Goal: Task Accomplishment & Management: Complete application form

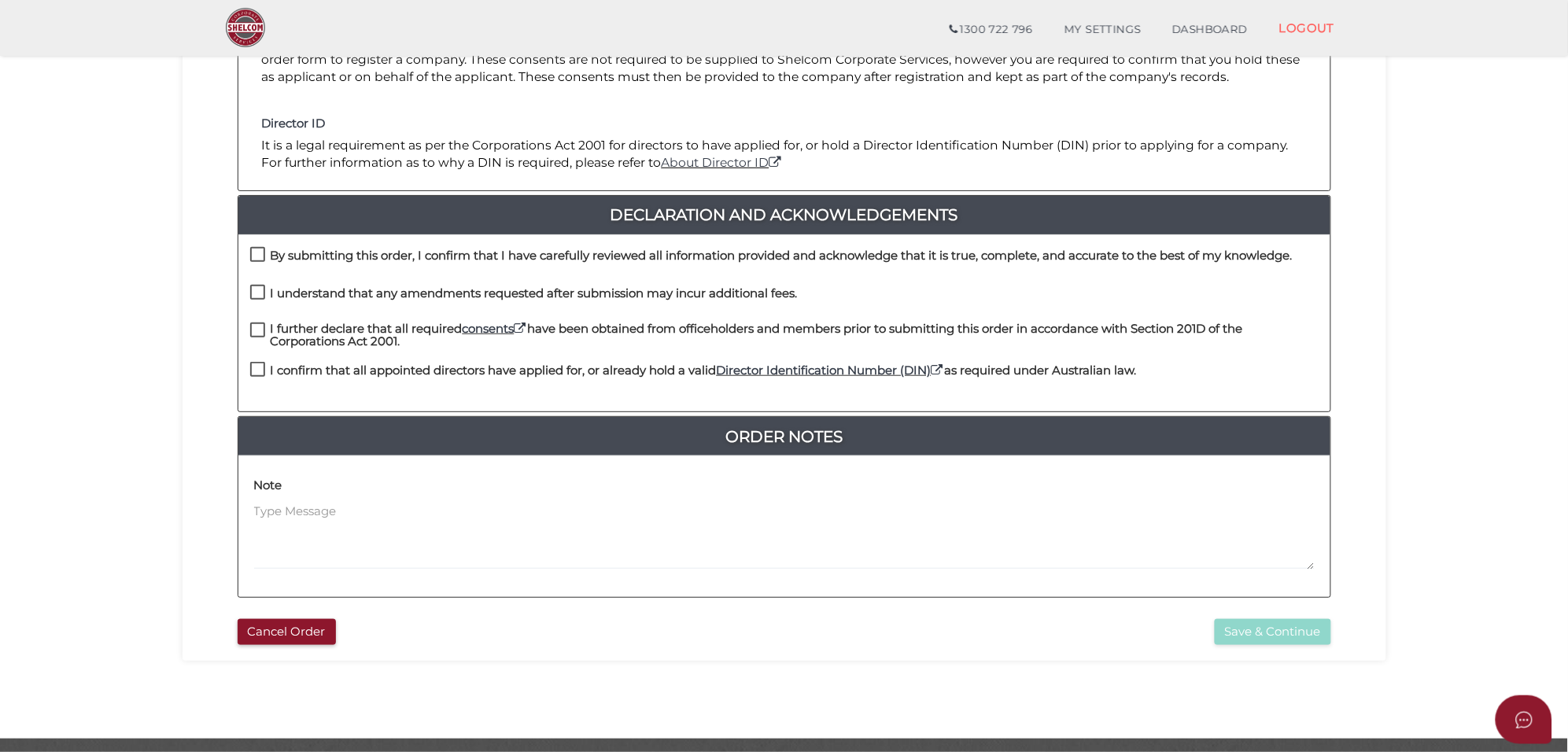
scroll to position [328, 0]
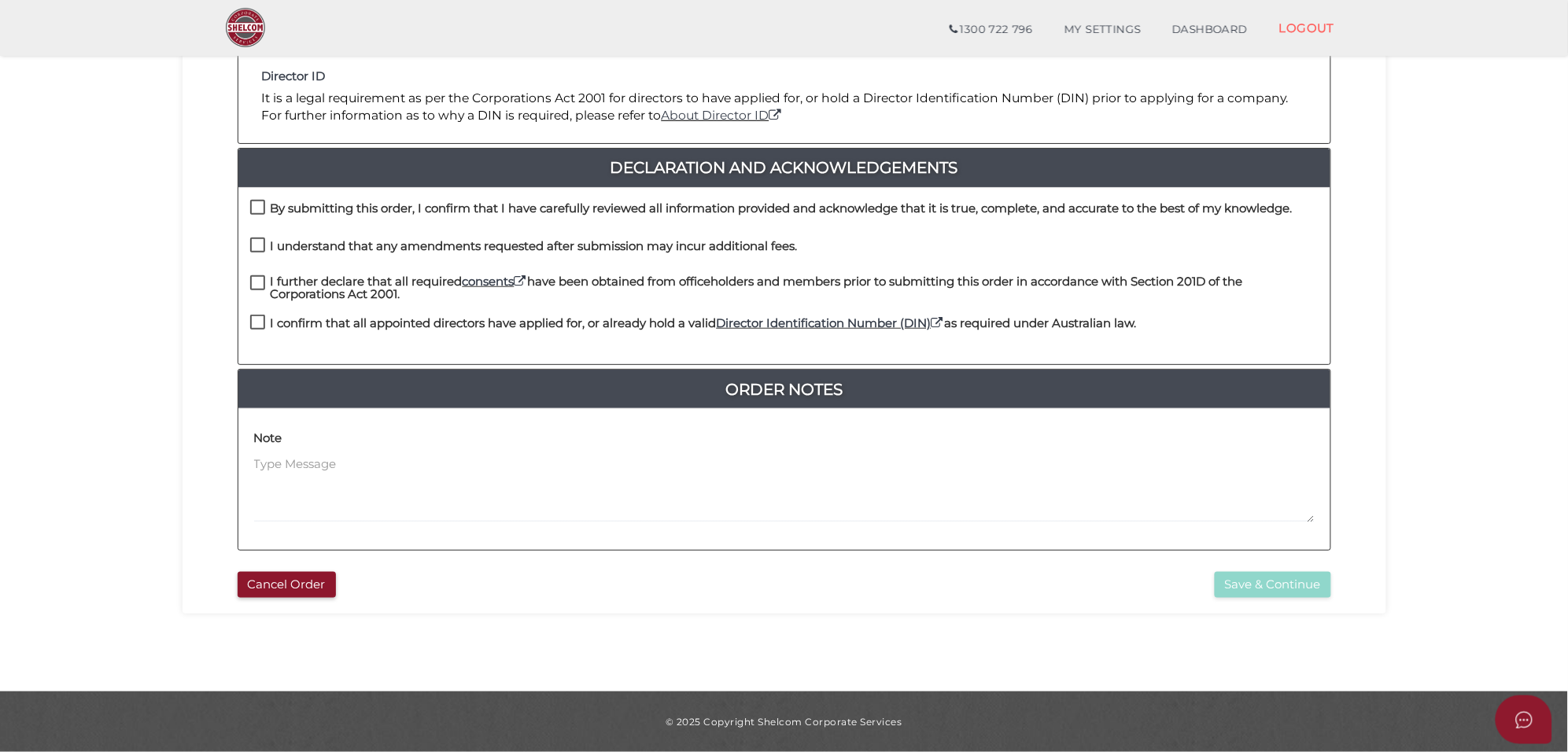
click at [256, 207] on label "By submitting this order, I confirm that I have carefully reviewed all informat…" at bounding box center [771, 212] width 1042 height 19
checkbox input "true"
click at [259, 249] on label "I understand that any amendments requested after submission may incur additiona…" at bounding box center [524, 249] width 547 height 19
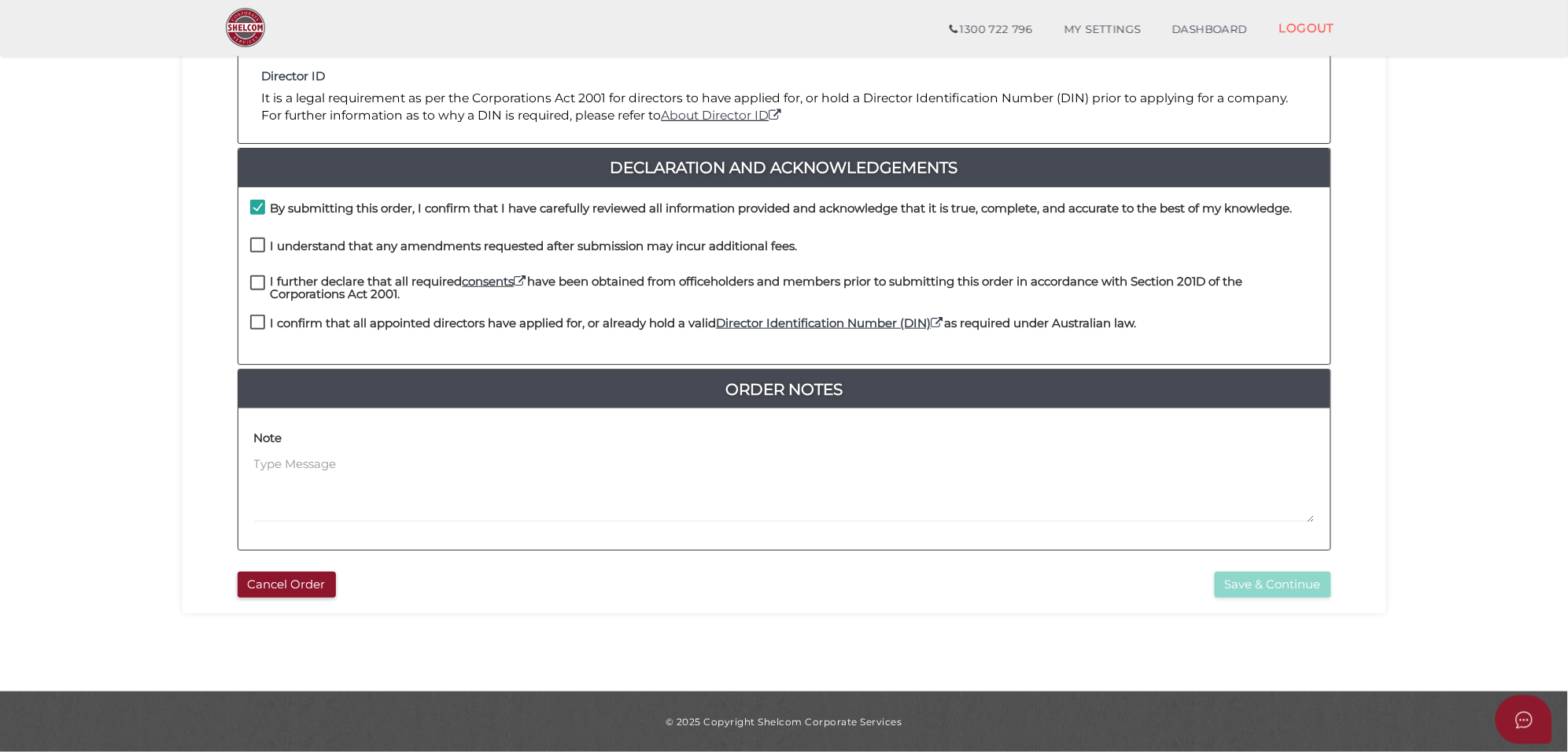
checkbox input "true"
click at [253, 282] on label "I further declare that all required consents have been obtained from officehold…" at bounding box center [784, 285] width 1068 height 19
checkbox input "true"
click at [259, 322] on label "I confirm that all appointed directors have applied for, or already hold a vali…" at bounding box center [693, 327] width 887 height 19
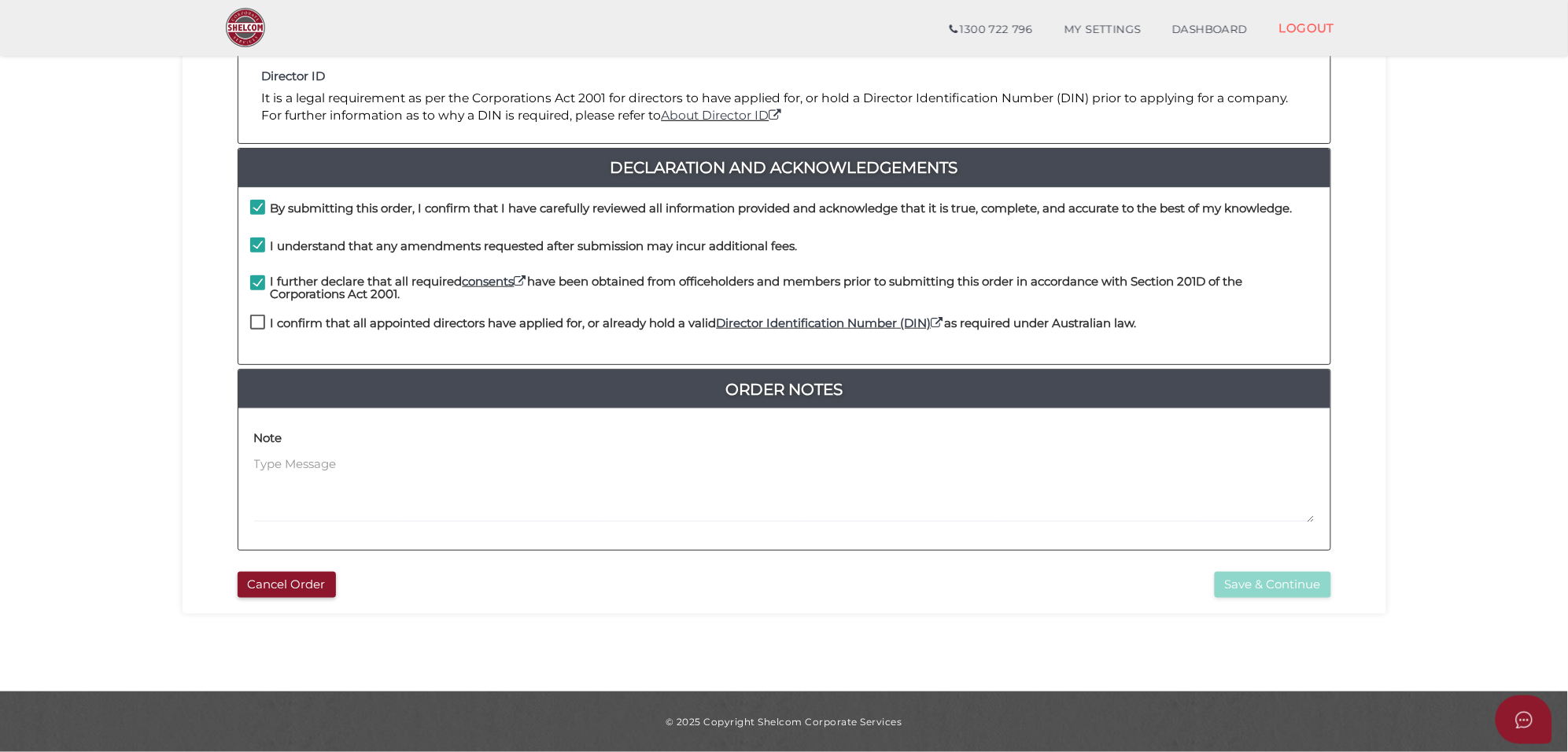
checkbox input "true"
click at [1276, 588] on button "Save & Continue" at bounding box center [1272, 585] width 116 height 26
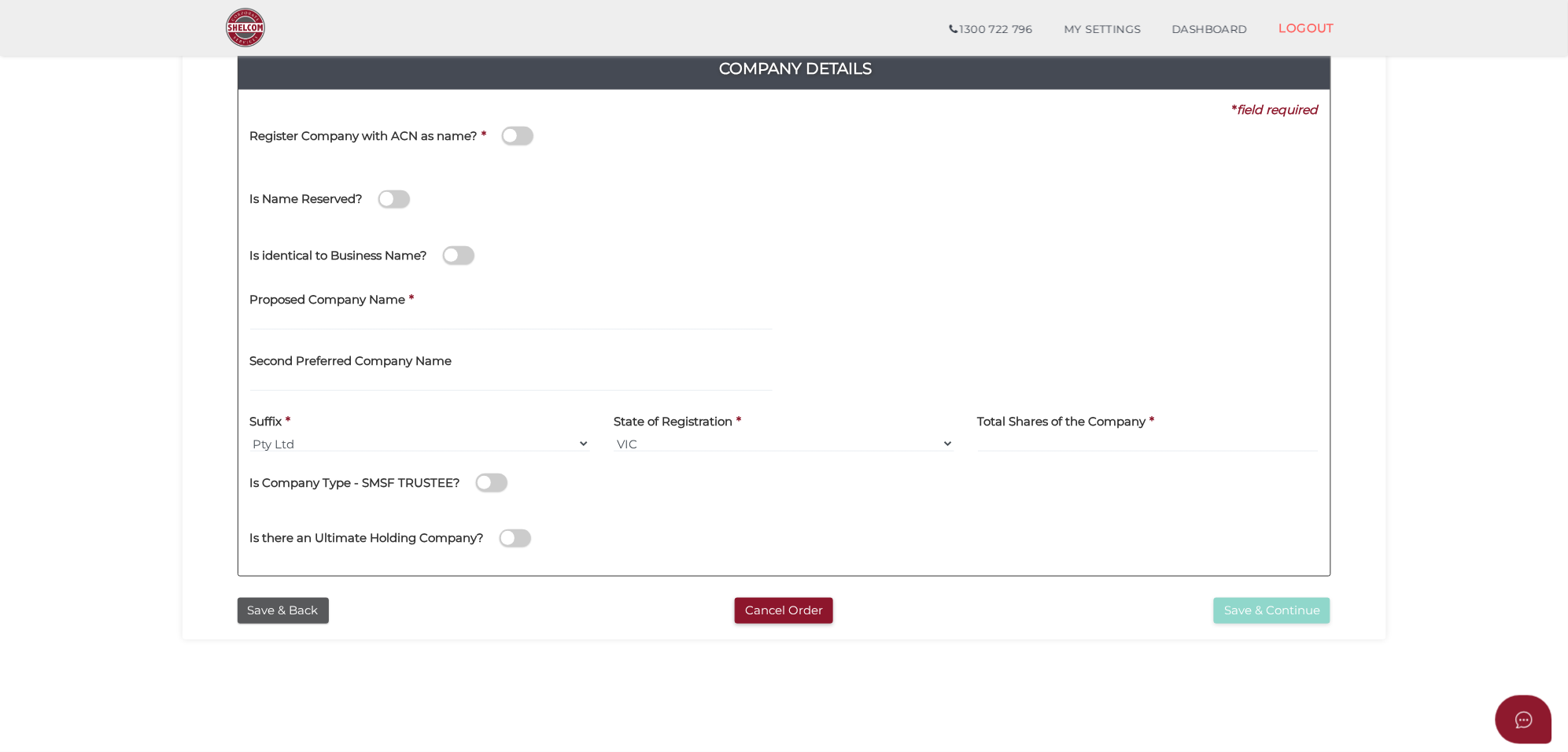
scroll to position [197, 0]
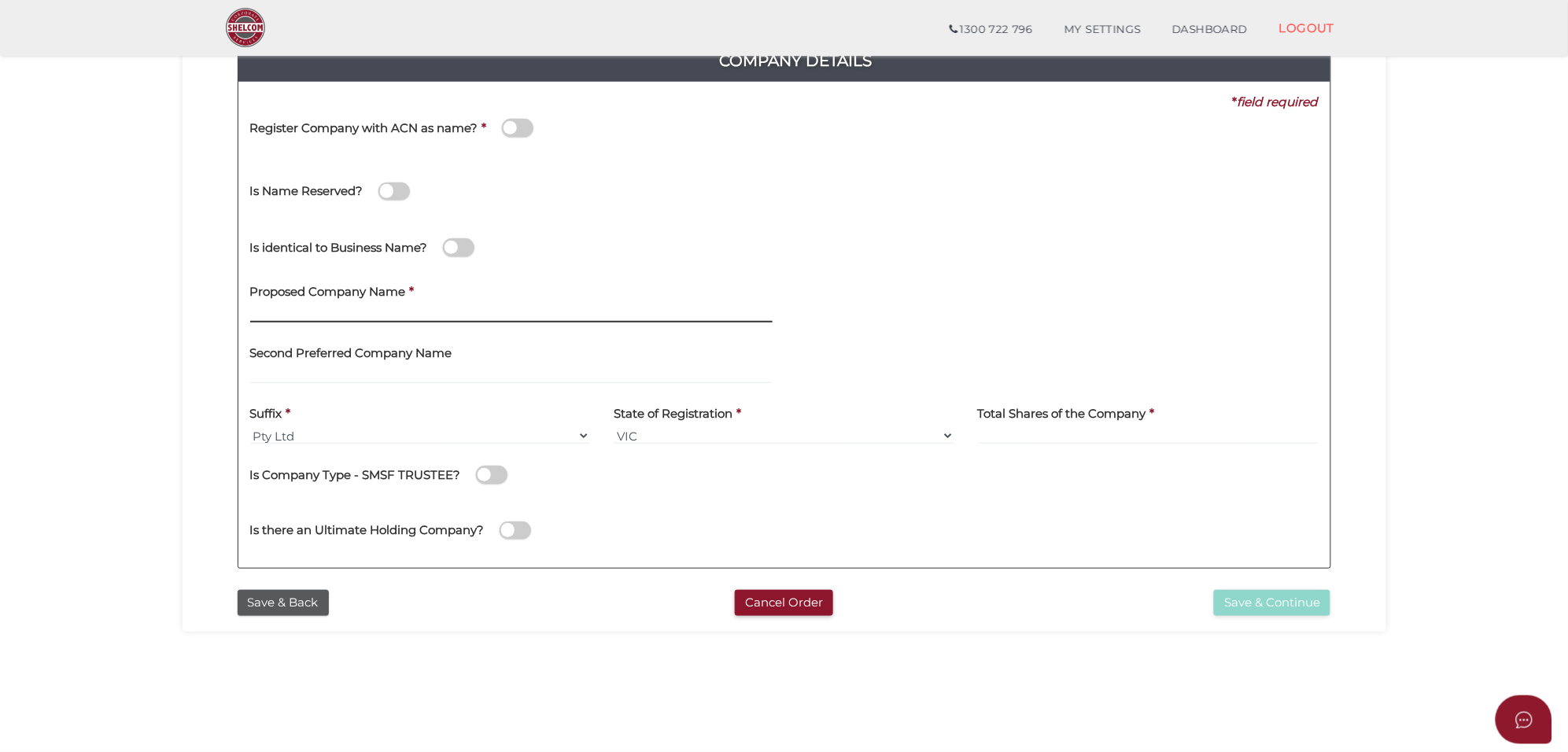
click at [287, 307] on input "text" at bounding box center [511, 314] width 523 height 18
paste input "Mobile Dental Aus"
type input "Mobile Dental Aus"
click at [740, 435] on select "VIC ACT NSW NT QLD TAS WA SA" at bounding box center [784, 436] width 341 height 18
select select "WA"
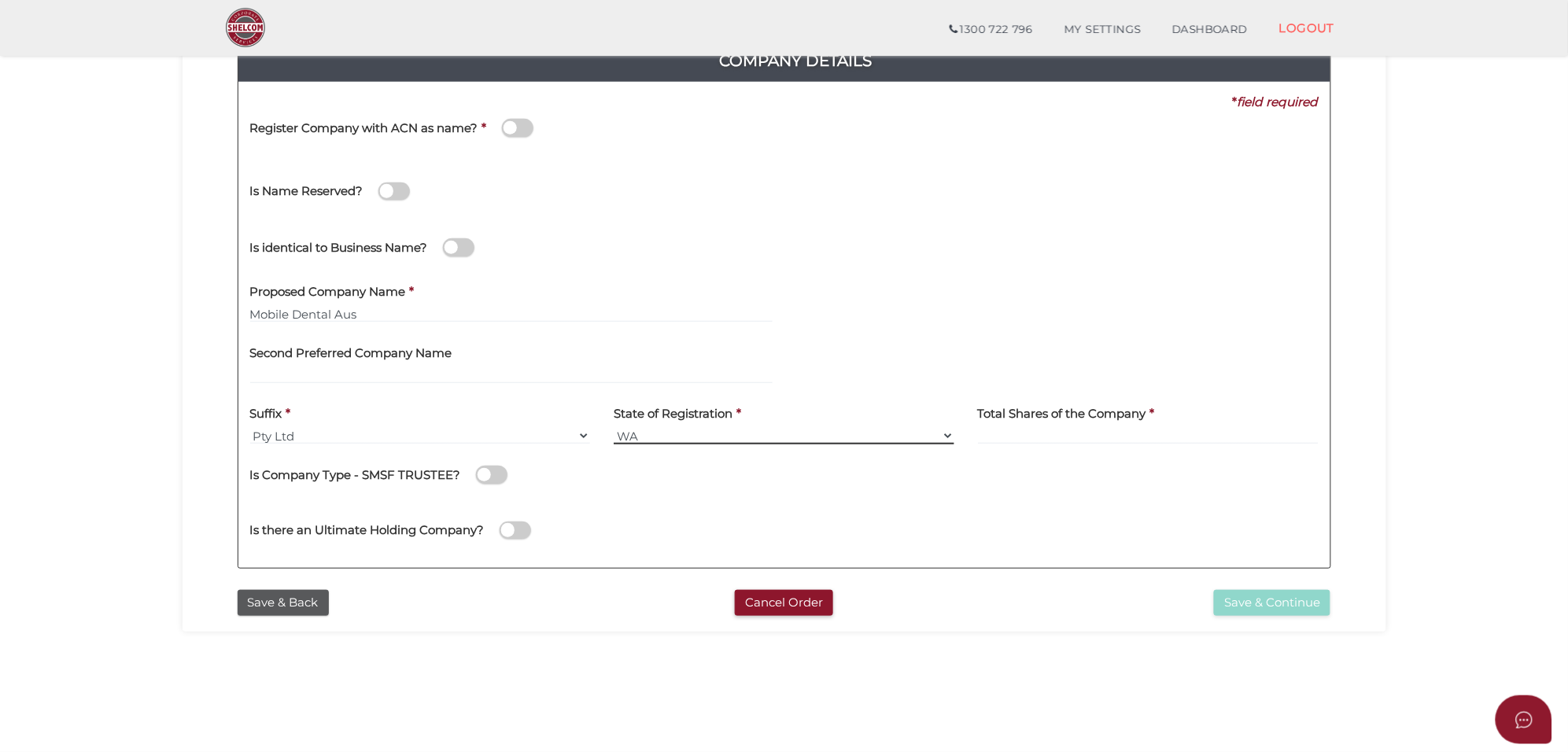
click at [614, 427] on select "VIC ACT NSW NT QLD TAS WA SA" at bounding box center [784, 436] width 341 height 18
click at [1048, 439] on input at bounding box center [1148, 436] width 341 height 18
type input "100"
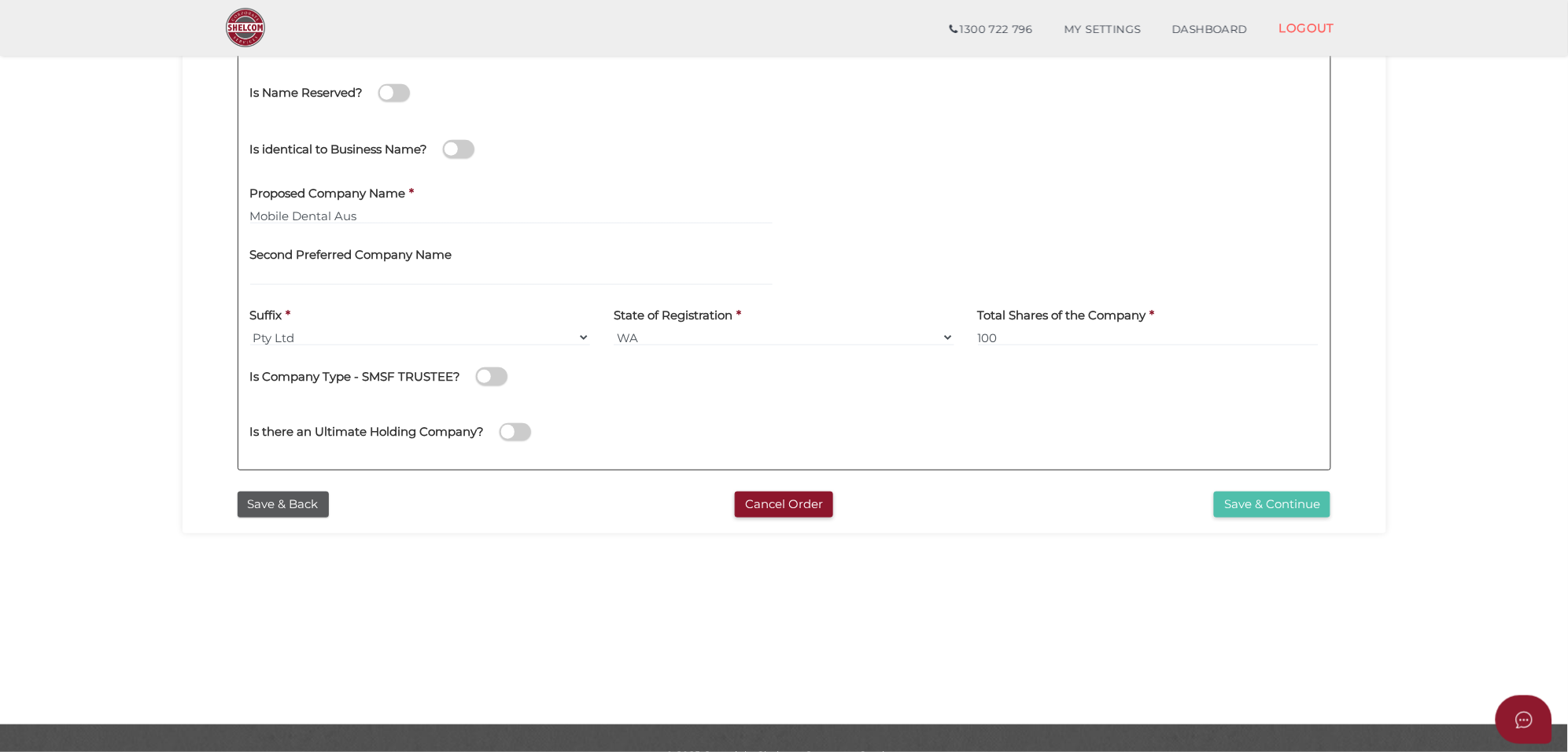
click at [1255, 496] on button "Save & Continue" at bounding box center [1271, 505] width 116 height 26
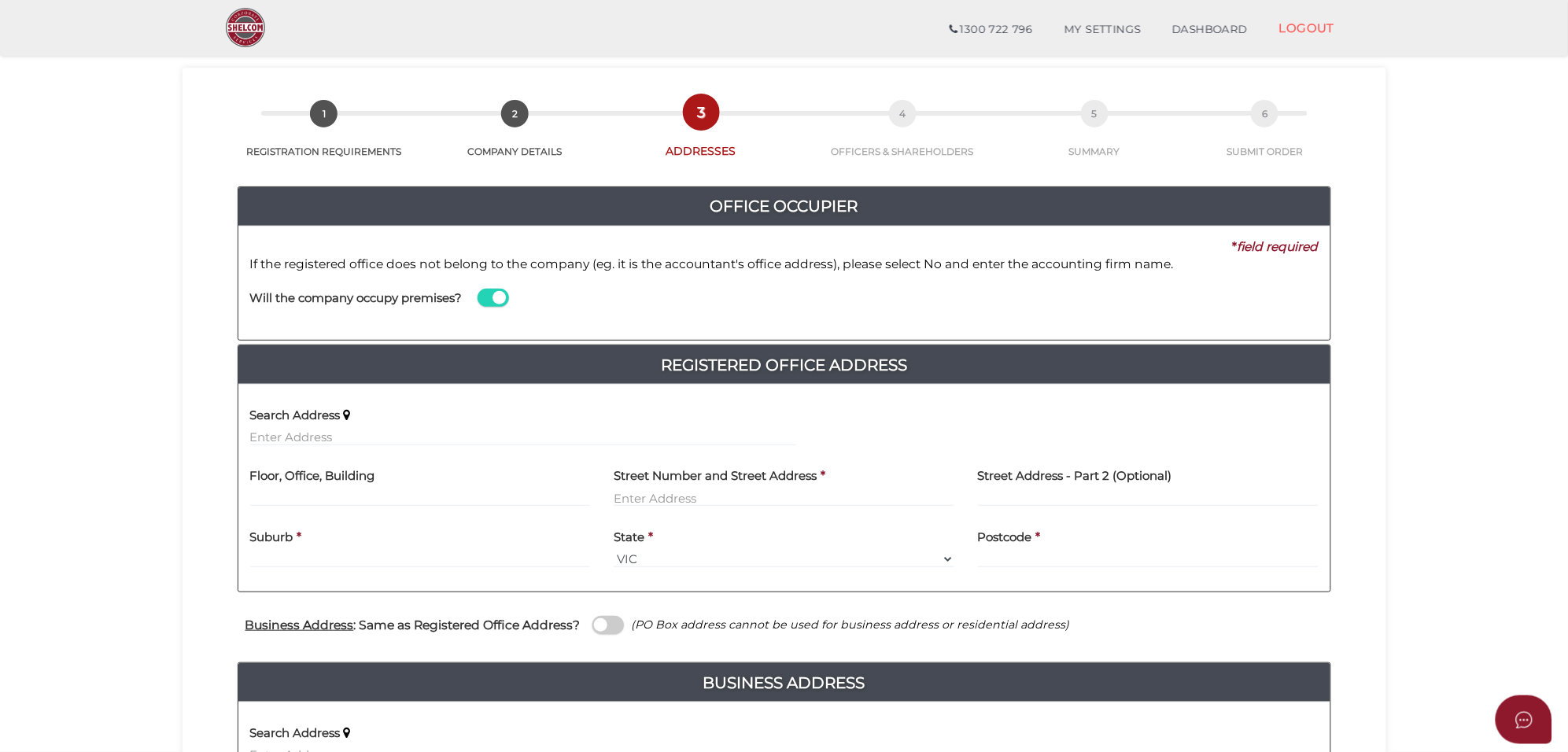
scroll to position [98, 0]
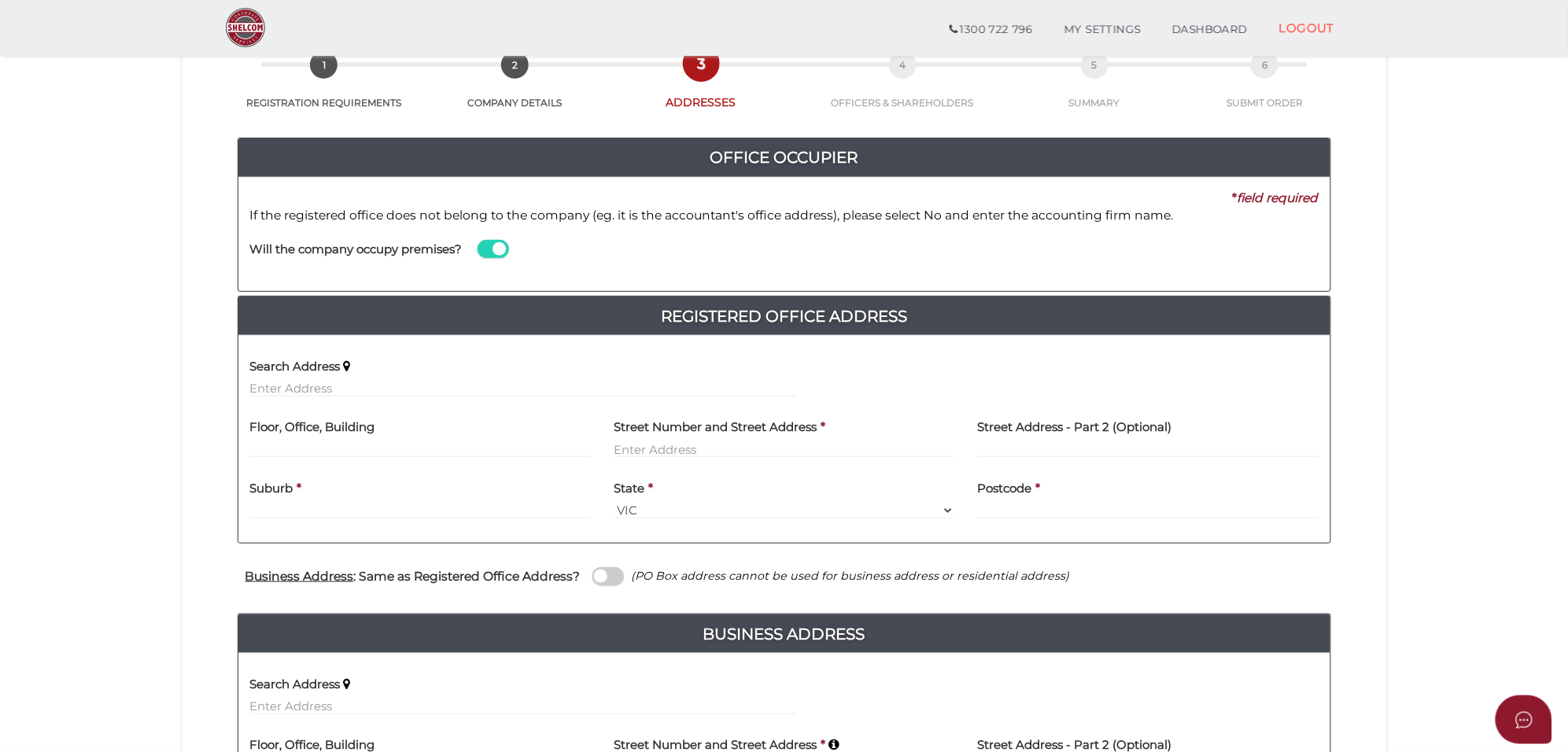
click at [273, 380] on label "Search Address" at bounding box center [295, 363] width 90 height 32
click at [275, 393] on input "text" at bounding box center [523, 389] width 545 height 18
paste input "[STREET_ADDRESS][PERSON_NAME]"
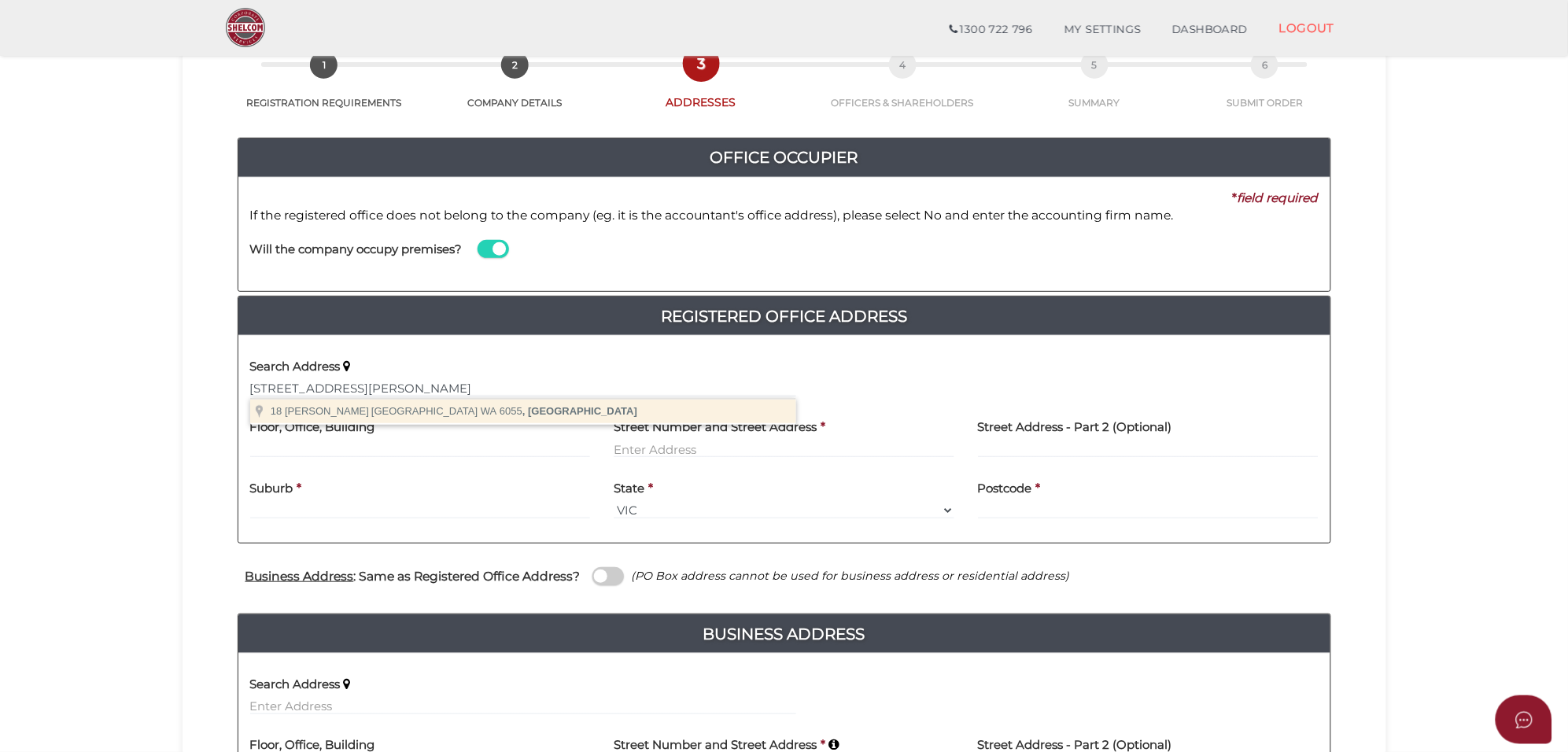
type input "[STREET_ADDRESS][PERSON_NAME]"
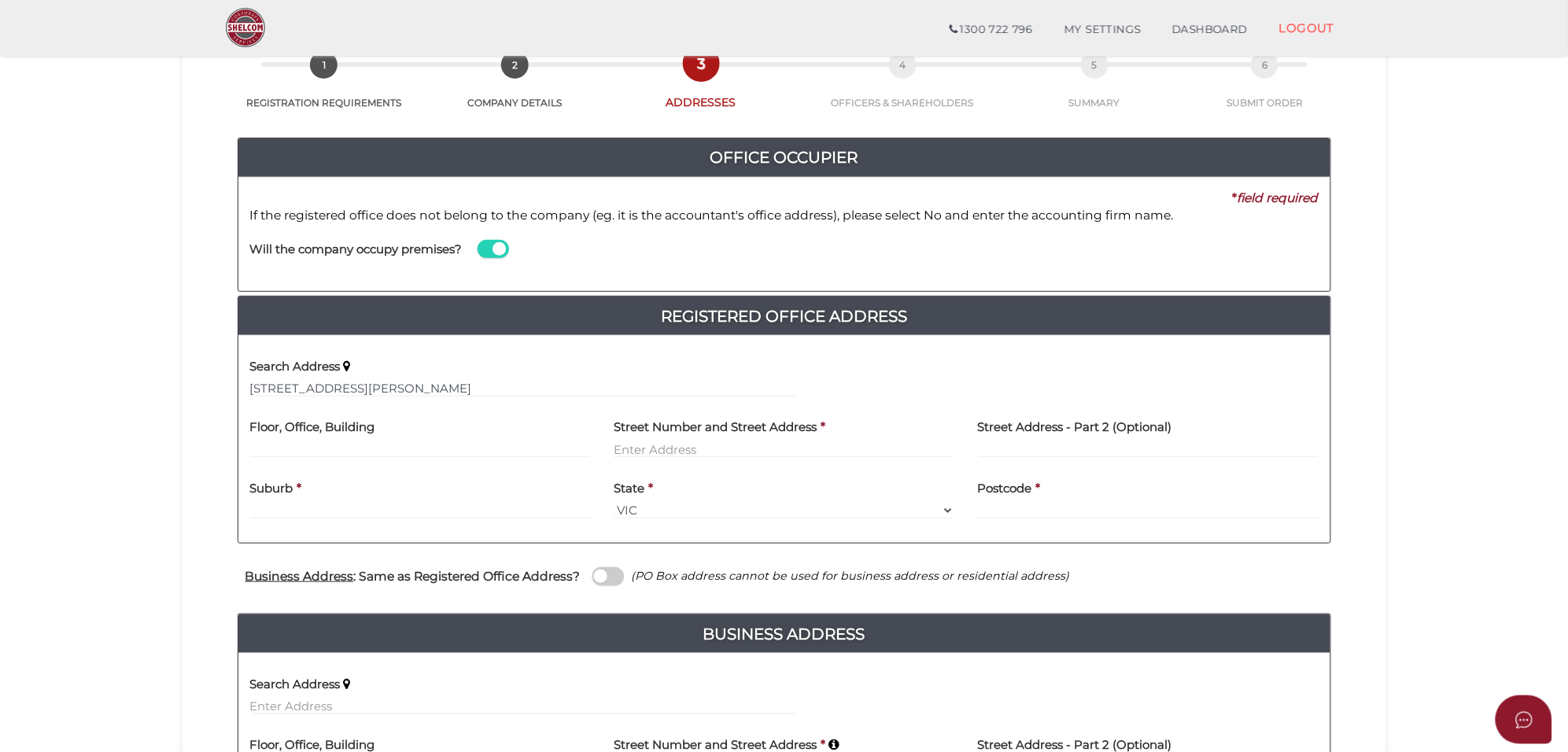
type input "18 [PERSON_NAME]"
type input "[GEOGRAPHIC_DATA]"
select select "WA"
type input "6055"
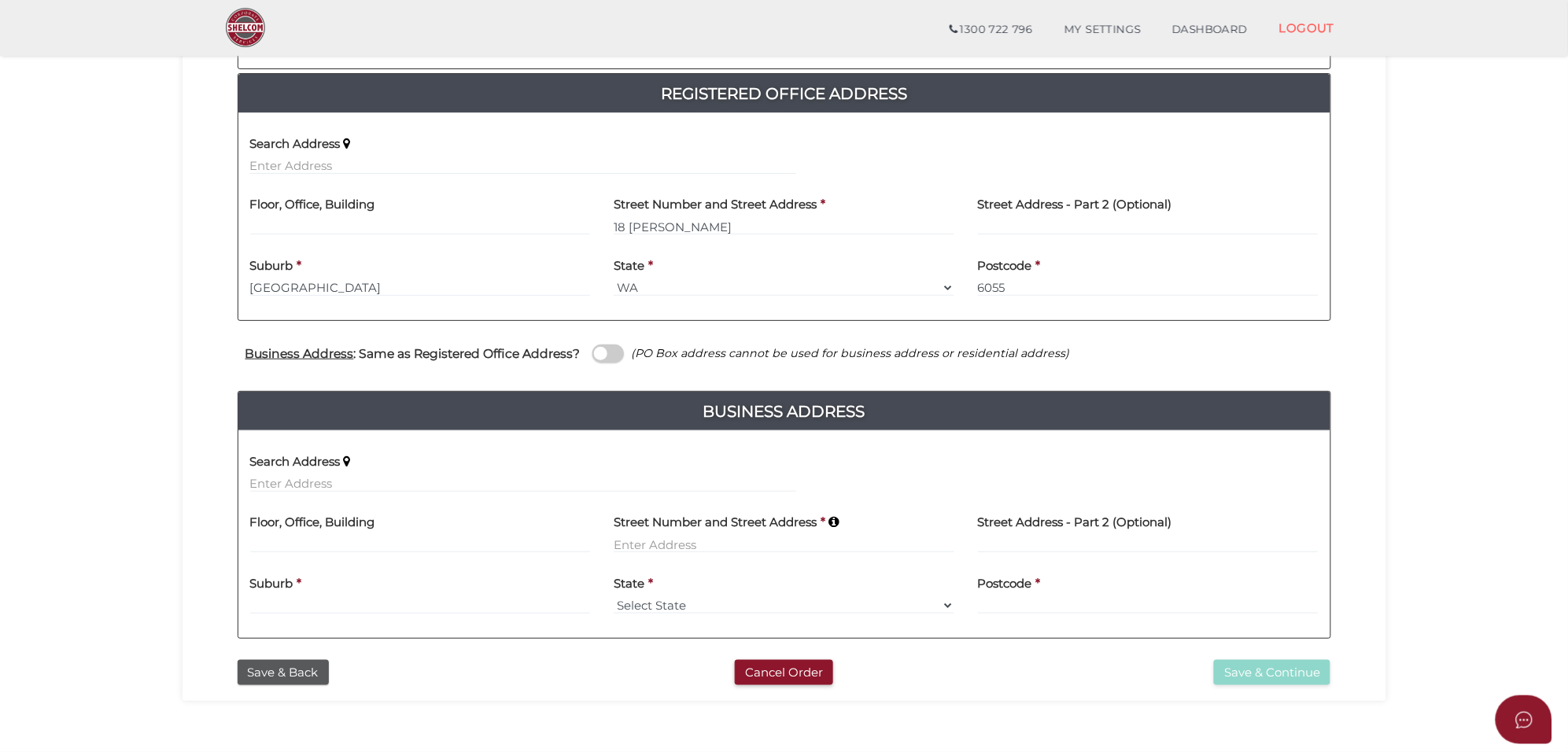
scroll to position [393, 0]
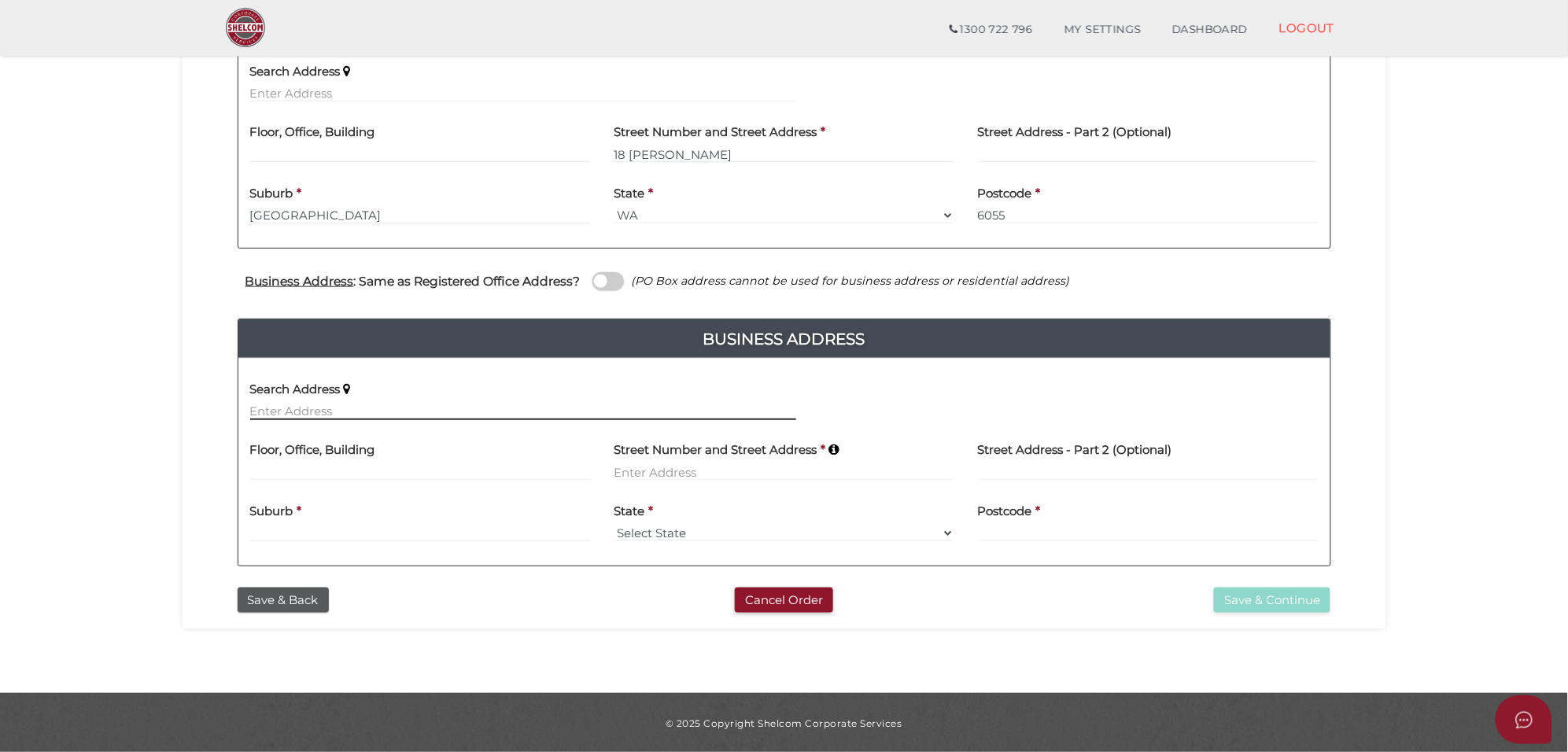
click at [278, 414] on input "text" at bounding box center [523, 411] width 545 height 18
paste input "[STREET_ADDRESS][PERSON_NAME]"
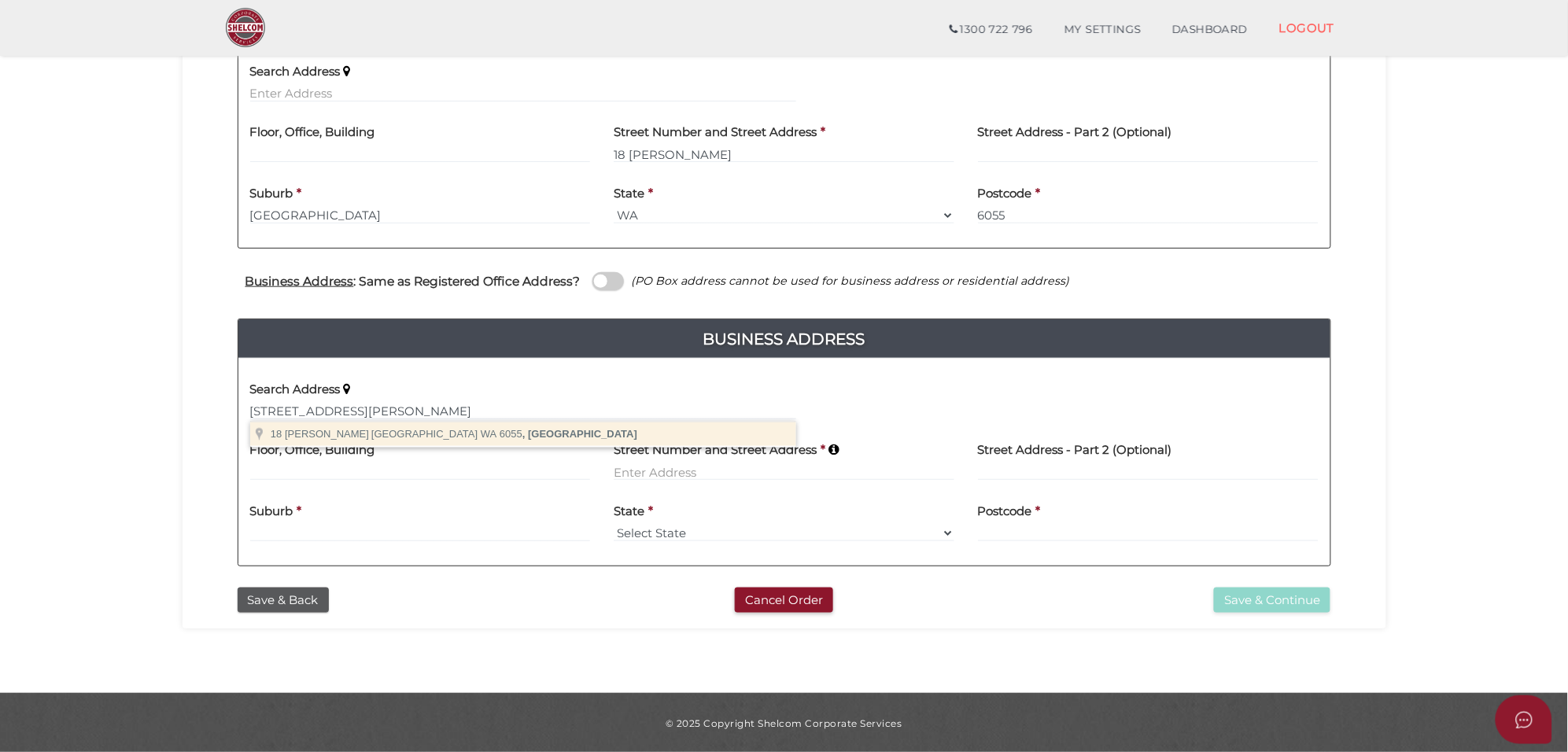
type input "[STREET_ADDRESS][PERSON_NAME]"
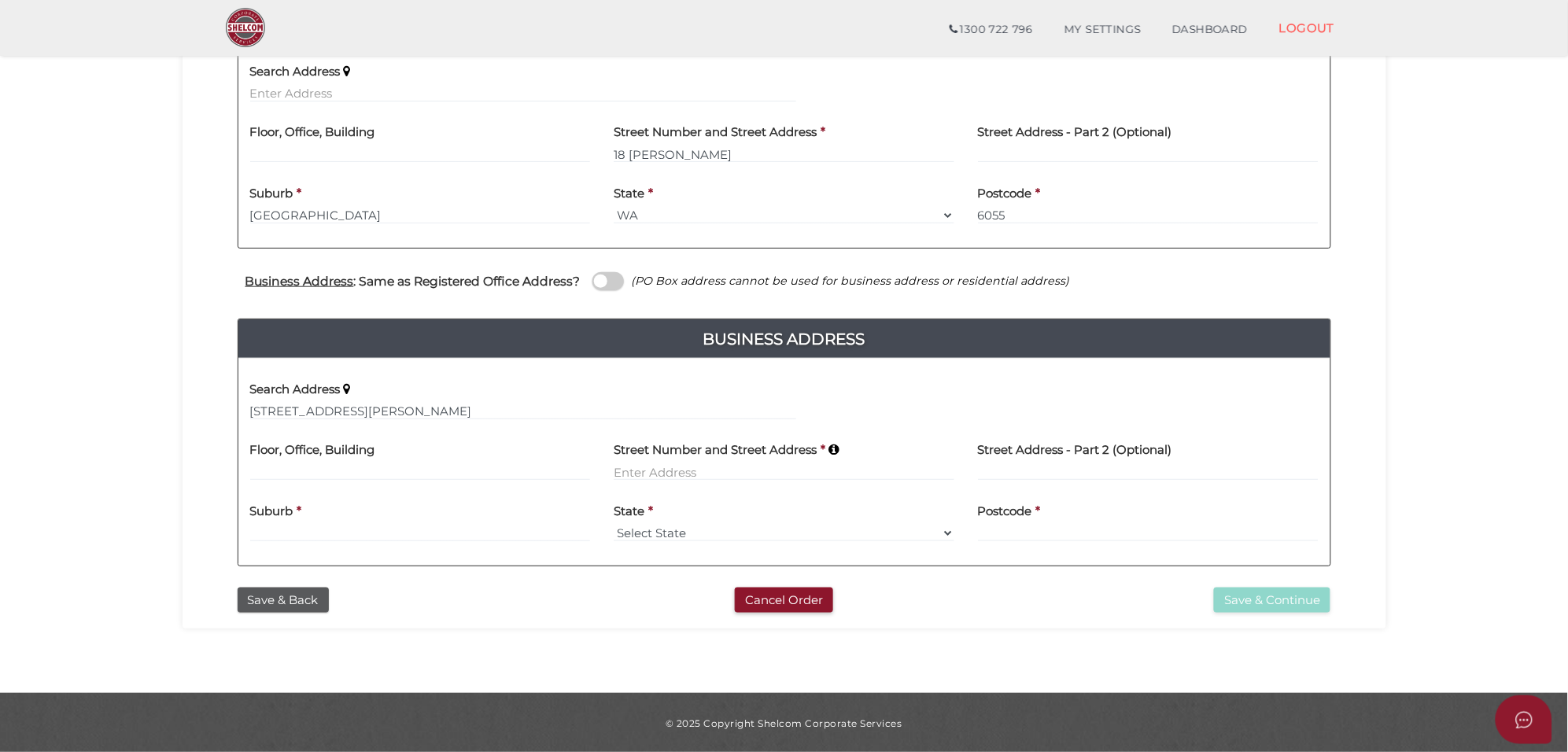
type input "18 [PERSON_NAME]"
type input "[GEOGRAPHIC_DATA]"
select select "WA"
type input "6055"
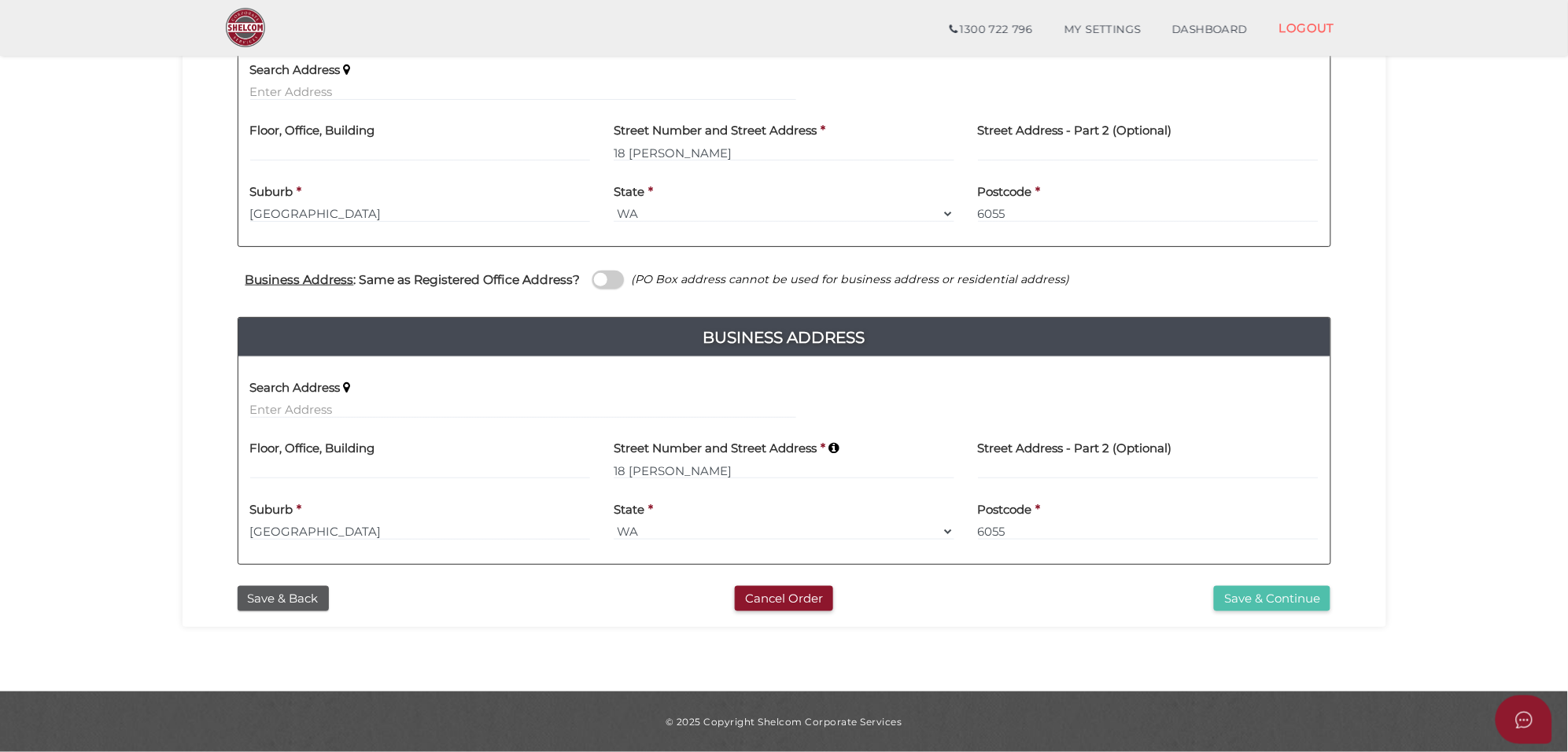
click at [1258, 599] on button "Save & Continue" at bounding box center [1271, 599] width 116 height 26
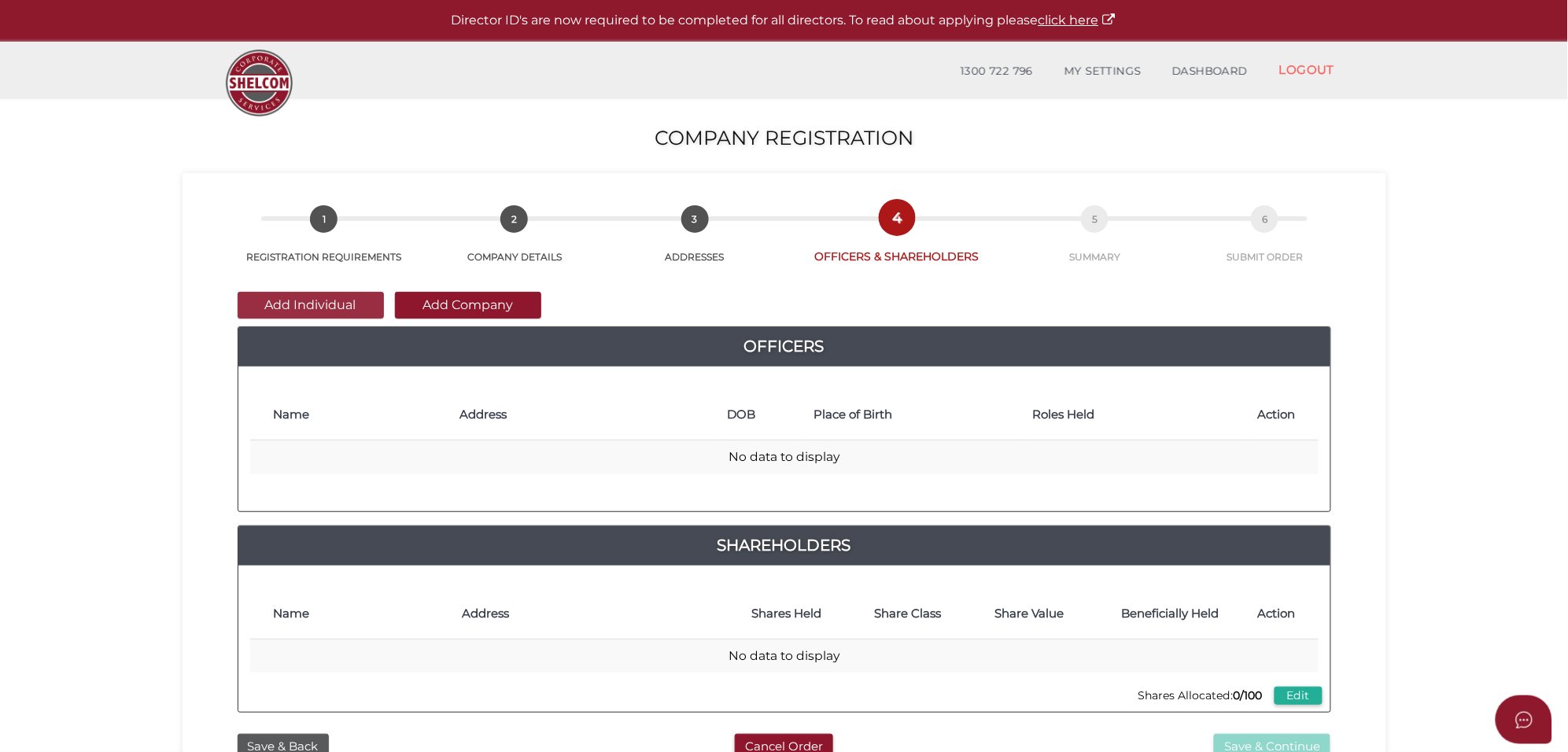
click at [323, 293] on button "Add Individual" at bounding box center [310, 305] width 146 height 27
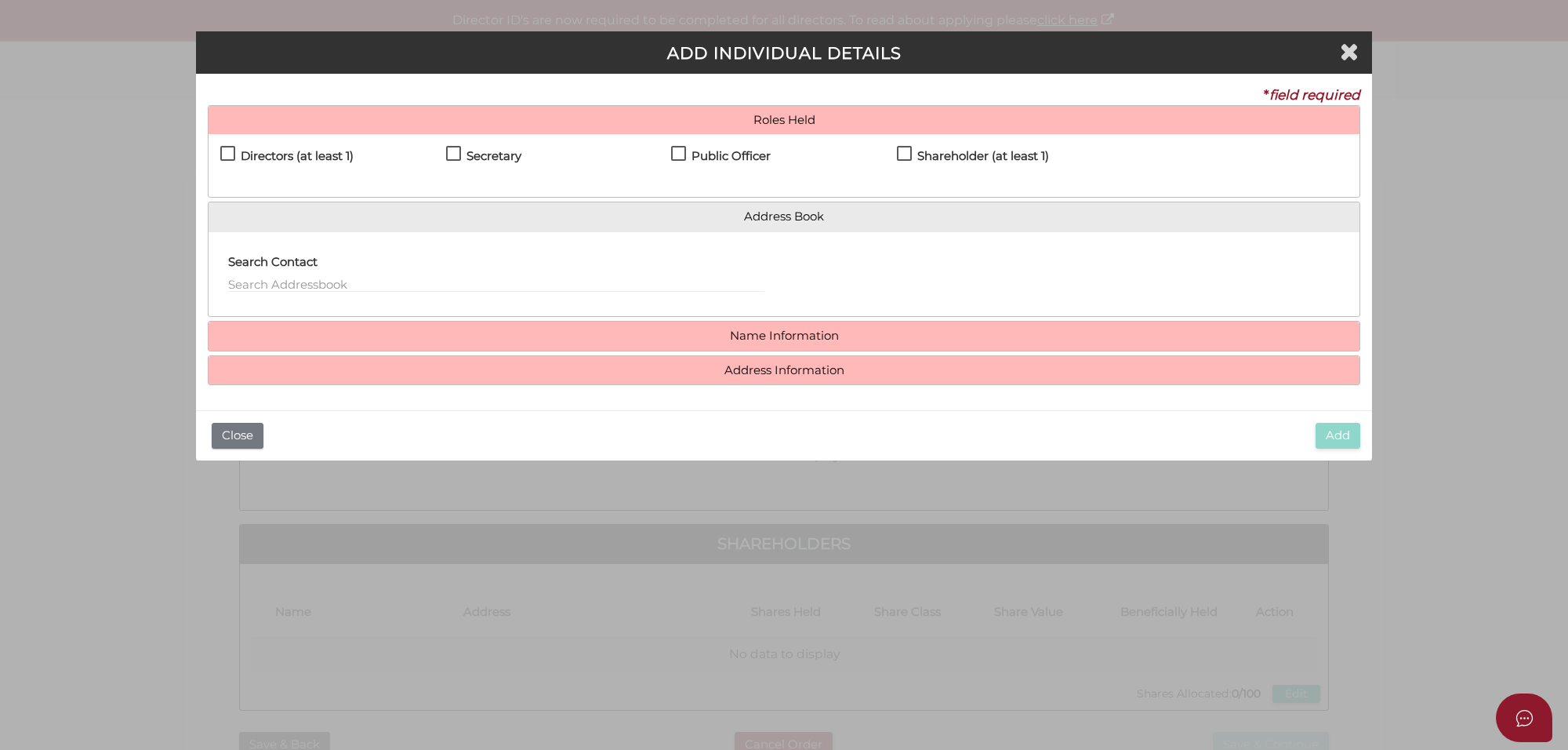
click at [232, 155] on label "Directors (at least 1)" at bounding box center [286, 160] width 134 height 19
checkbox input "true"
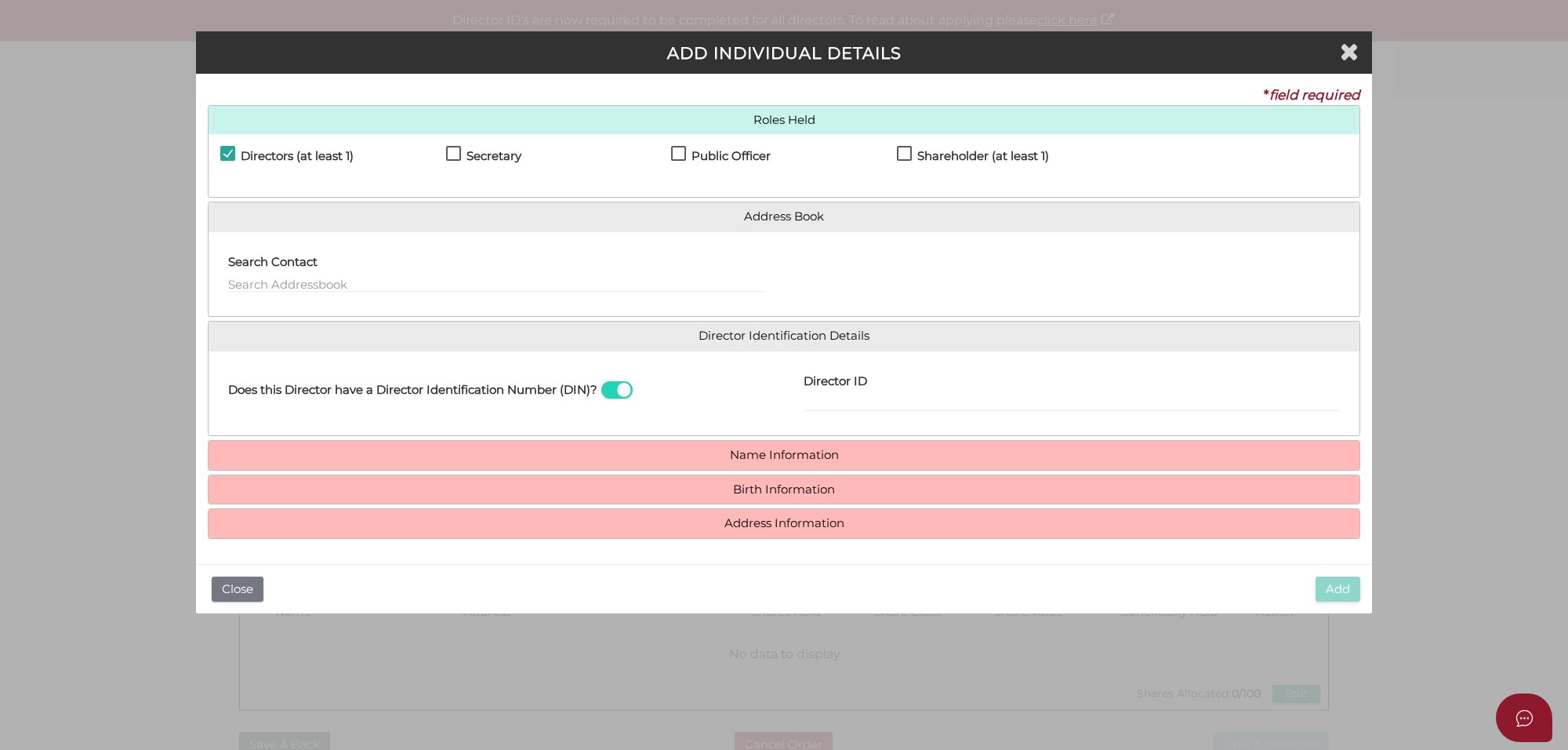
click at [456, 154] on label "Secretary" at bounding box center [483, 160] width 75 height 19
checkbox input "true"
click at [676, 153] on label "Public Officer" at bounding box center [721, 160] width 99 height 19
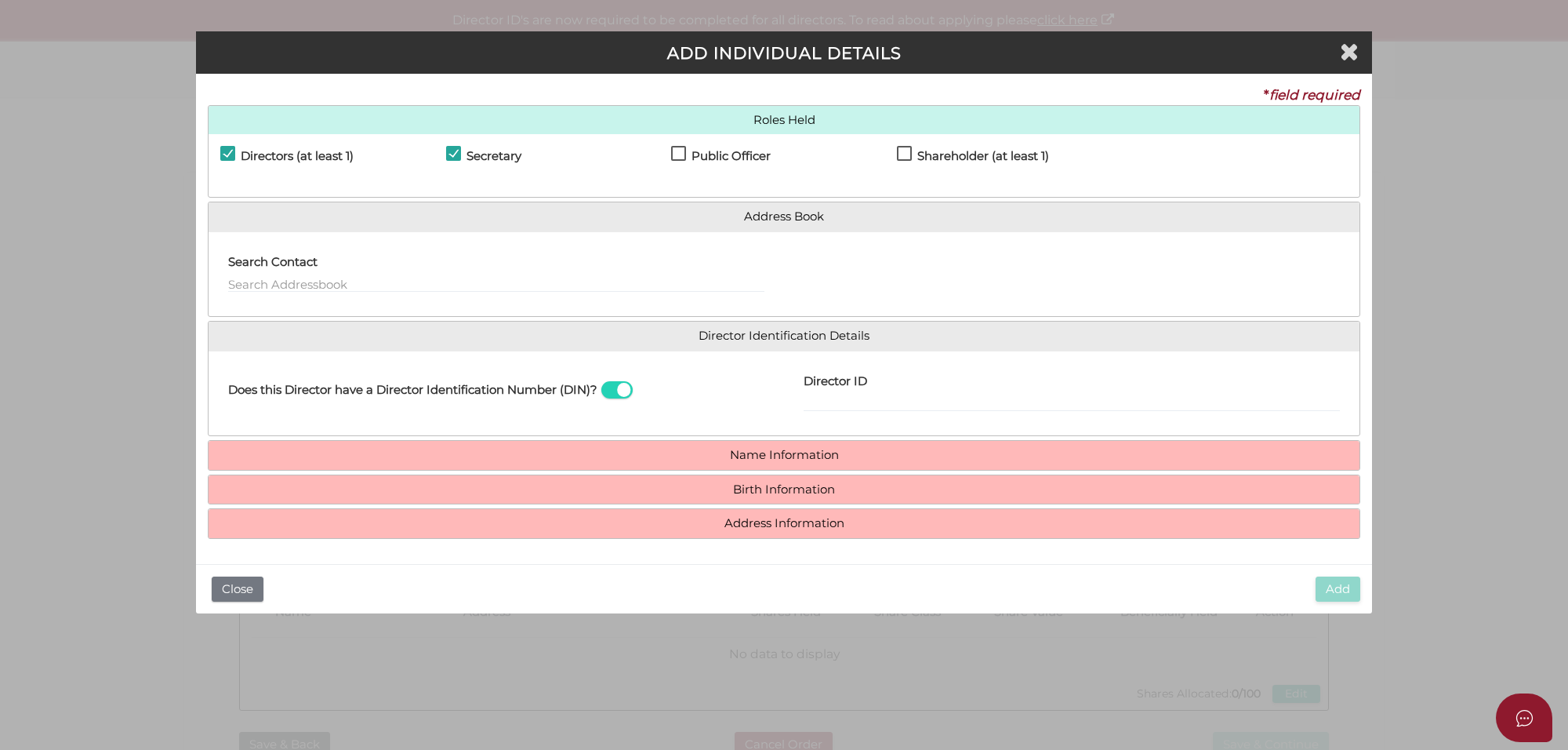
checkbox input "true"
click at [899, 157] on label "Shareholder (at least 1)" at bounding box center [973, 160] width 152 height 19
checkbox input "true"
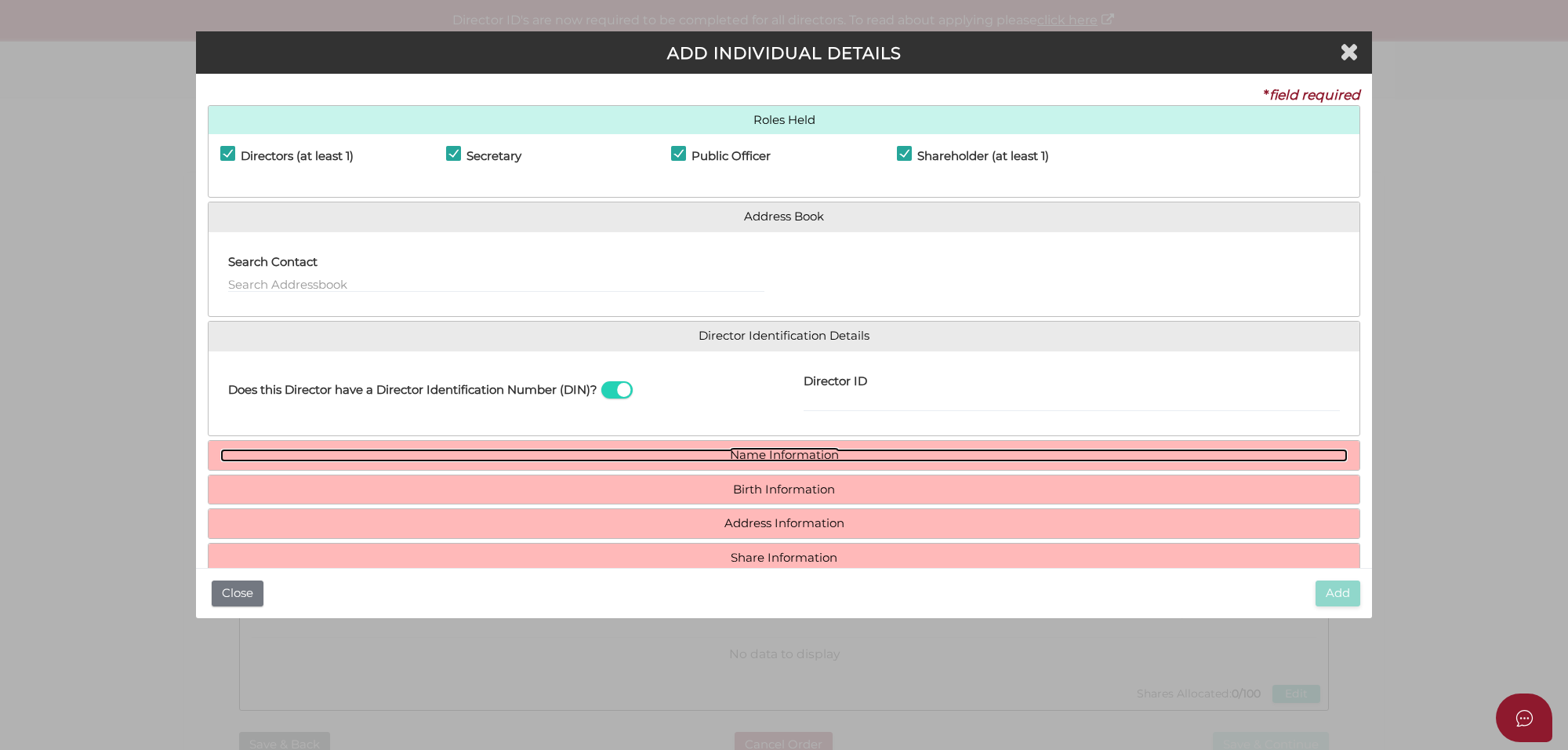
click at [794, 459] on link "Name Information" at bounding box center [784, 455] width 1127 height 13
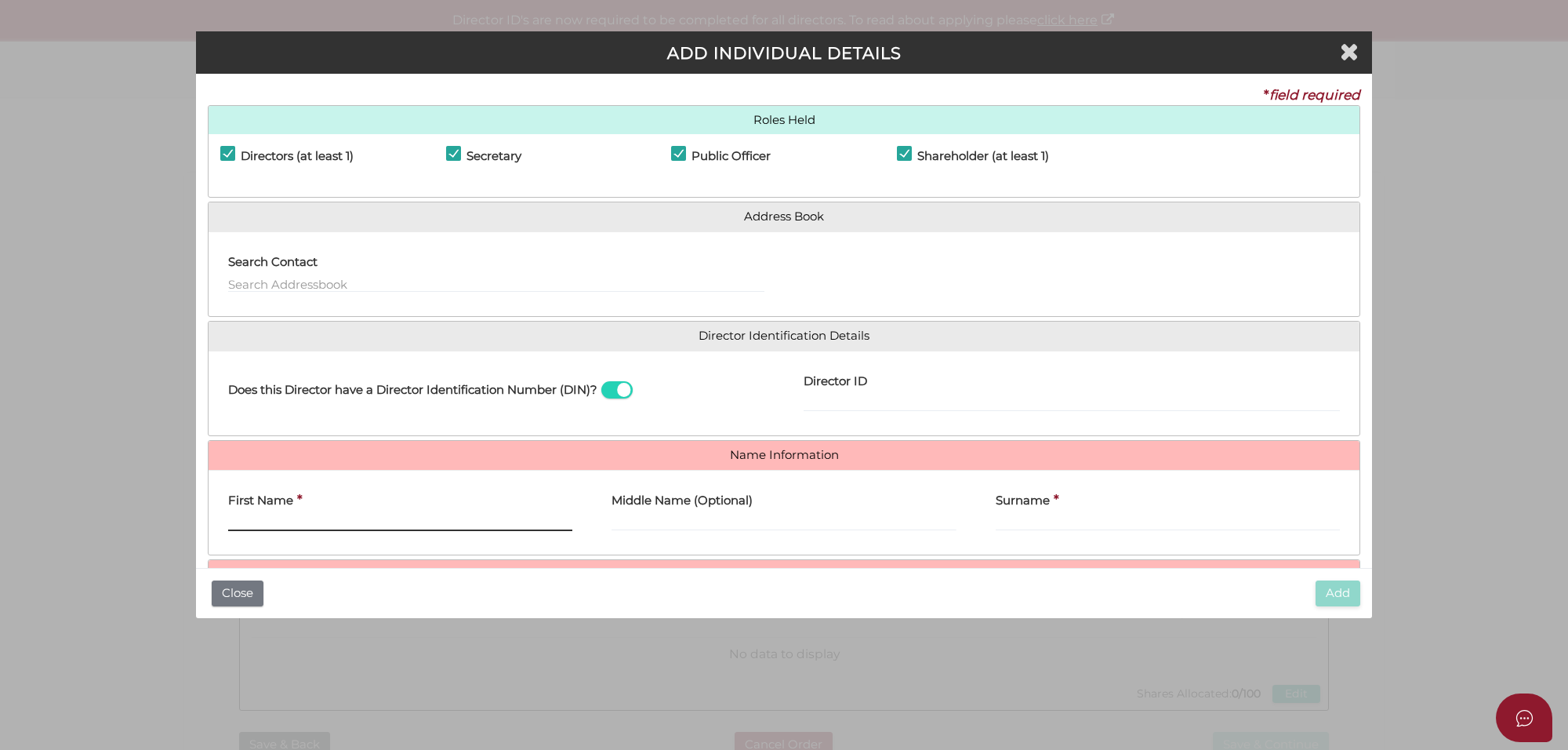
click at [270, 523] on input "First Name" at bounding box center [400, 522] width 344 height 17
paste input "HARSIMRAN"
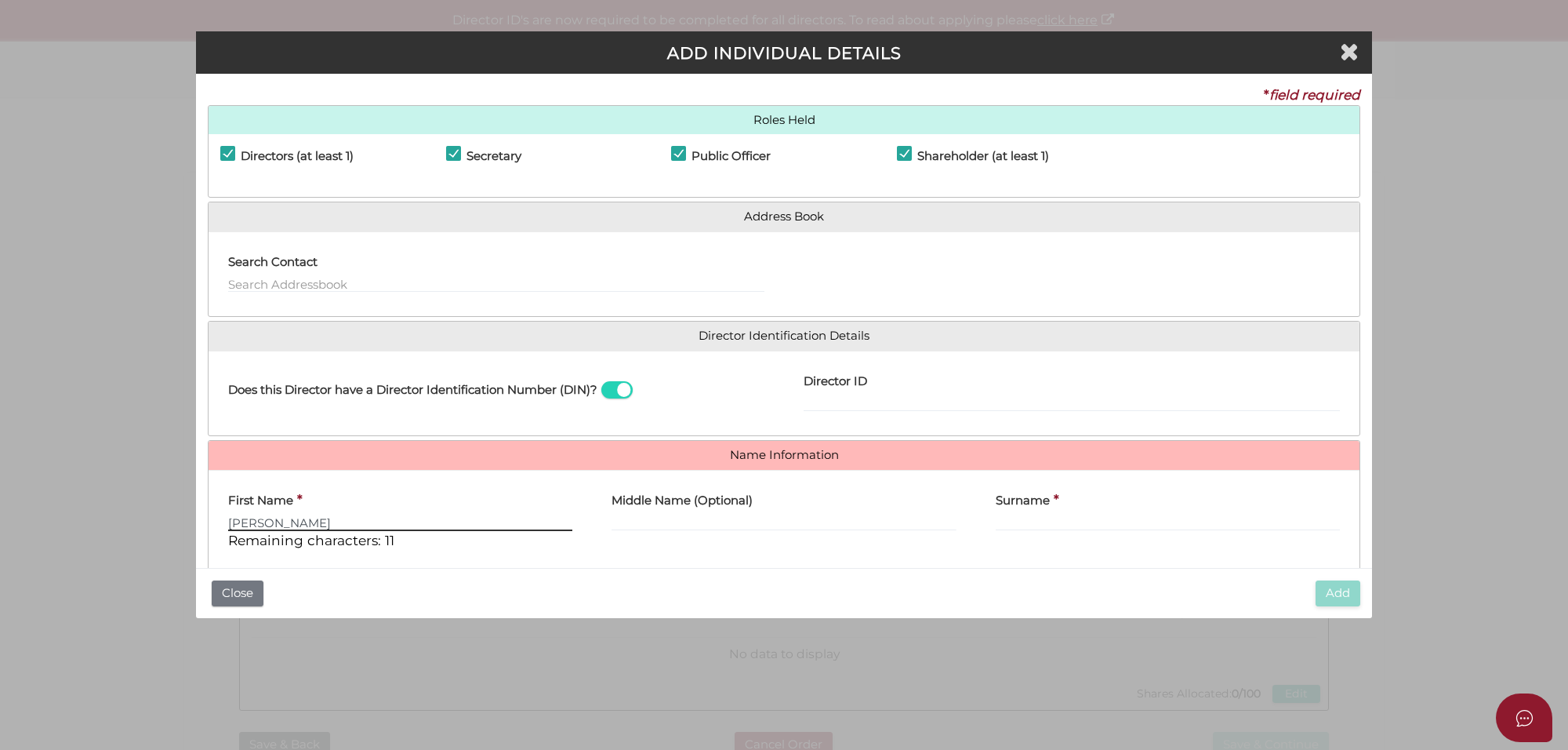
type input "HARSIMRAN"
click at [1044, 513] on label "Surname" at bounding box center [1023, 499] width 54 height 32
click at [1044, 513] on input "Surname" at bounding box center [1167, 522] width 344 height 17
paste input "KAUR"
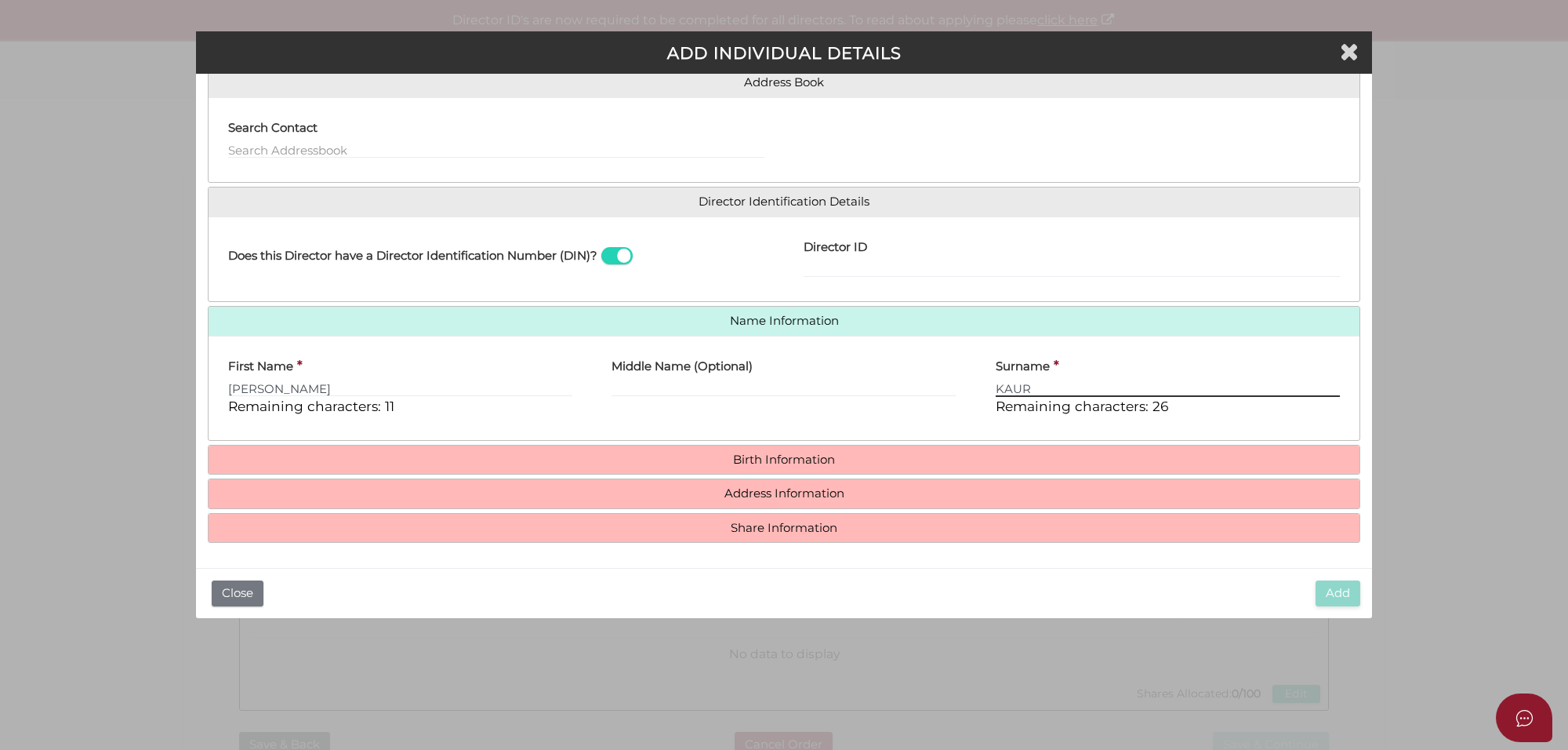
scroll to position [135, 0]
type input "KAUR"
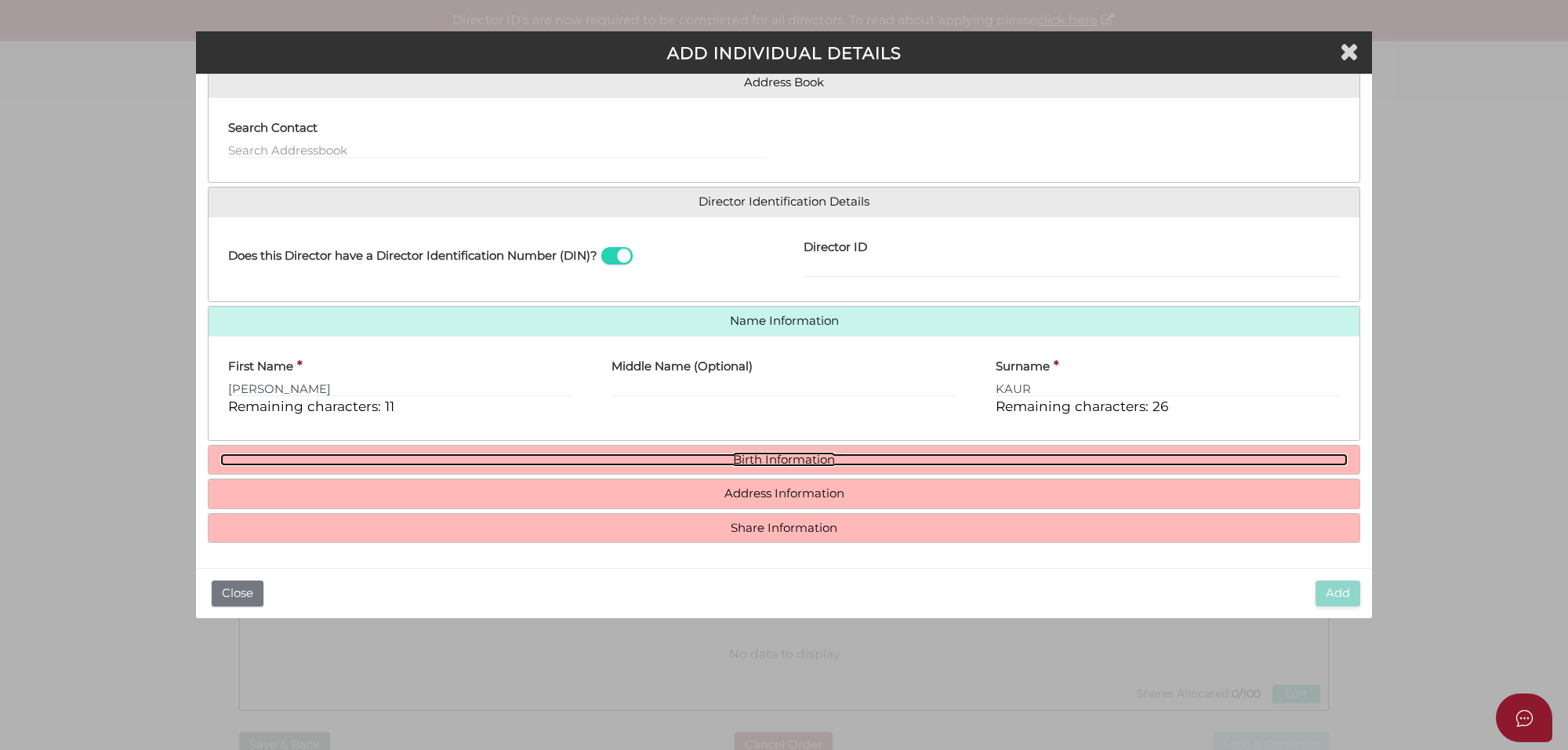
click at [744, 464] on link "Birth Information" at bounding box center [784, 459] width 1127 height 13
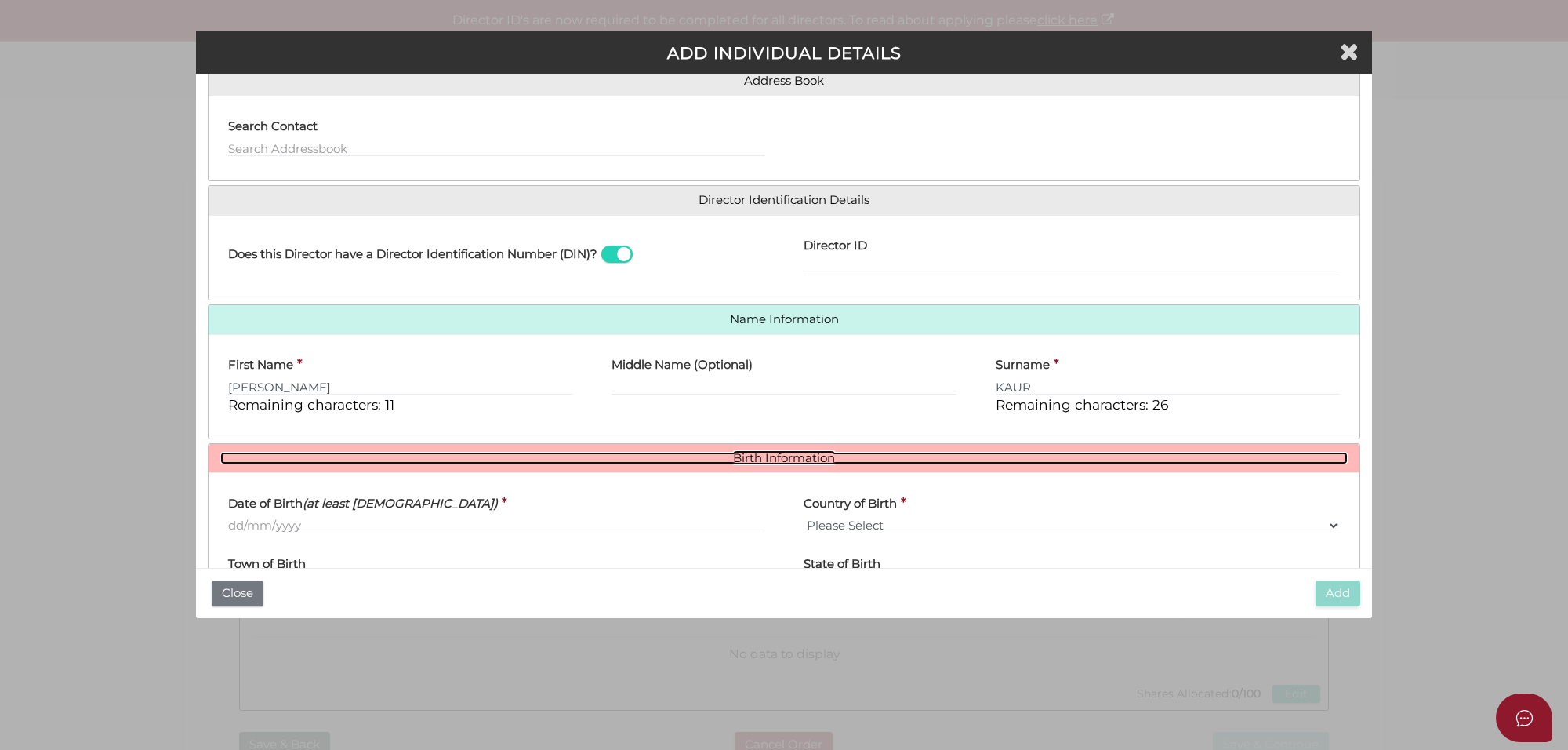
scroll to position [234, 0]
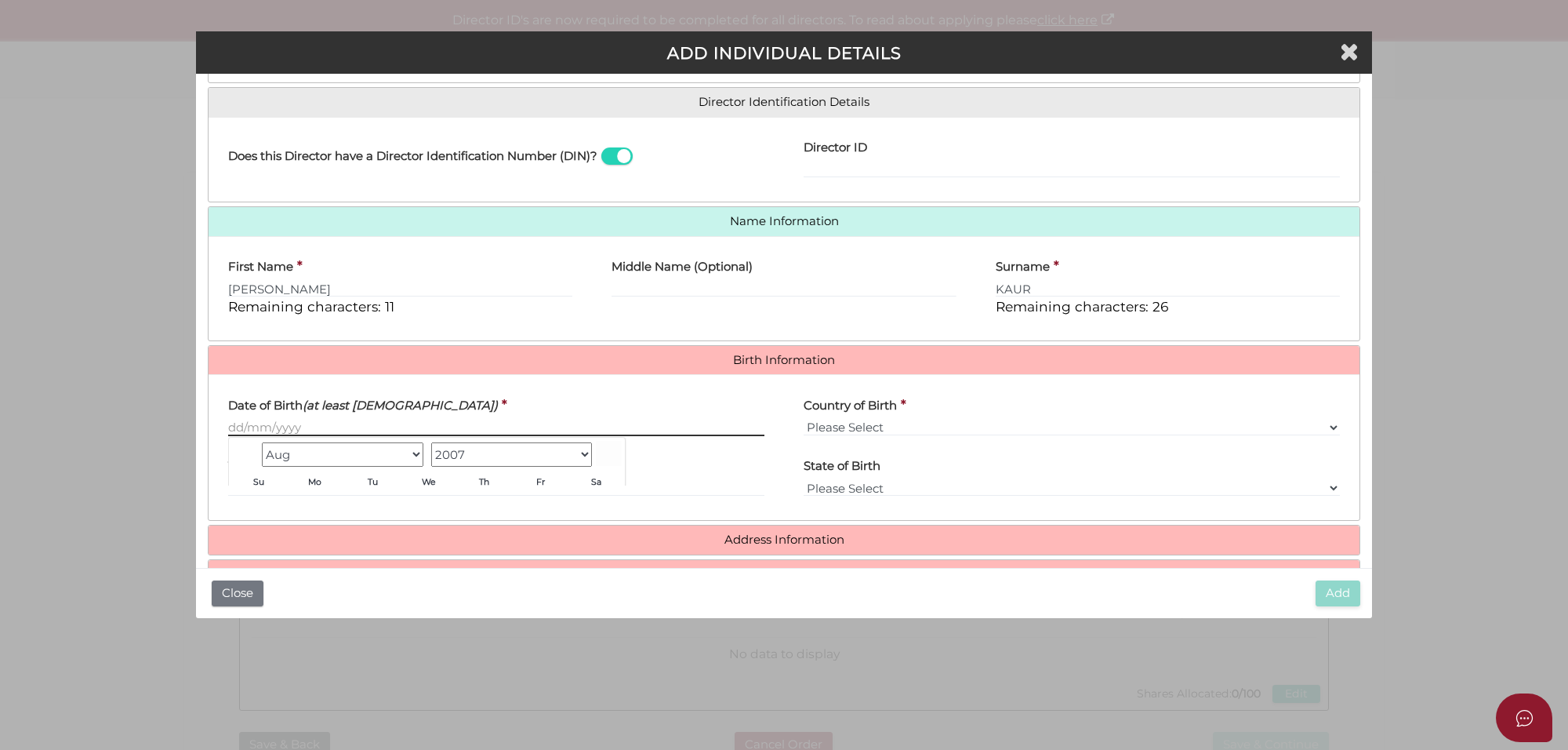
click at [229, 420] on input "Date of Birth (at least 18 years old)" at bounding box center [496, 428] width 537 height 17
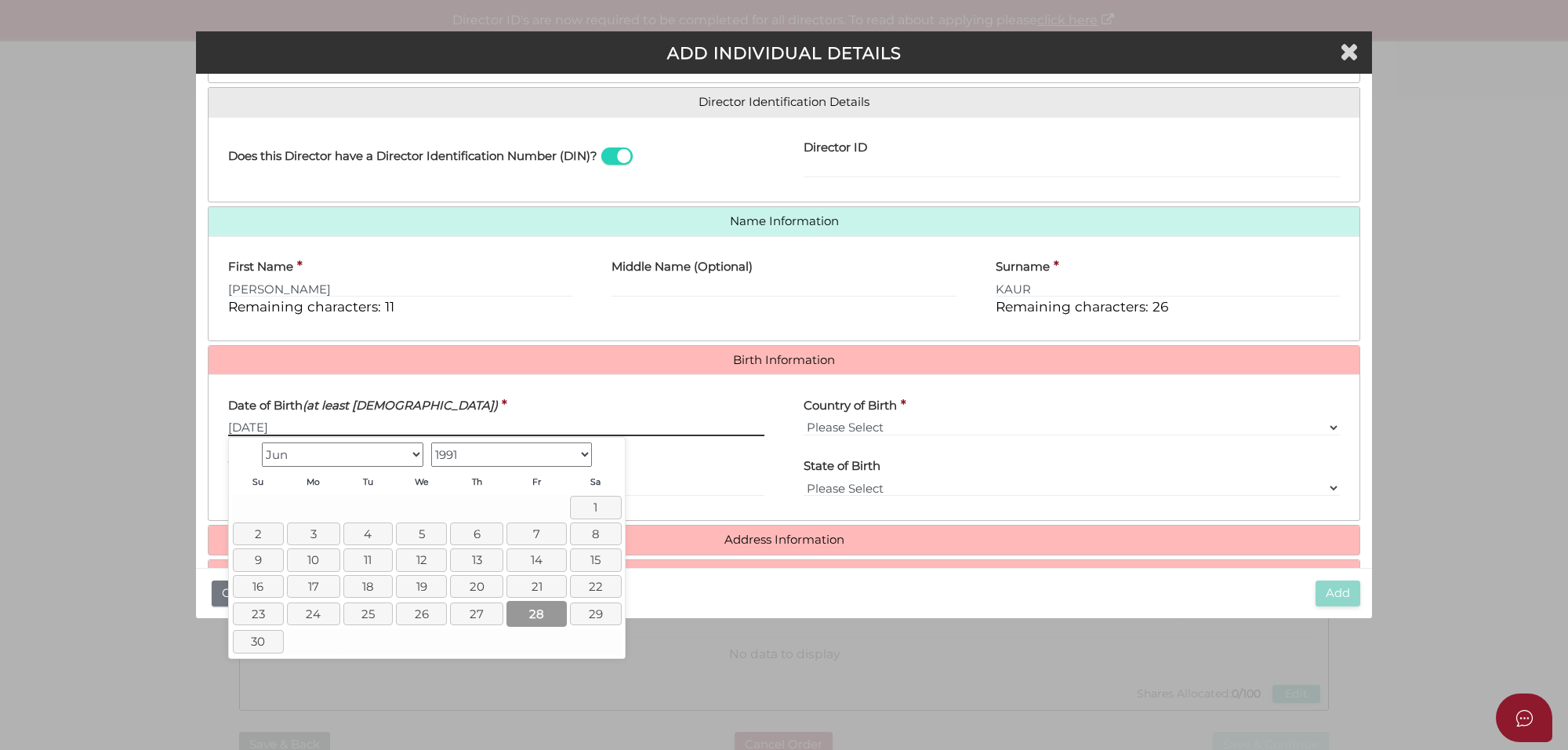
type input "28/06/1991"
click at [541, 614] on link "28" at bounding box center [536, 614] width 60 height 26
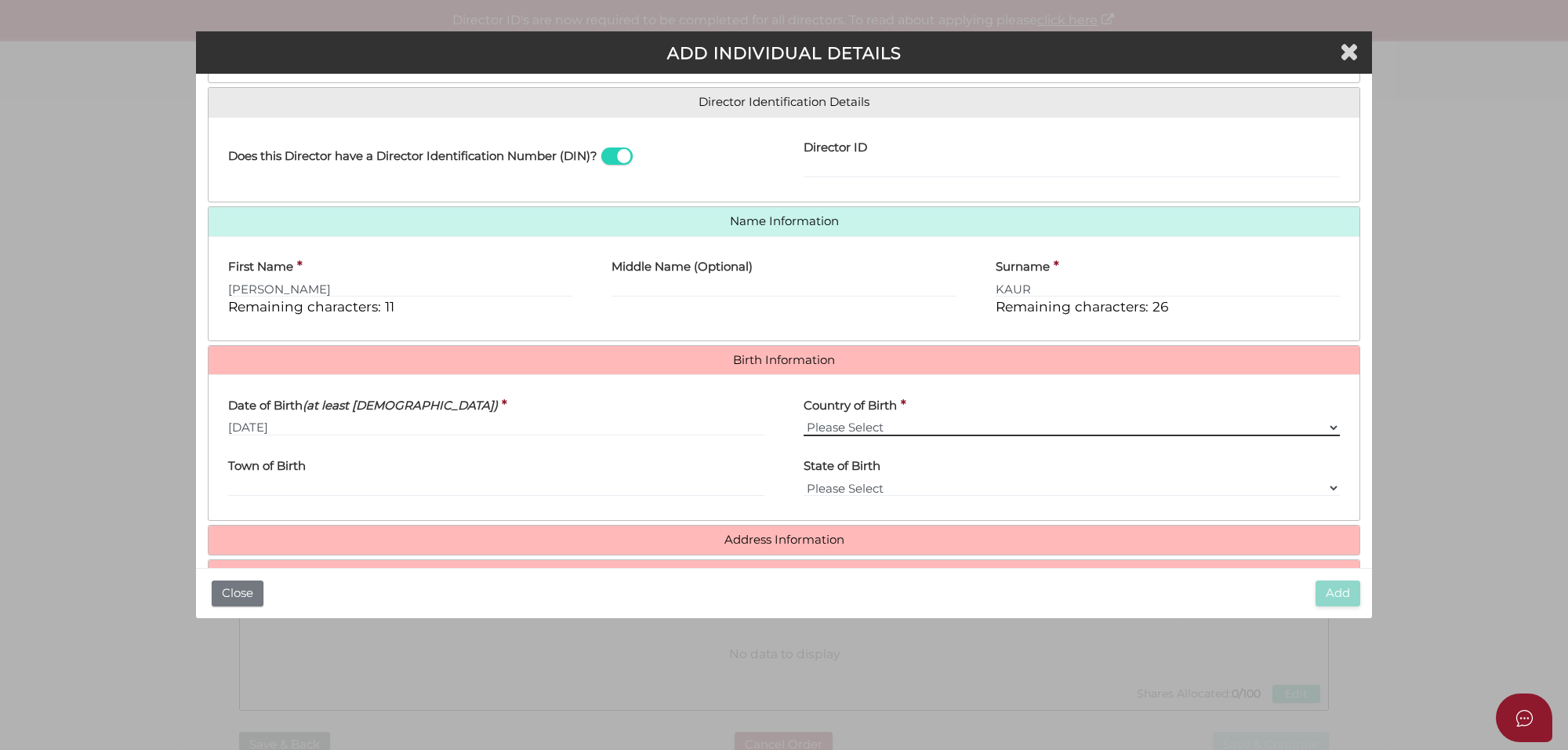
click at [914, 428] on select "Please Select v Australia Afghanistan Albania Algeria American Samoa Andorra An…" at bounding box center [1072, 428] width 537 height 17
select select "[GEOGRAPHIC_DATA]"
click at [804, 419] on select "Please Select v Australia Afghanistan Albania Algeria American Samoa Andorra An…" at bounding box center [1072, 428] width 537 height 17
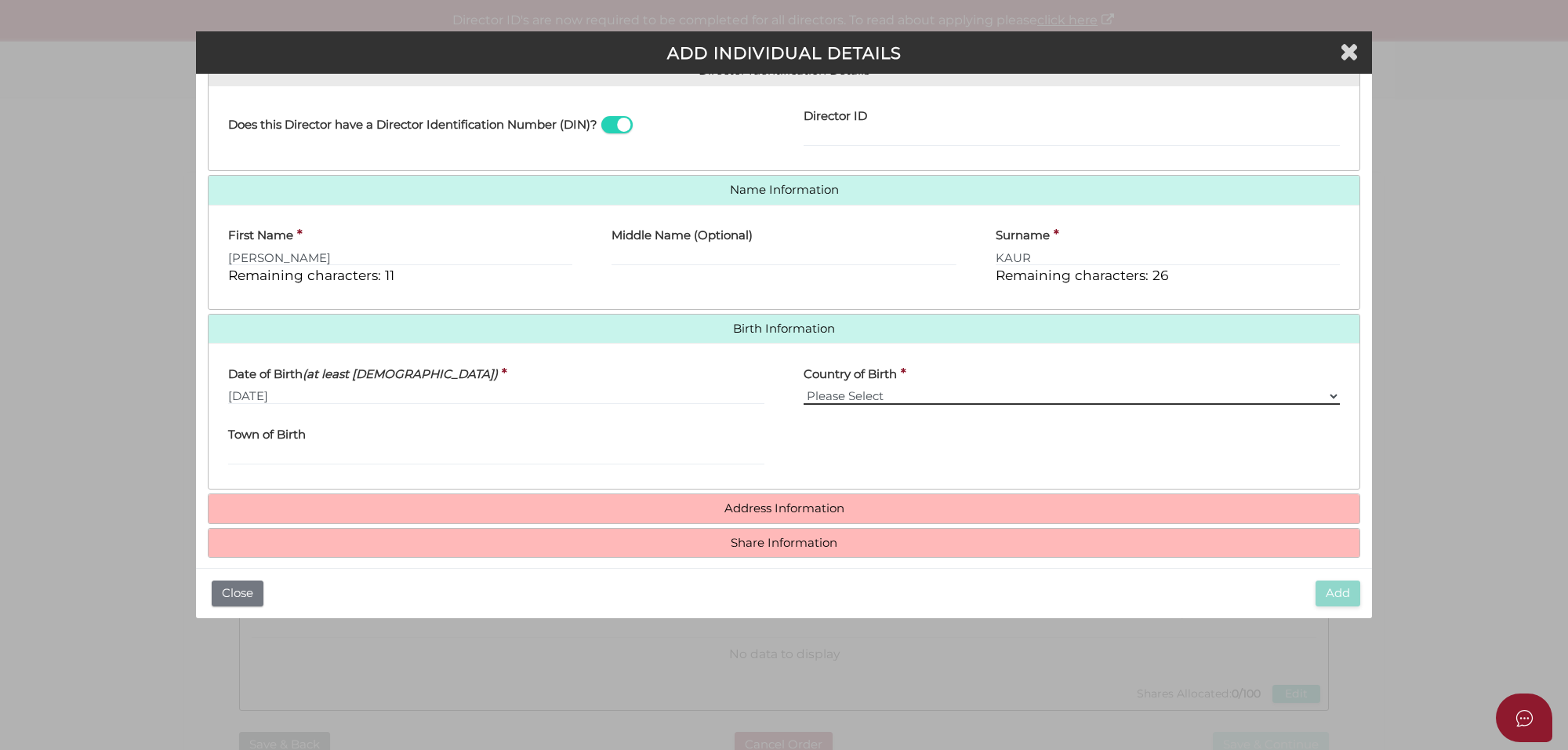
scroll to position [282, 0]
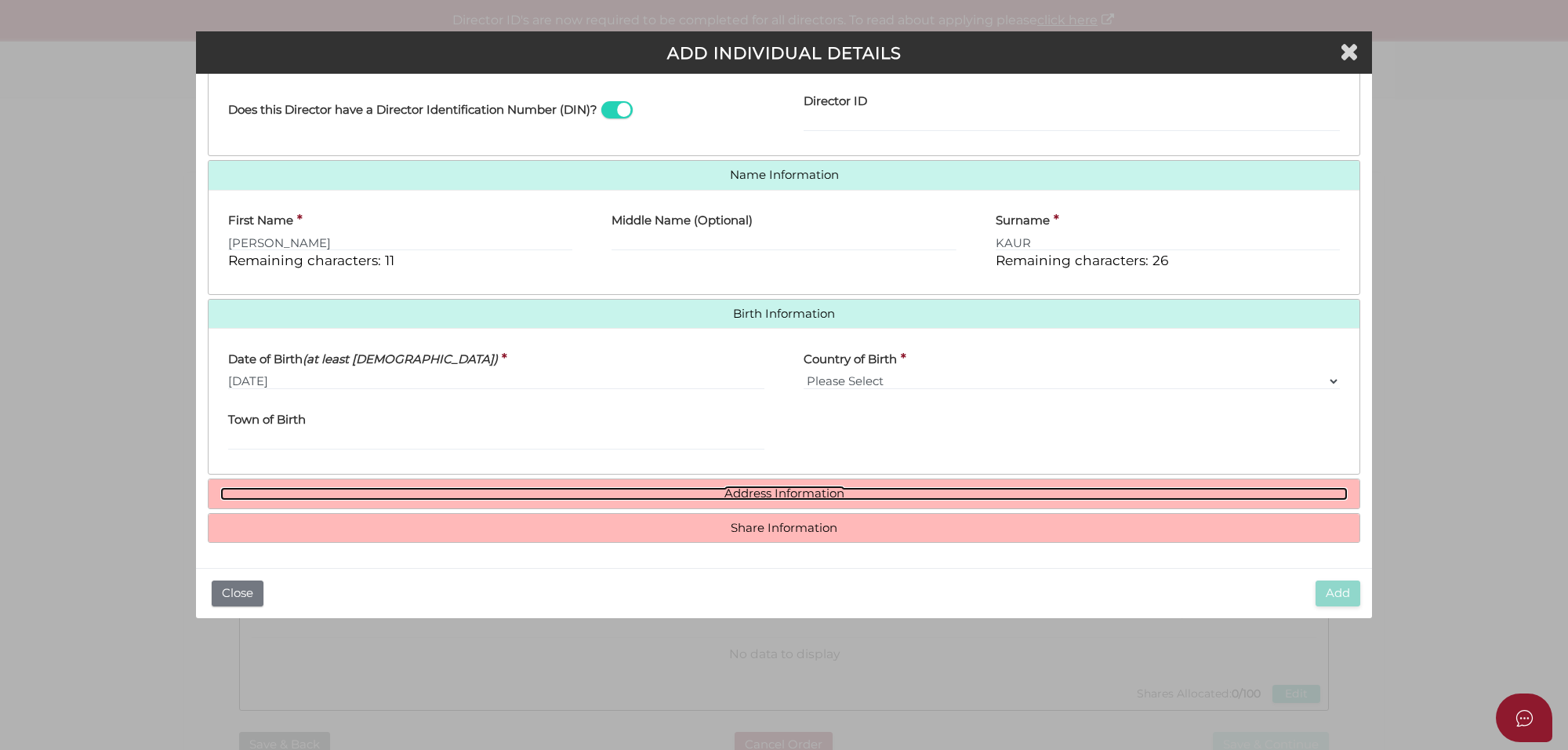
click at [765, 498] on link "Address Information" at bounding box center [784, 493] width 1127 height 13
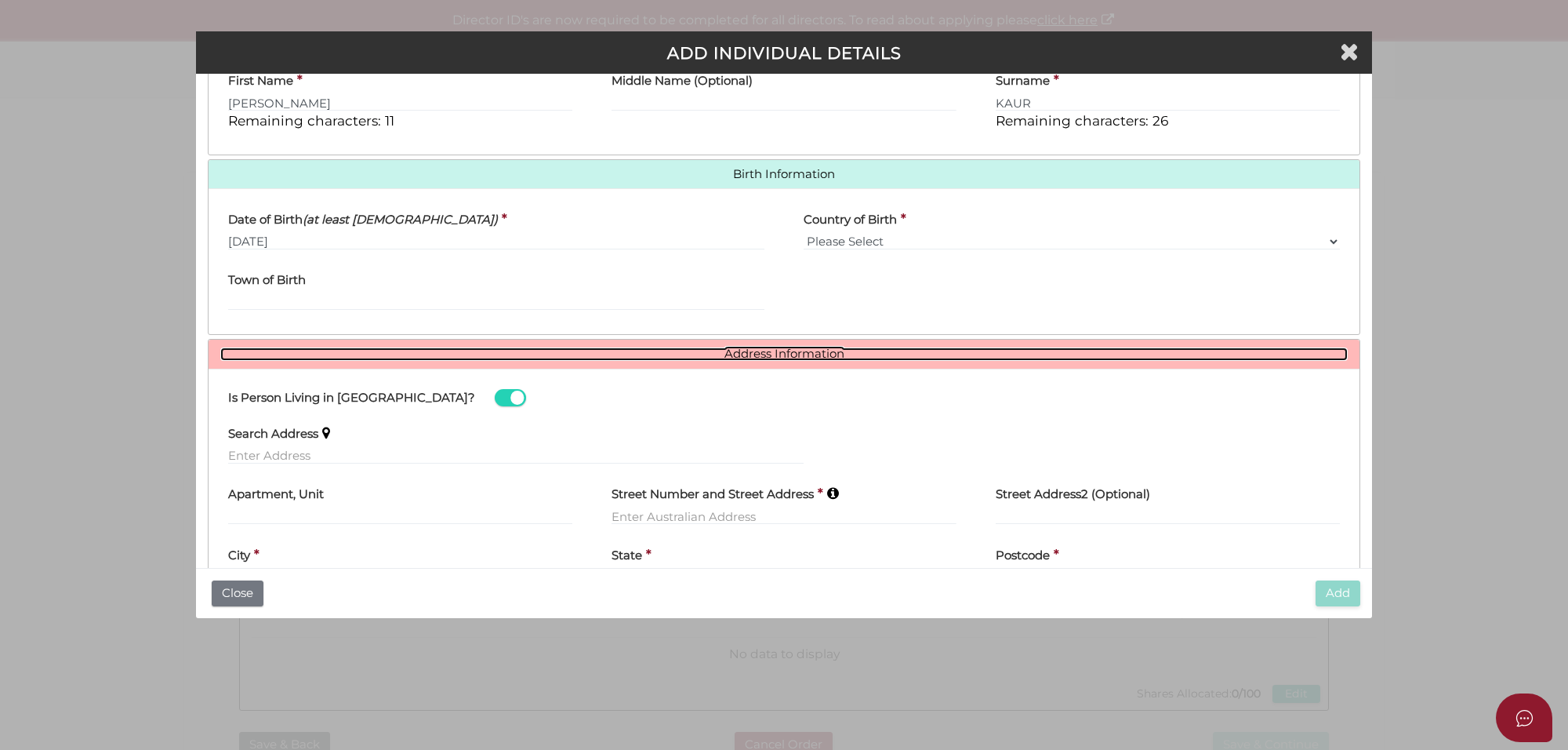
scroll to position [478, 0]
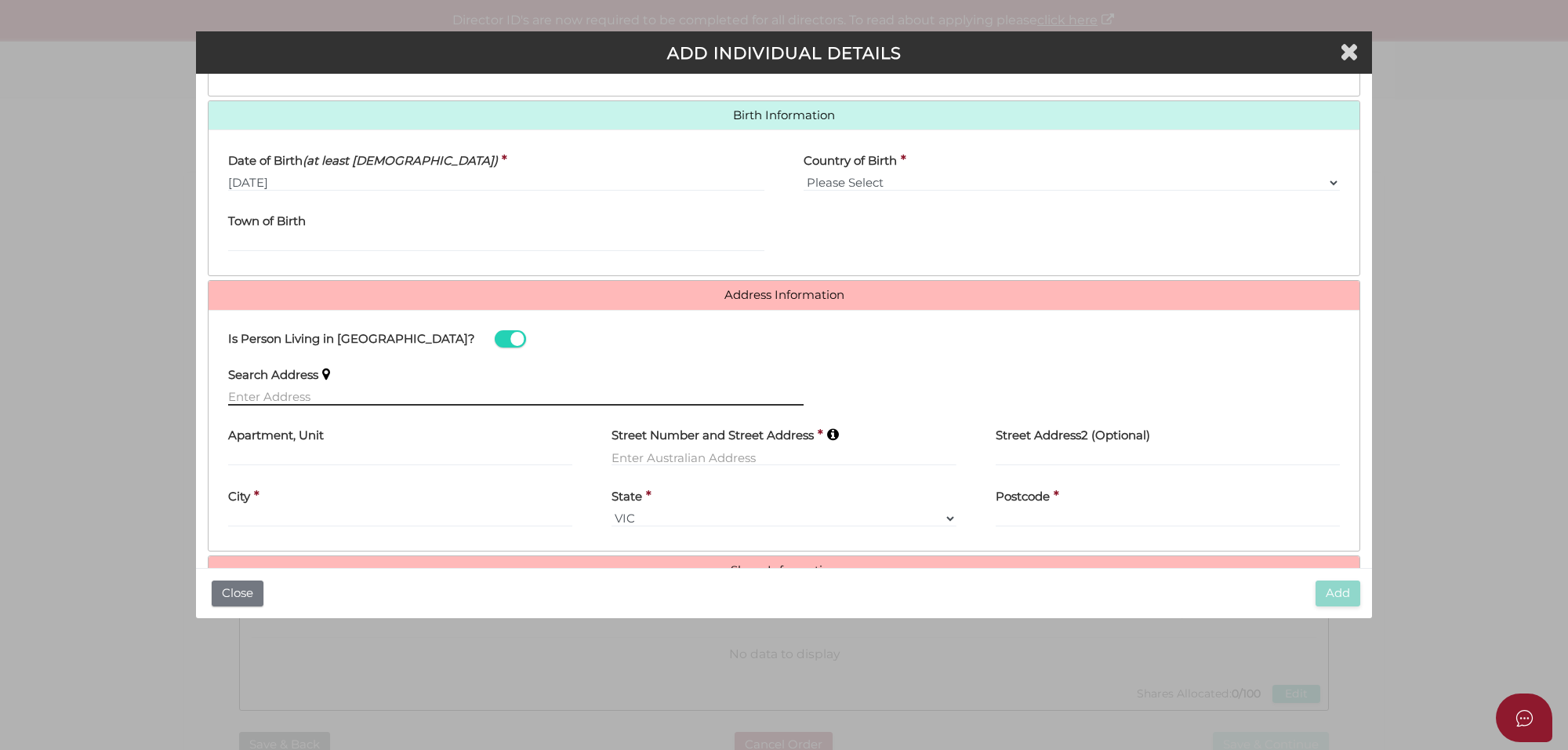
click at [279, 402] on input "text" at bounding box center [515, 397] width 575 height 17
paste input "18 Vivid Chase, Dayton, Pertg, WA"
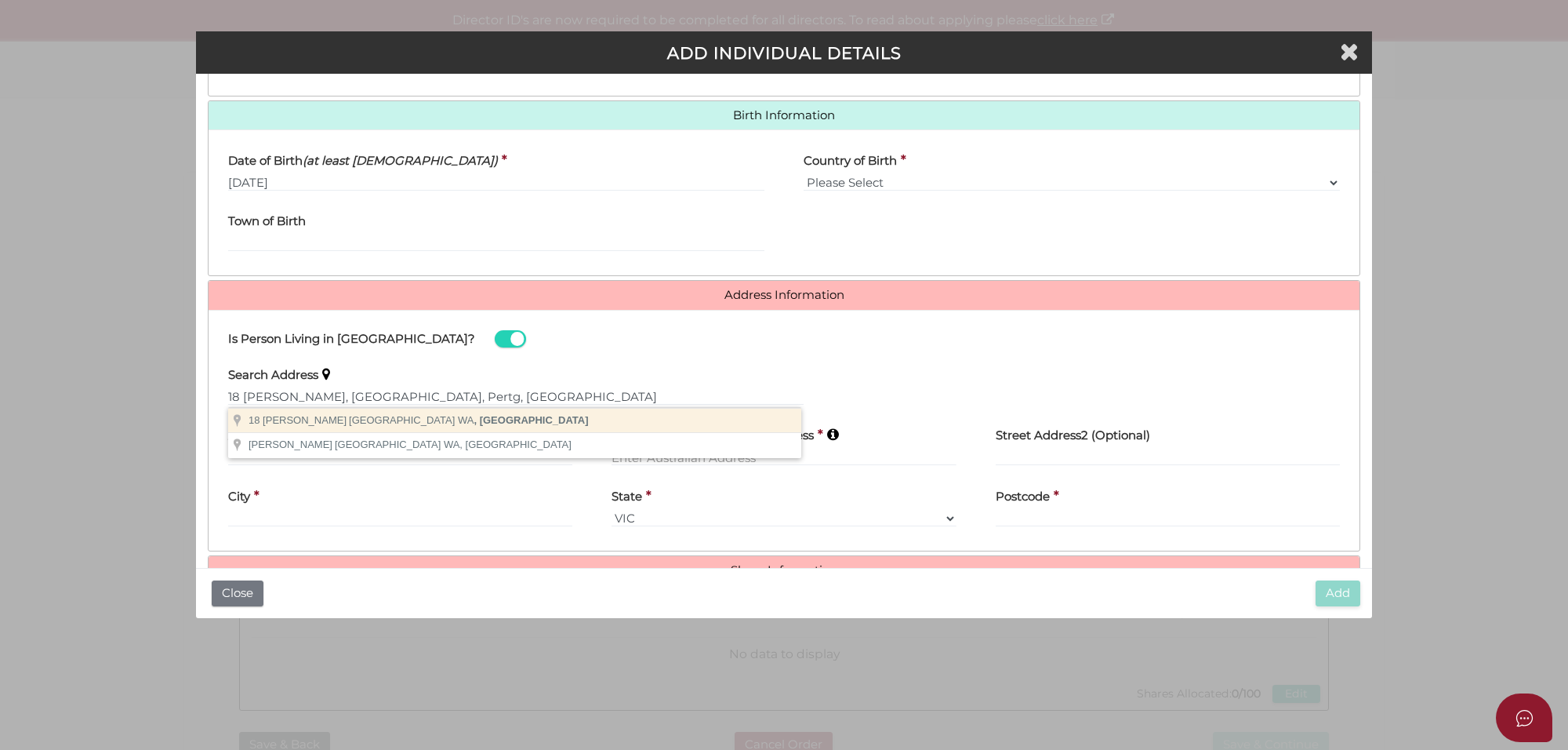
type input "18 Vivid Chase, Dayton WA, Australia"
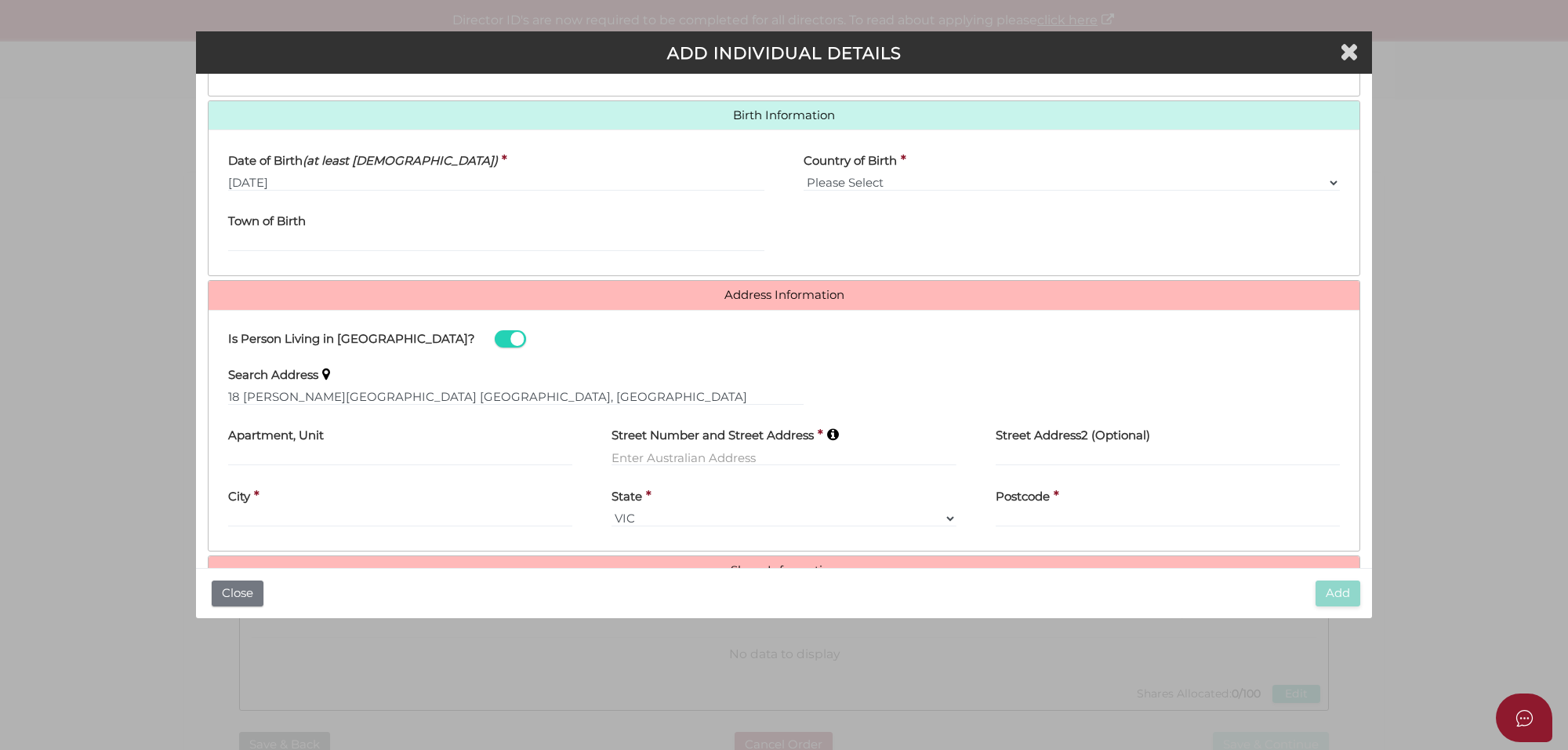
type input "18 Vivid Chase"
type input "Dayton"
select select "WA"
type input "6055"
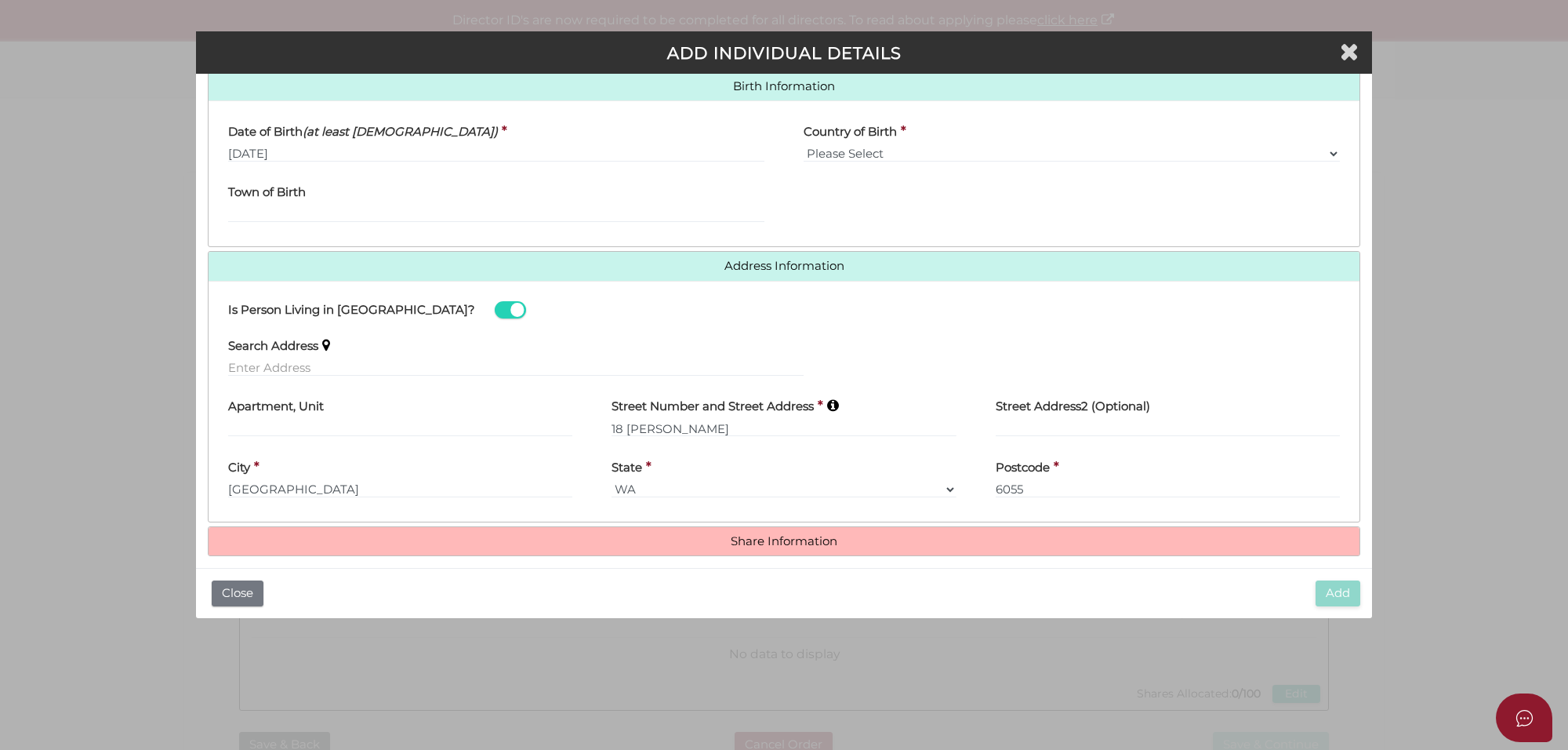
scroll to position [523, 0]
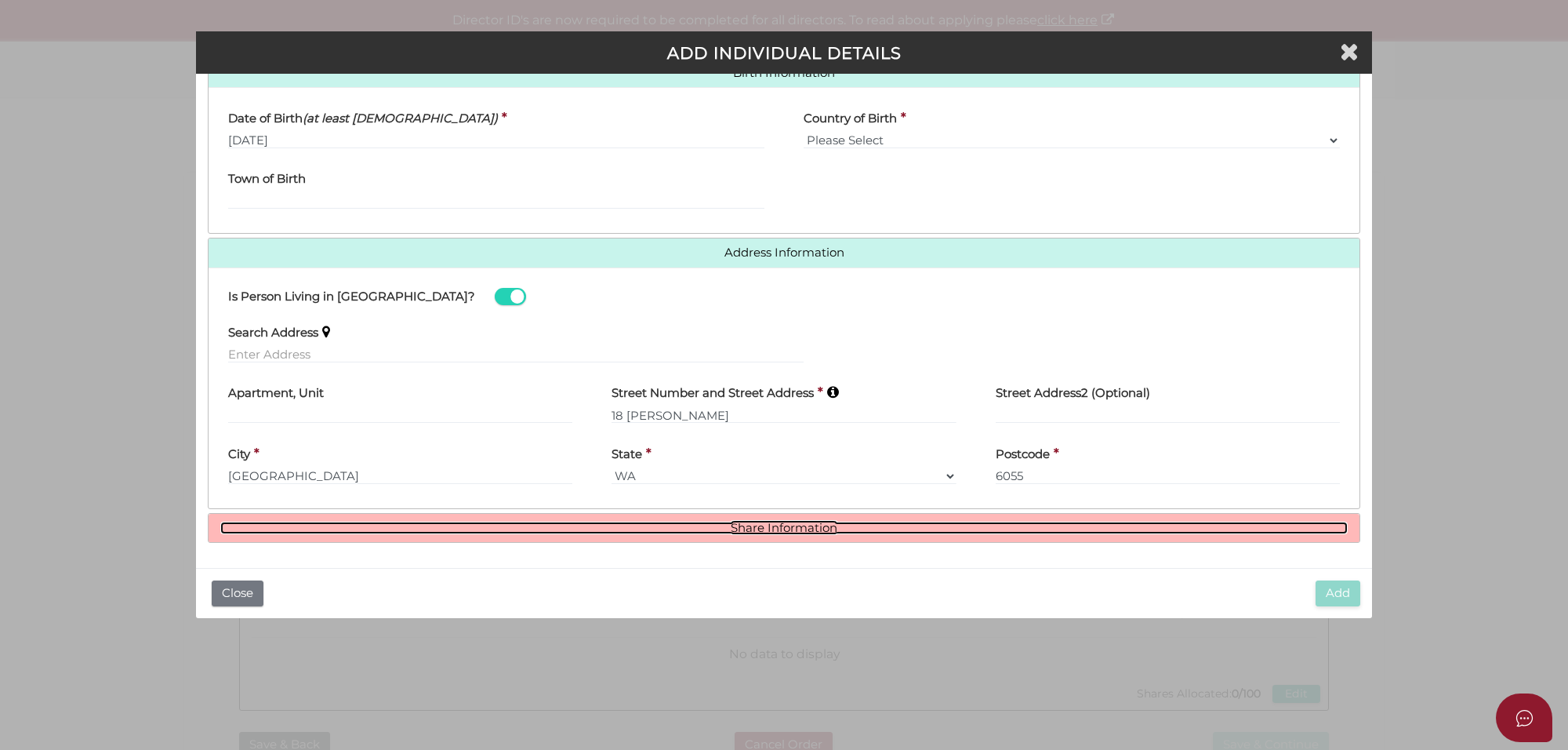
click at [752, 531] on link "Share Information" at bounding box center [784, 527] width 1127 height 13
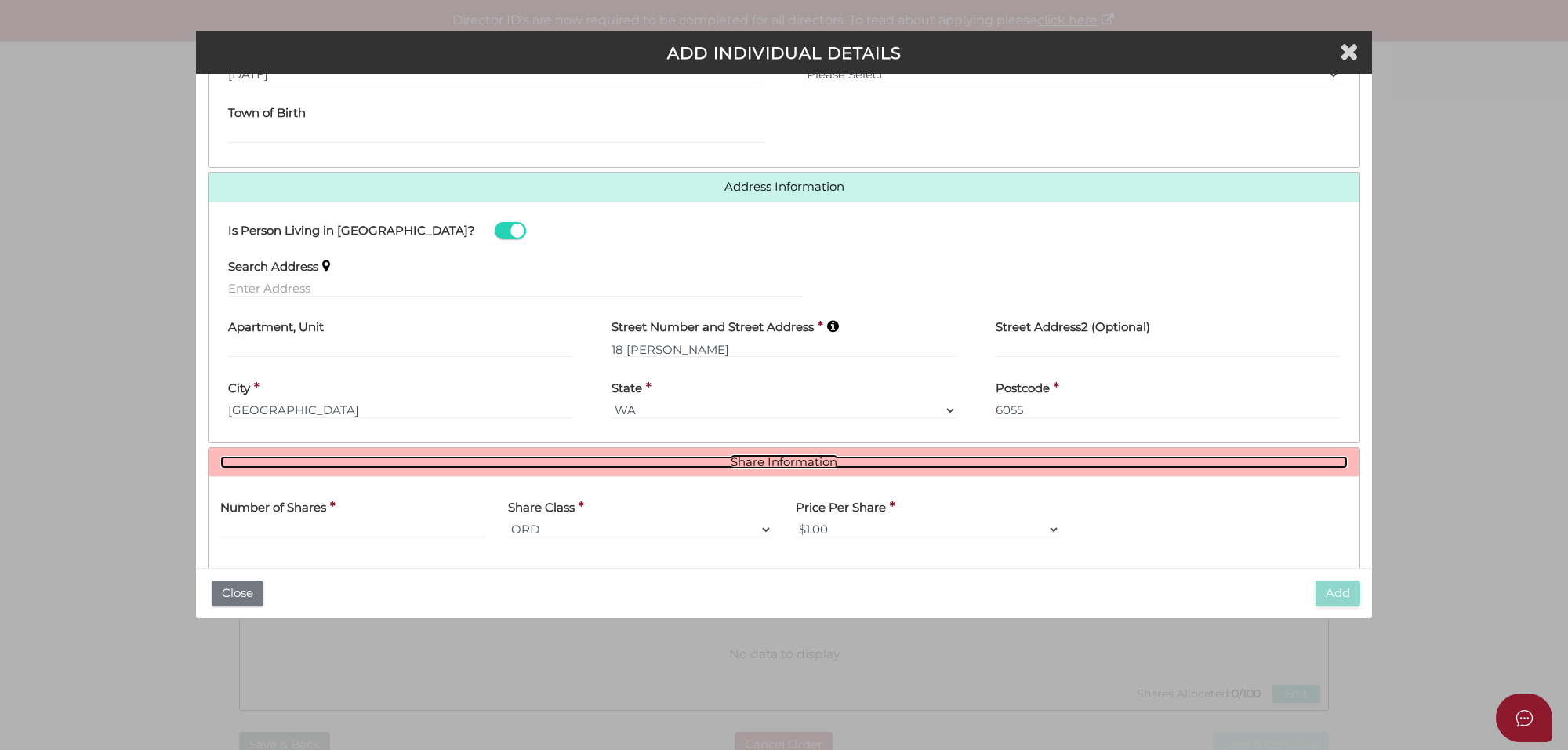
scroll to position [622, 0]
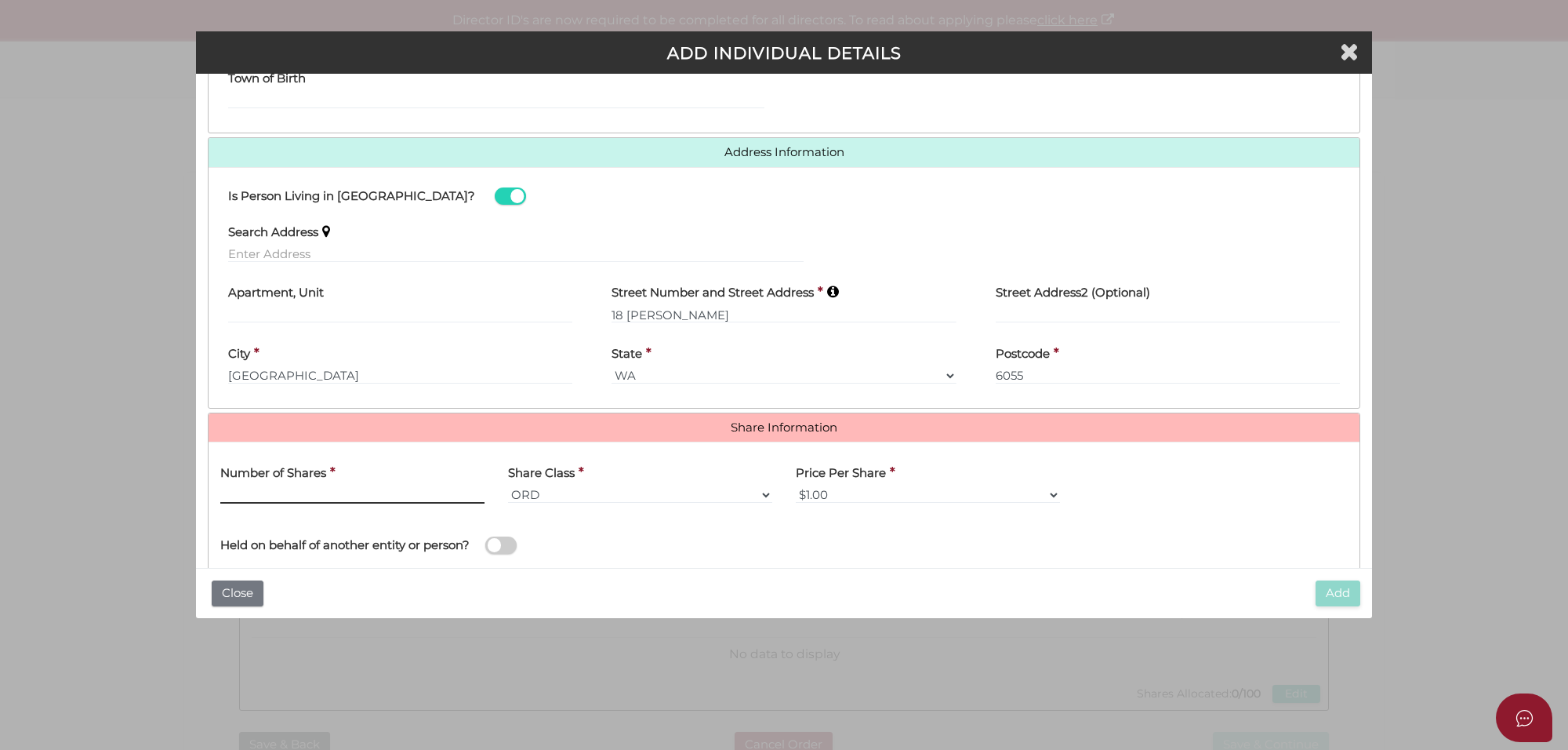
click at [325, 498] on input "text" at bounding box center [352, 495] width 264 height 17
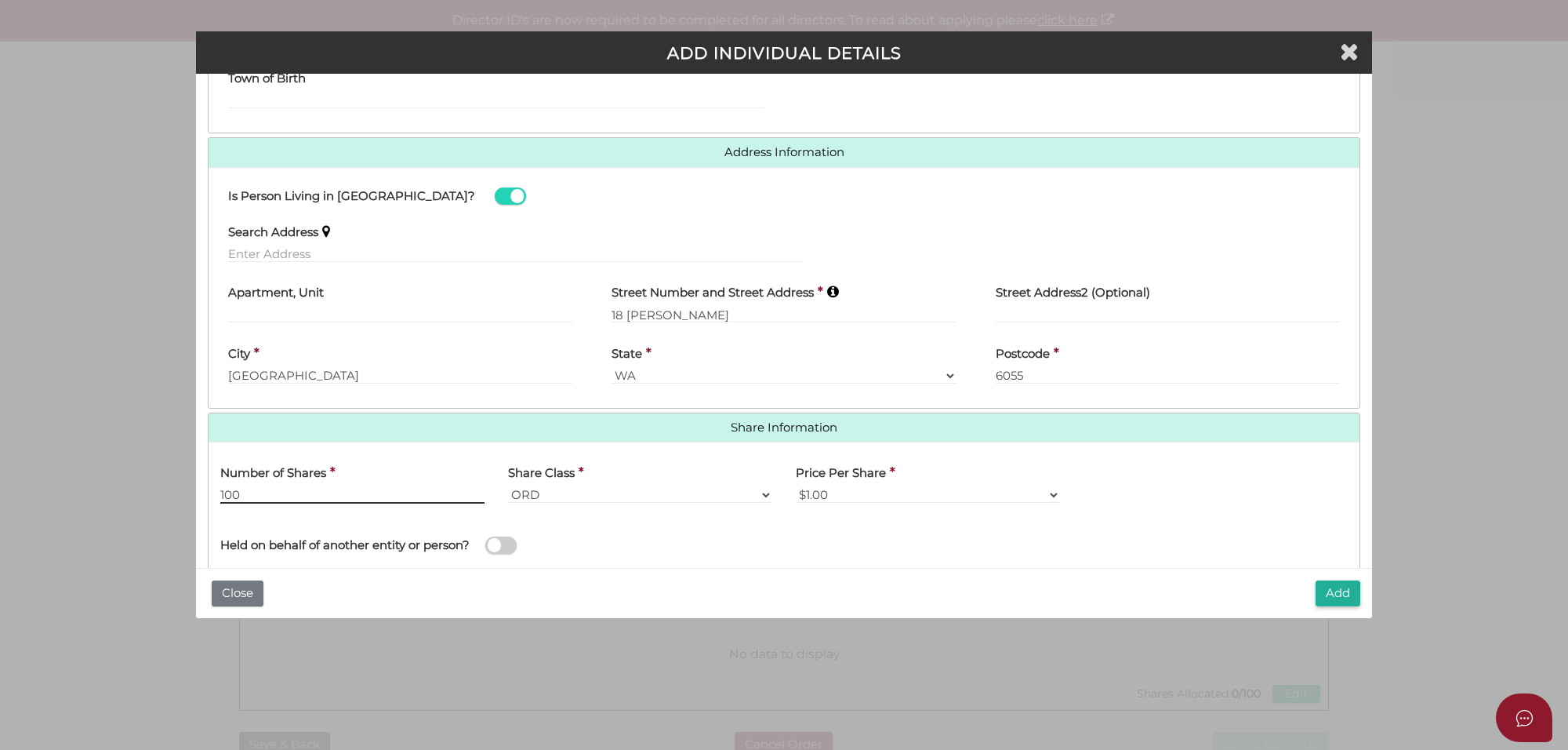
type input "100"
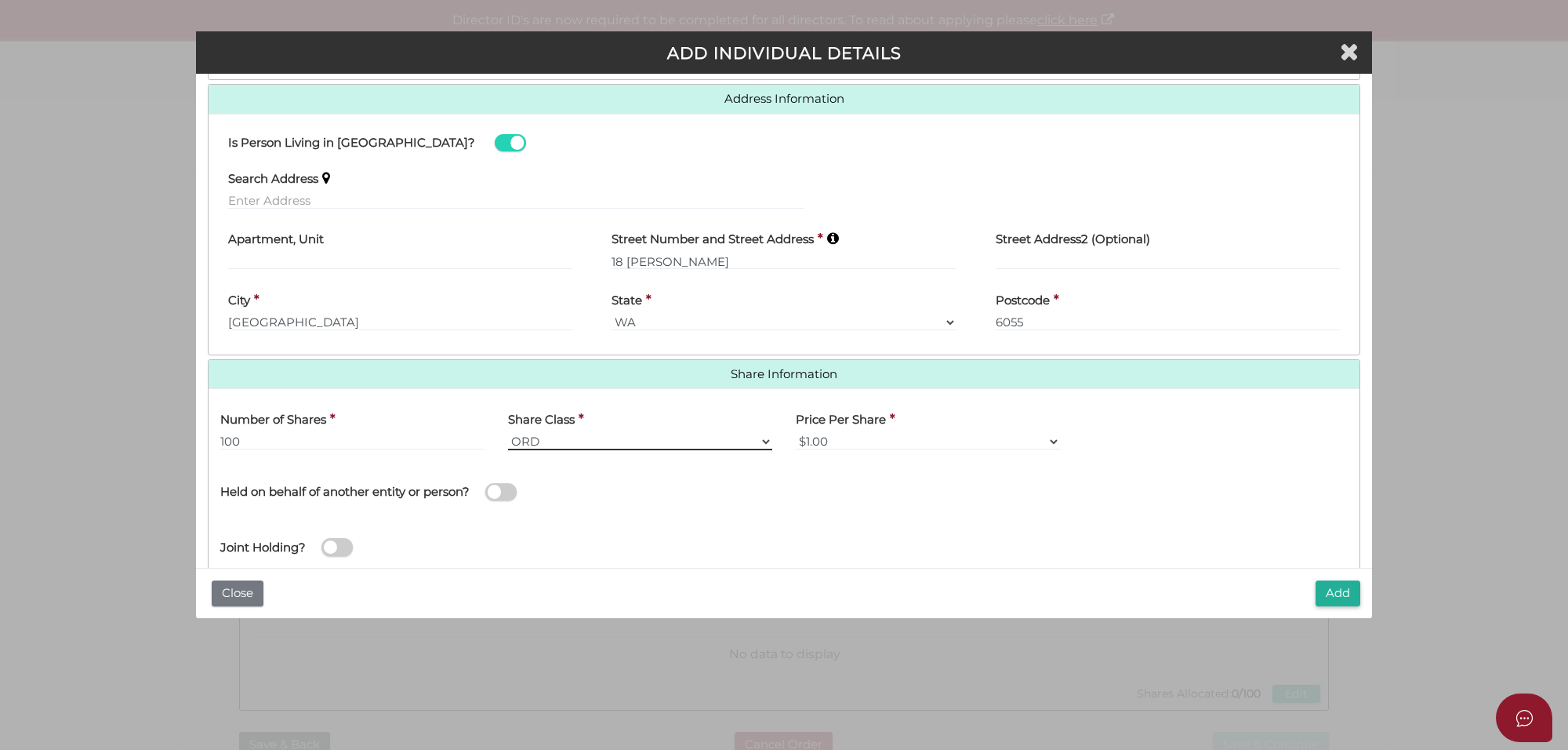
scroll to position [714, 0]
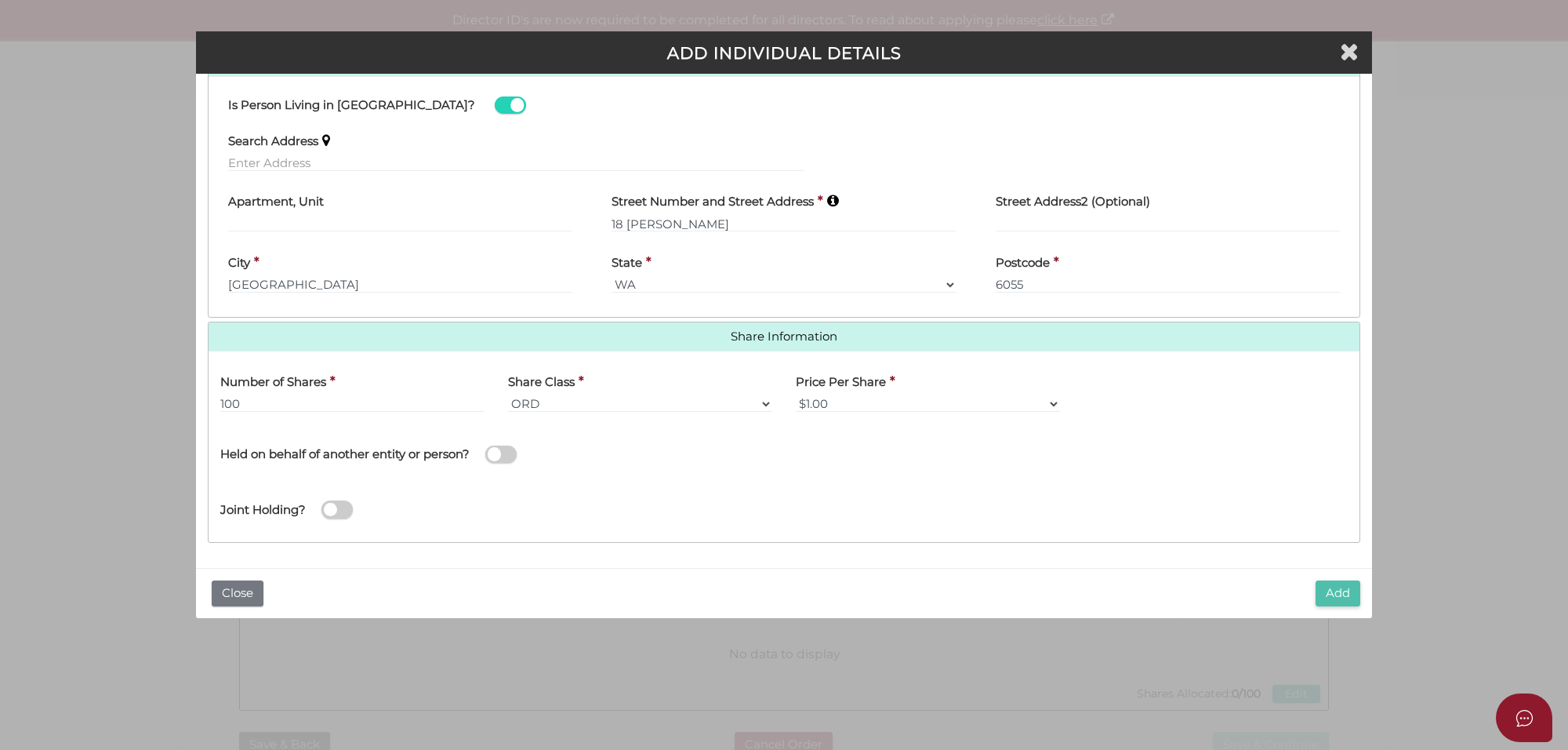
click at [1334, 596] on button "Add" at bounding box center [1338, 594] width 45 height 26
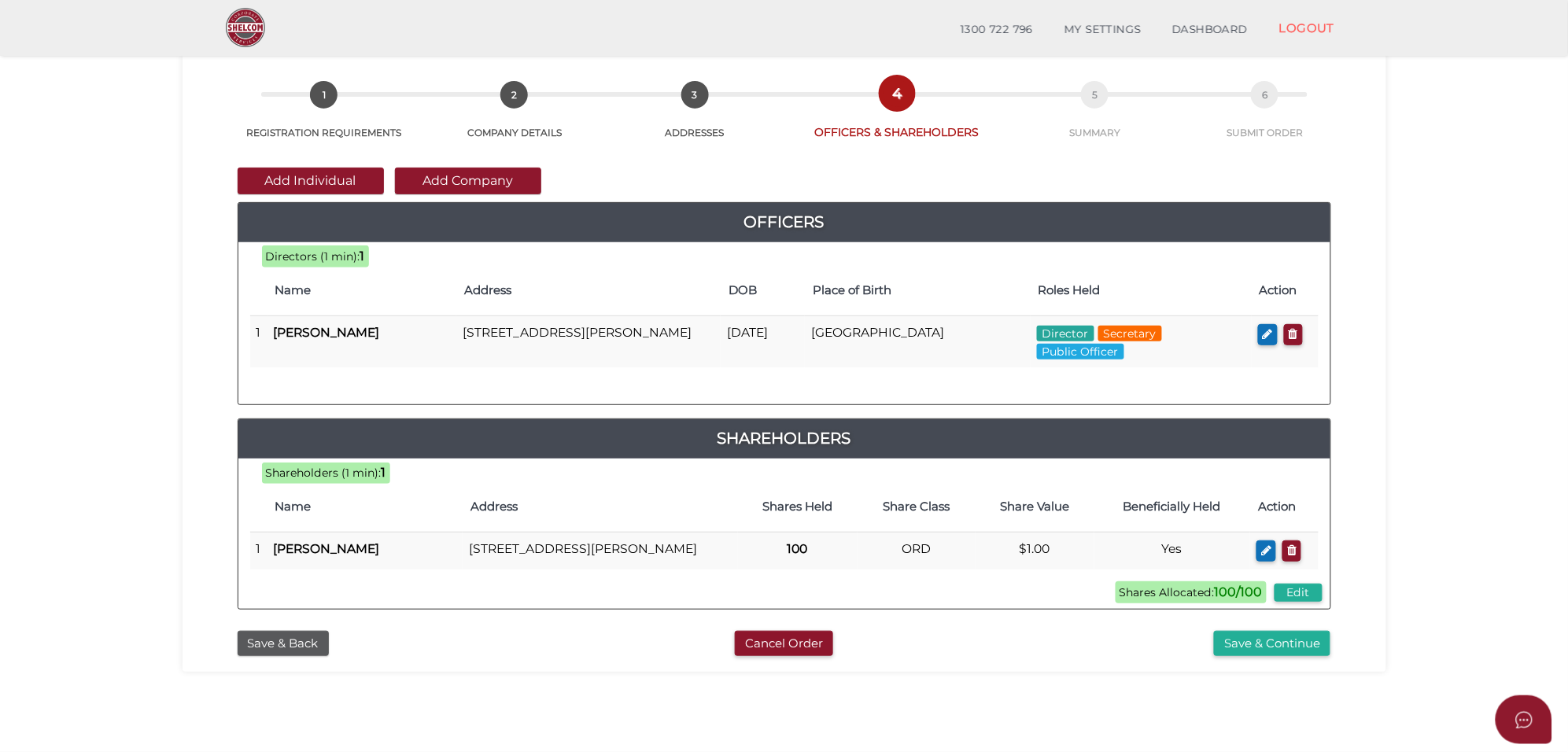
scroll to position [98, 0]
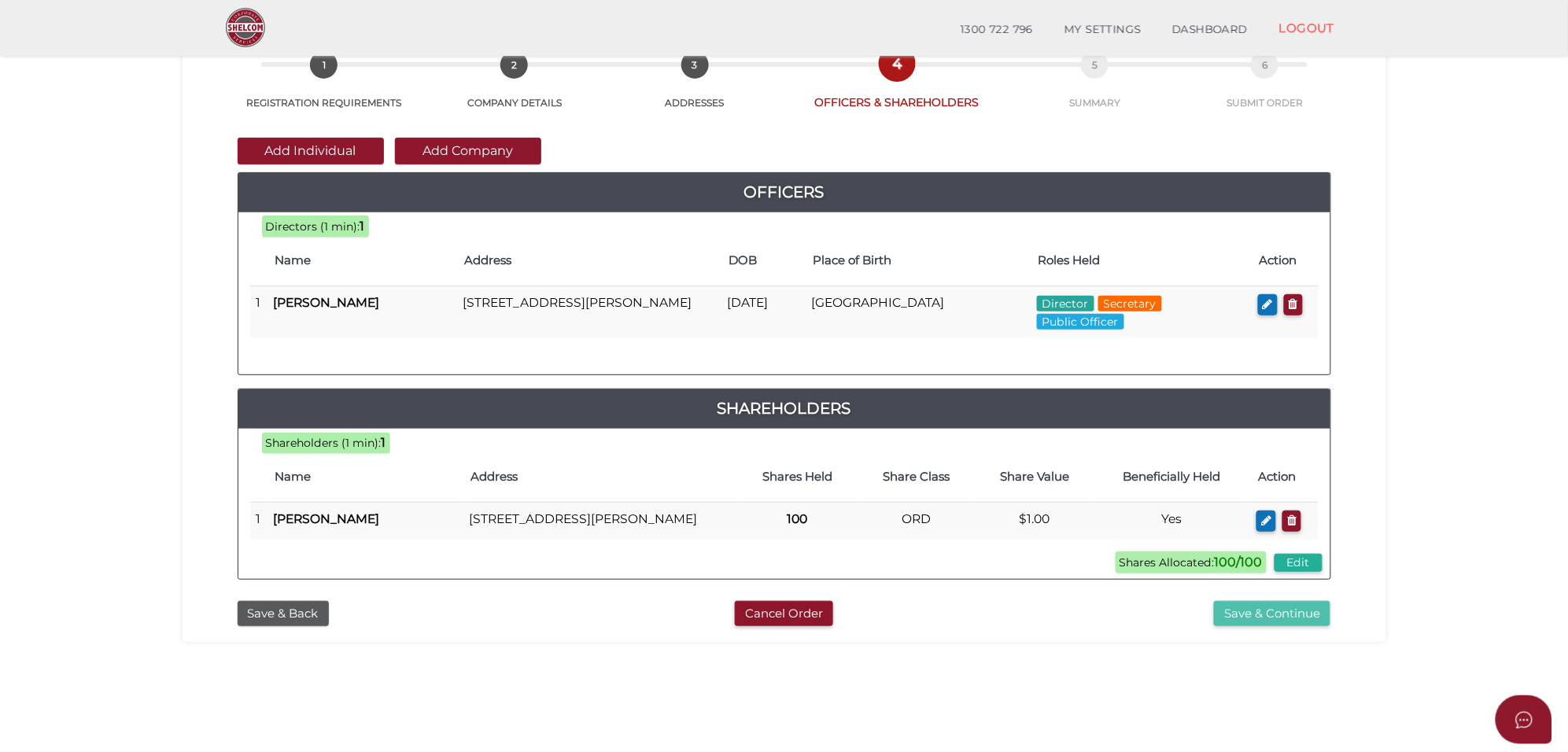
click at [1262, 627] on button "Save & Continue" at bounding box center [1271, 614] width 116 height 26
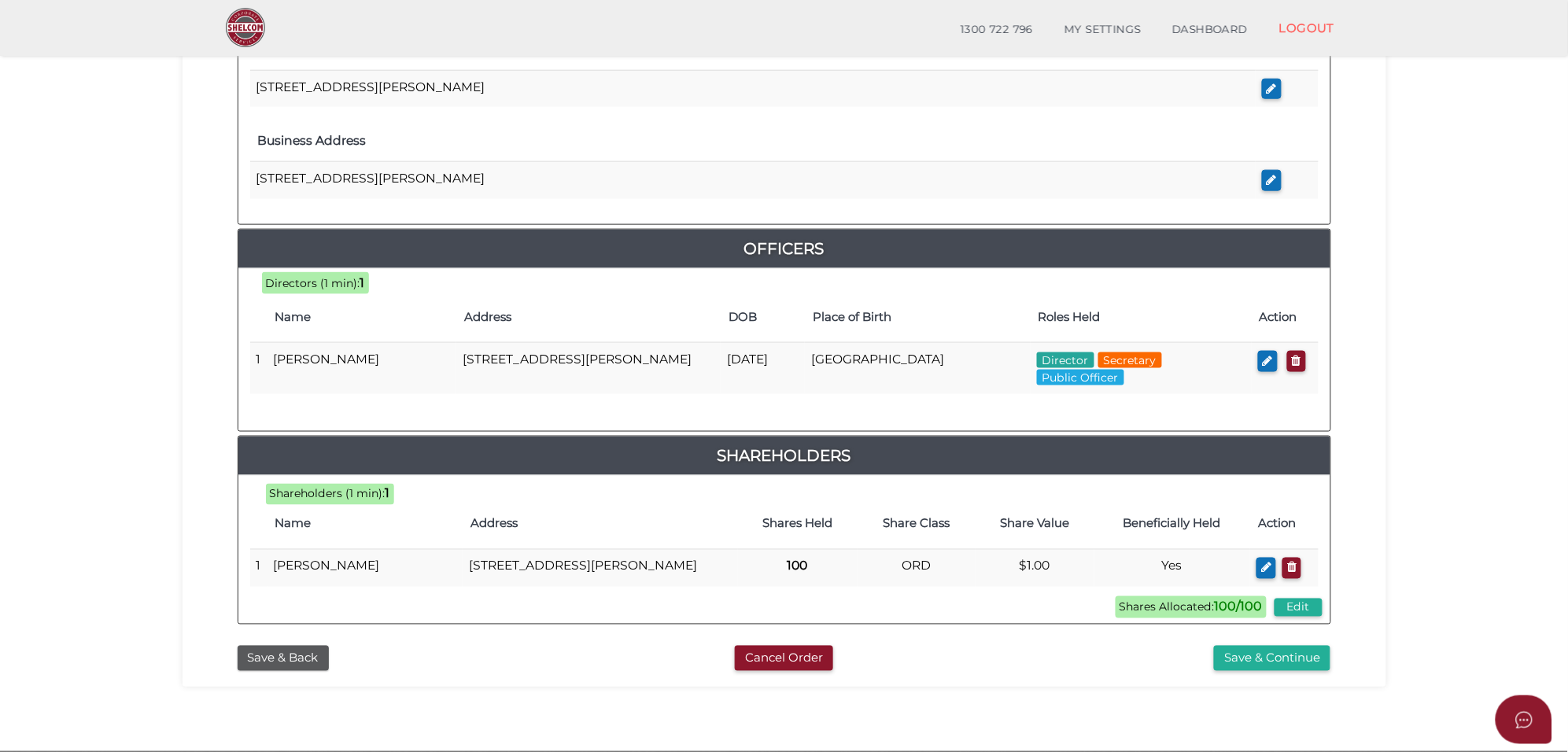
scroll to position [590, 0]
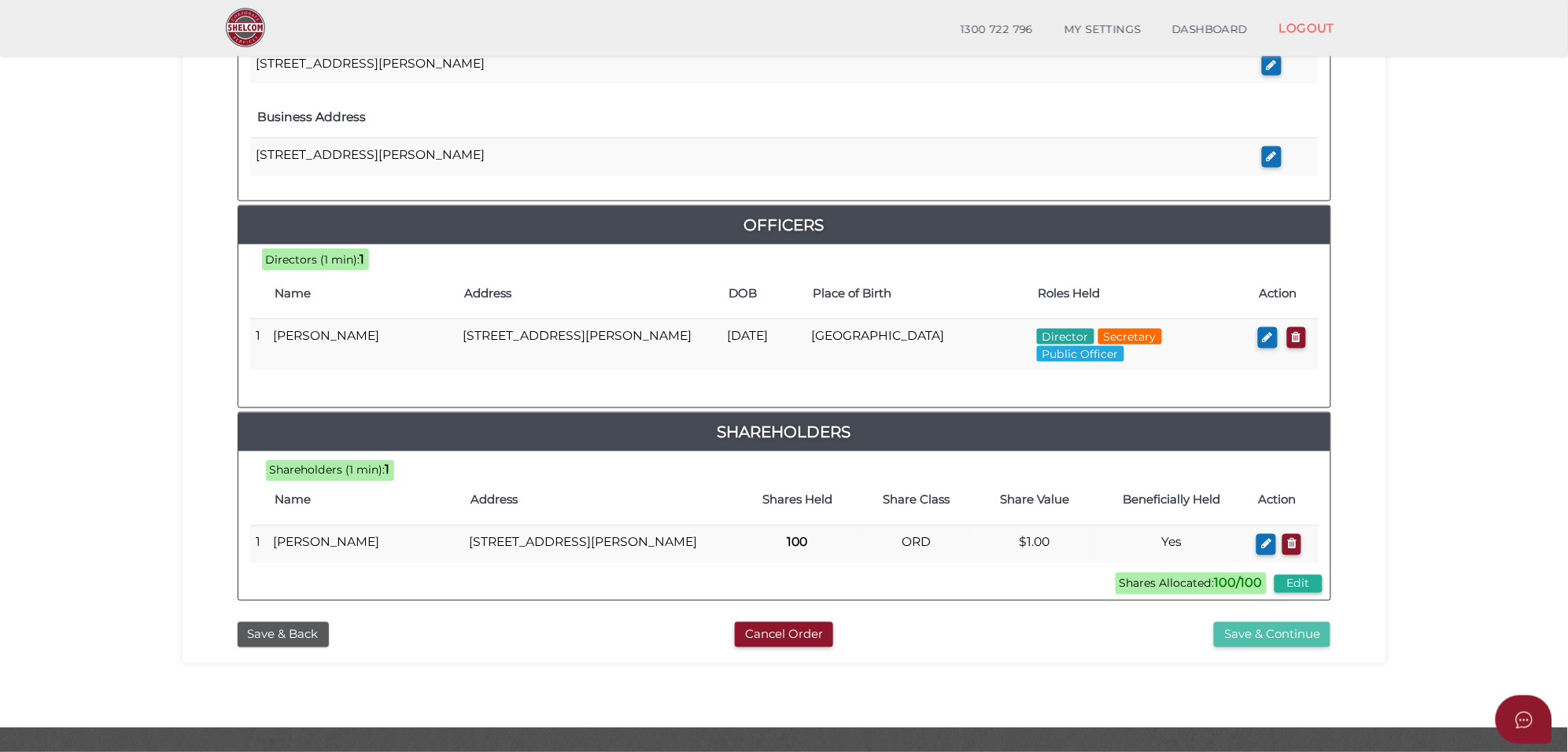
click at [1247, 648] on button "Save & Continue" at bounding box center [1271, 636] width 116 height 26
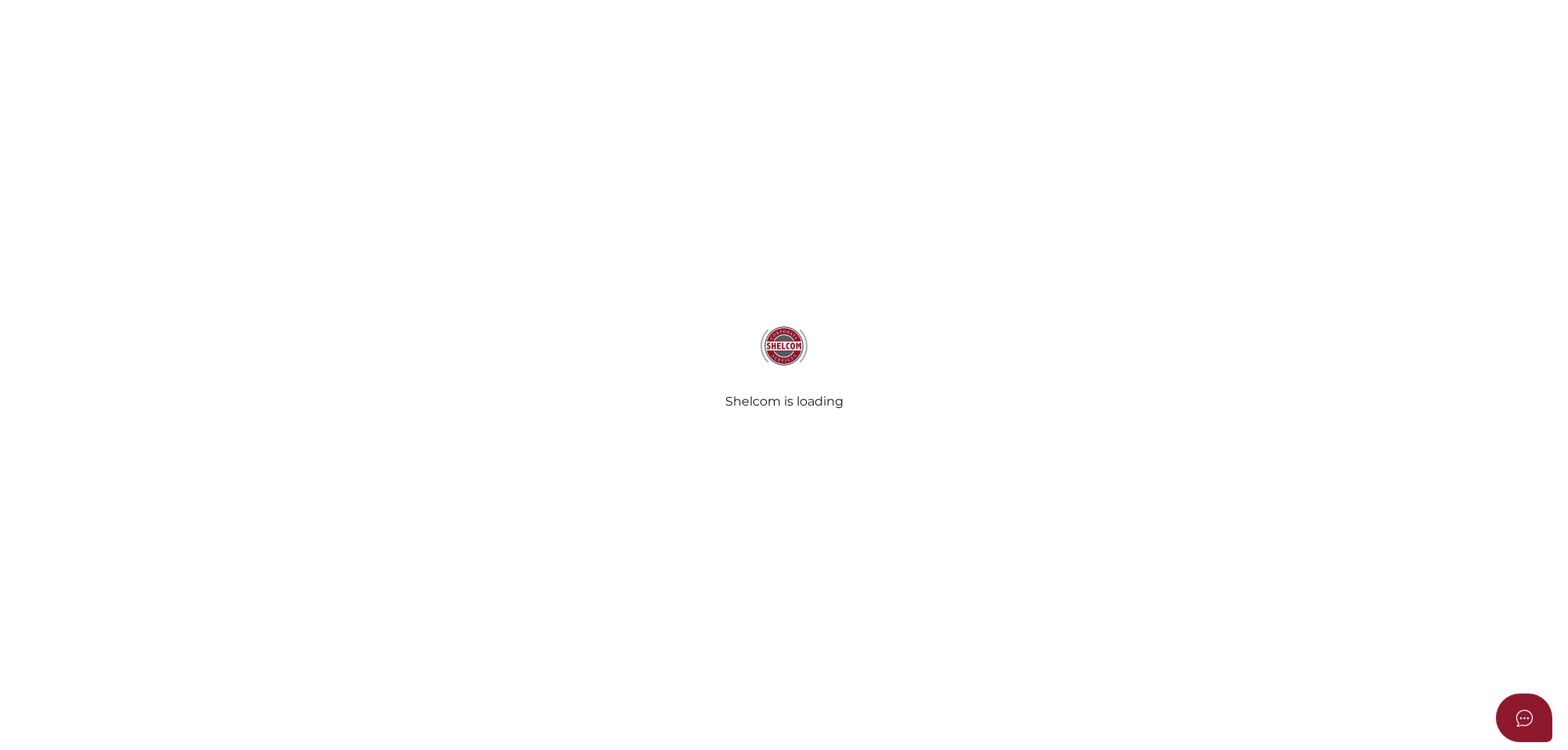
select select "Comb Binding"
select select "No"
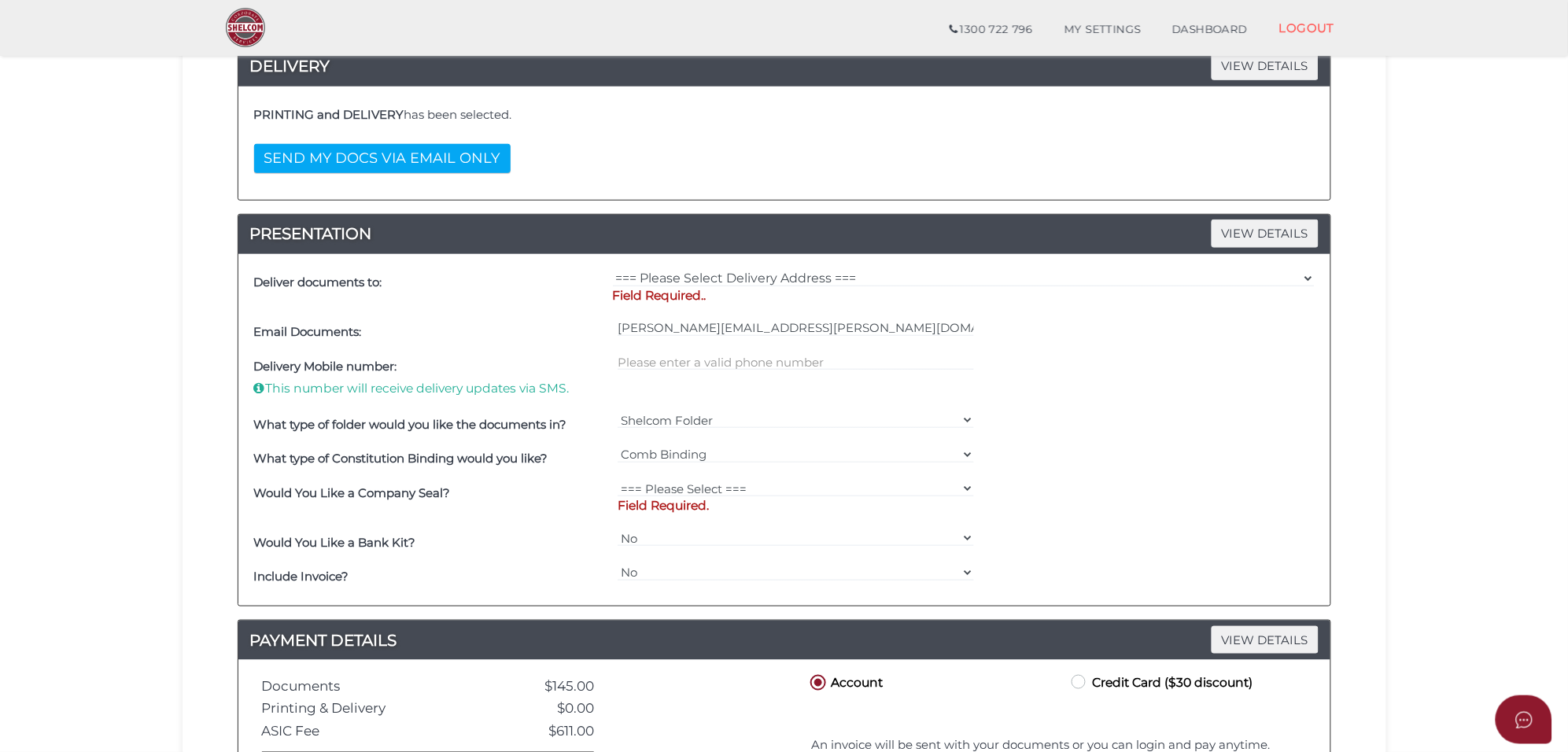
scroll to position [295, 0]
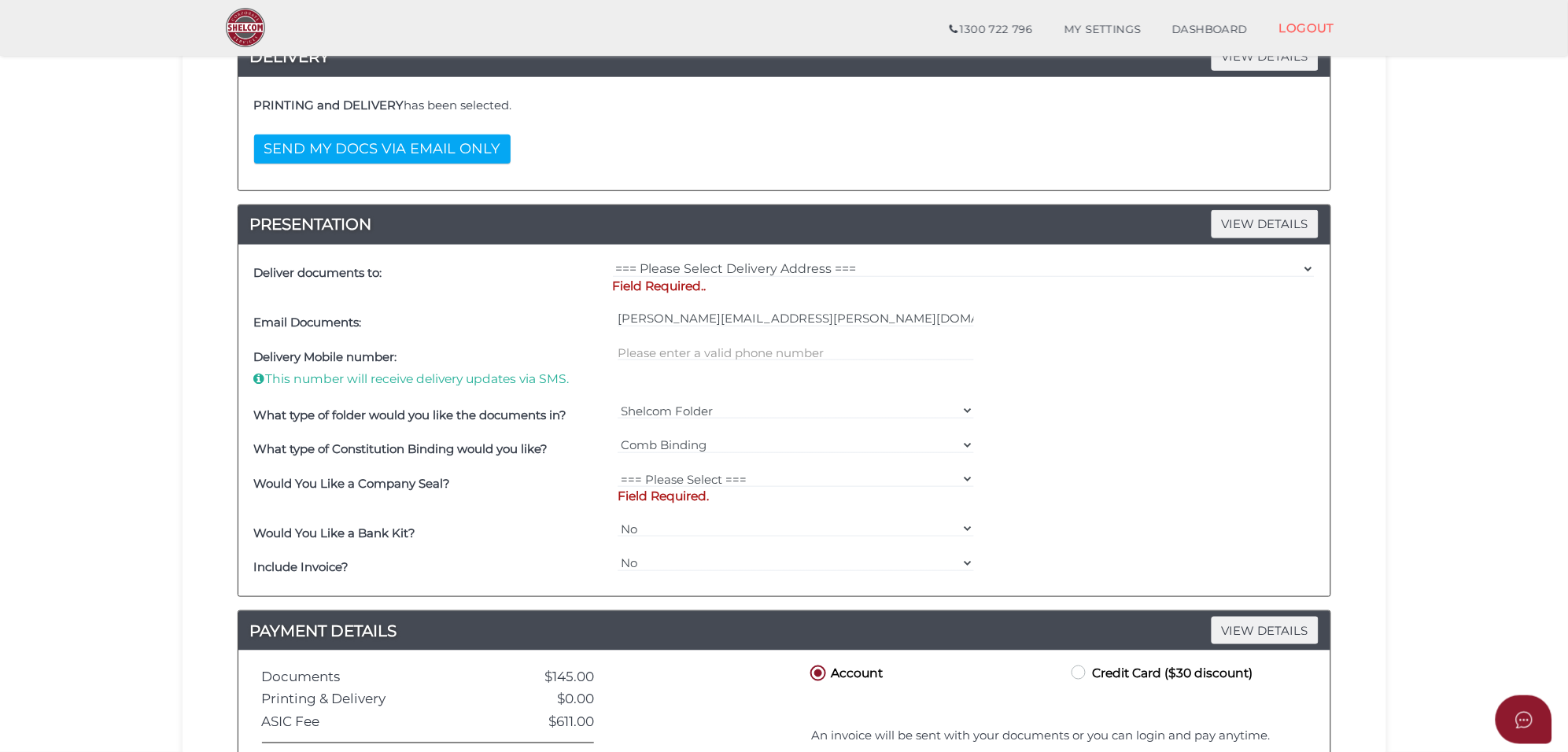
click at [714, 260] on div "=== Please Select Delivery Address === (User Address - [PERSON_NAME][GEOGRAPHIC…" at bounding box center [963, 281] width 709 height 50
click at [718, 270] on select "=== Please Select Delivery Address === (User Address - [PERSON_NAME][GEOGRAPHIC…" at bounding box center [963, 269] width 701 height 18
select select "Other"
click at [613, 262] on select "=== Please Select Delivery Address === (User Address - [PERSON_NAME][GEOGRAPHIC…" at bounding box center [963, 269] width 701 height 18
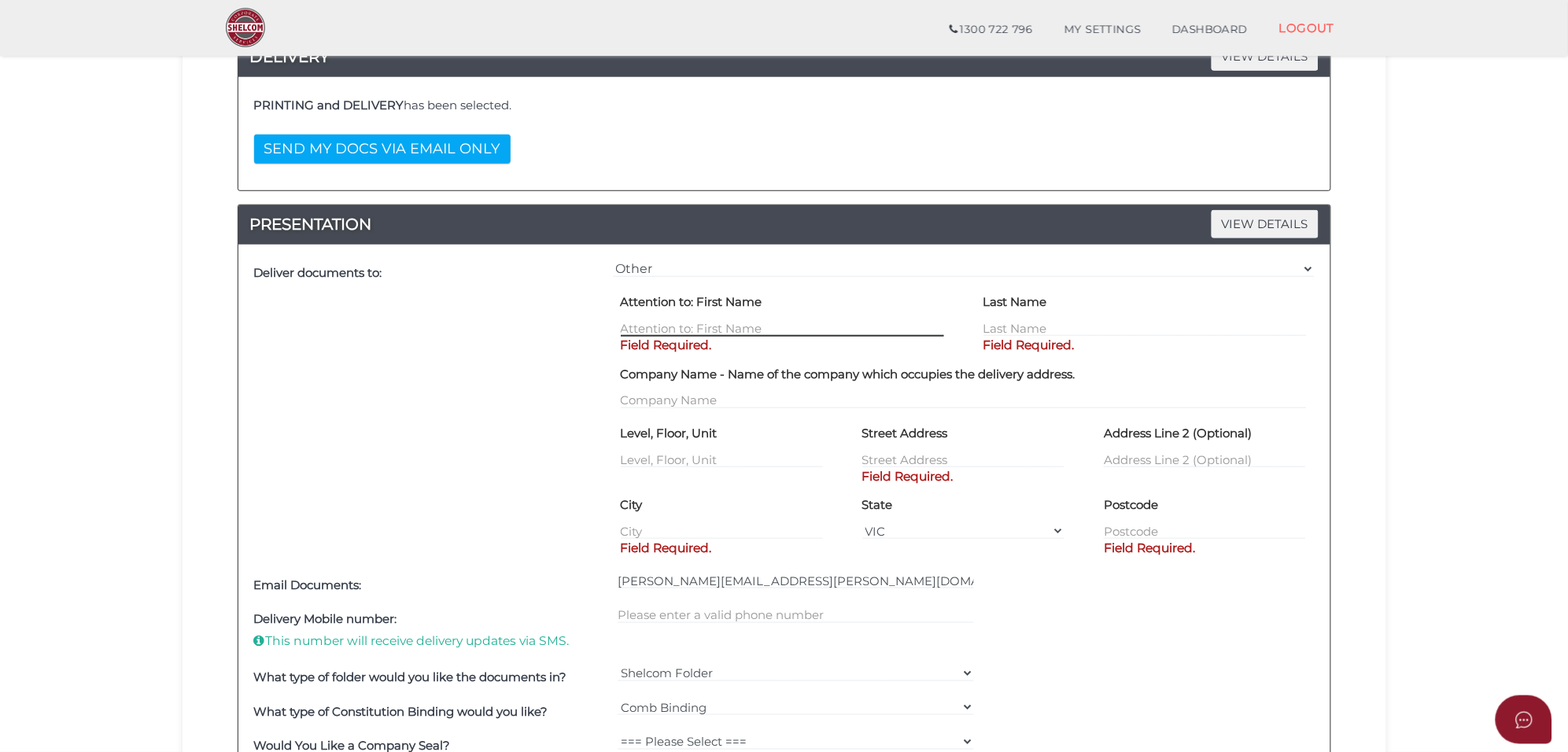
click at [679, 332] on input "text" at bounding box center [782, 328] width 323 height 18
type input "Harsimran"
type input "Kaur"
click at [911, 453] on input "text" at bounding box center [963, 460] width 202 height 18
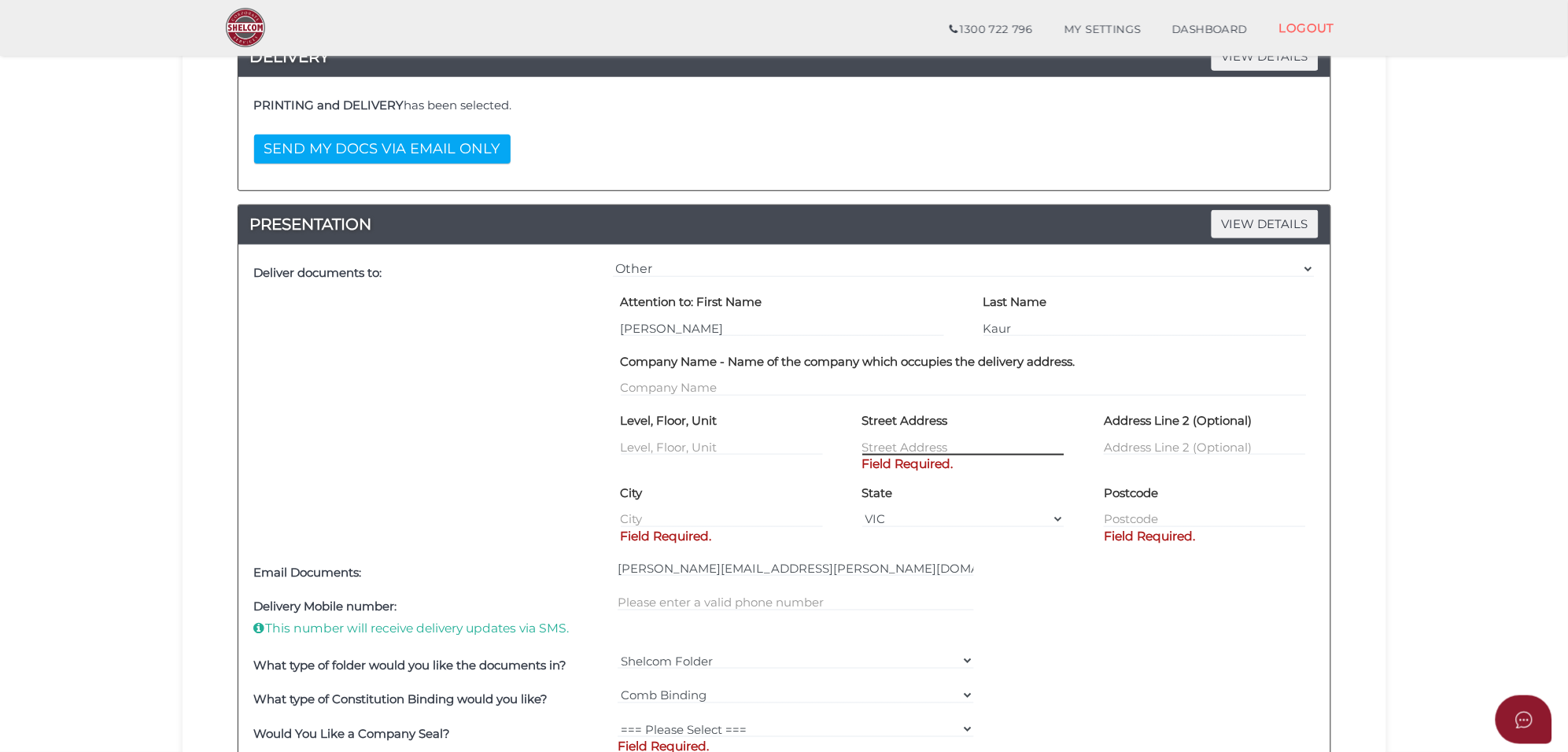
paste input "18 Vivid Chase, Dayton, Pertg, WA"
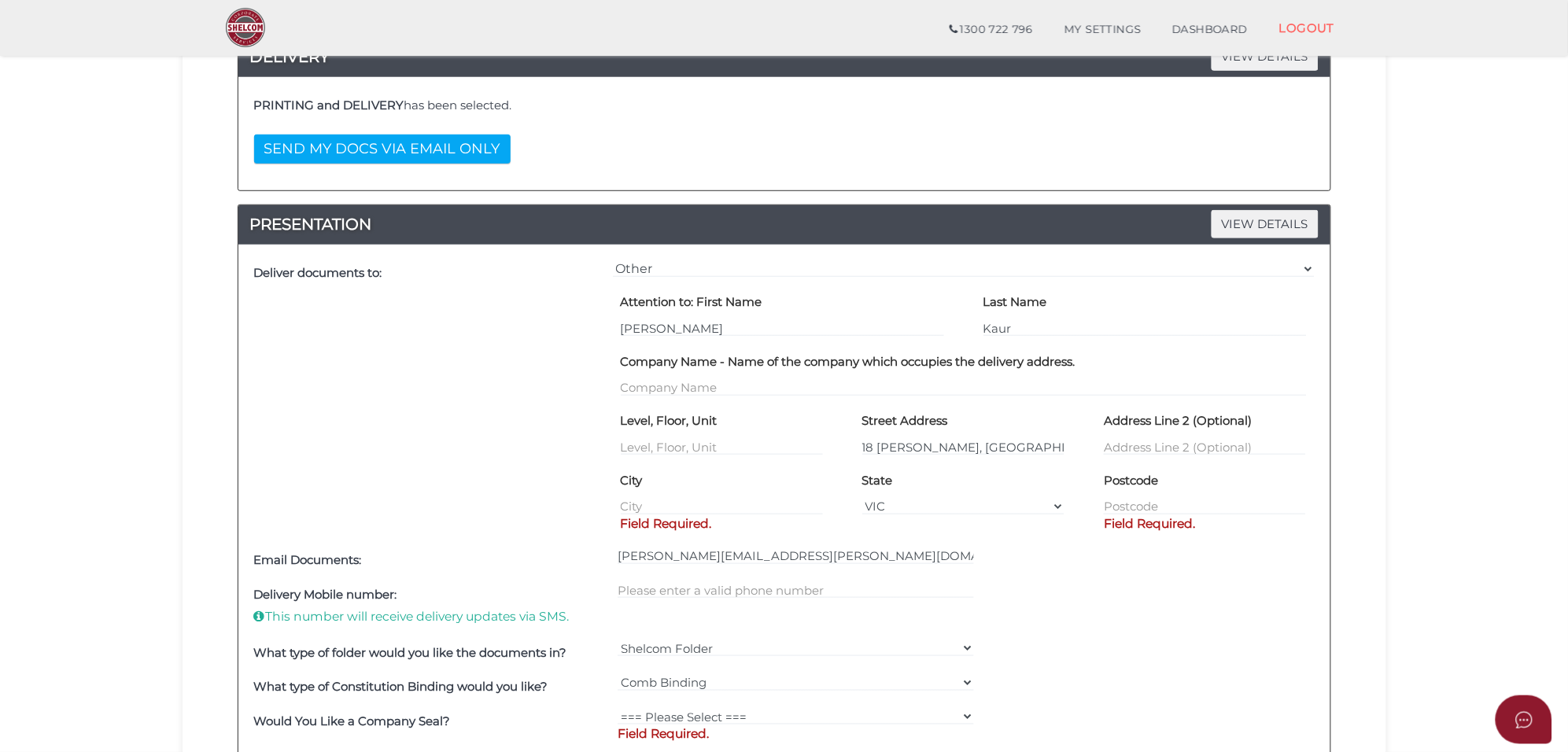
drag, startPoint x: 1068, startPoint y: 448, endPoint x: 1017, endPoint y: 448, distance: 51.0
click at [1017, 448] on div "Street Address 18 Vivid Chase, Dayton, Pertg, WA" at bounding box center [963, 438] width 242 height 60
click at [1071, 450] on div "Street Address 18 Vivid Chase, Dayton, Pertg, WA" at bounding box center [963, 438] width 242 height 60
click at [1065, 445] on div "Street Address 18 Vivid Chase, Dayton, Pertg, WA" at bounding box center [963, 438] width 242 height 60
click at [1000, 450] on input "18 Vivid Chase, Dayton, Pertg, WA" at bounding box center [963, 446] width 202 height 18
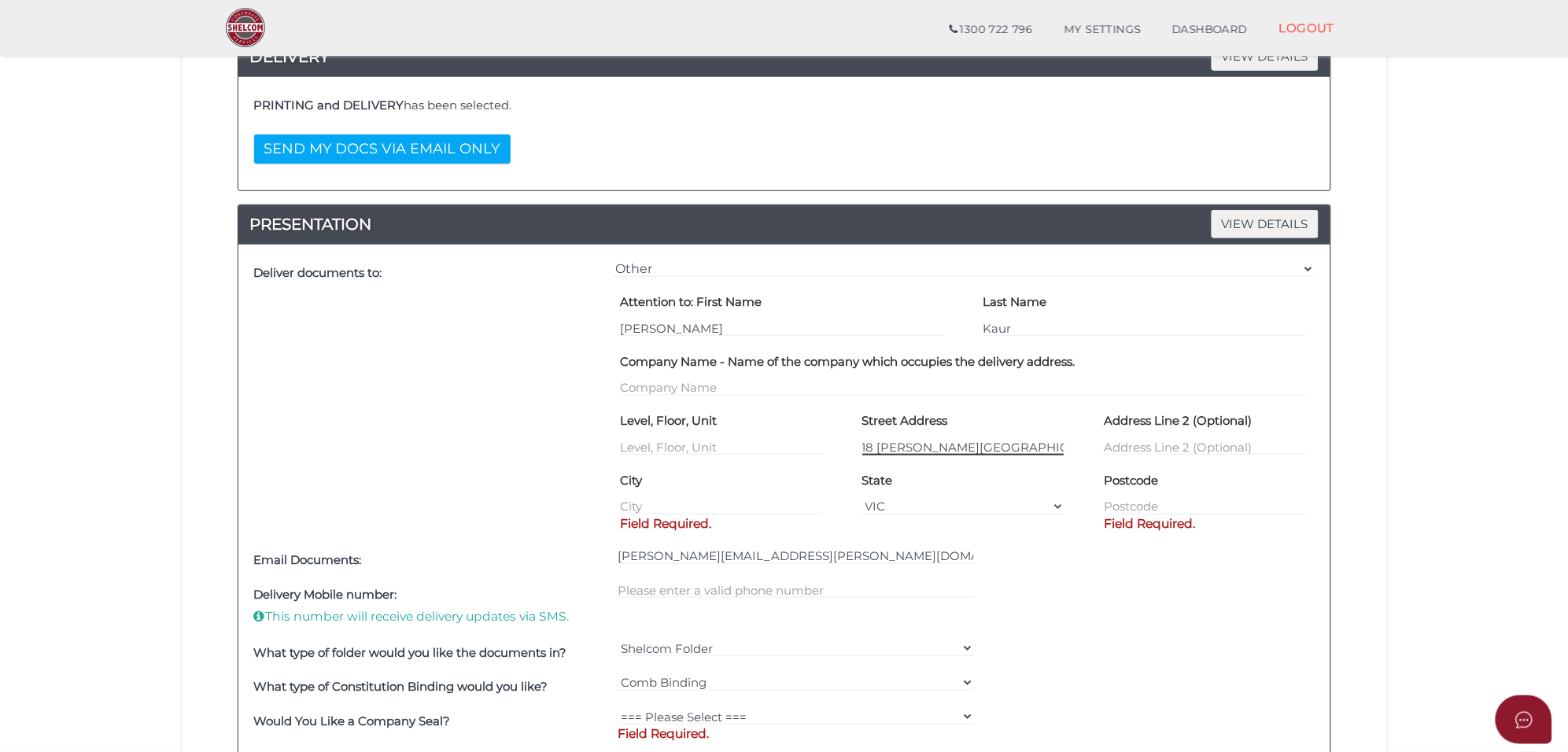
type input "18 Vivid Chase, Dayton"
type input "Perth"
select select "WA"
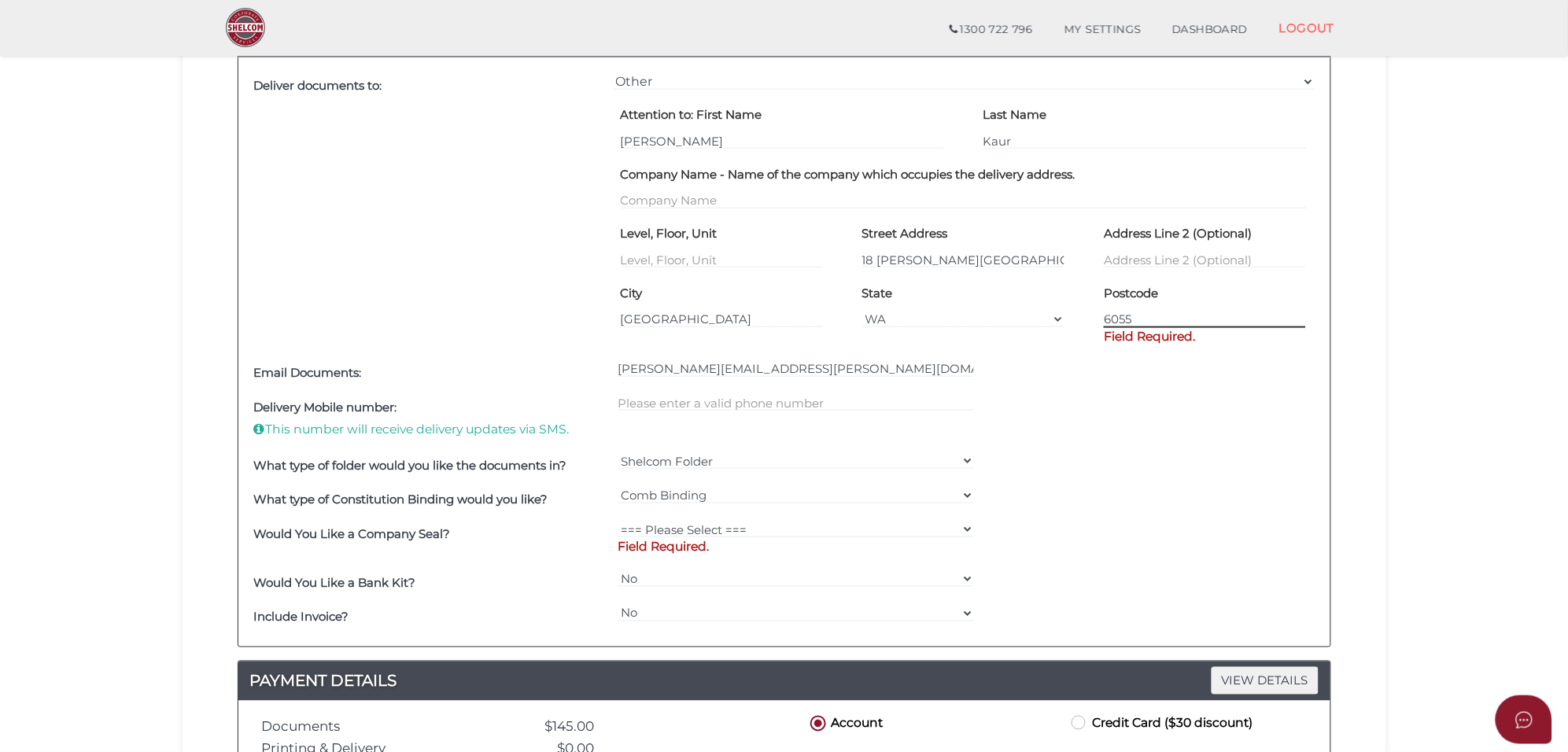
scroll to position [492, 0]
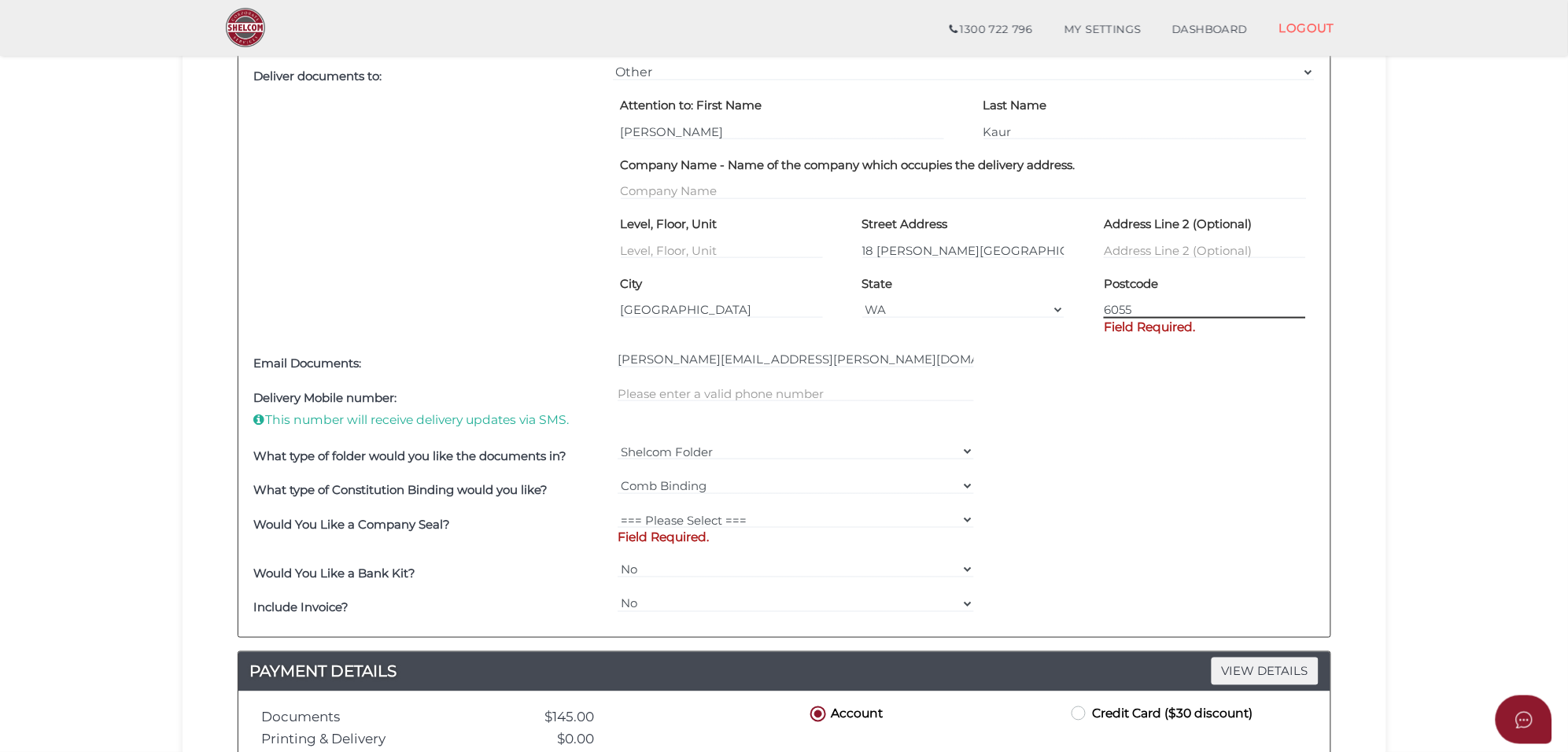
type input "6055"
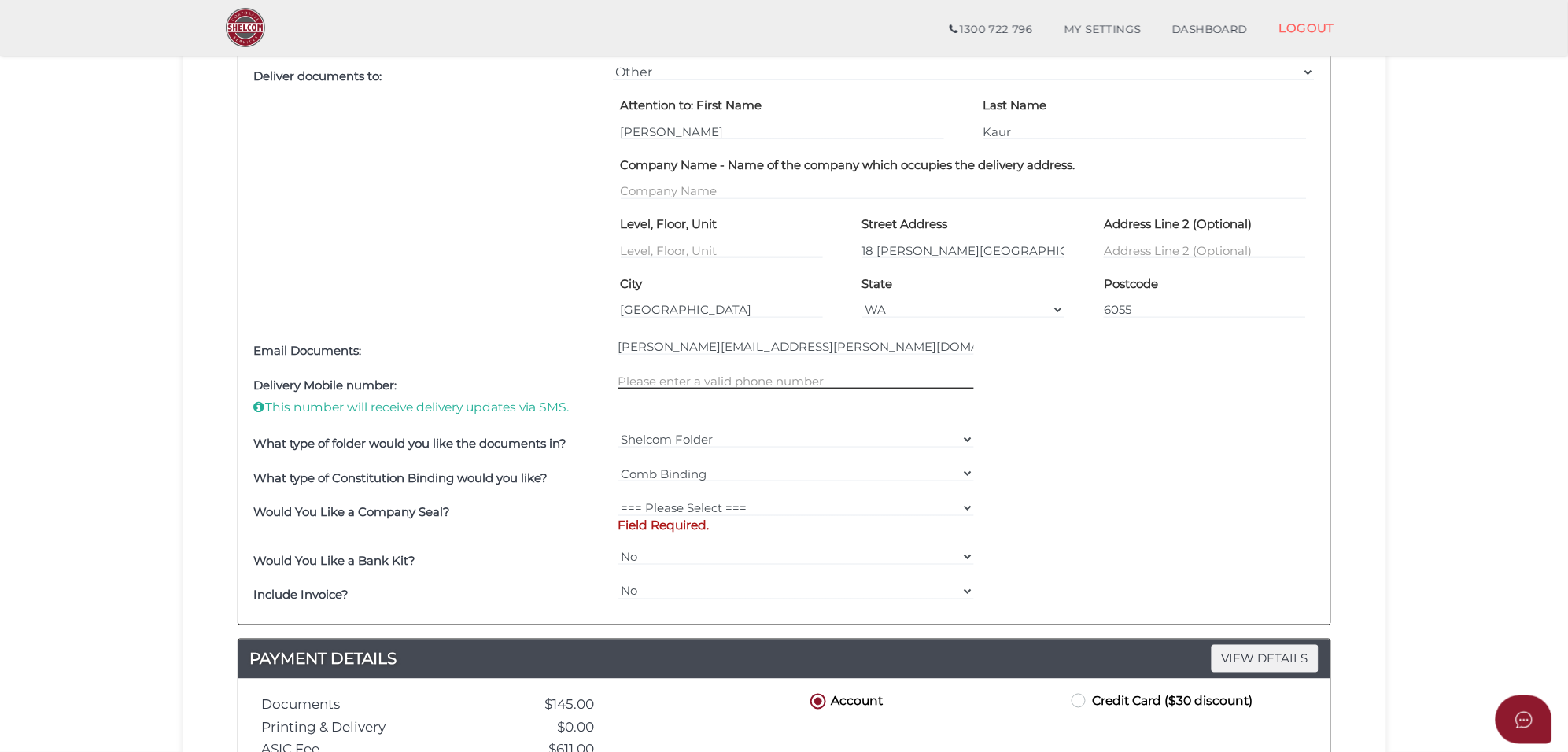
click at [725, 398] on div at bounding box center [796, 397] width 364 height 58
click at [865, 501] on select "=== Please Select === Fold Seal $50 No Seal" at bounding box center [795, 508] width 356 height 18
select select "0"
click at [617, 500] on select "=== Please Select === Fold Seal $50 No Seal" at bounding box center [795, 508] width 356 height 18
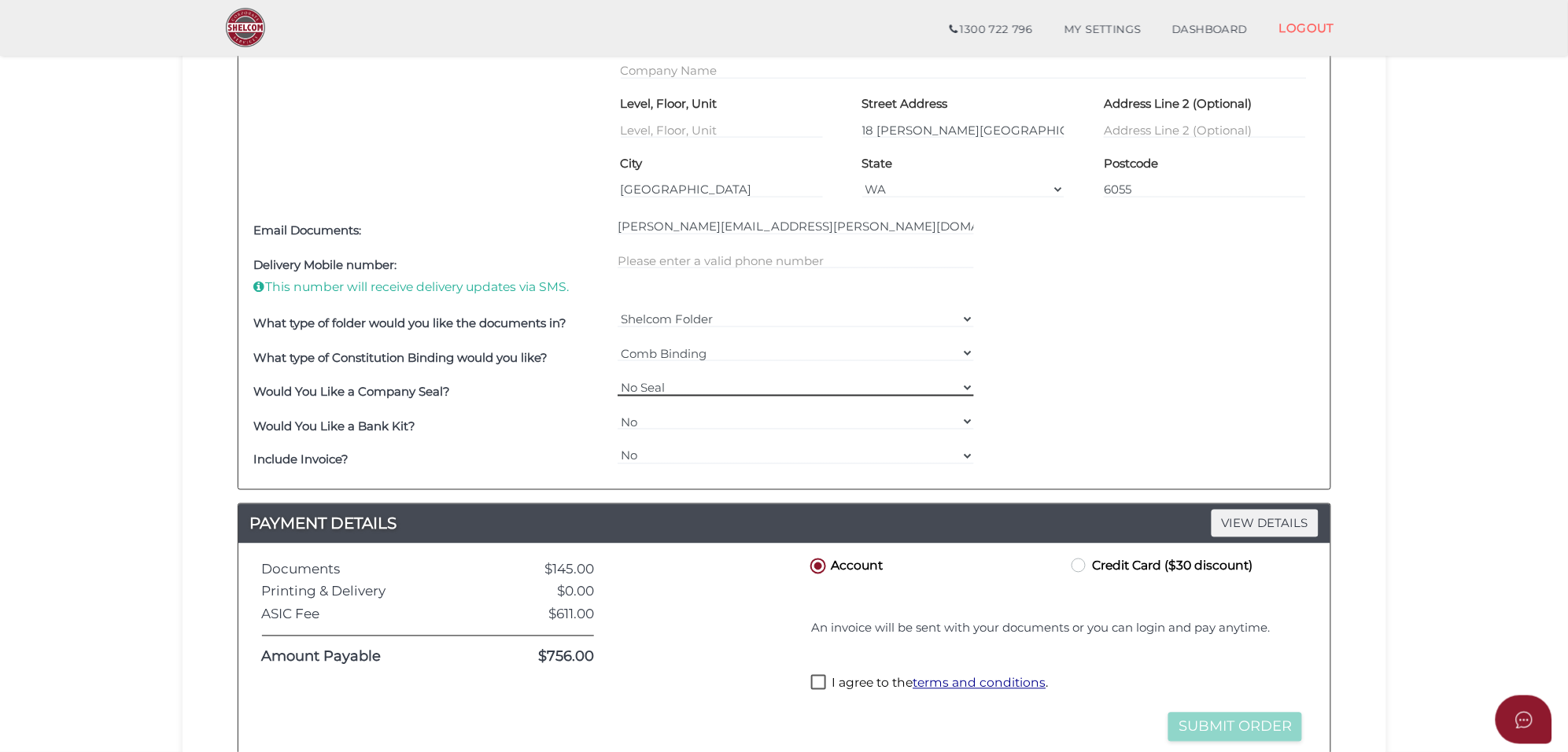
scroll to position [786, 0]
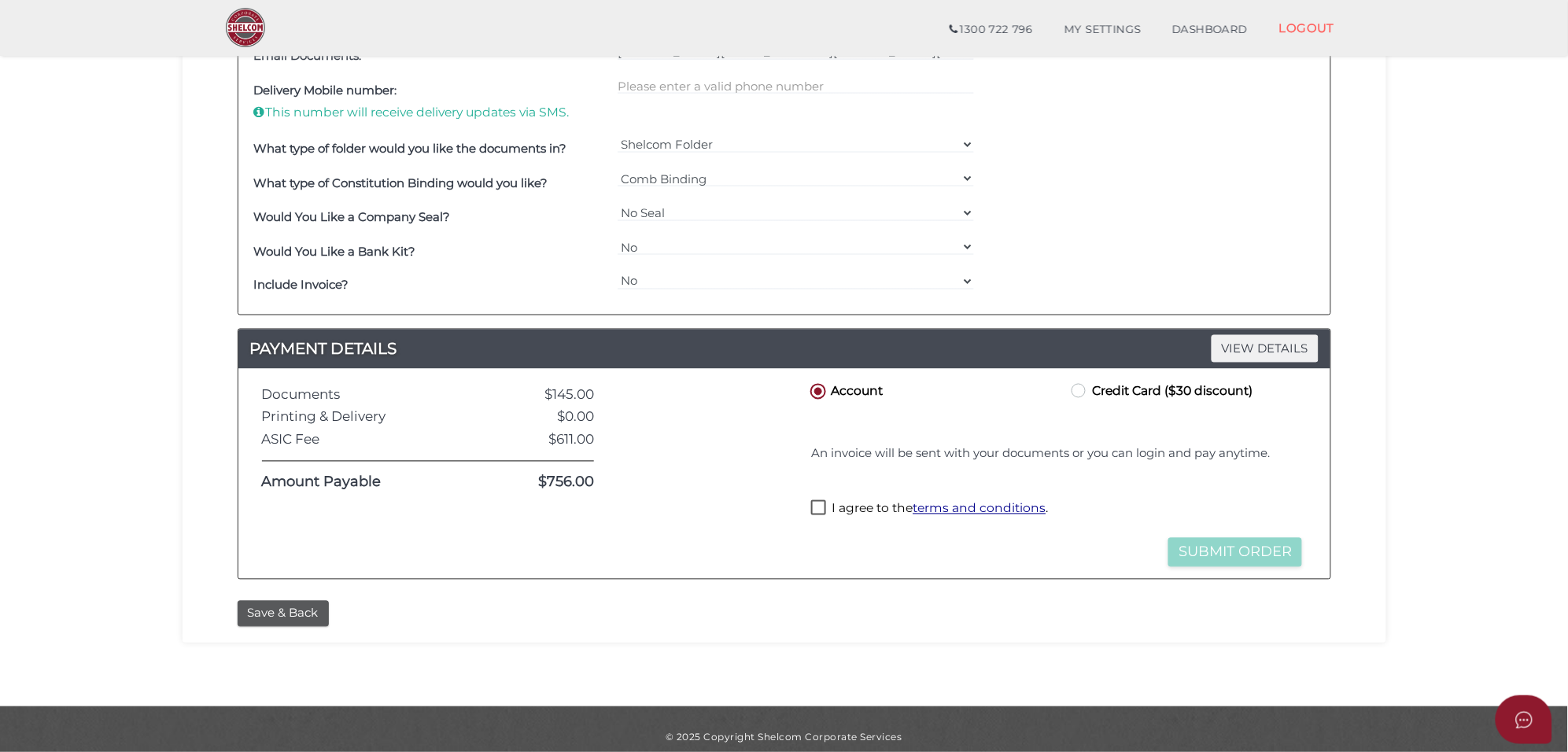
click at [1076, 394] on label "Credit Card ($30 discount)" at bounding box center [1160, 390] width 184 height 19
radio input "true"
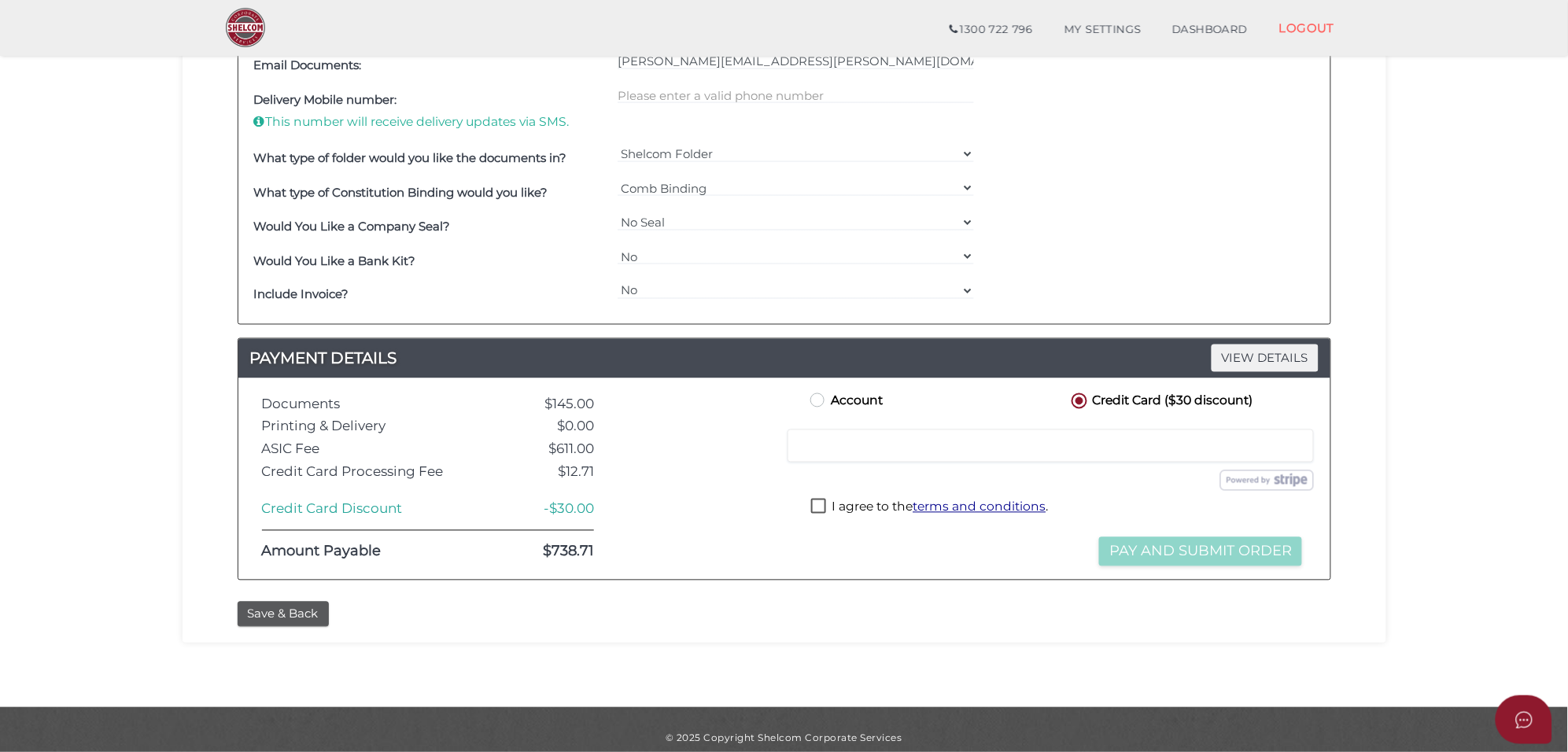
scroll to position [795, 0]
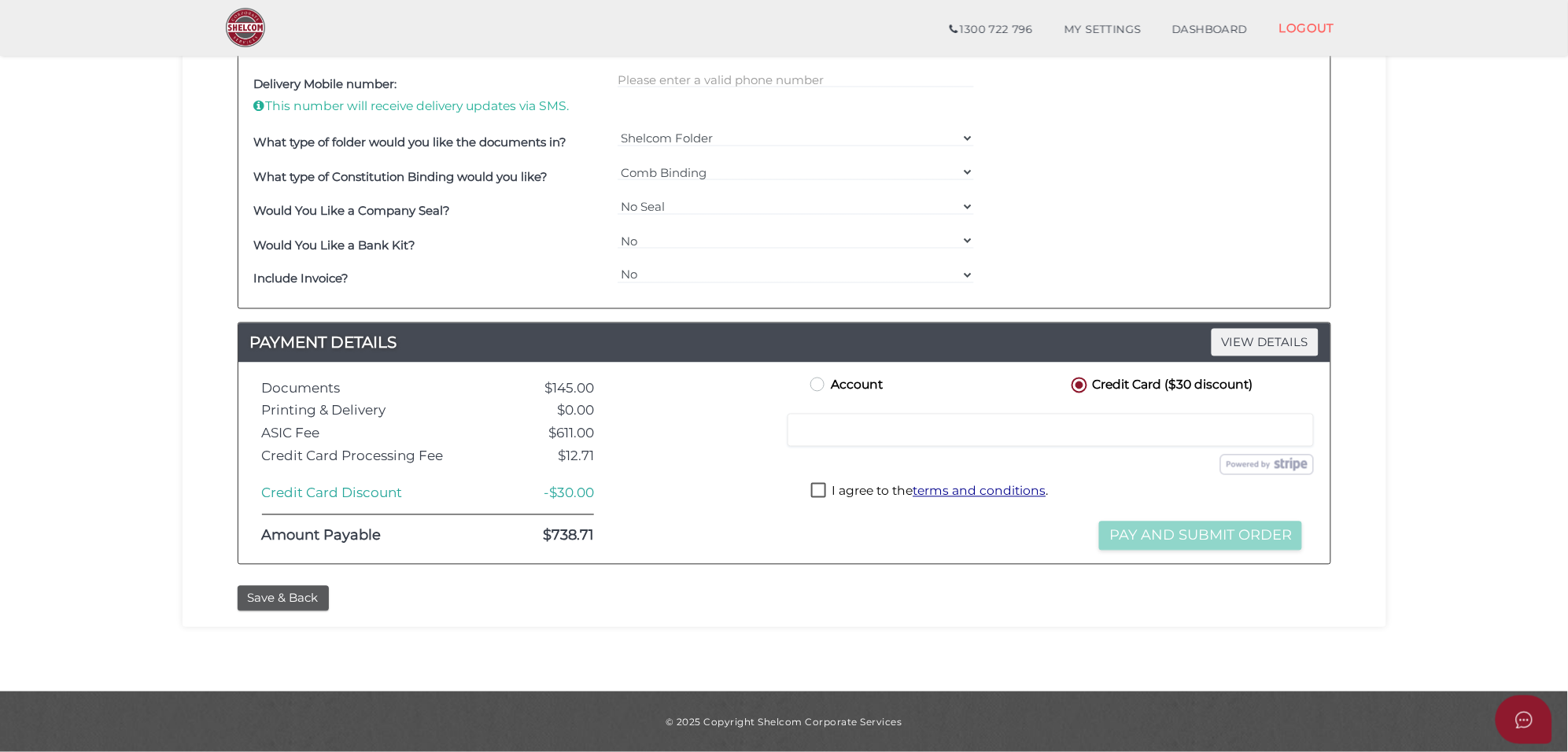
click at [818, 492] on label "I agree to the terms and conditions ." at bounding box center [929, 493] width 236 height 19
checkbox input "true"
click at [1209, 533] on button "Pay and Submit Order" at bounding box center [1200, 536] width 203 height 29
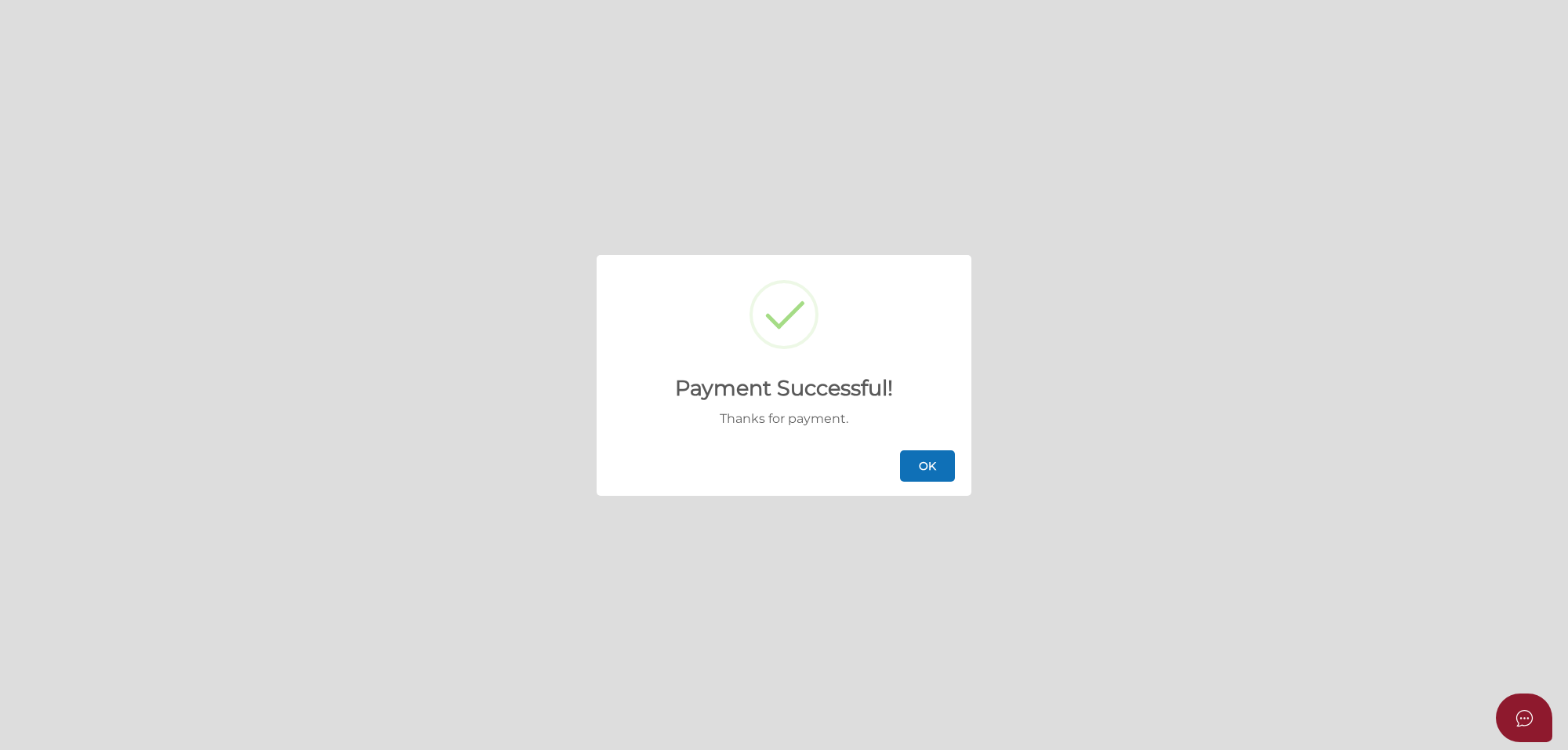
click at [935, 468] on button "OK" at bounding box center [927, 466] width 55 height 31
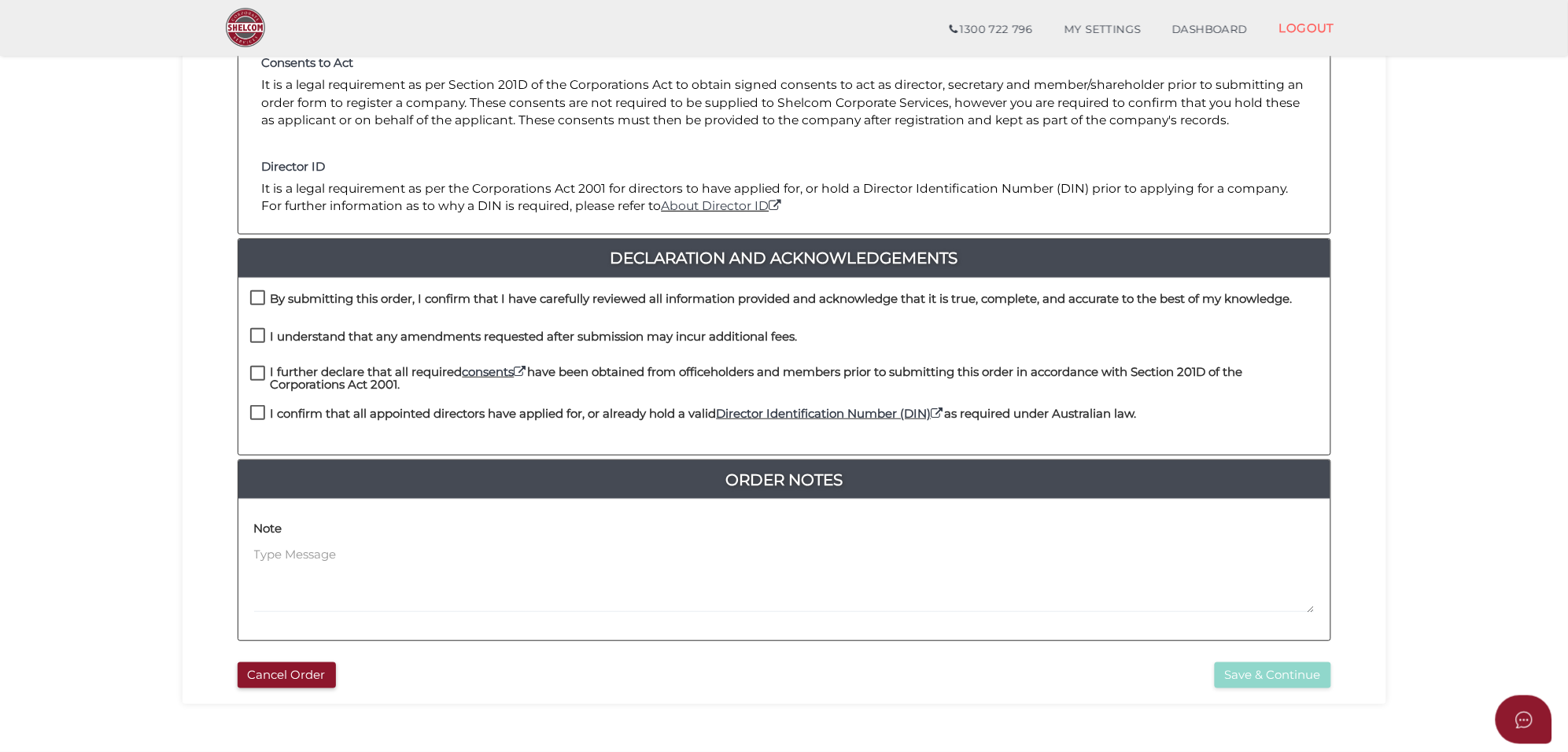
scroll to position [295, 0]
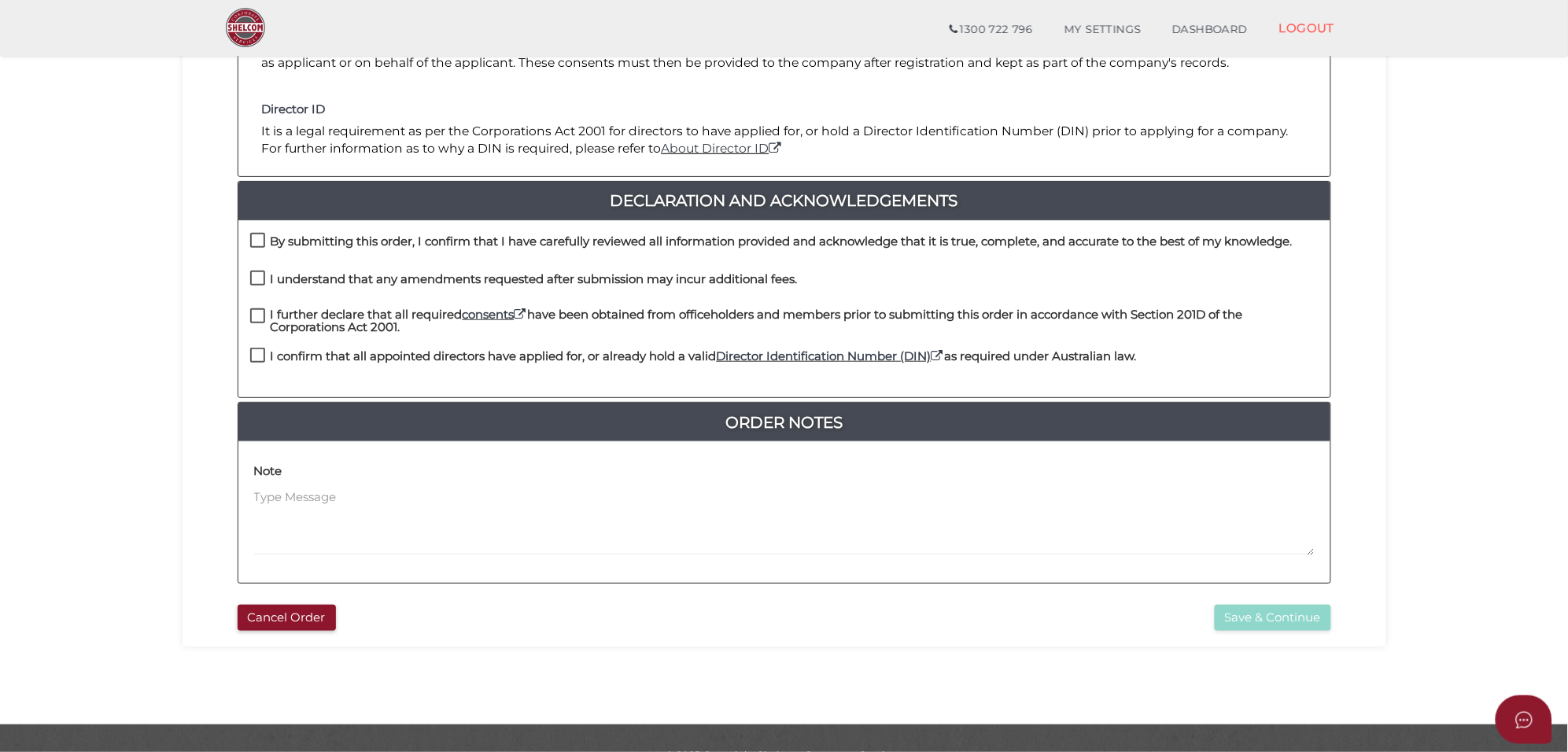
drag, startPoint x: 258, startPoint y: 242, endPoint x: 260, endPoint y: 252, distance: 10.2
click at [258, 242] on label "By submitting this order, I confirm that I have carefully reviewed all informat…" at bounding box center [771, 245] width 1042 height 19
checkbox input "true"
click at [262, 282] on label "I understand that any amendments requested after submission may incur additiona…" at bounding box center [524, 283] width 547 height 19
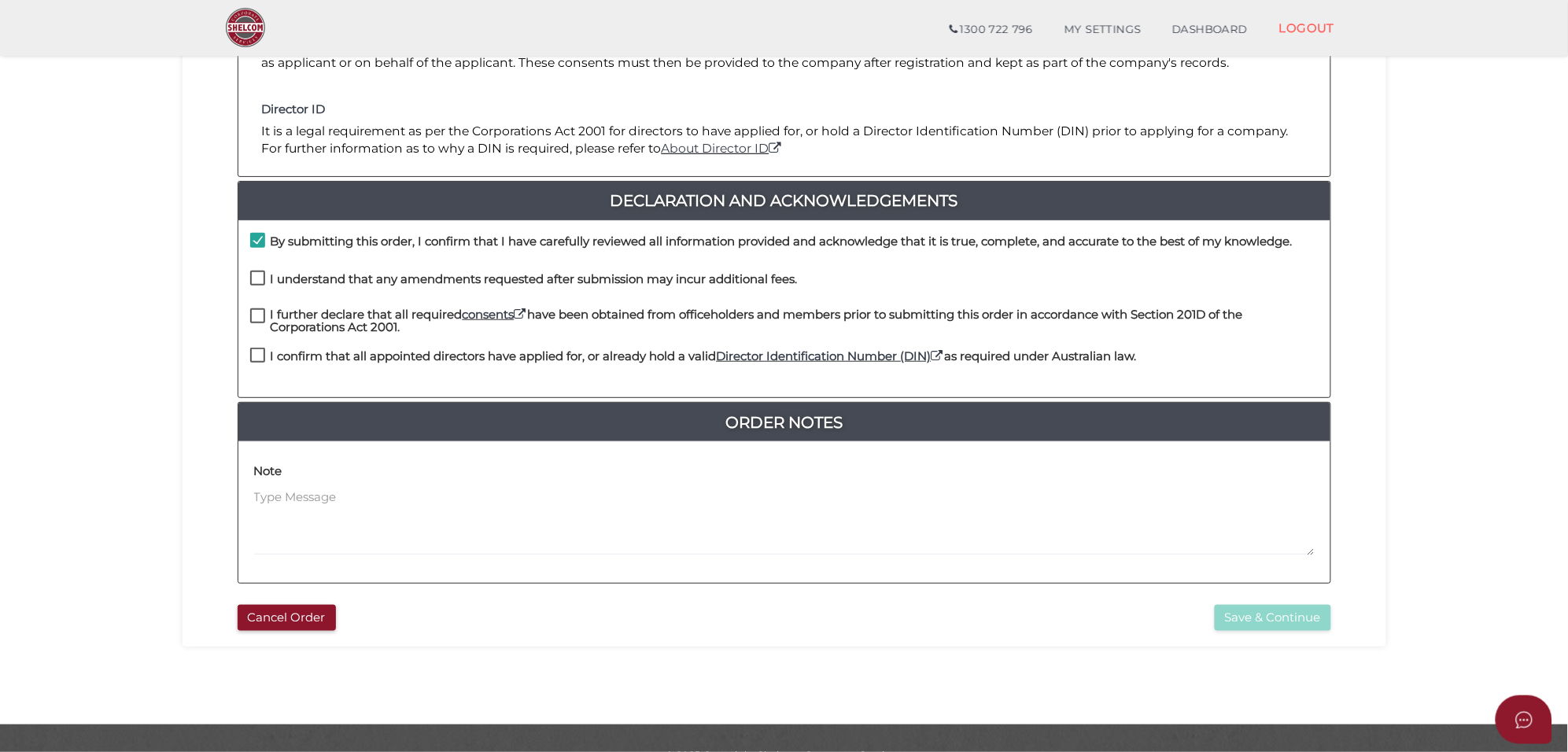
checkbox input "true"
click at [260, 316] on label "I further declare that all required consents have been obtained from officehold…" at bounding box center [784, 318] width 1068 height 19
checkbox input "true"
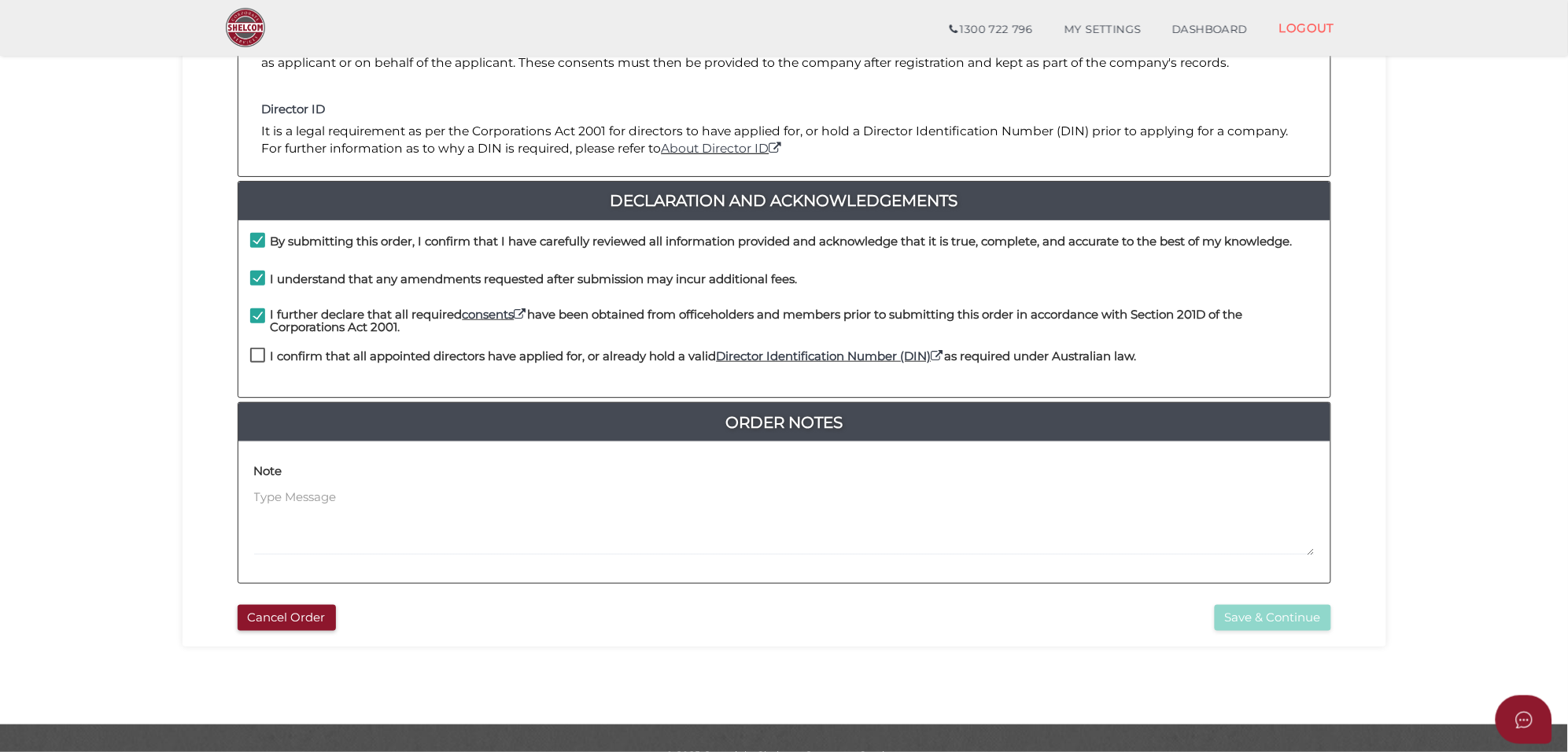
click at [254, 352] on label "I confirm that all appointed directors have applied for, or already hold a vali…" at bounding box center [693, 360] width 887 height 19
checkbox input "true"
click at [1260, 619] on button "Save & Continue" at bounding box center [1272, 618] width 116 height 26
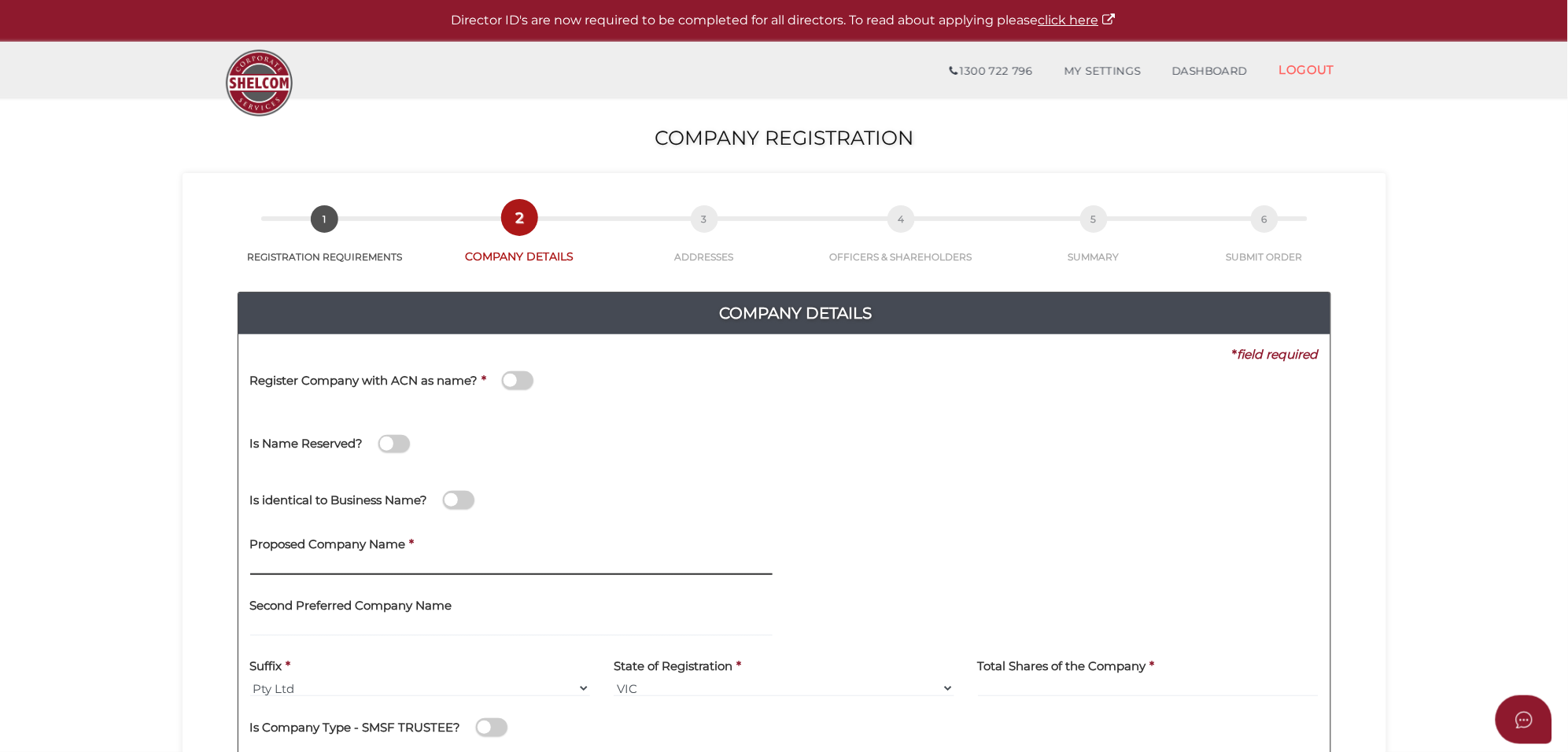
click at [305, 564] on input "text" at bounding box center [511, 566] width 523 height 18
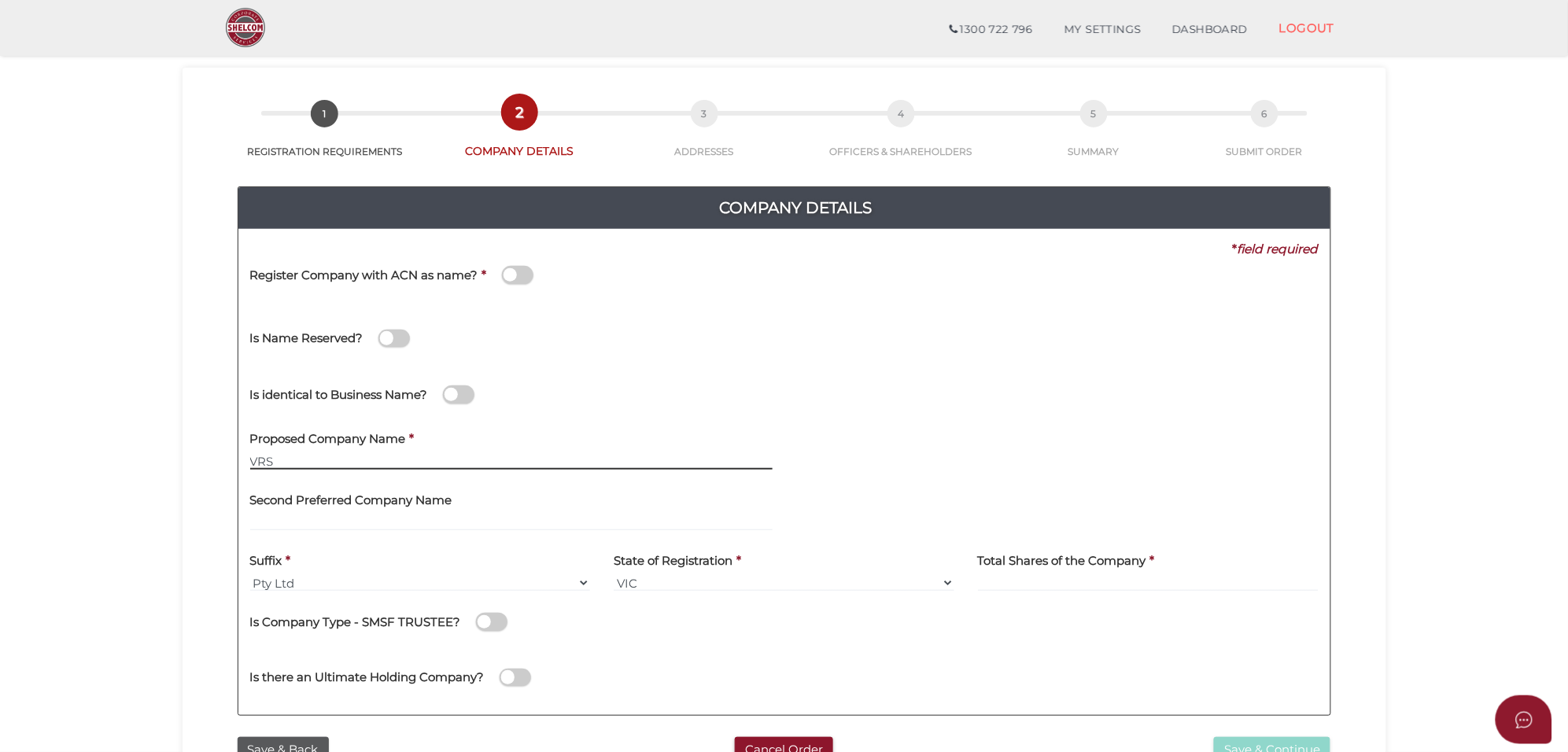
scroll to position [98, 0]
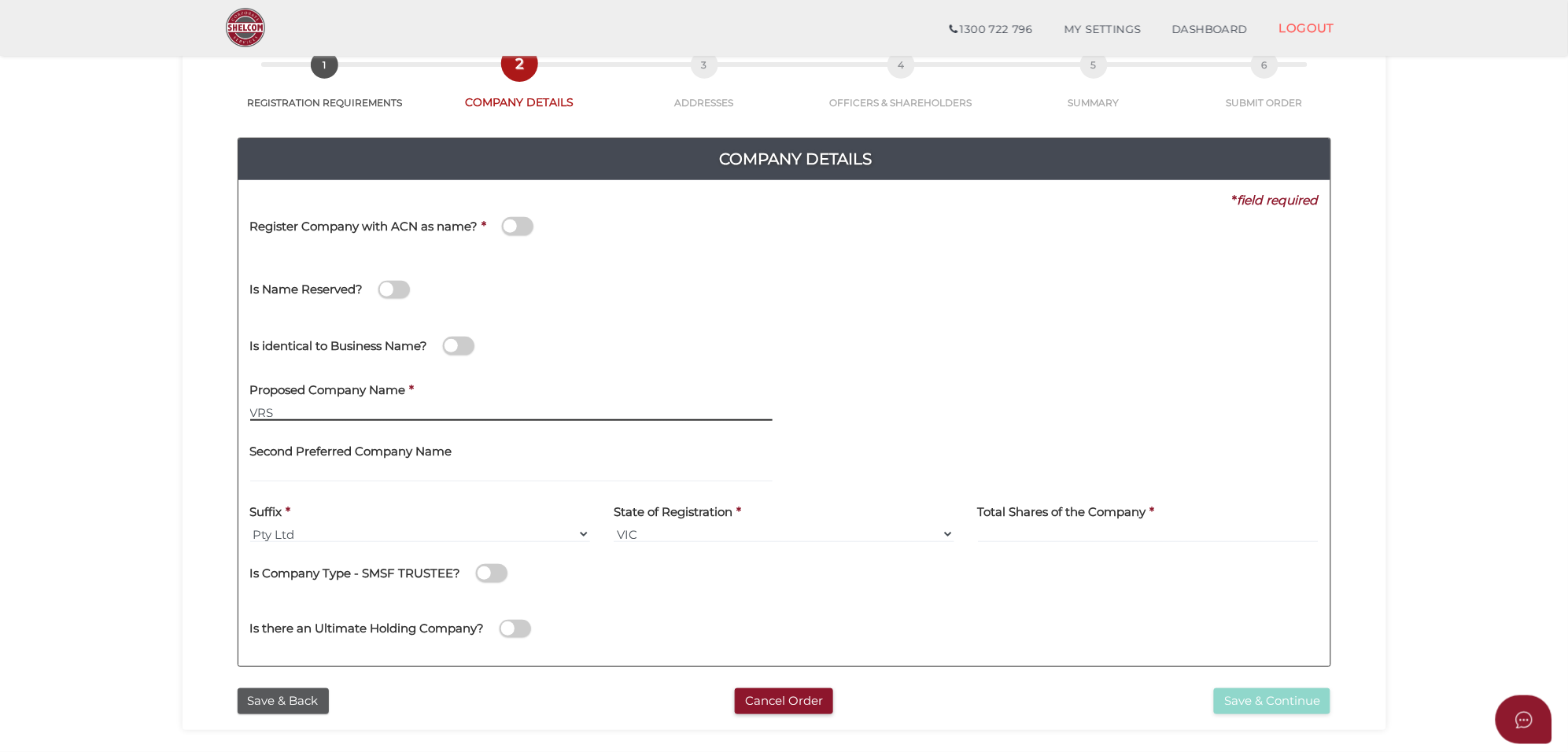
type input "VRS"
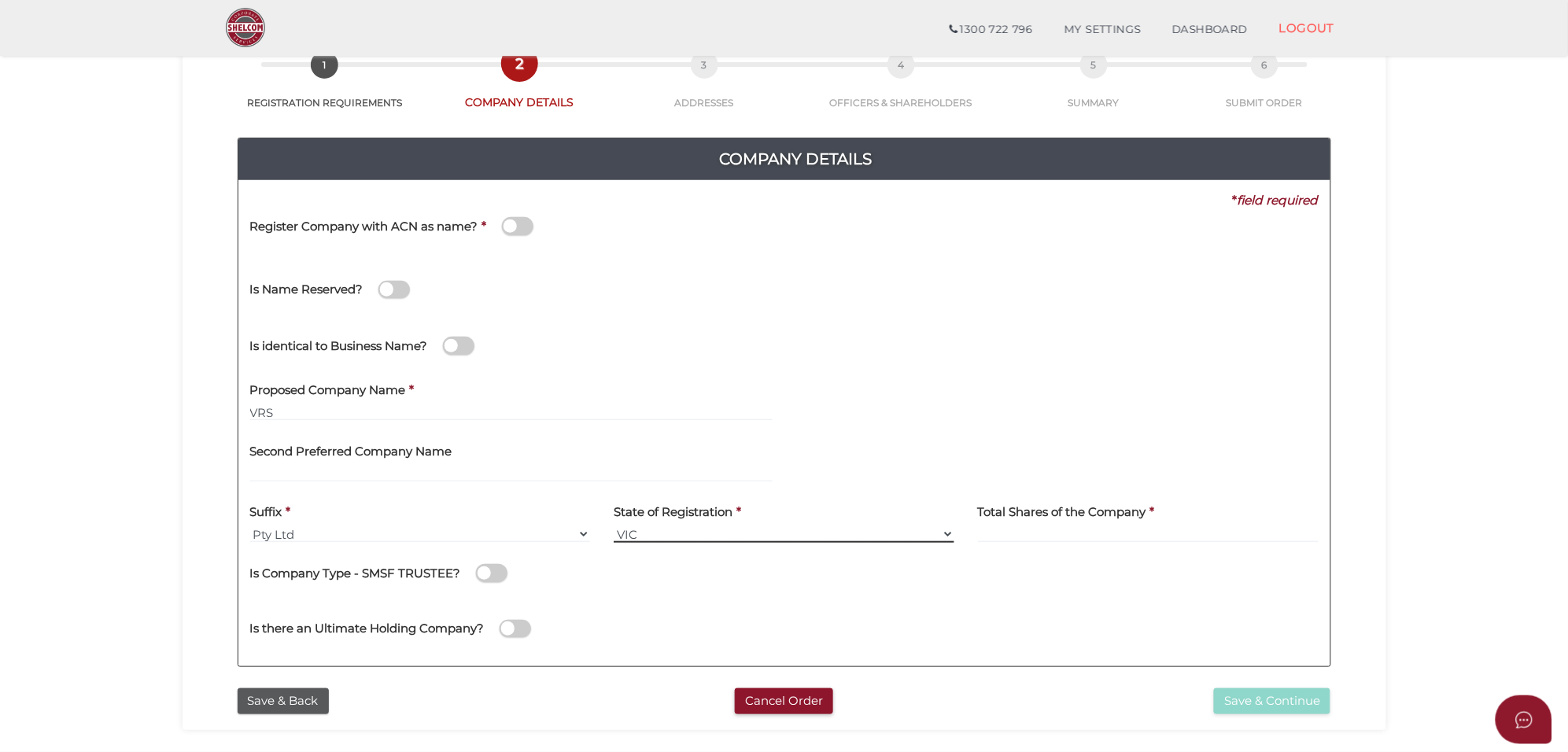
click at [807, 533] on select "VIC ACT [GEOGRAPHIC_DATA] [GEOGRAPHIC_DATA] QLD [GEOGRAPHIC_DATA] [GEOGRAPHIC_D…" at bounding box center [784, 534] width 341 height 18
select select "ACT"
click at [614, 525] on select "VIC ACT [GEOGRAPHIC_DATA] [GEOGRAPHIC_DATA] QLD [GEOGRAPHIC_DATA] [GEOGRAPHIC_D…" at bounding box center [784, 534] width 341 height 18
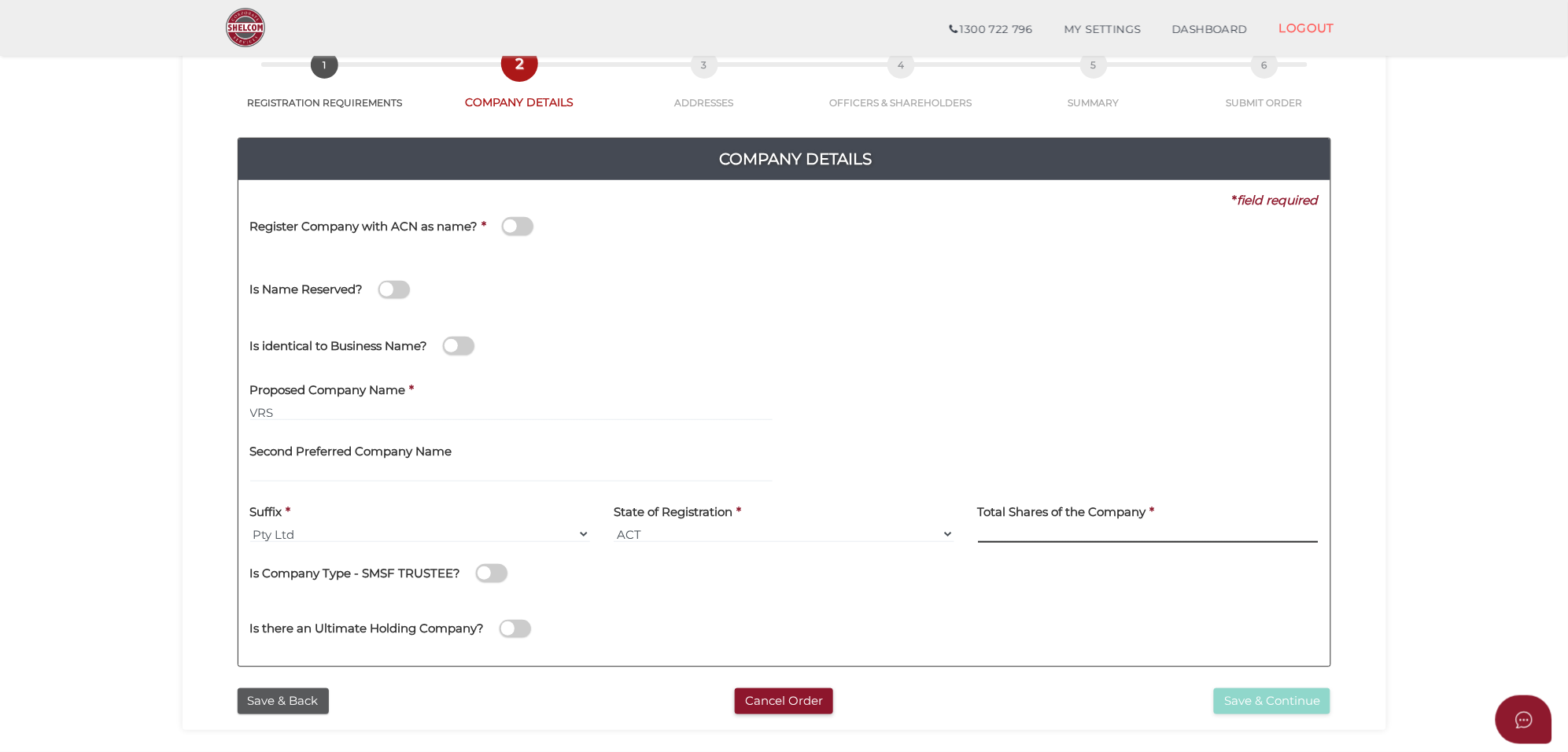
click at [1012, 531] on input at bounding box center [1148, 534] width 341 height 18
type input "100"
click at [494, 575] on span at bounding box center [492, 573] width 32 height 18
click at [0, 0] on input "checkbox" at bounding box center [0, 0] width 0 height 0
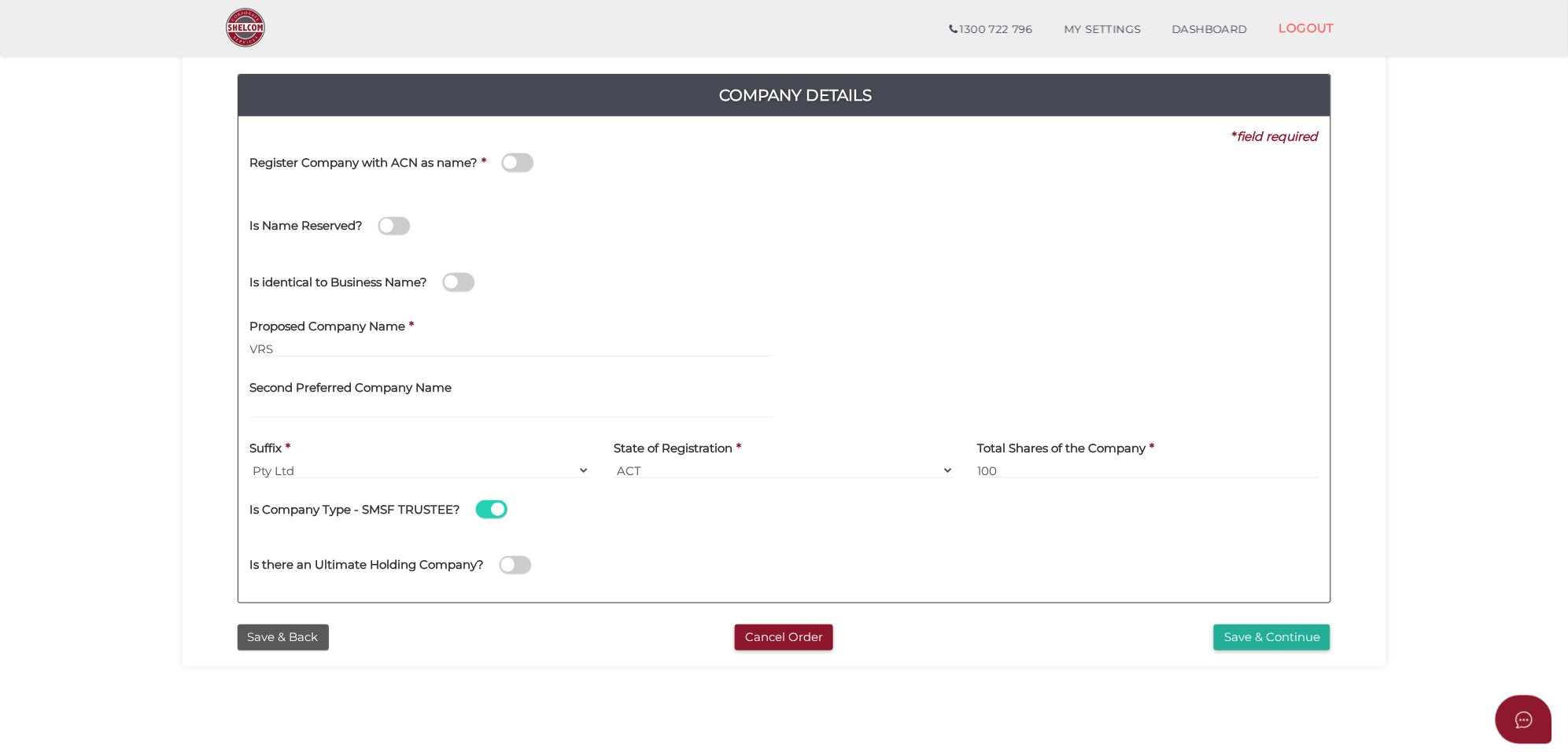
scroll to position [197, 0]
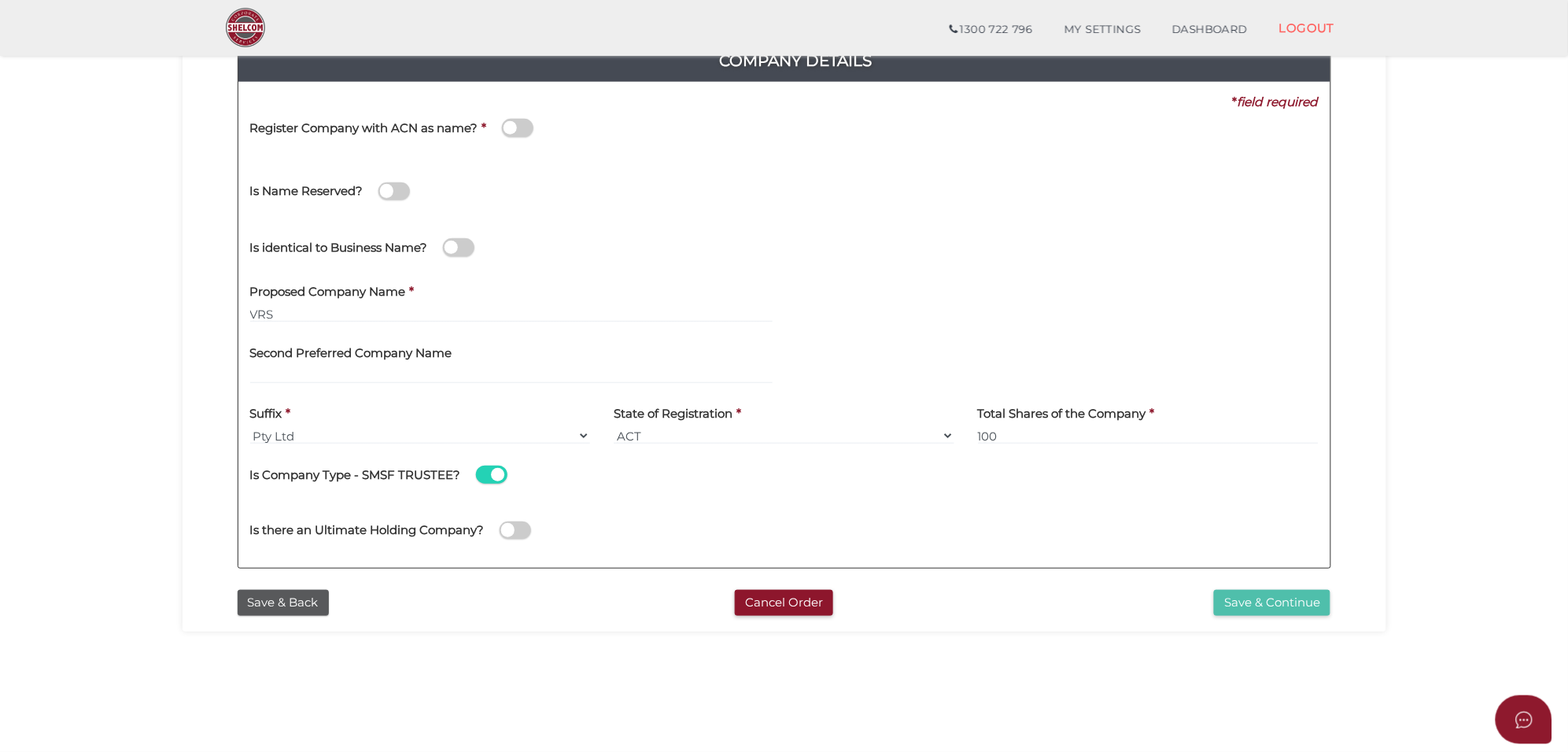
click at [1259, 595] on button "Save & Continue" at bounding box center [1271, 603] width 116 height 26
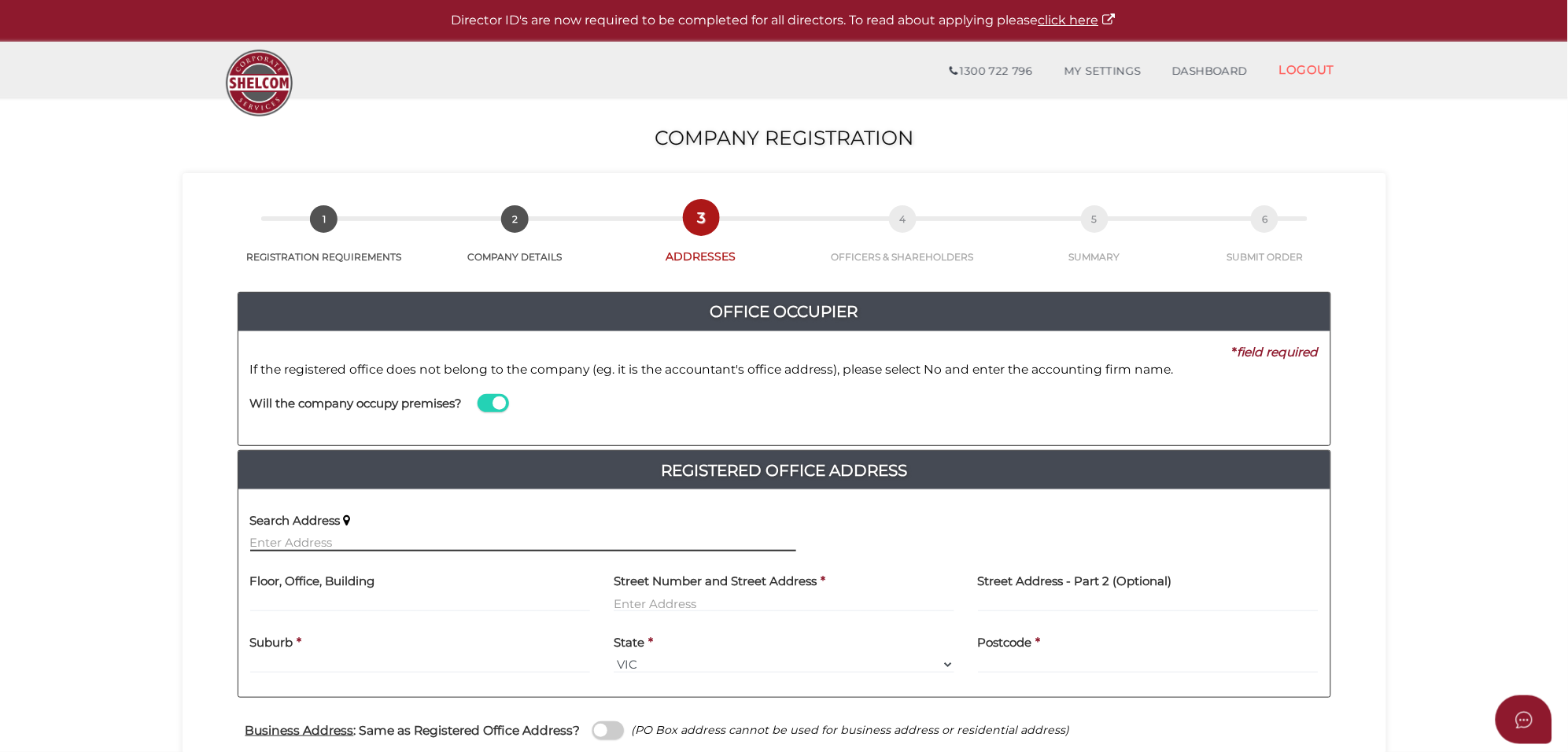
click at [284, 547] on input "text" at bounding box center [523, 543] width 545 height 18
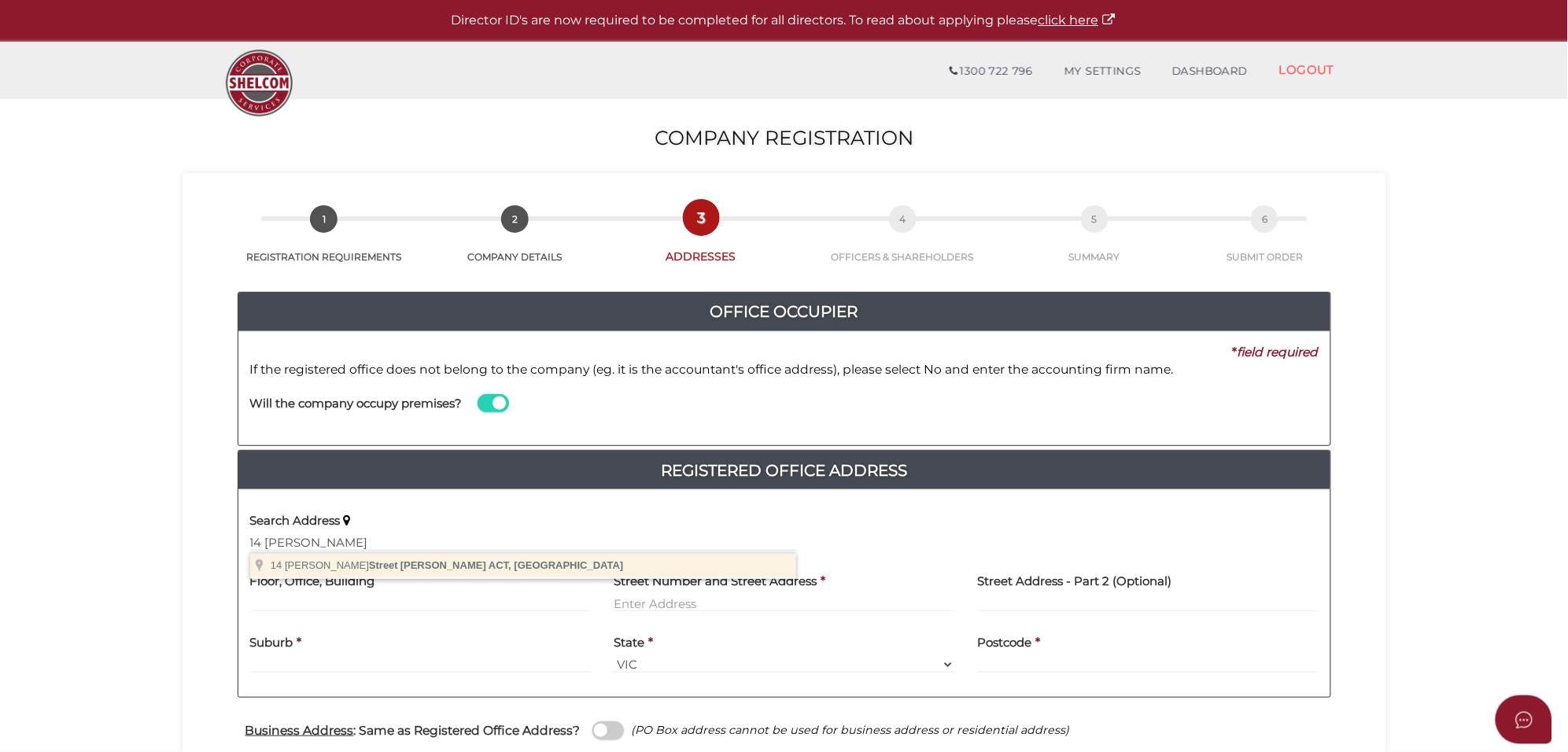
type input "[STREET_ADDRESS][PERSON_NAME][PERSON_NAME]"
type input "[STREET_ADDRESS][PERSON_NAME]"
type input "[PERSON_NAME]"
select select "ACT"
type input "2611"
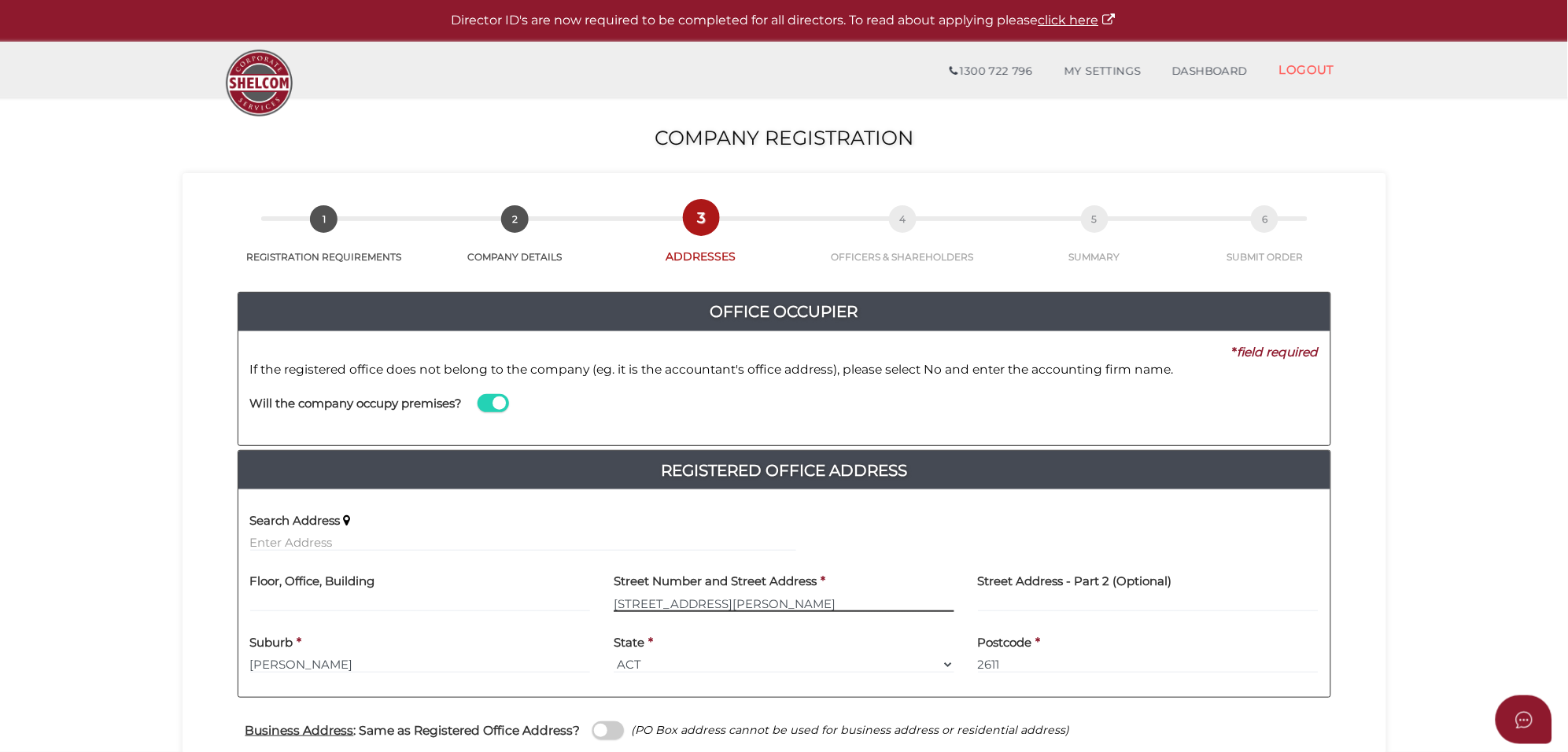
drag, startPoint x: 743, startPoint y: 608, endPoint x: 586, endPoint y: 612, distance: 157.1
click at [586, 612] on div "Floor, Office, Building [GEOGRAPHIC_DATA] Address * [STREET_ADDRESS][PERSON_NAM…" at bounding box center [784, 594] width 1092 height 61
click at [497, 600] on input "text" at bounding box center [420, 603] width 341 height 18
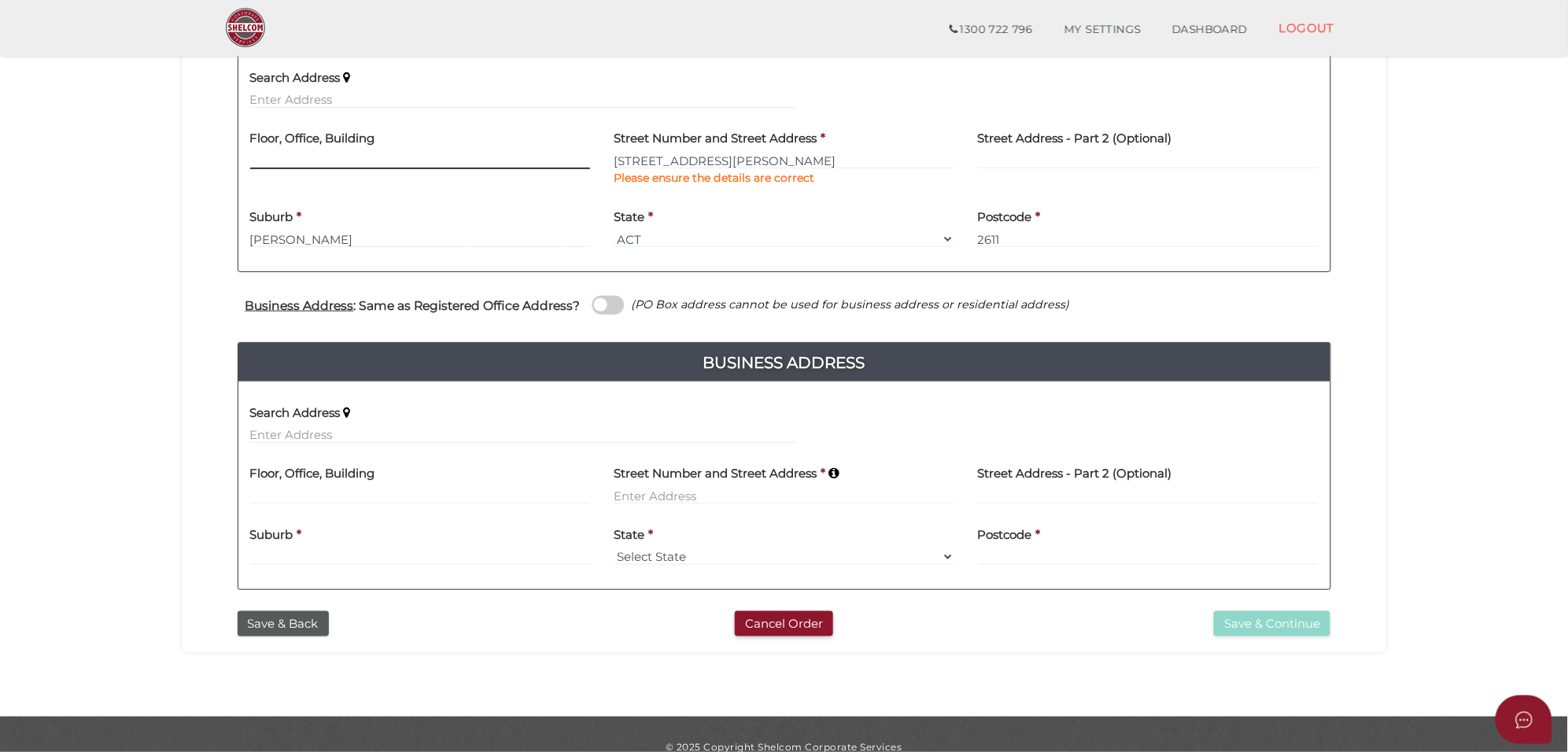
scroll to position [393, 0]
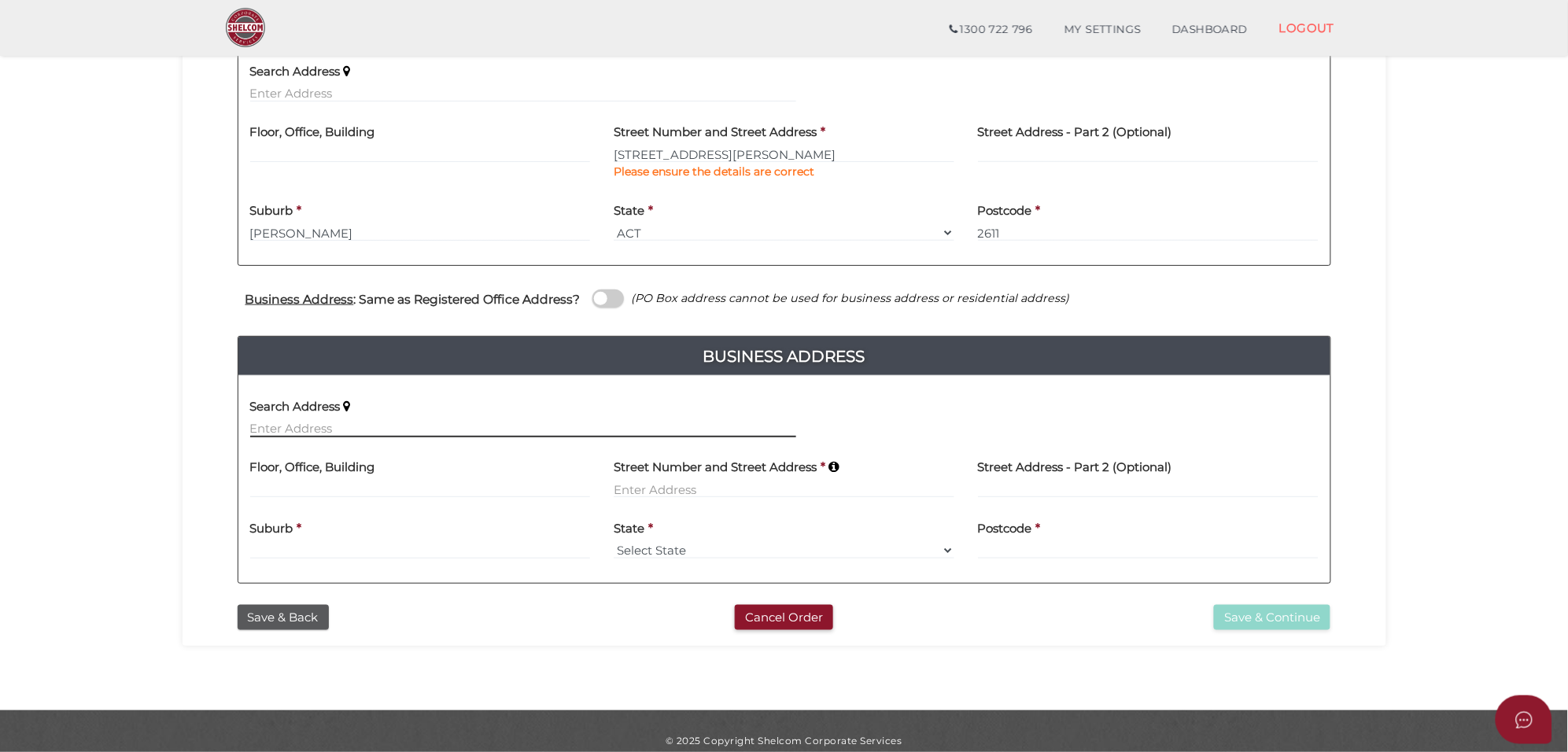
click at [290, 429] on input "text" at bounding box center [523, 429] width 545 height 18
paste input "[STREET_ADDRESS][PERSON_NAME]"
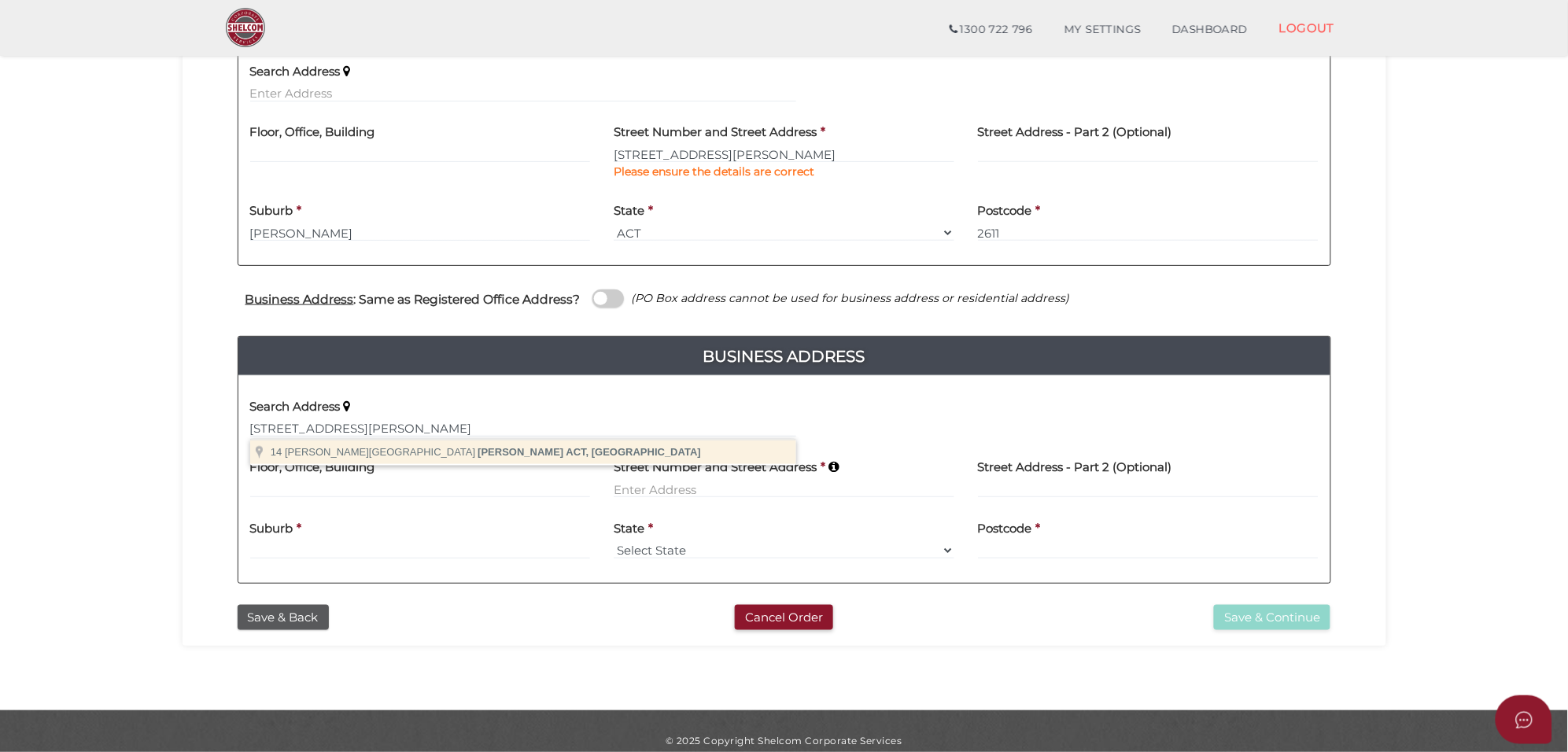
type input "[STREET_ADDRESS][PERSON_NAME][PERSON_NAME]"
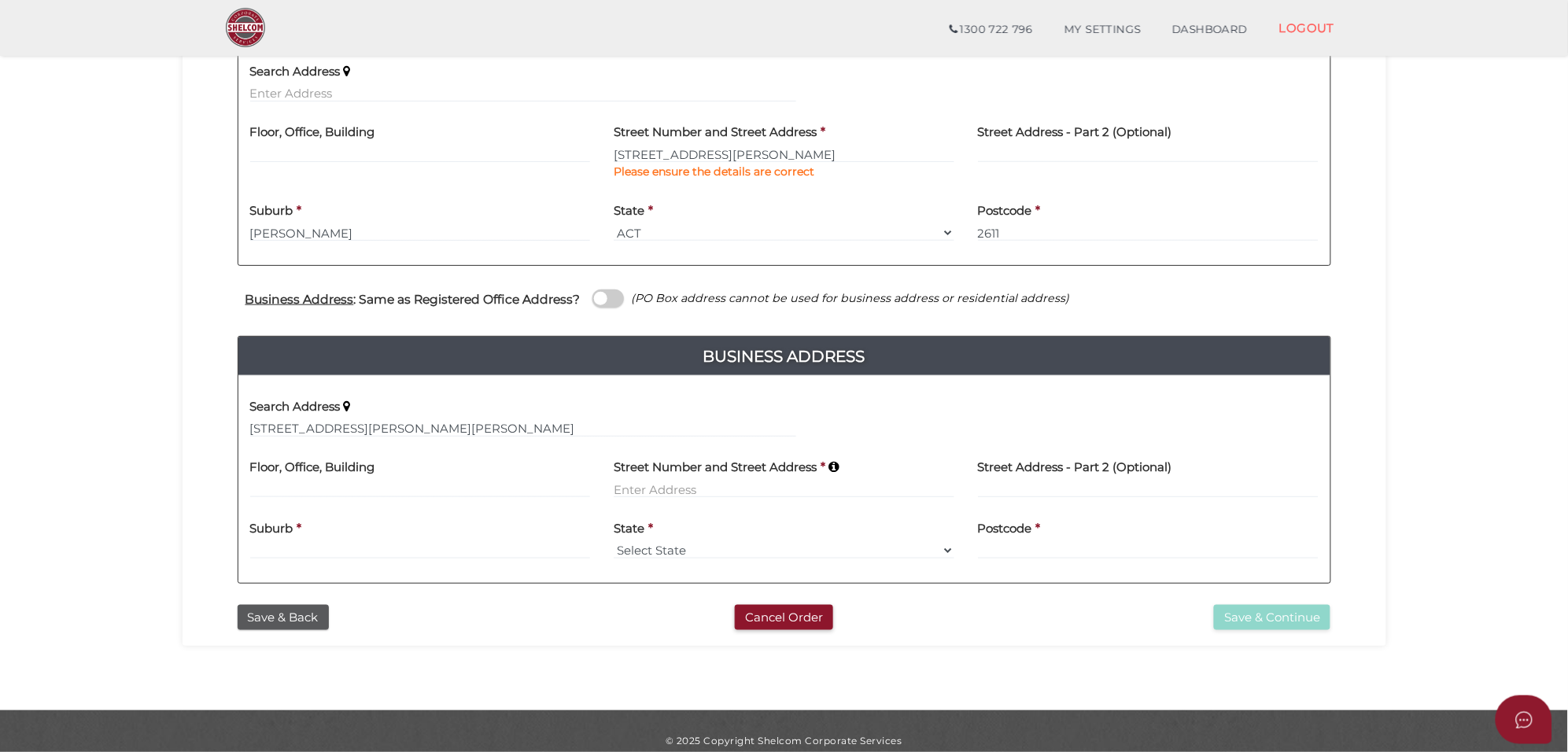
type input "[STREET_ADDRESS][PERSON_NAME]"
type input "[PERSON_NAME]"
select select "ACT"
type input "2611"
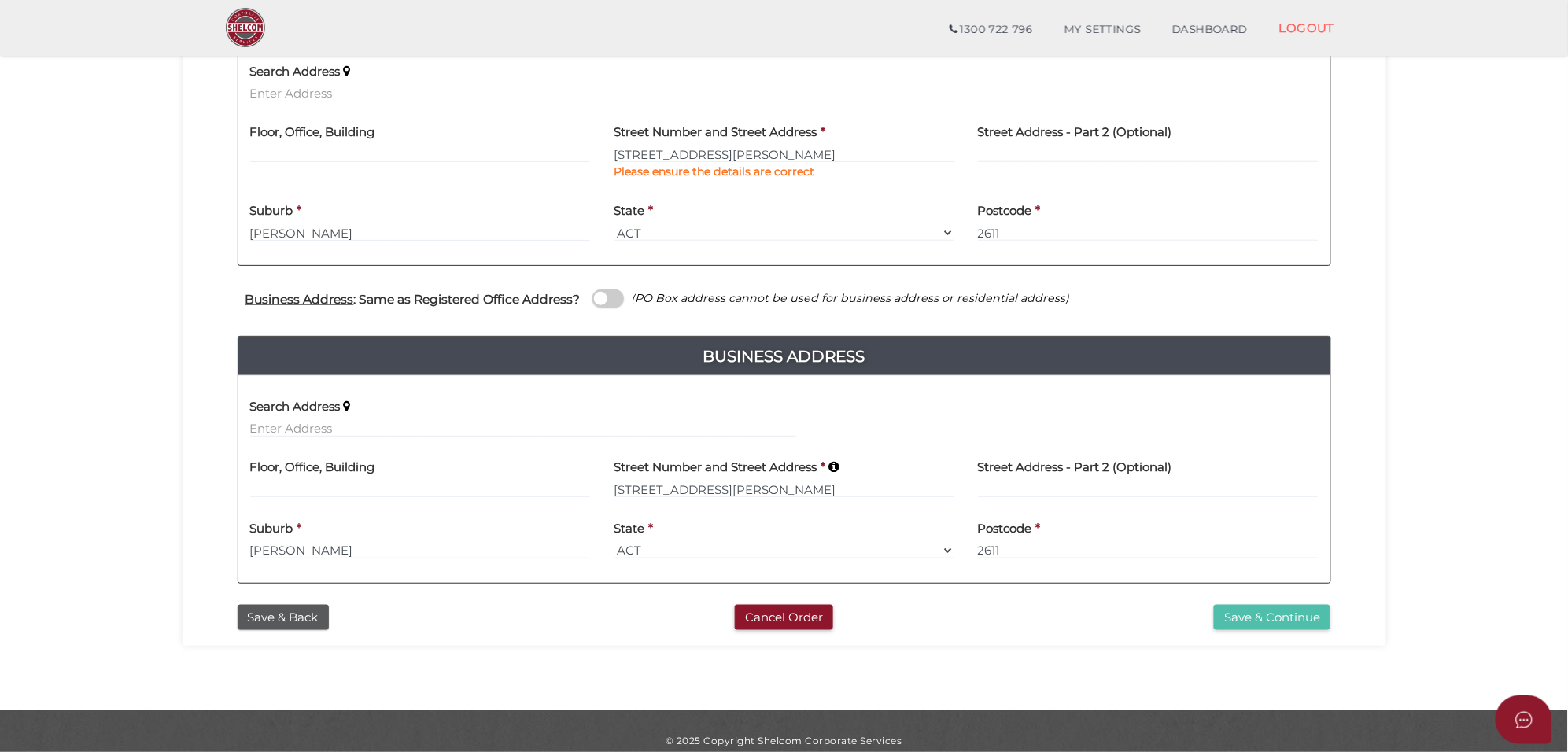
click at [1276, 609] on button "Save & Continue" at bounding box center [1271, 618] width 116 height 26
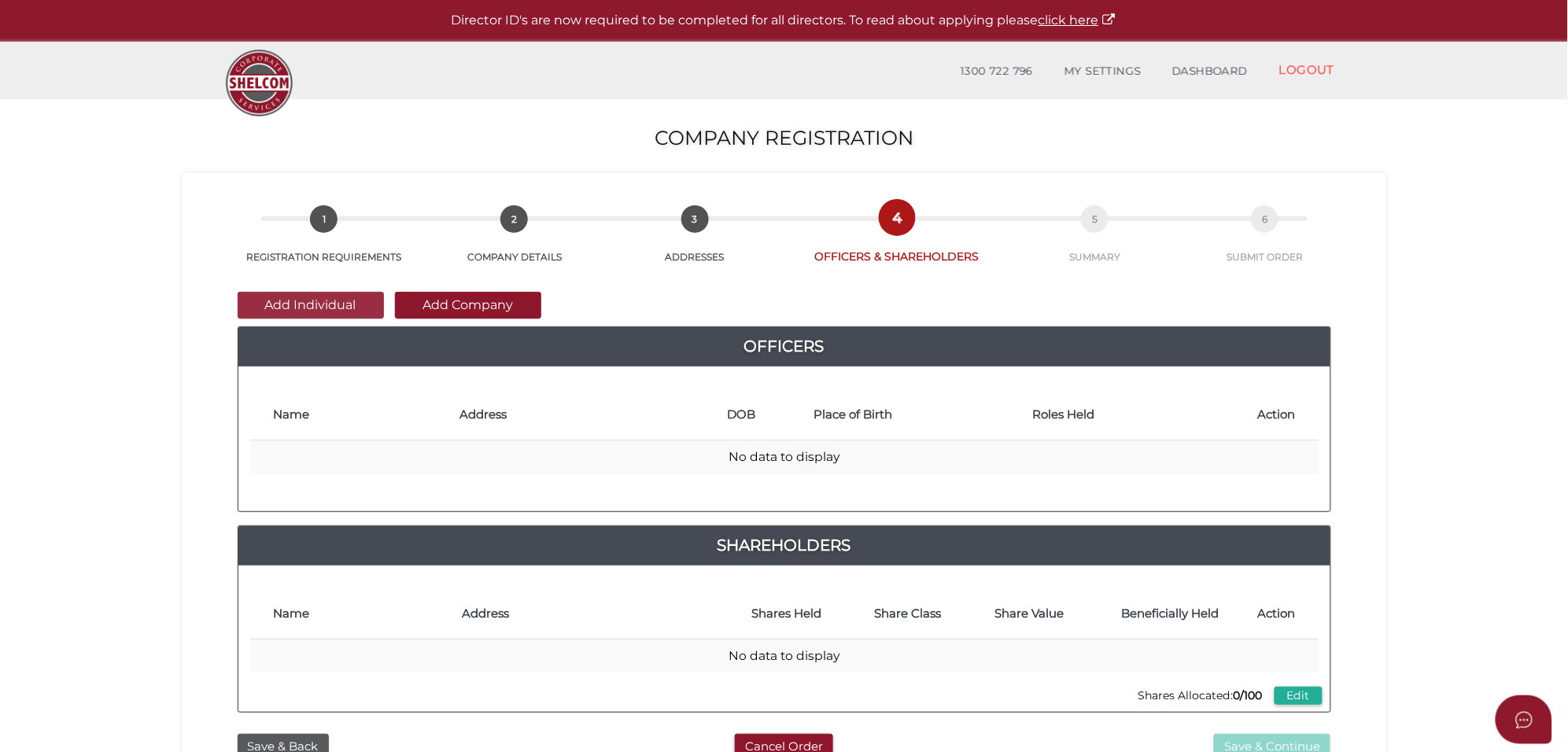
click at [313, 308] on button "Add Individual" at bounding box center [310, 305] width 146 height 27
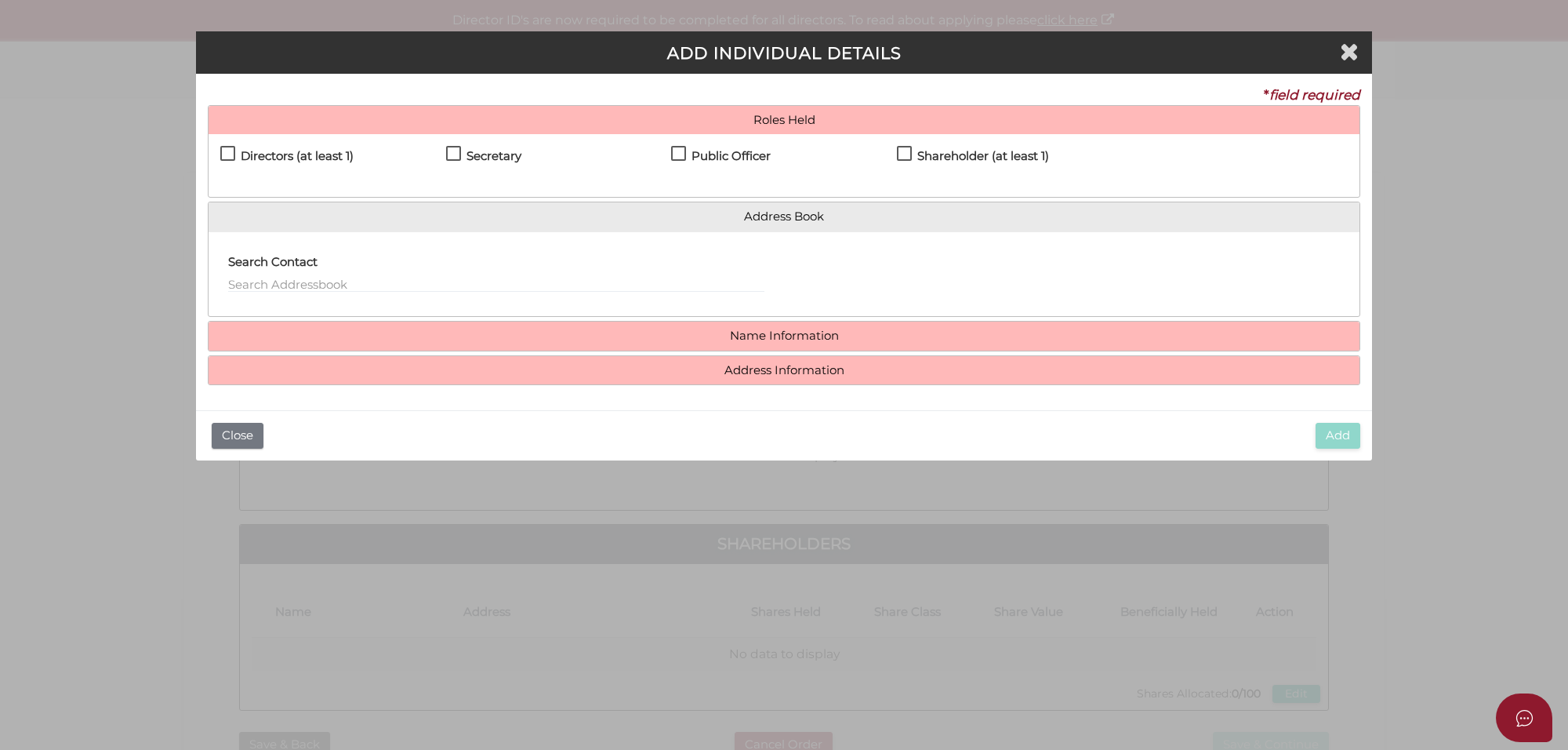
click at [245, 158] on h4 "Directors (at least 1)" at bounding box center [297, 156] width 113 height 13
checkbox input "true"
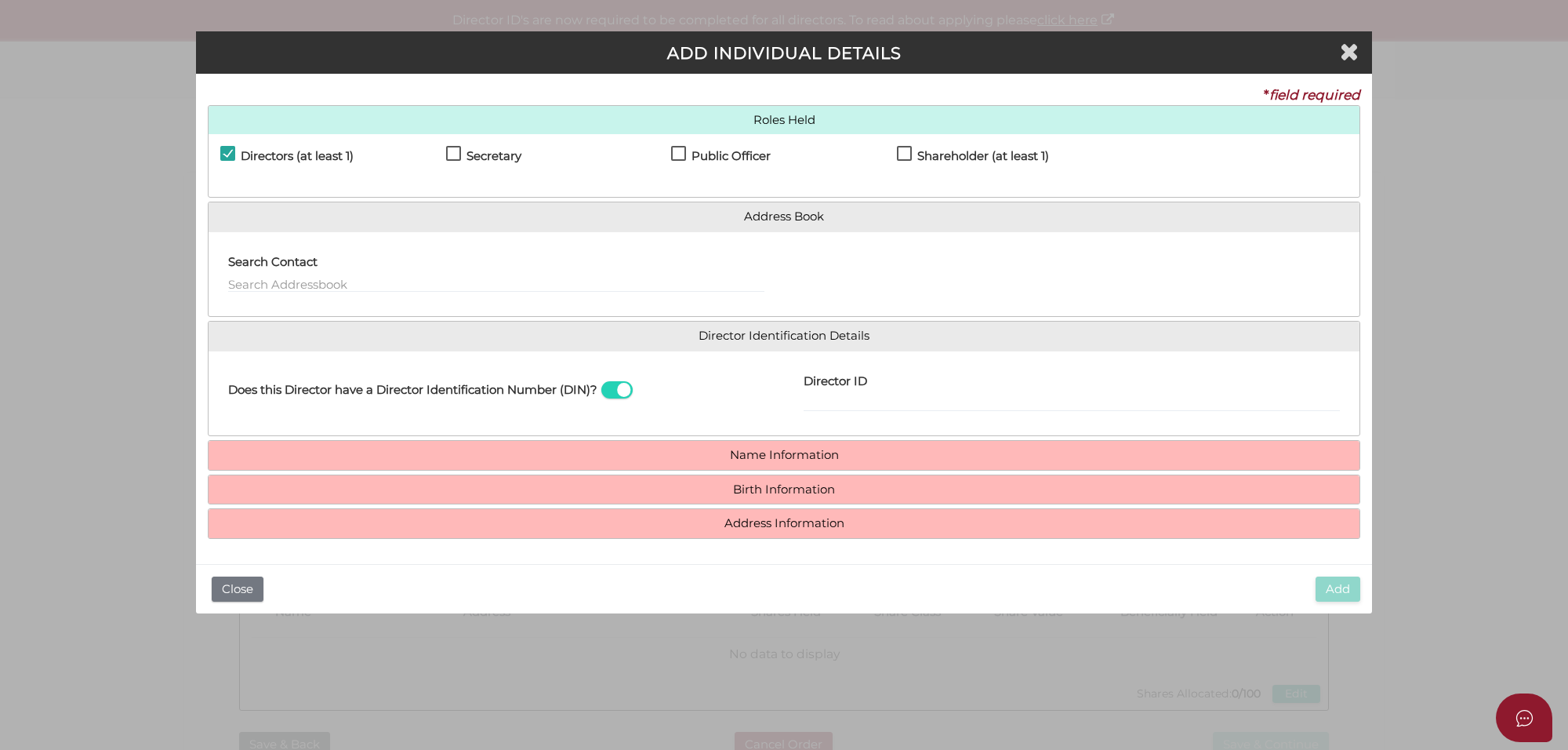
click at [459, 150] on label "Secretary" at bounding box center [483, 160] width 75 height 19
checkbox input "true"
click at [675, 150] on label "Public Officer" at bounding box center [721, 160] width 99 height 19
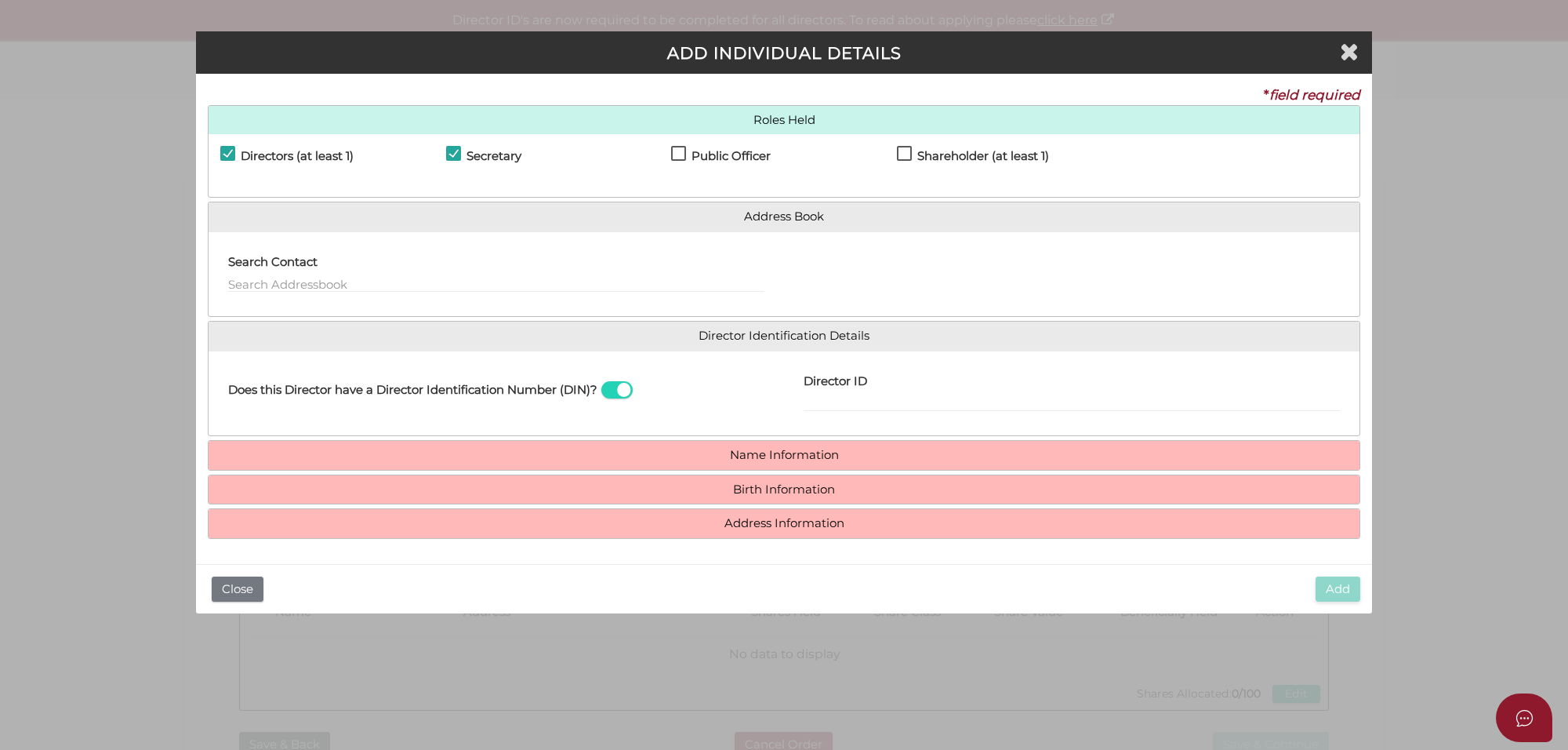
checkbox input "true"
click at [907, 155] on label "Shareholder (at least 1)" at bounding box center [973, 160] width 152 height 19
checkbox input "true"
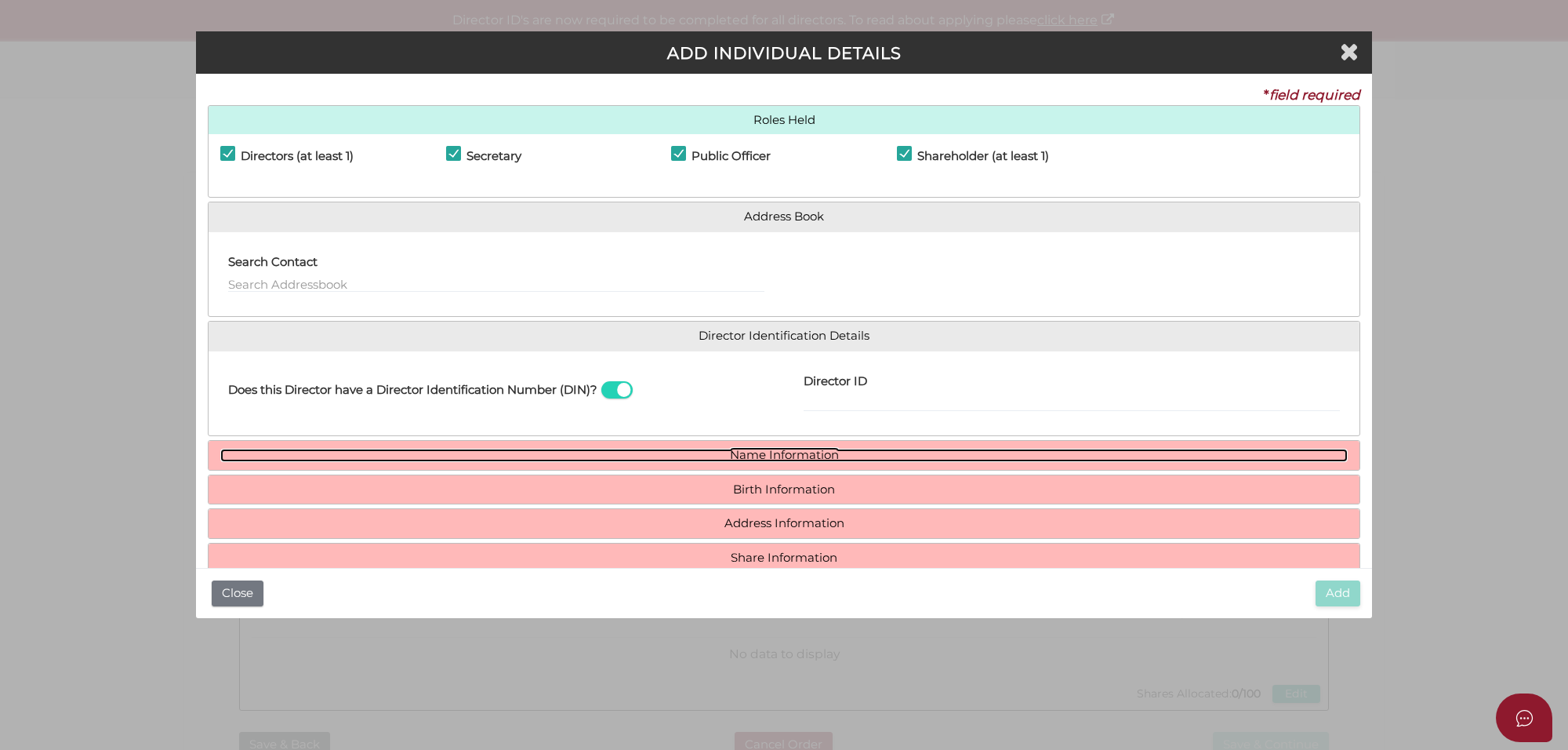
click at [796, 455] on link "Name Information" at bounding box center [784, 455] width 1127 height 13
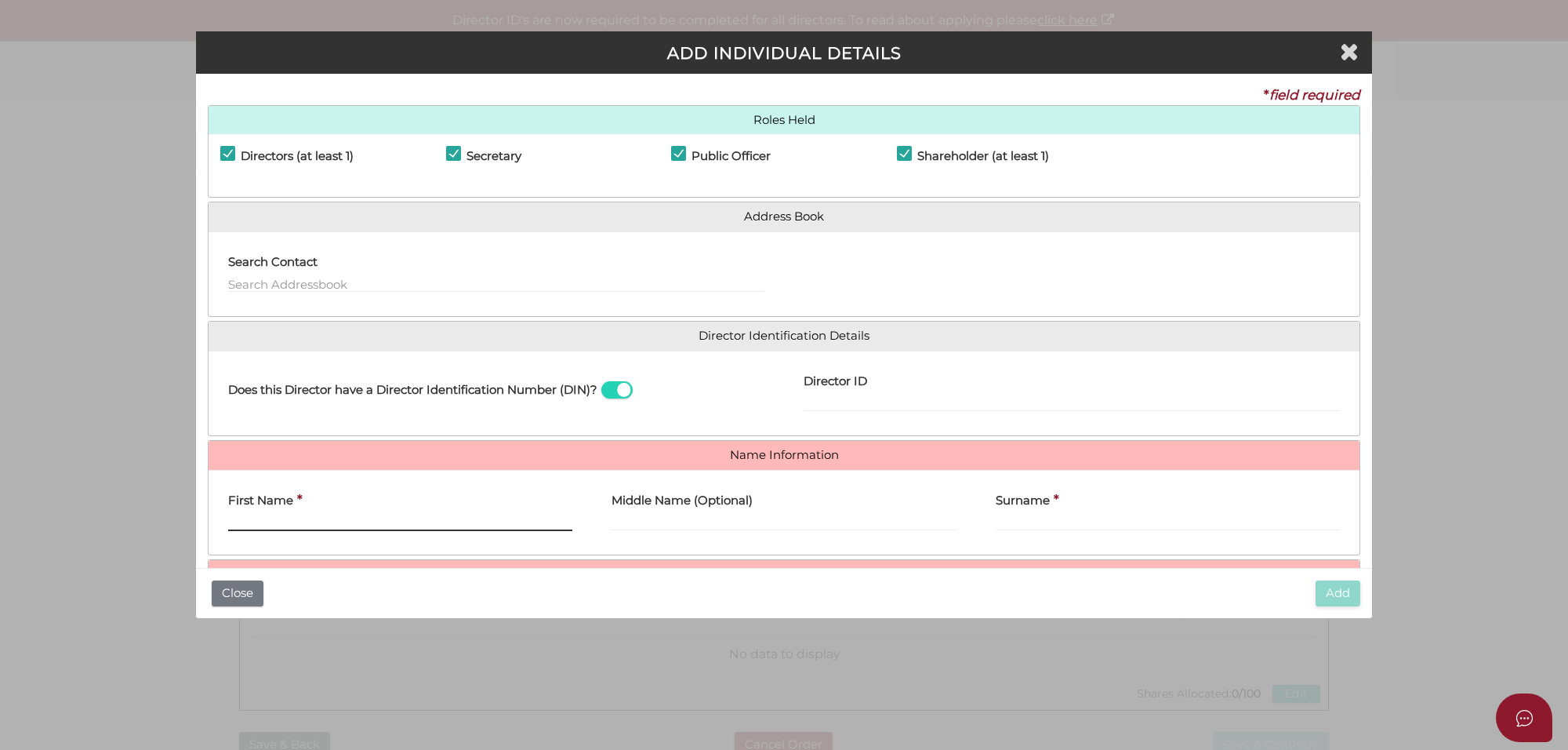
click at [322, 519] on input "First Name" at bounding box center [400, 522] width 344 height 17
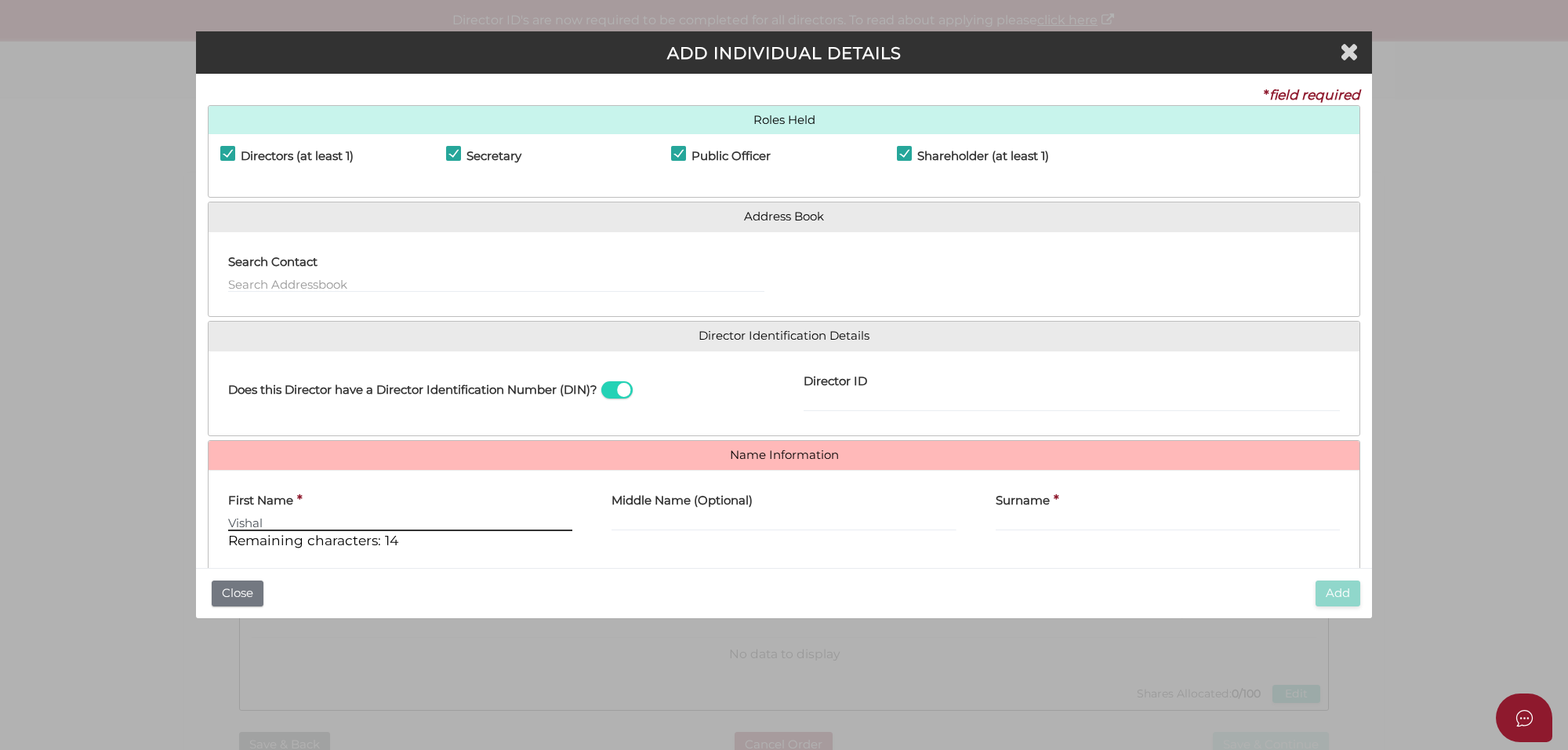
type input "Vishal"
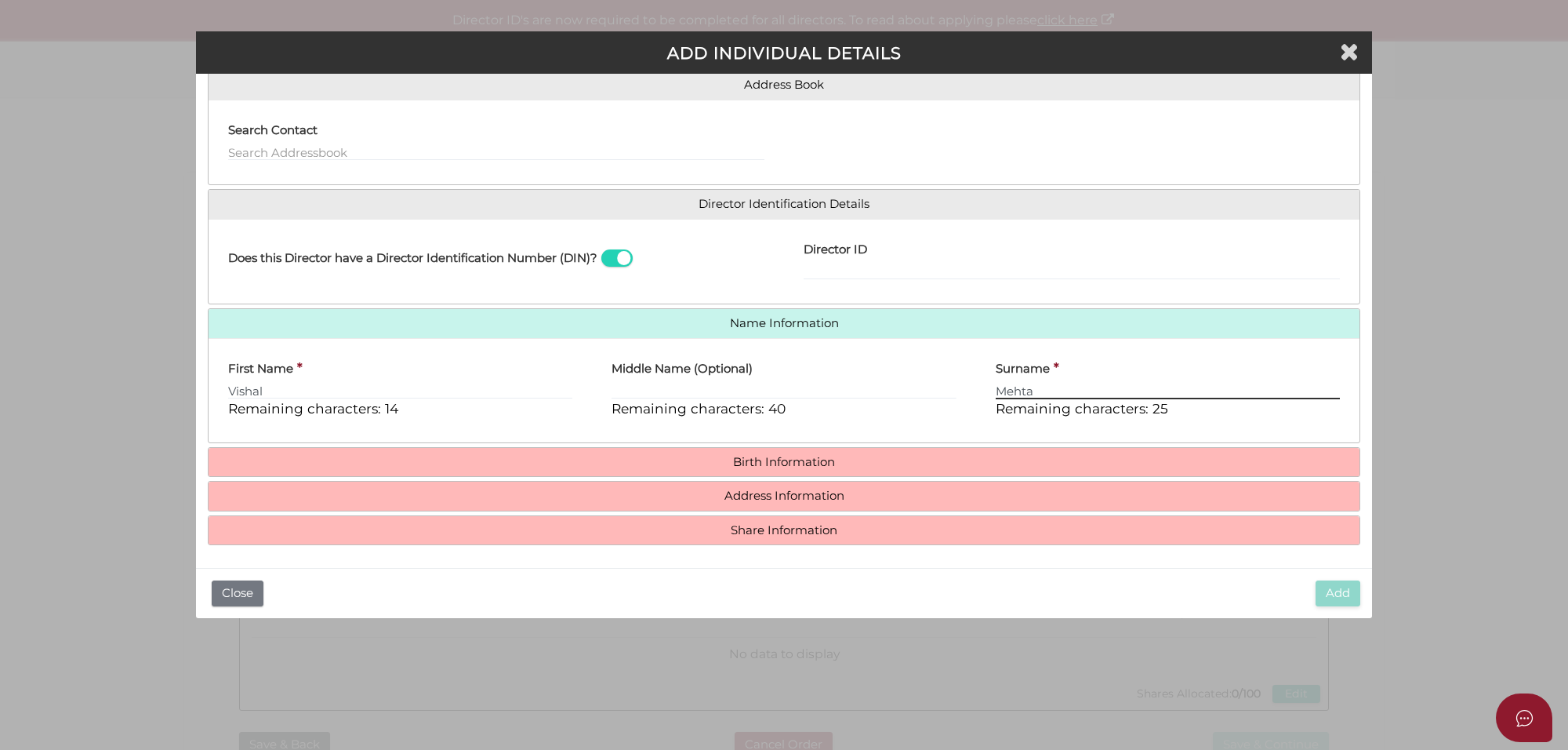
scroll to position [135, 0]
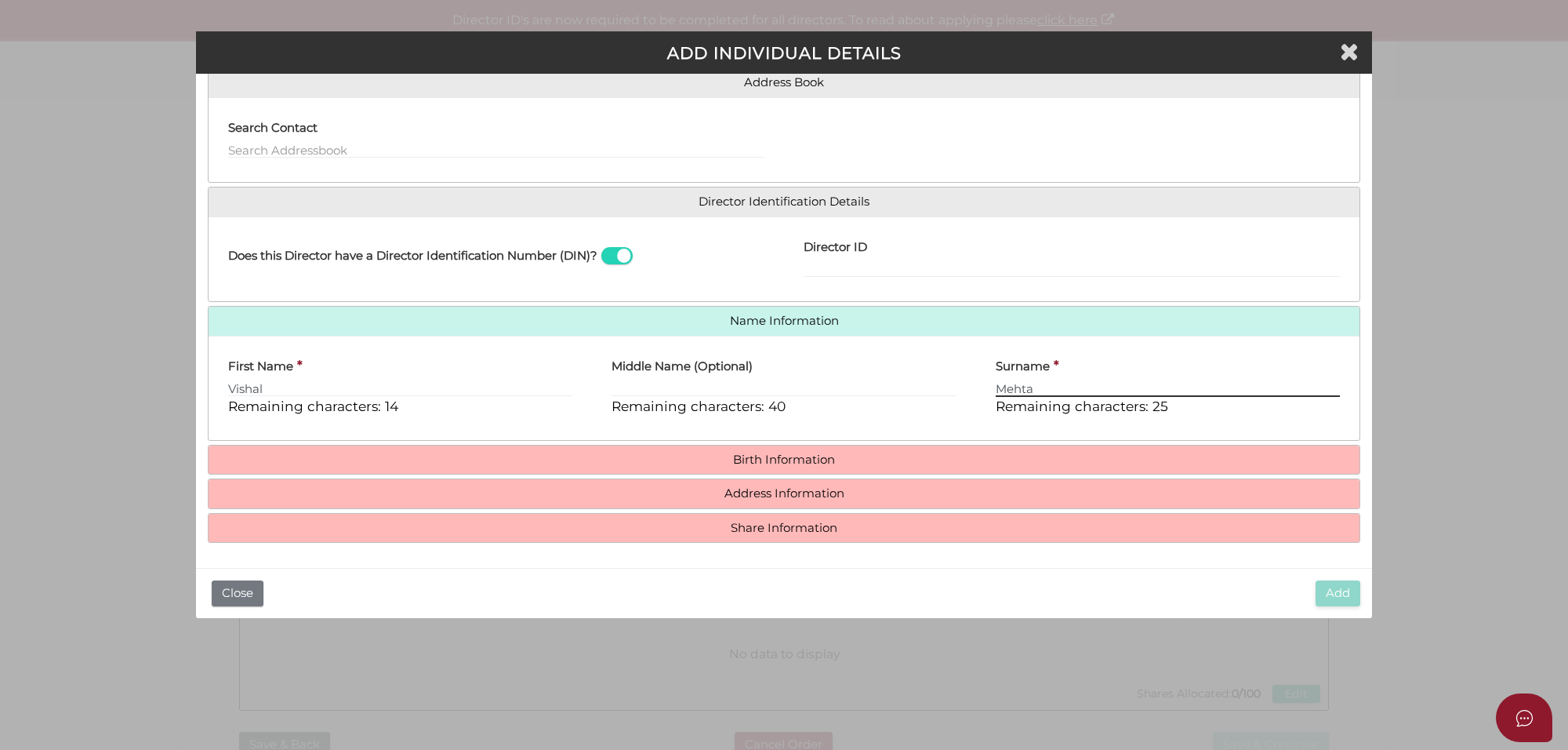
type input "Mehta"
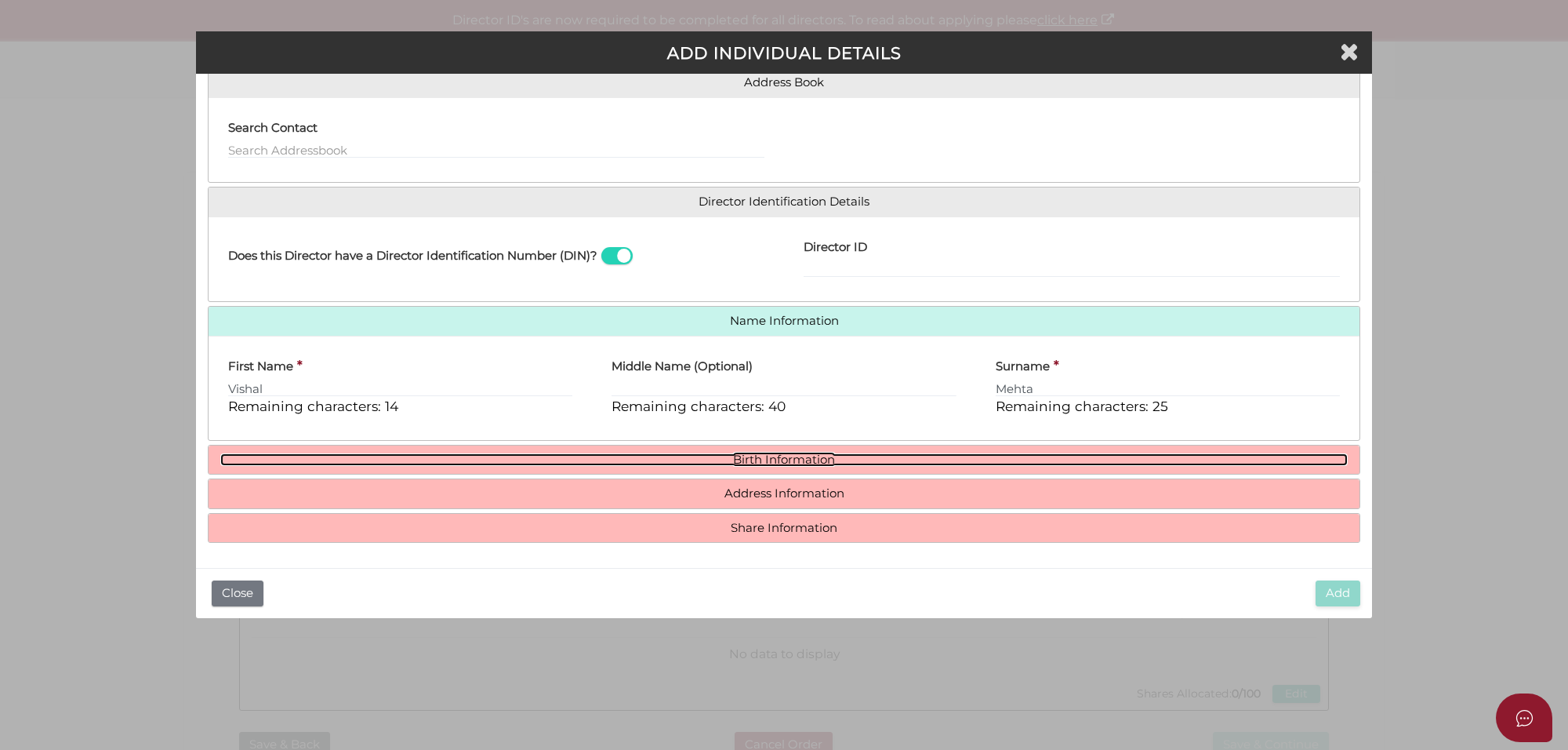
click at [762, 457] on link "Birth Information" at bounding box center [784, 459] width 1127 height 13
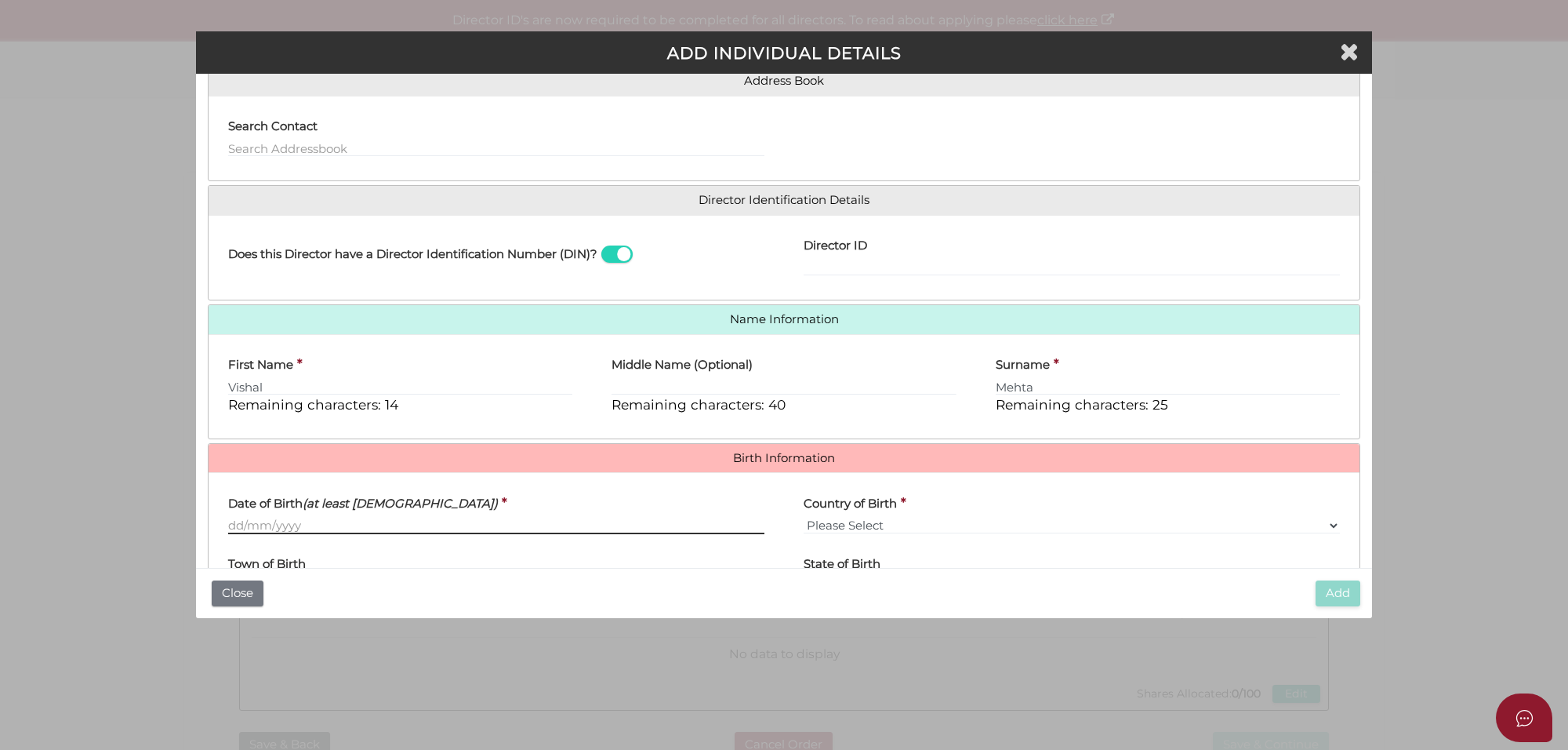
click at [229, 528] on input "Date of Birth (at least 18 years old)" at bounding box center [496, 526] width 537 height 17
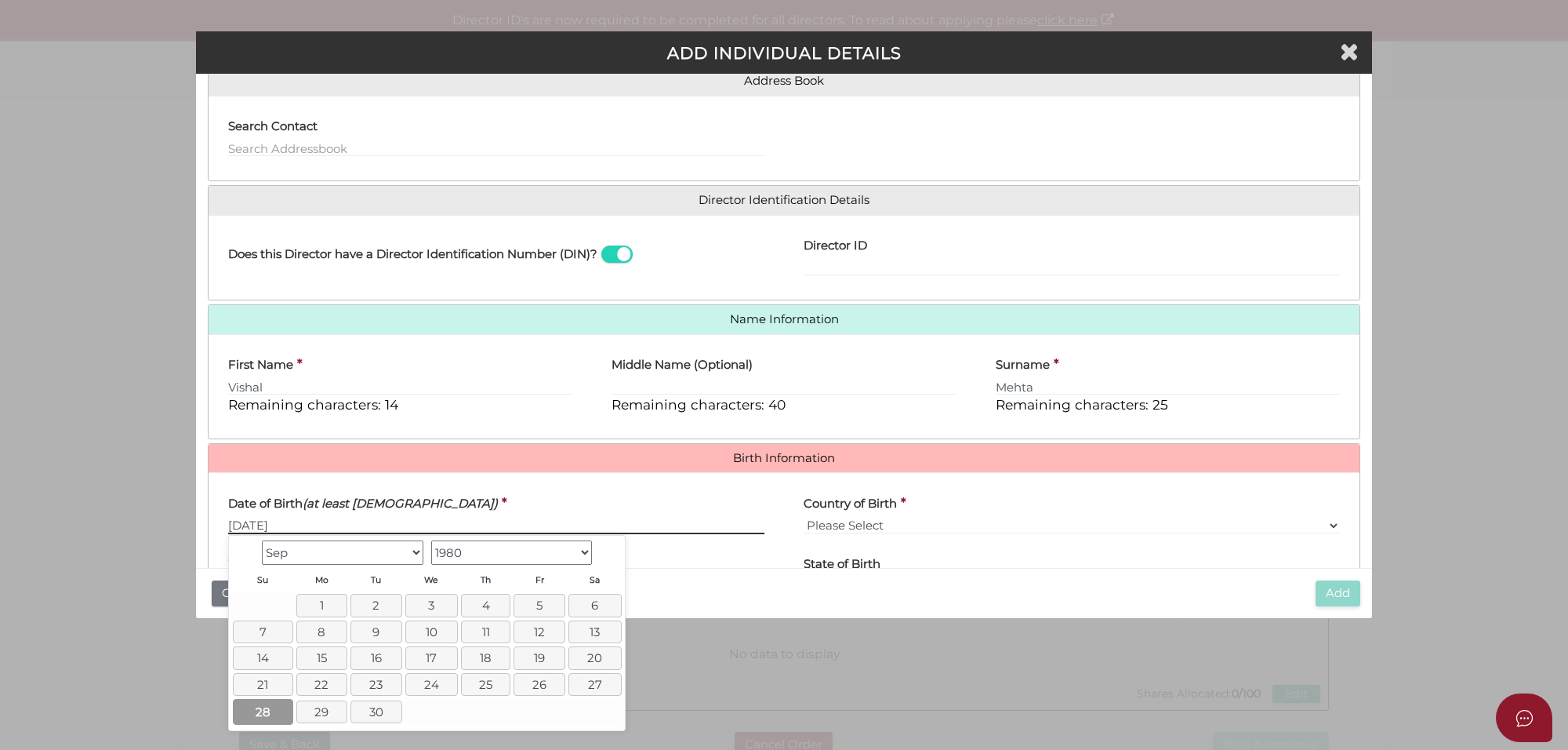
type input "28/09/1980"
click at [264, 705] on link "28" at bounding box center [263, 712] width 60 height 26
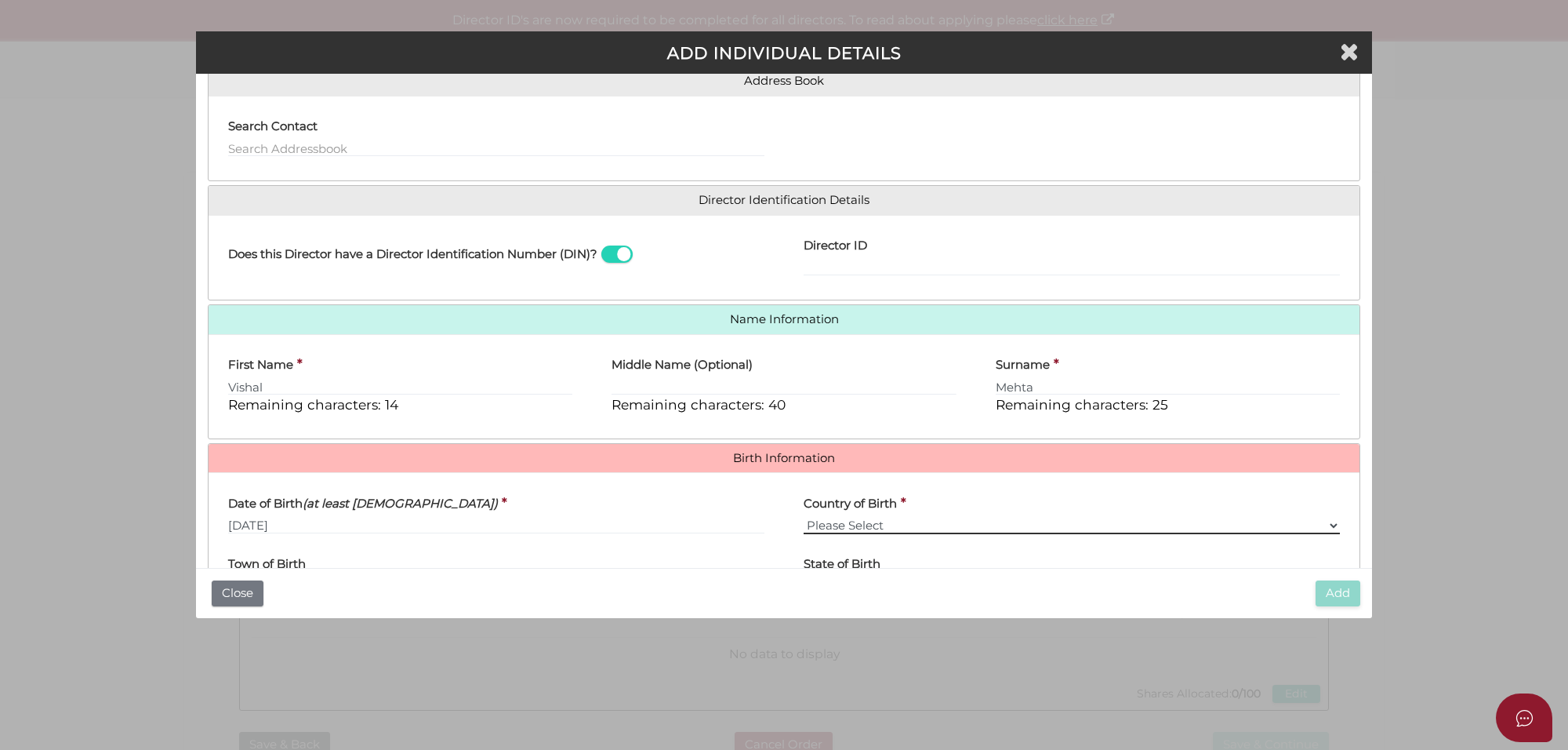
click at [888, 522] on select "Please Select v Australia Afghanistan Albania Algeria American Samoa Andorra An…" at bounding box center [1072, 526] width 537 height 17
select select "India"
click at [731, 498] on div "Date of Birth (at least 18 years old) * 28/09/1980" at bounding box center [496, 509] width 537 height 50
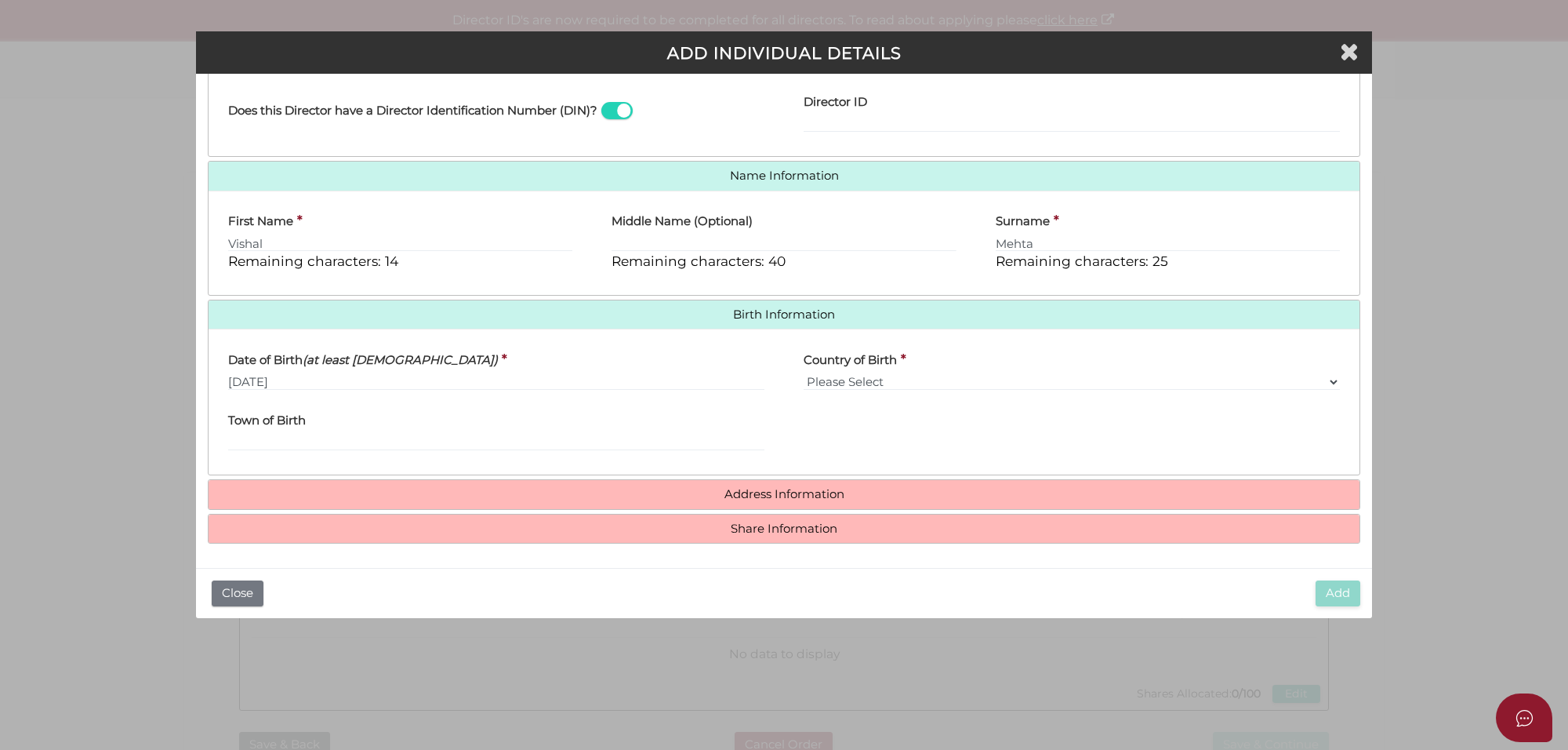
scroll to position [282, 0]
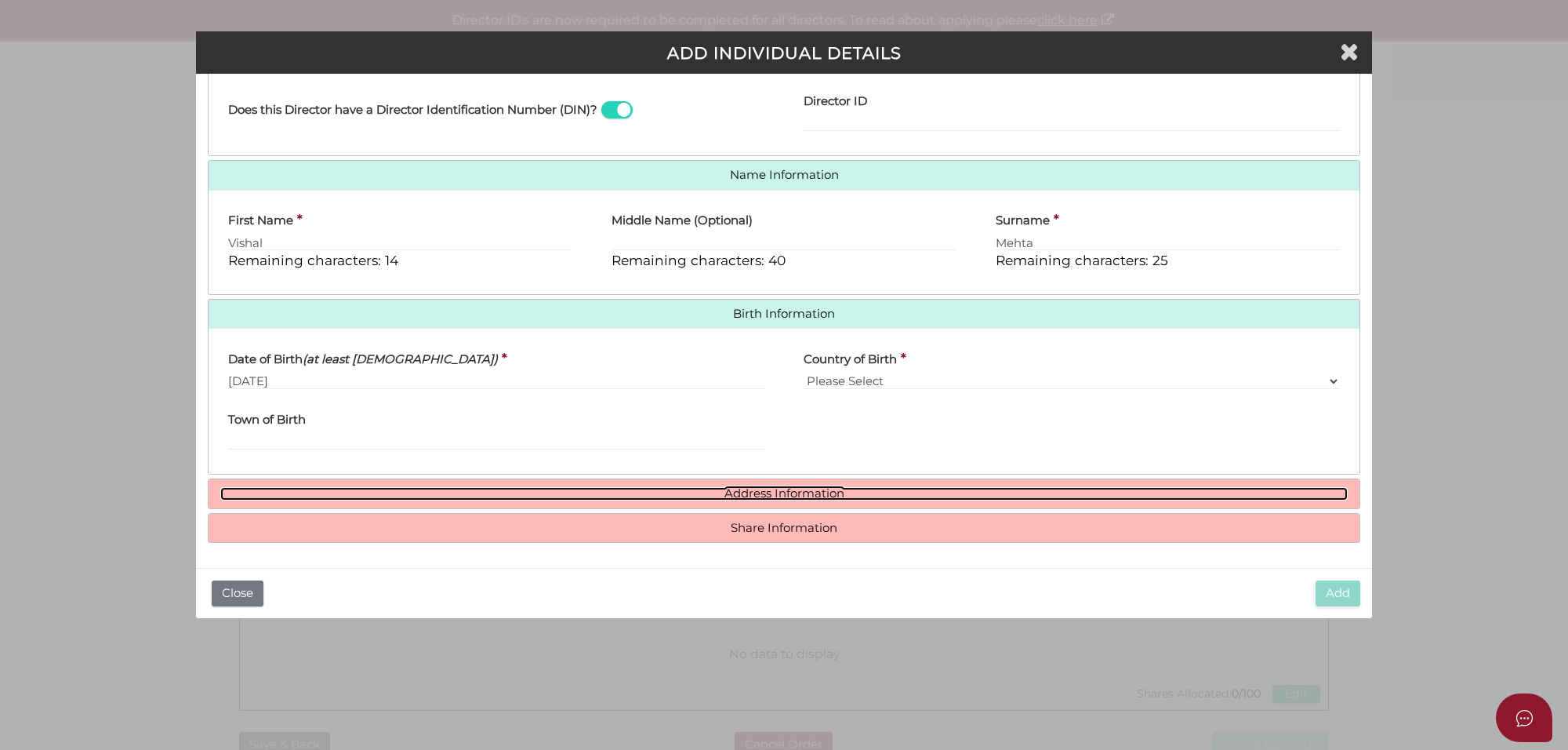
click at [738, 494] on link "Address Information" at bounding box center [784, 493] width 1127 height 13
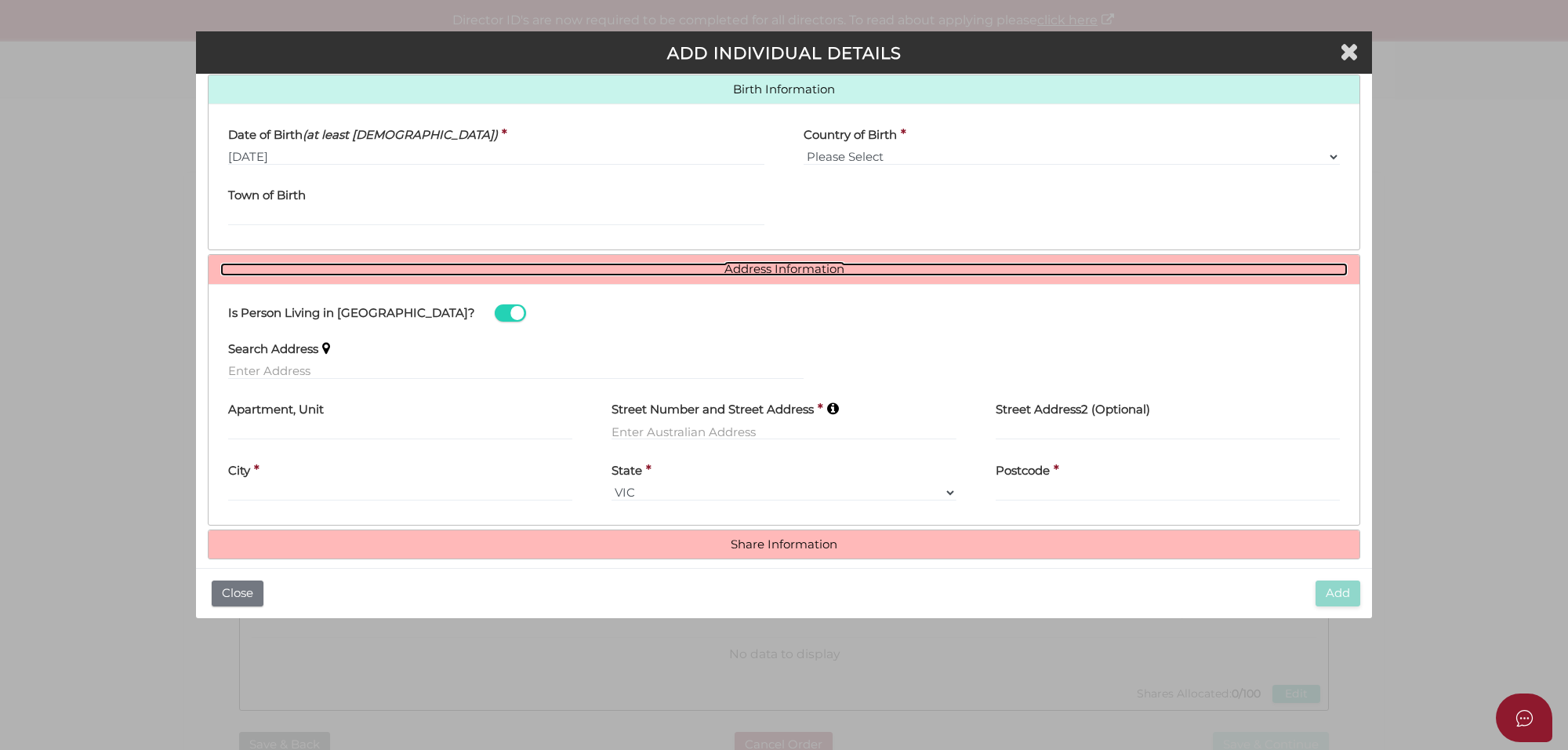
scroll to position [523, 0]
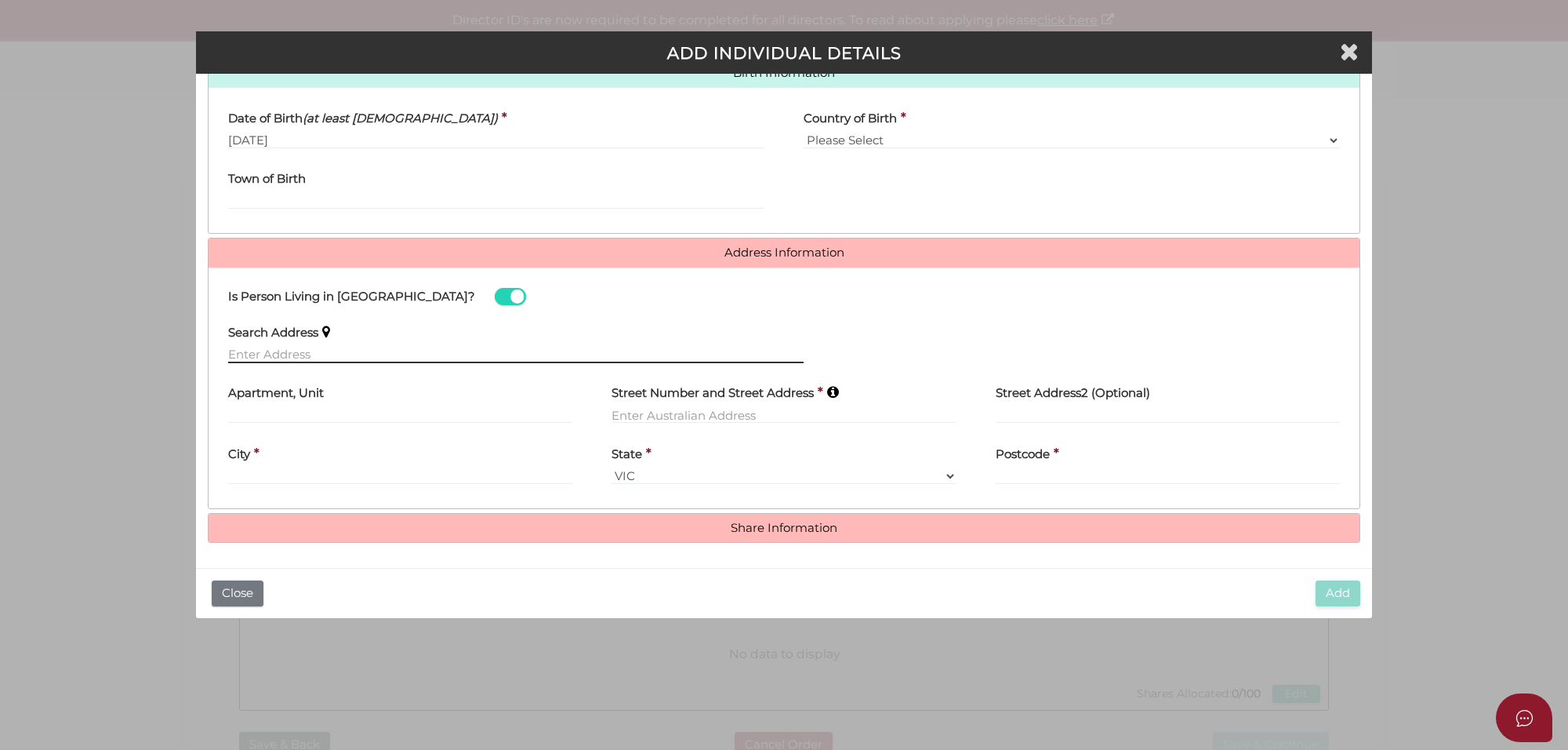
click at [259, 353] on input "text" at bounding box center [515, 354] width 575 height 17
paste input "[STREET_ADDRESS][PERSON_NAME]"
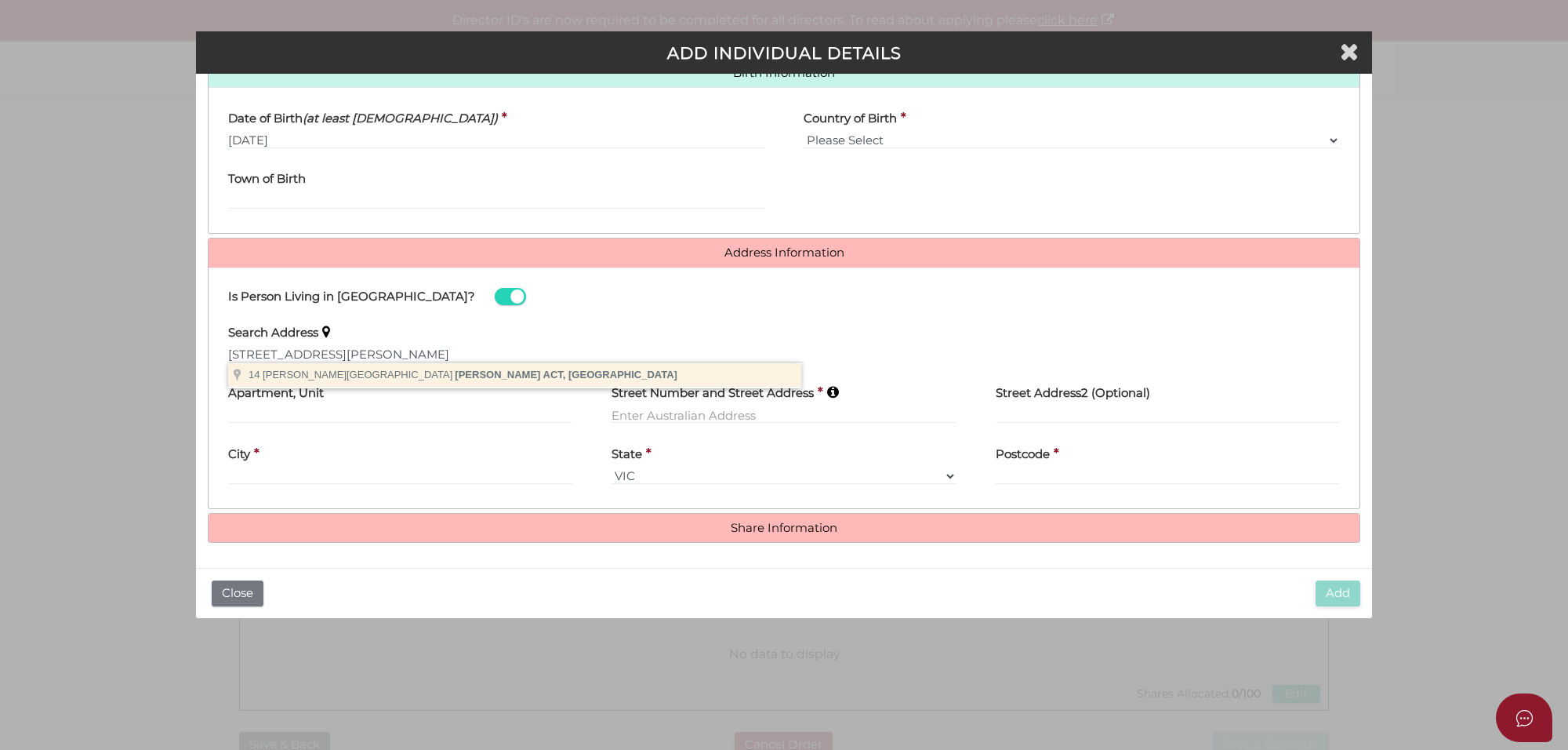
type input "[STREET_ADDRESS][PERSON_NAME][PERSON_NAME]"
type input "[STREET_ADDRESS][PERSON_NAME]"
type input "Whitlam"
select select "ACT"
type input "2611"
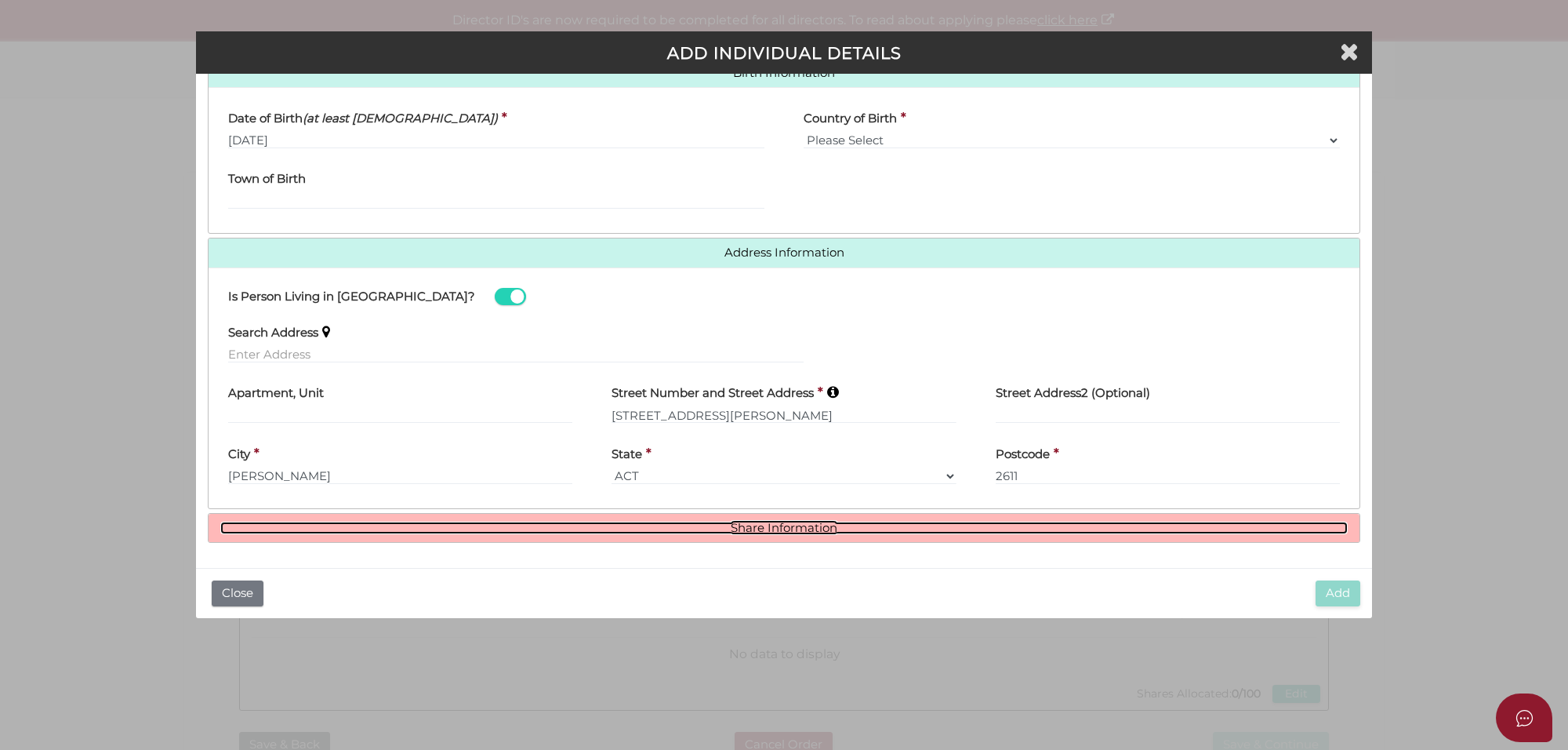
click at [764, 526] on link "Share Information" at bounding box center [784, 527] width 1127 height 13
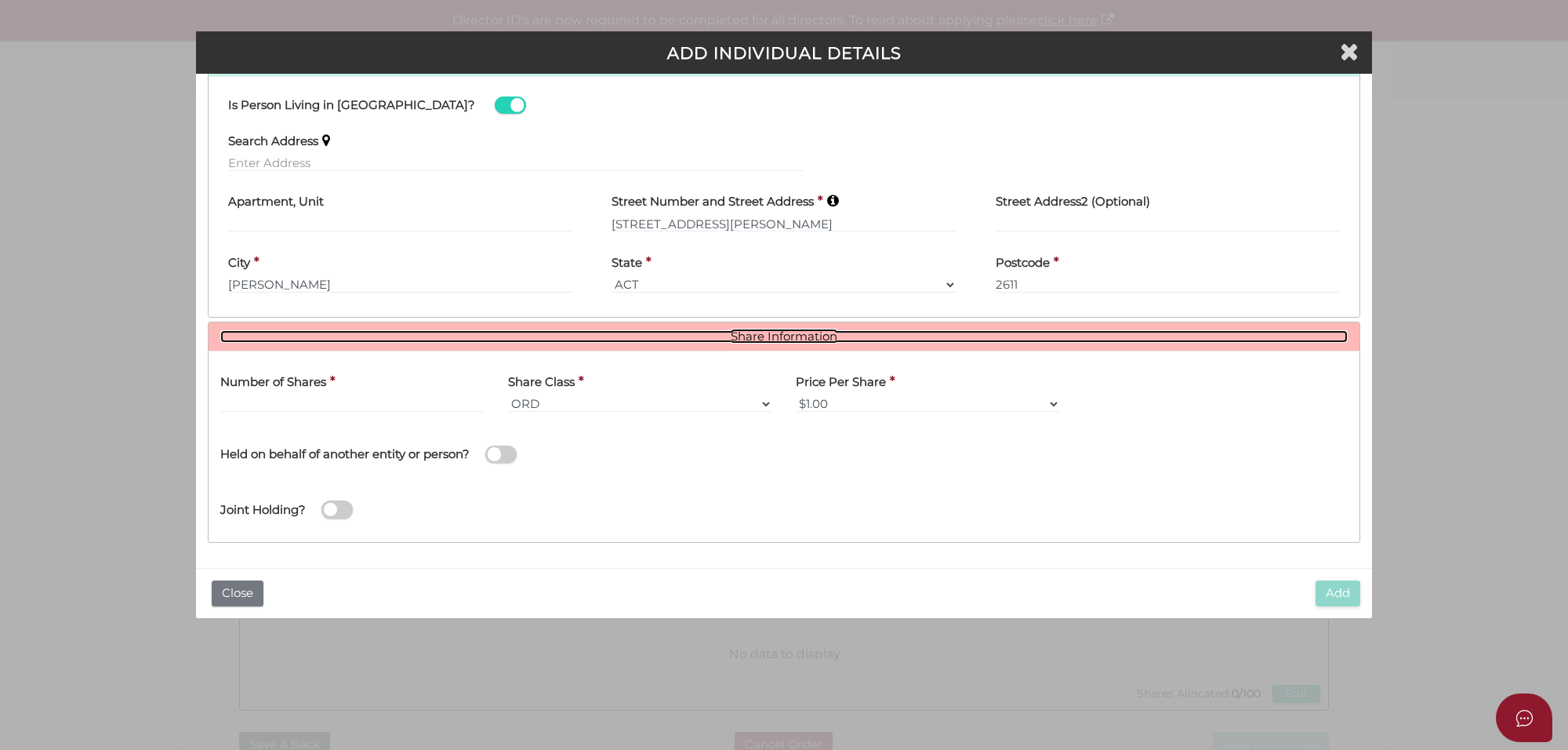
scroll to position [714, 0]
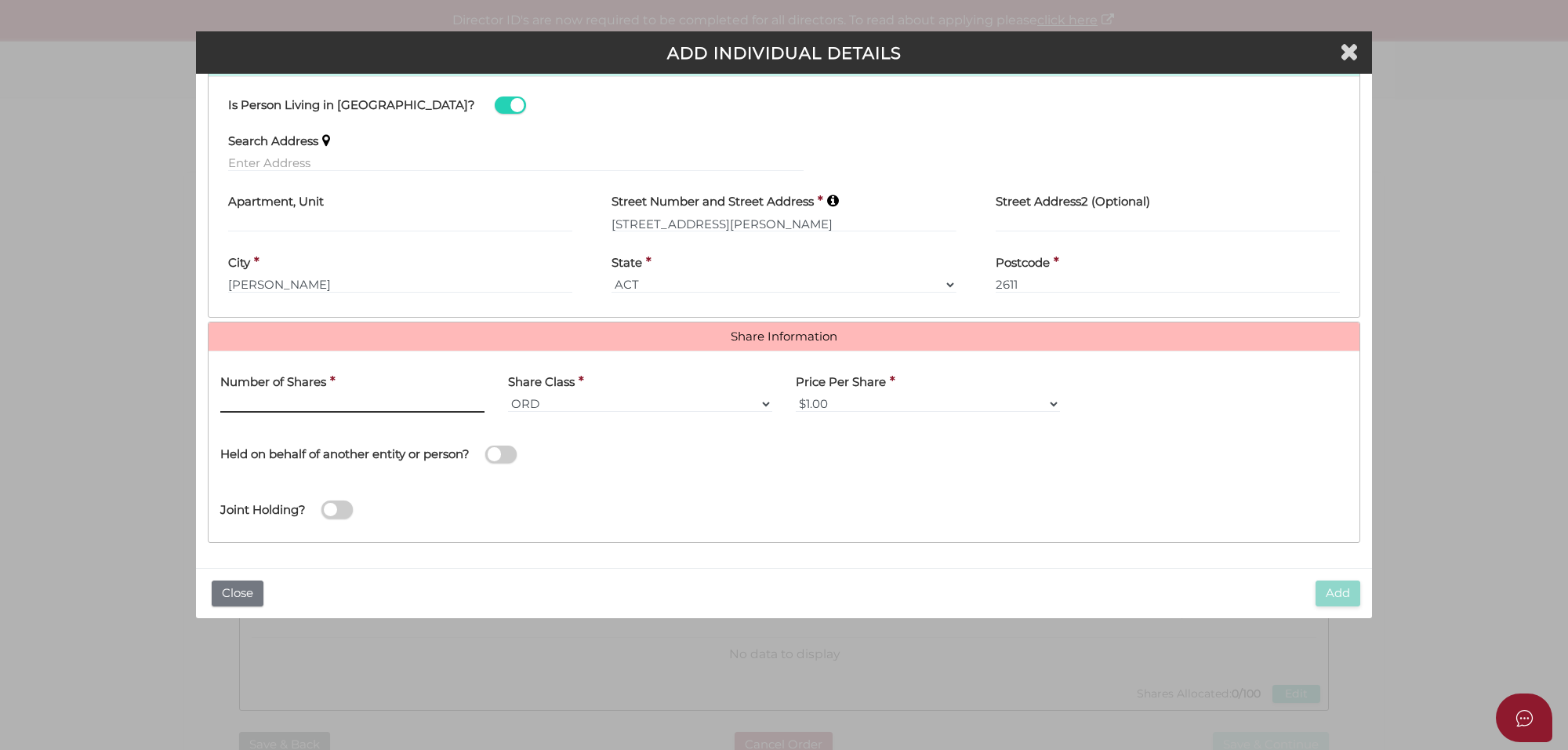
click at [268, 404] on input "text" at bounding box center [352, 404] width 264 height 17
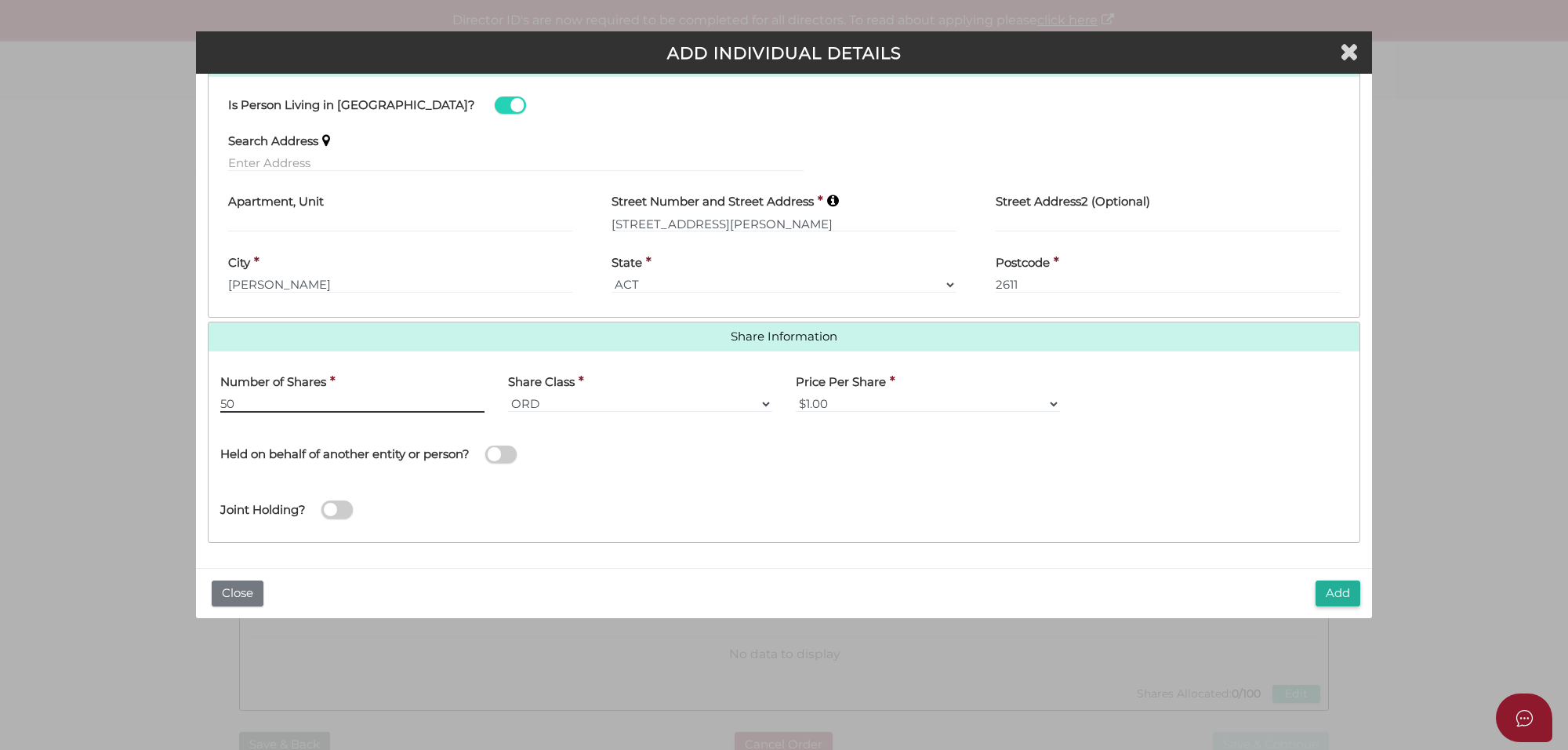
type input "50"
click at [643, 464] on div "Held on behalf of another entity or person?" at bounding box center [496, 446] width 551 height 44
click at [1341, 592] on button "Add" at bounding box center [1338, 594] width 45 height 26
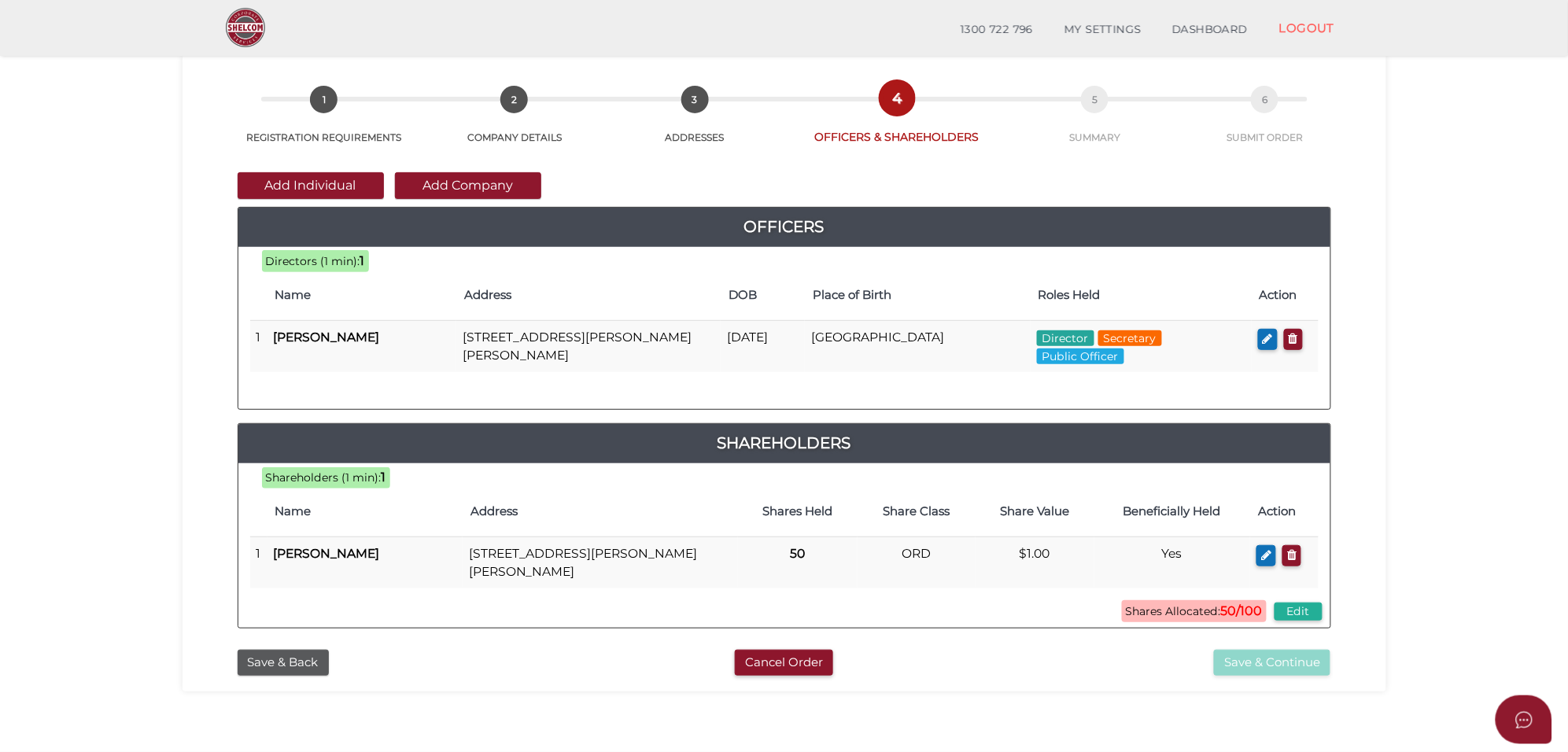
scroll to position [98, 0]
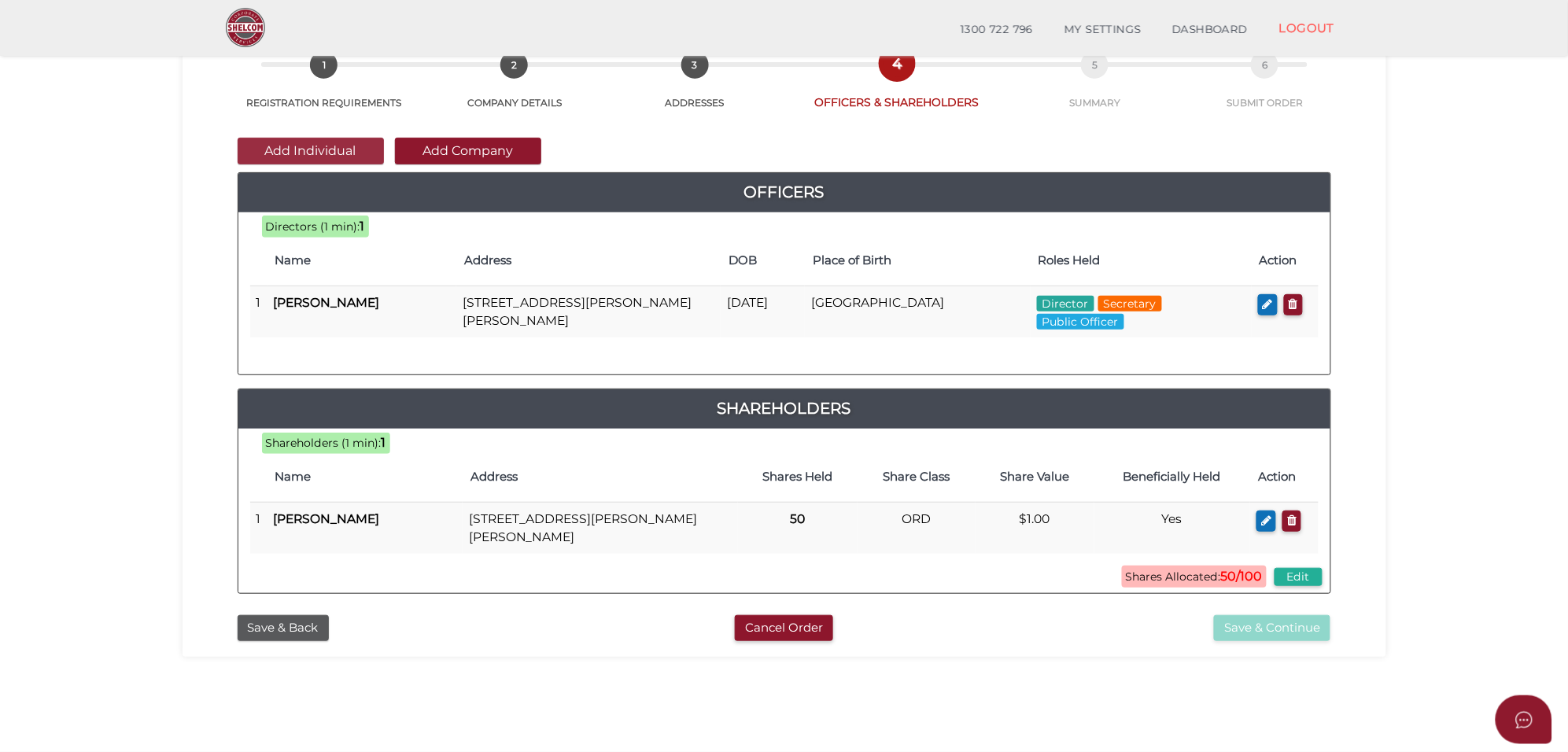
click at [306, 158] on button "Add Individual" at bounding box center [310, 151] width 146 height 27
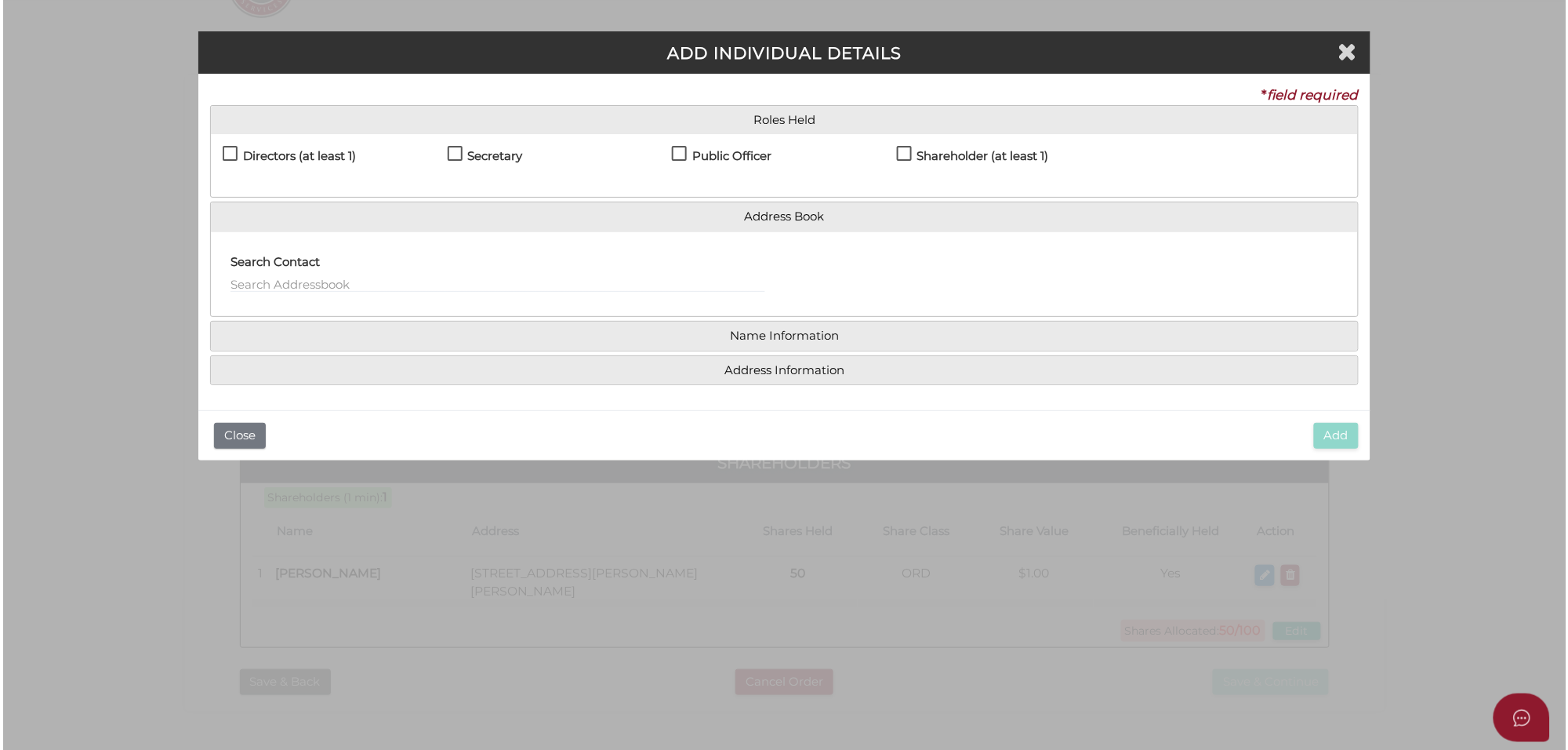
scroll to position [0, 0]
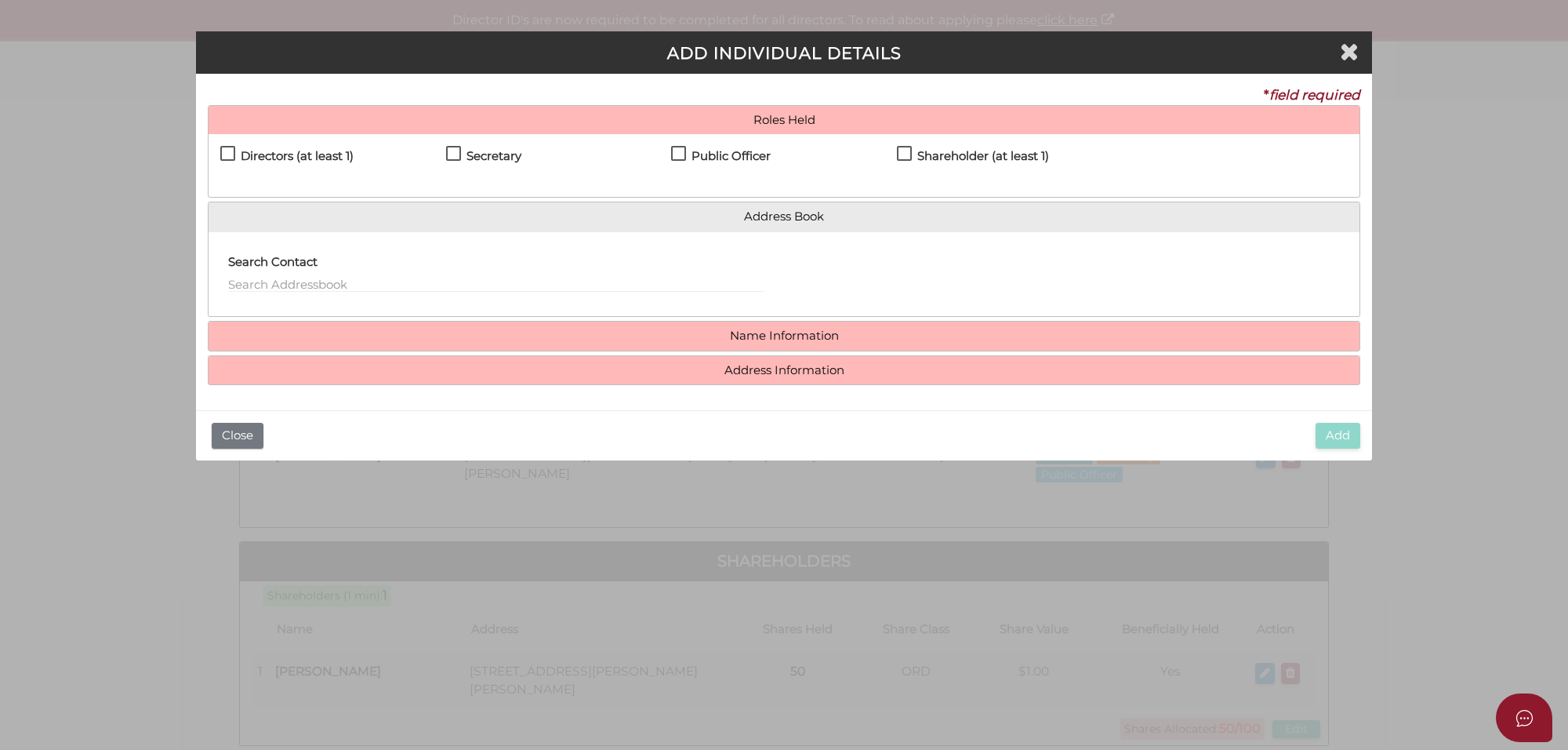
click at [226, 155] on label "Directors (at least 1)" at bounding box center [286, 160] width 134 height 19
checkbox input "true"
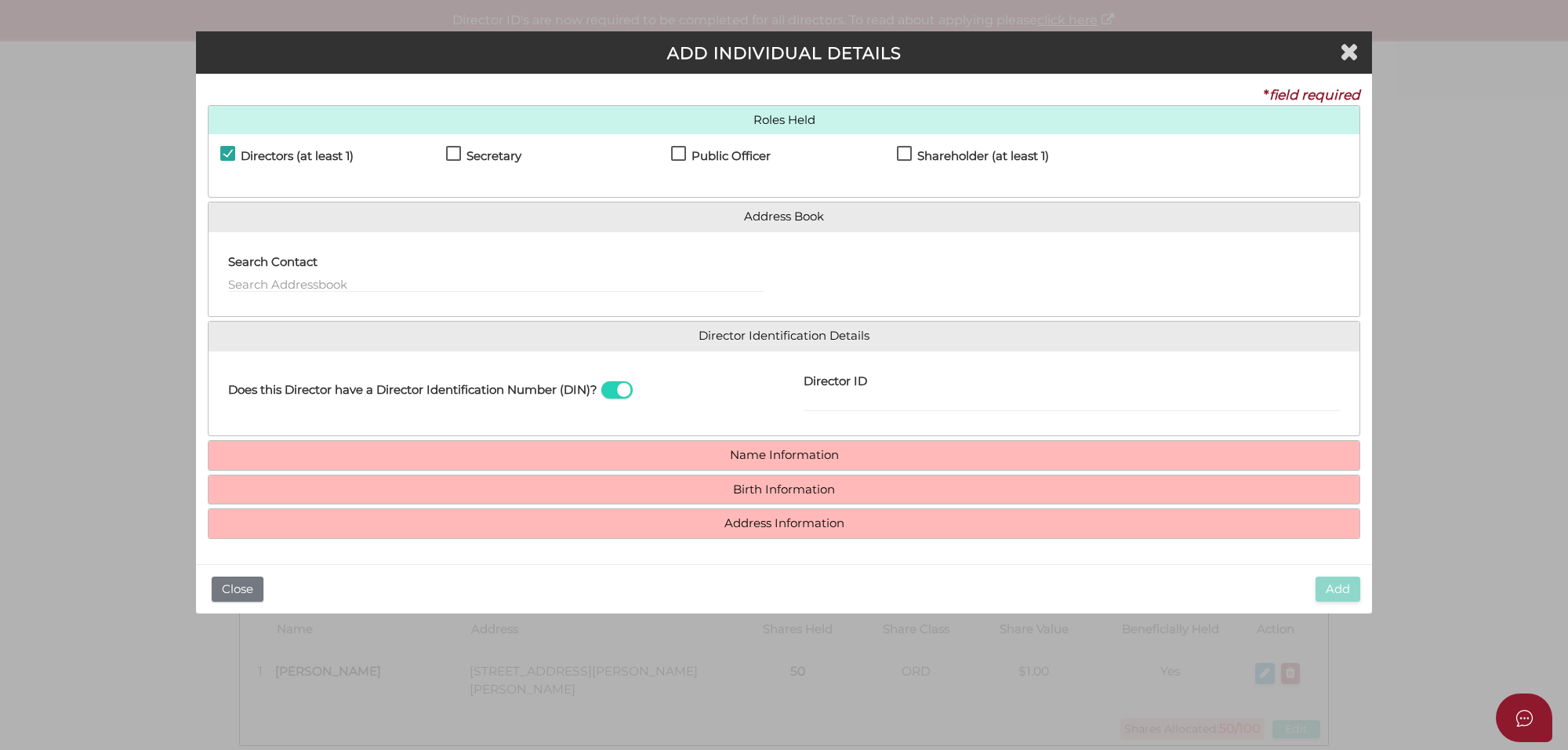
click at [904, 157] on label "Shareholder (at least 1)" at bounding box center [973, 160] width 152 height 19
checkbox input "true"
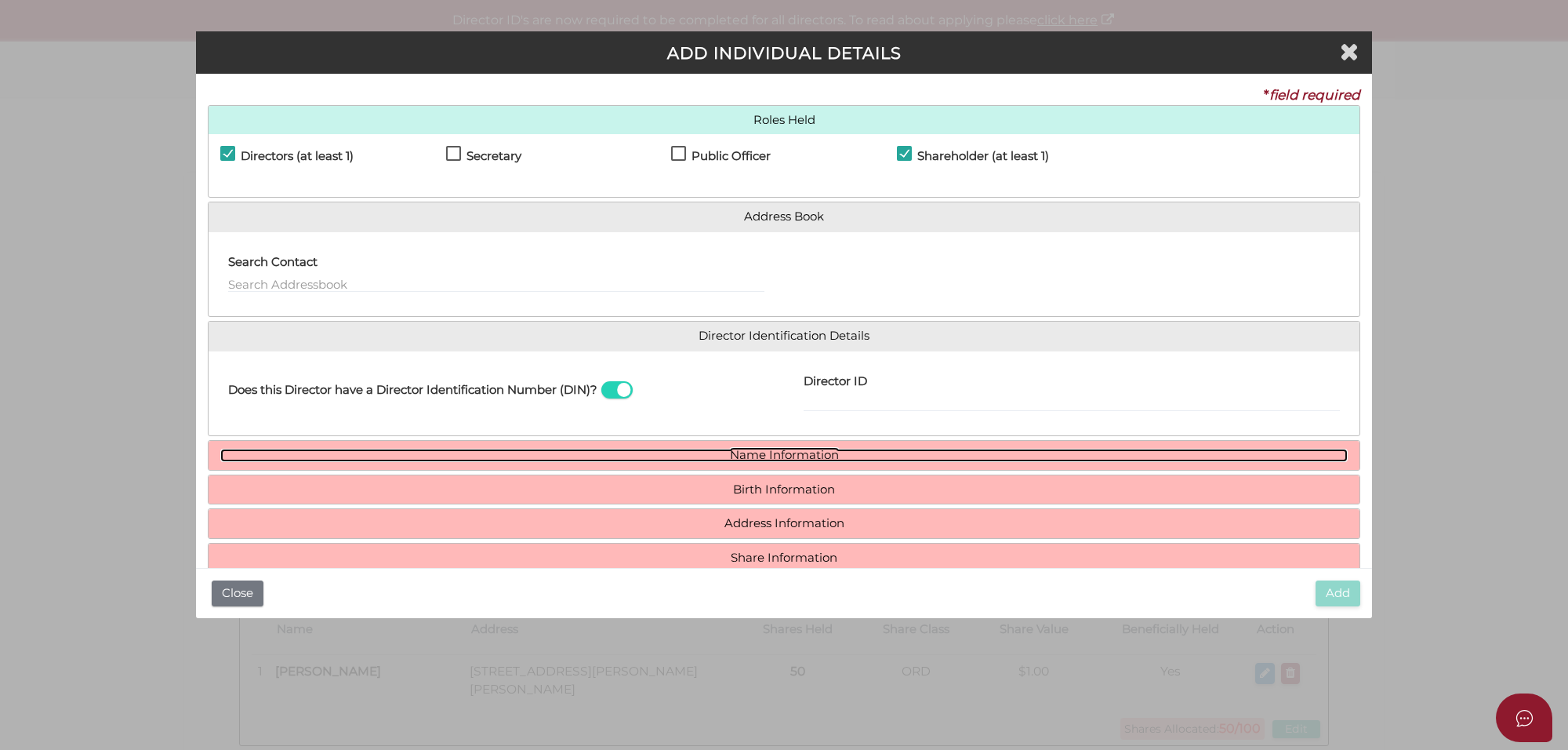
click at [778, 458] on link "Name Information" at bounding box center [784, 455] width 1127 height 13
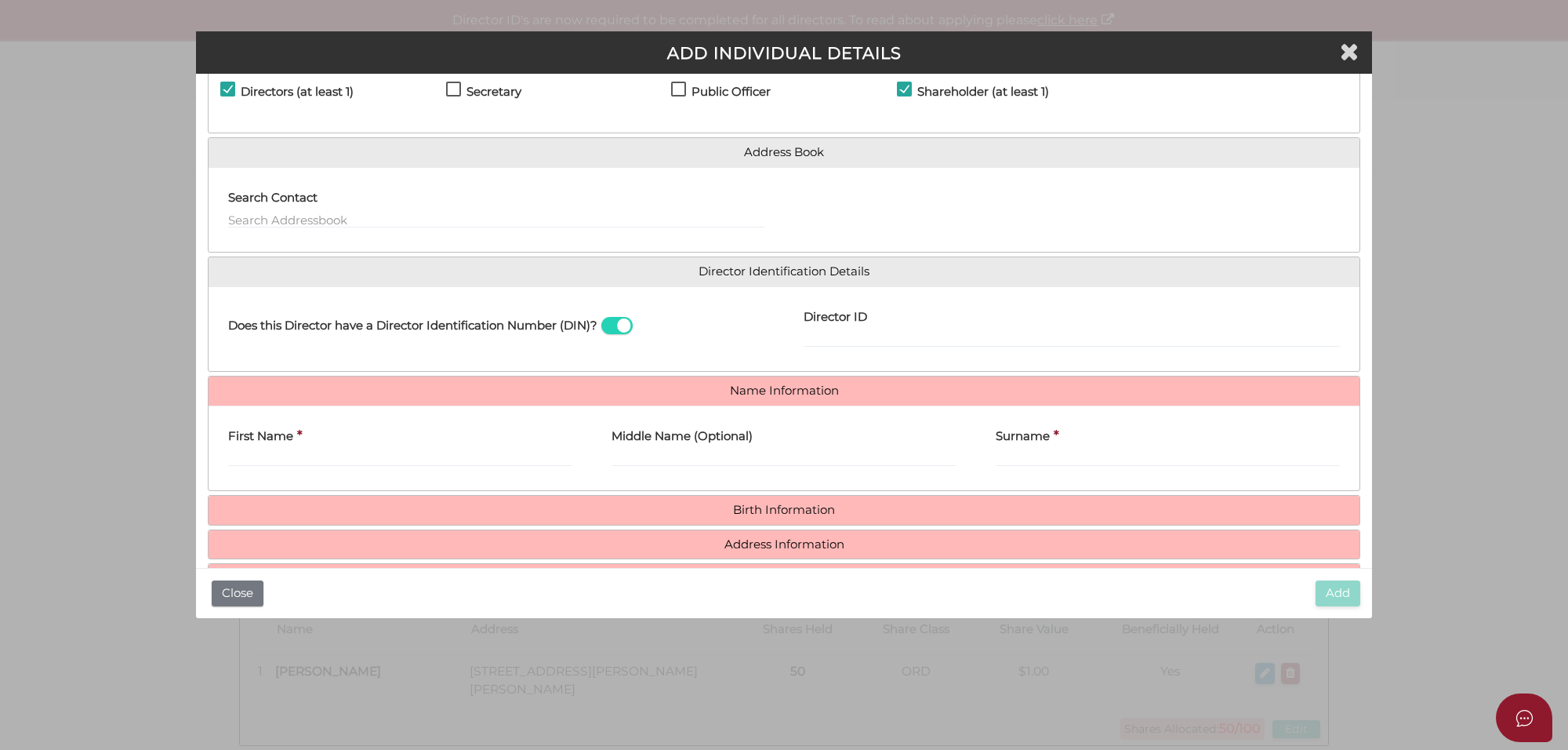
scroll to position [116, 0]
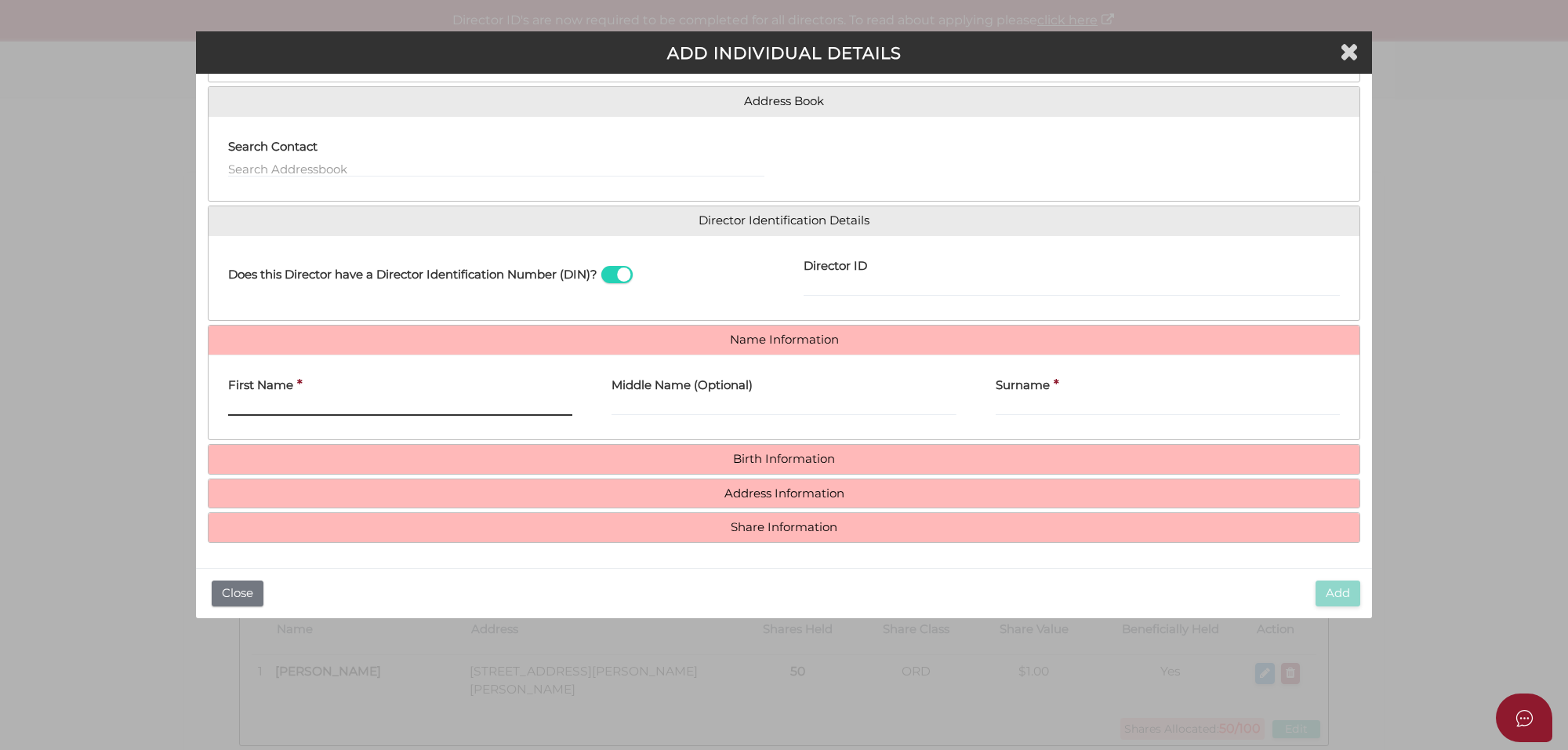
click at [264, 409] on input "First Name" at bounding box center [400, 407] width 344 height 17
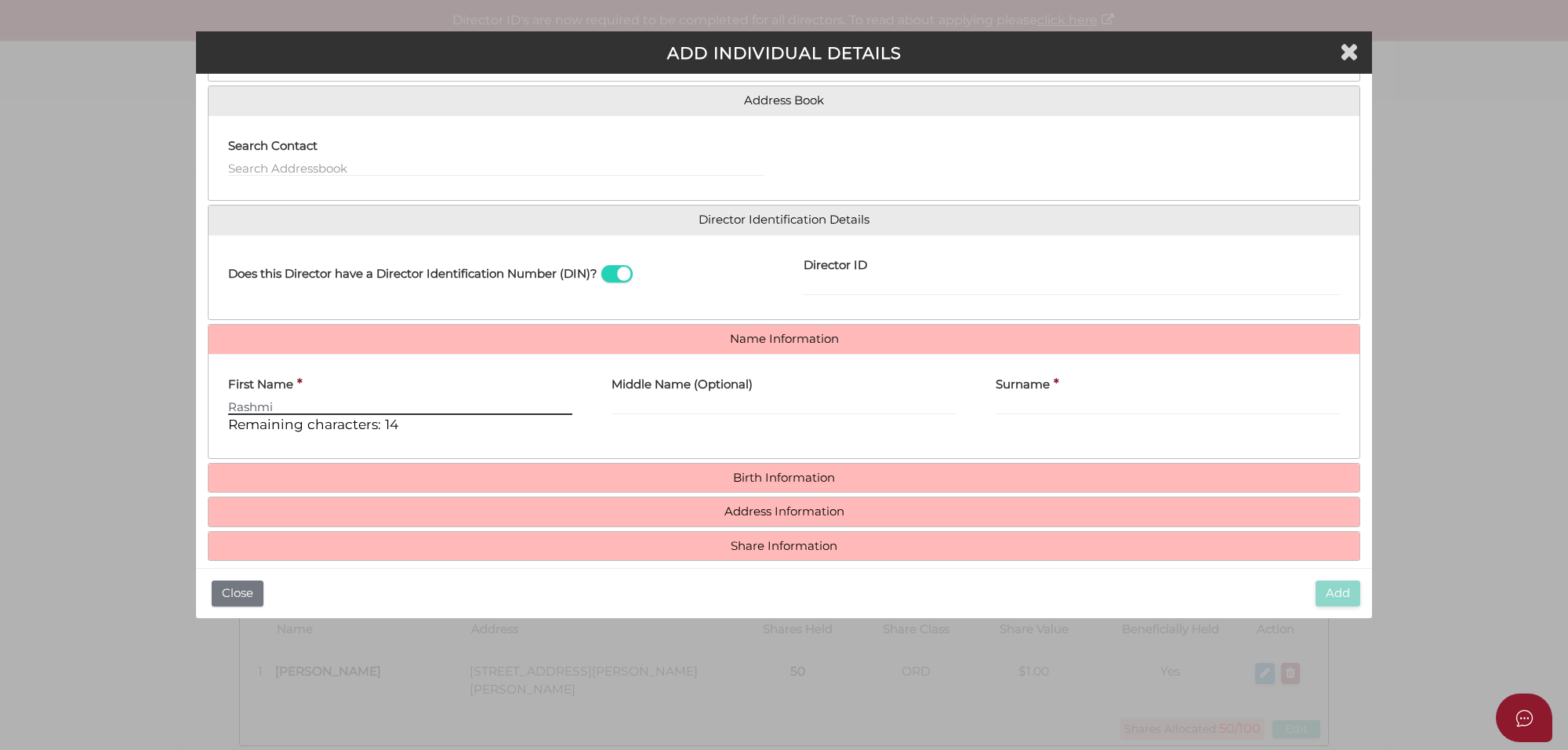
type input "Rashmi"
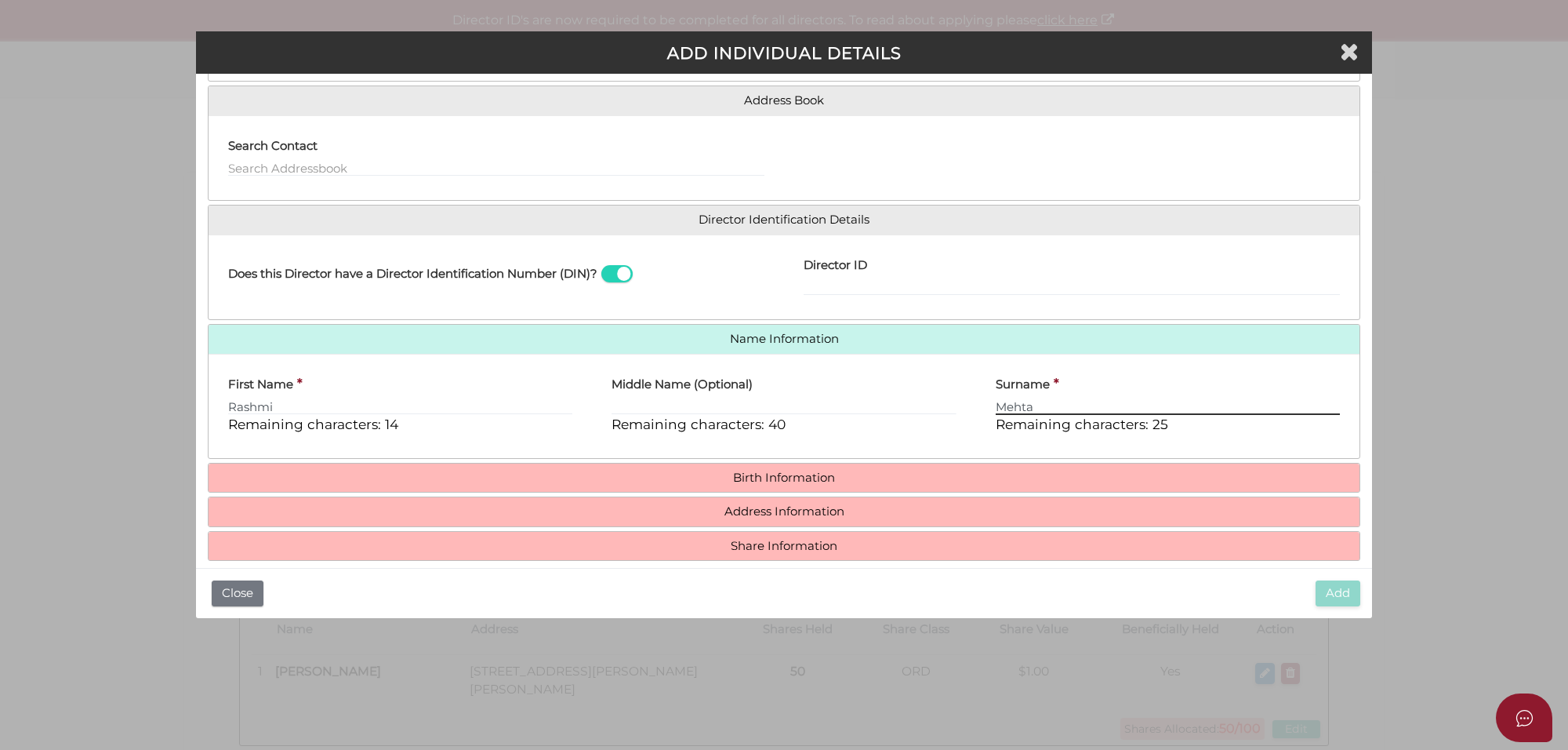
type input "Mehta"
click at [802, 469] on h4 "Birth Information" at bounding box center [784, 478] width 1151 height 29
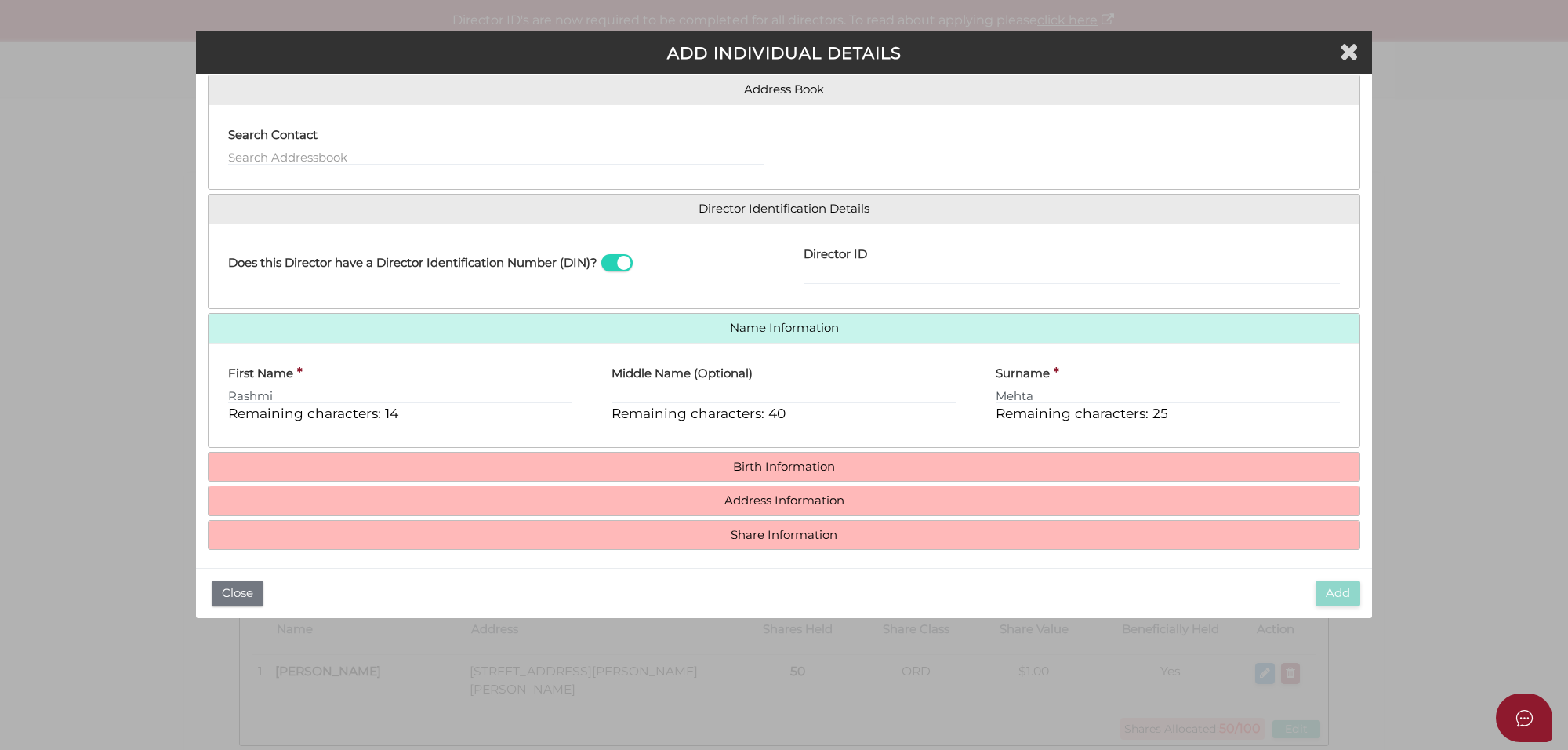
scroll to position [135, 0]
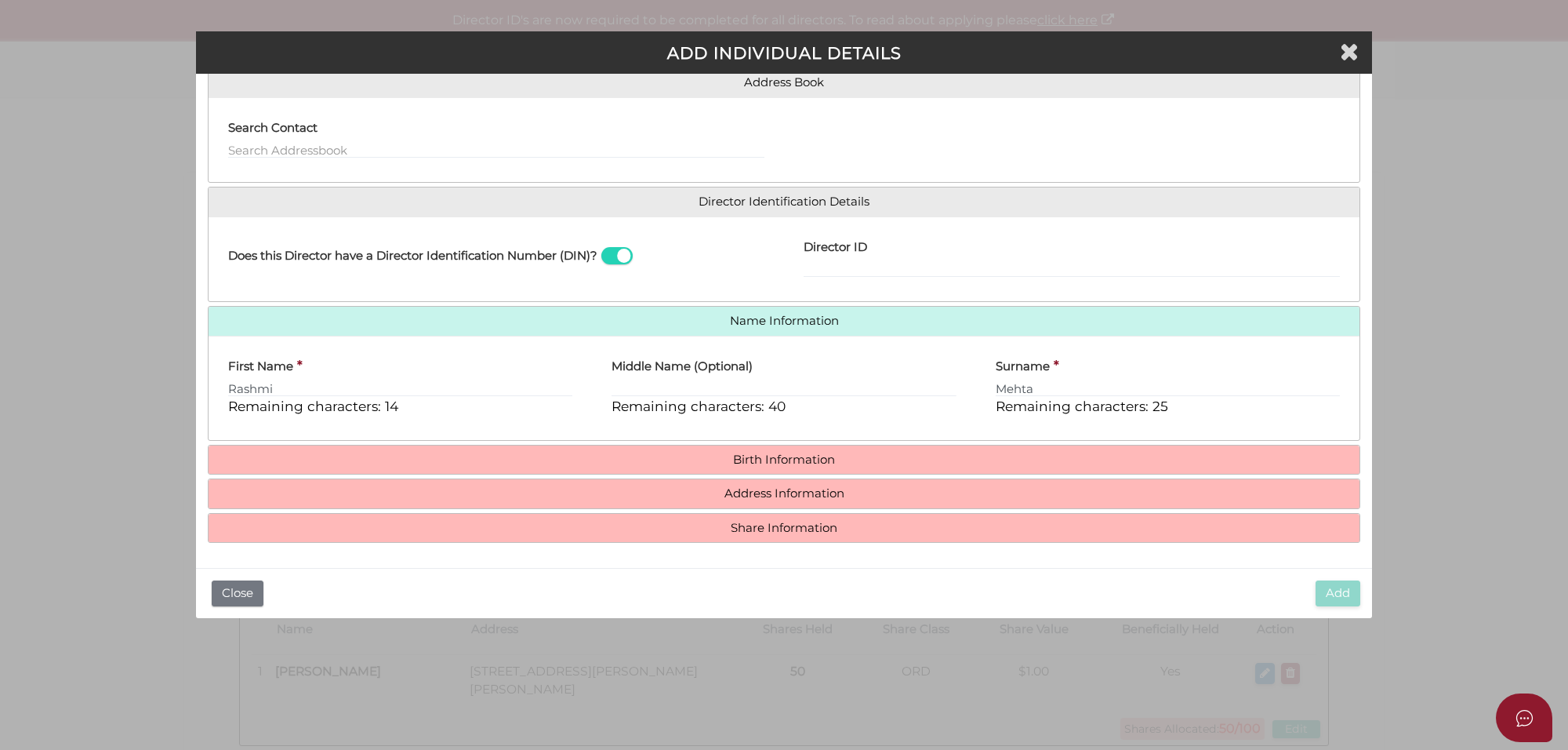
click at [757, 465] on h4 "Birth Information" at bounding box center [784, 459] width 1151 height 29
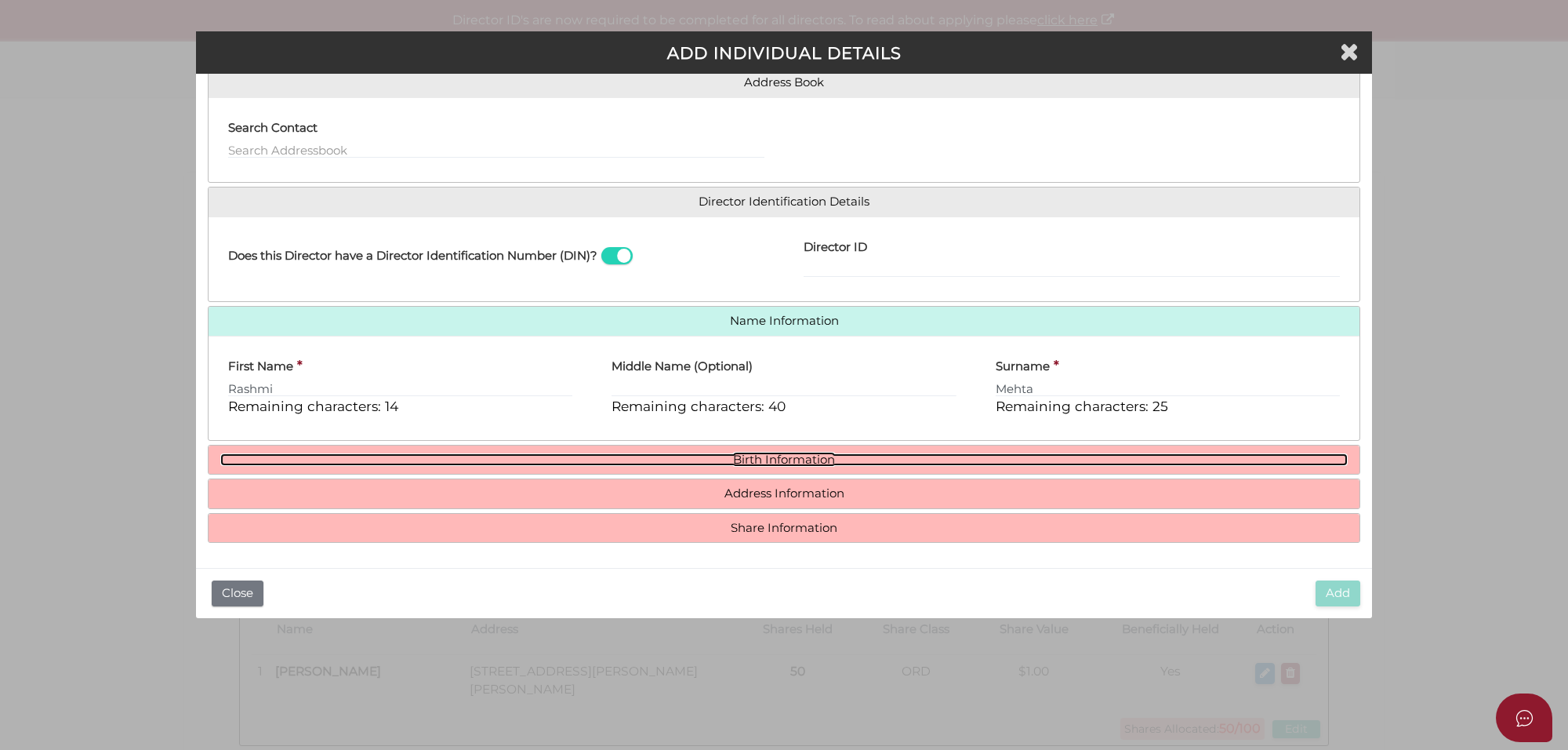
click at [757, 456] on link "Birth Information" at bounding box center [784, 459] width 1127 height 13
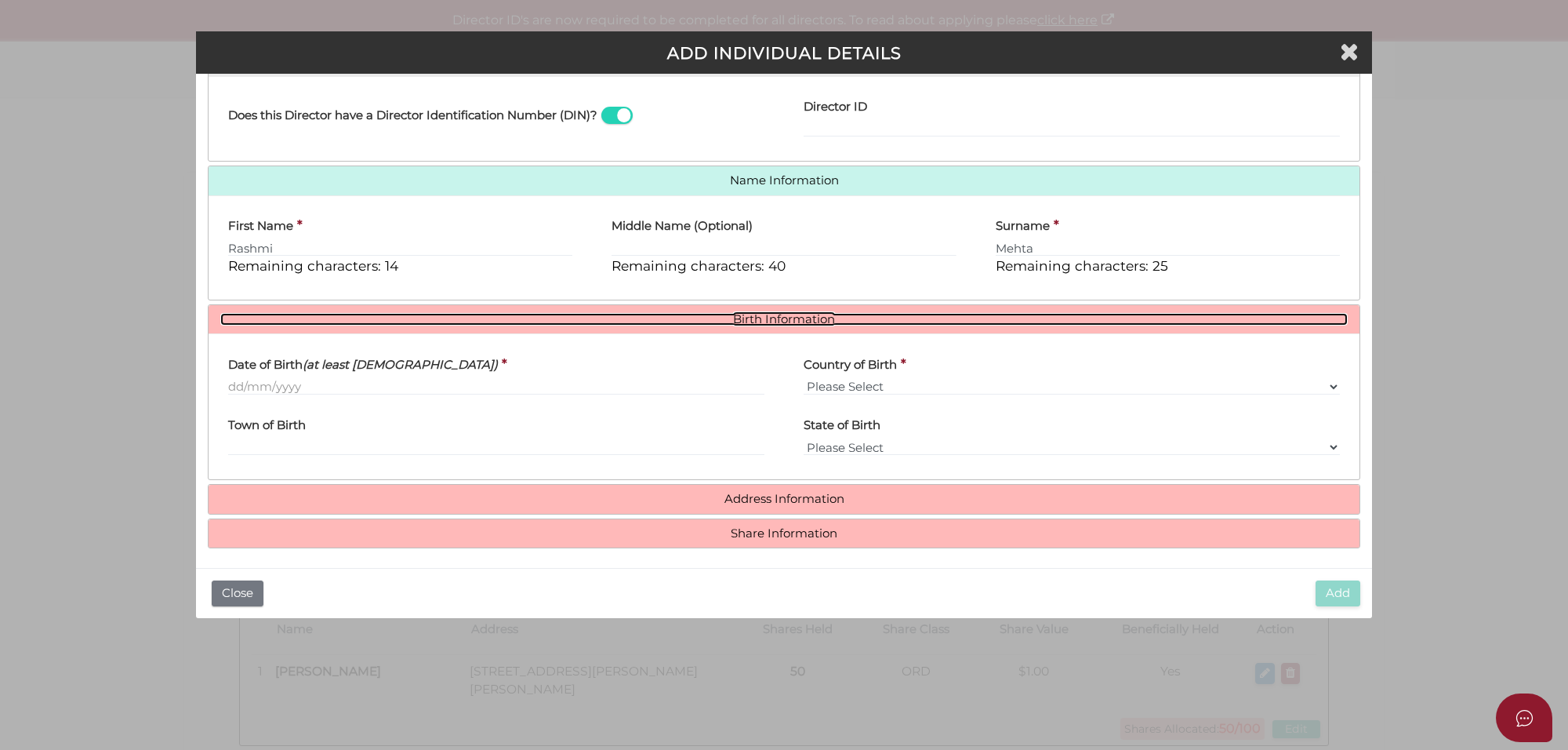
scroll to position [282, 0]
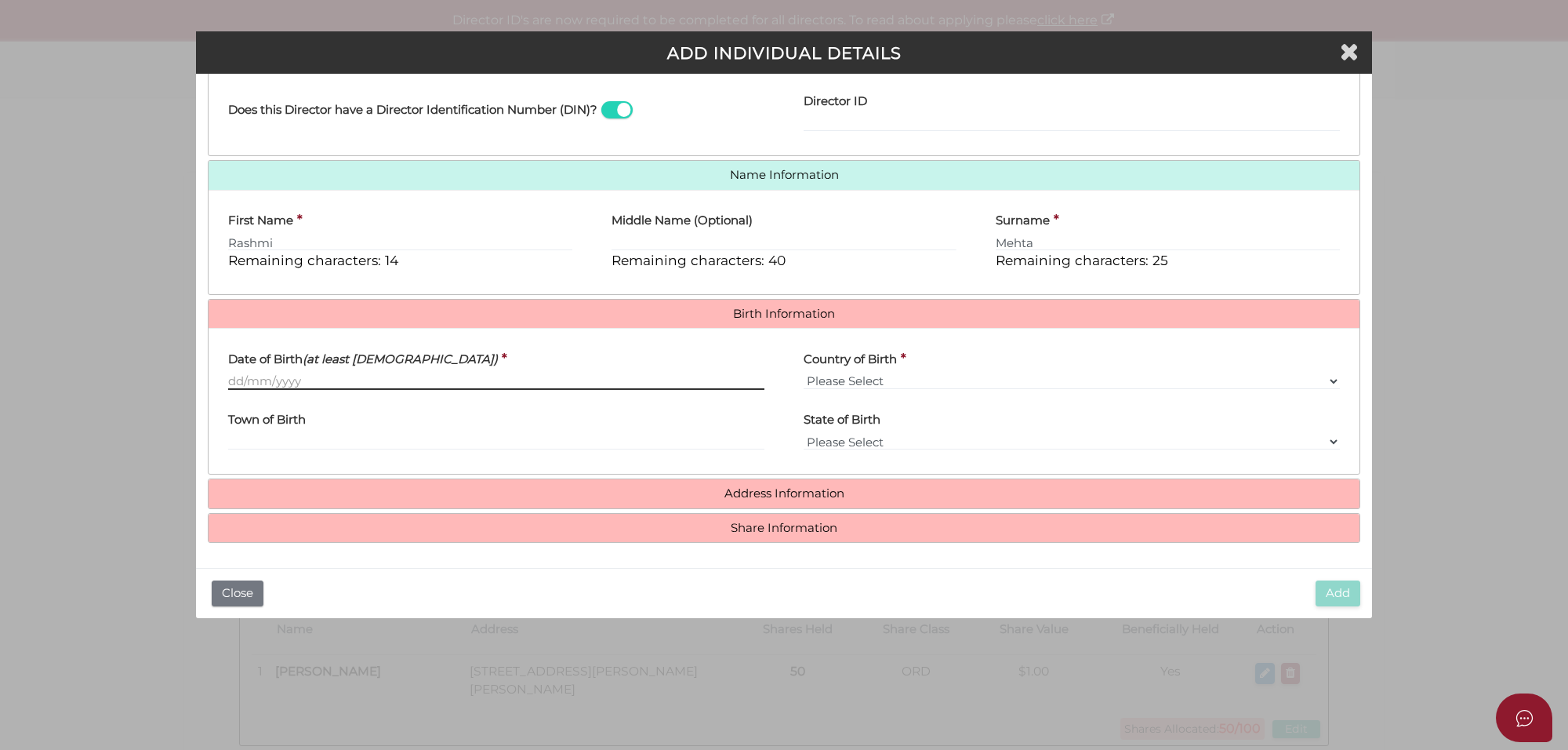
click at [243, 382] on input "Date of Birth (at least 18 years old)" at bounding box center [496, 382] width 537 height 17
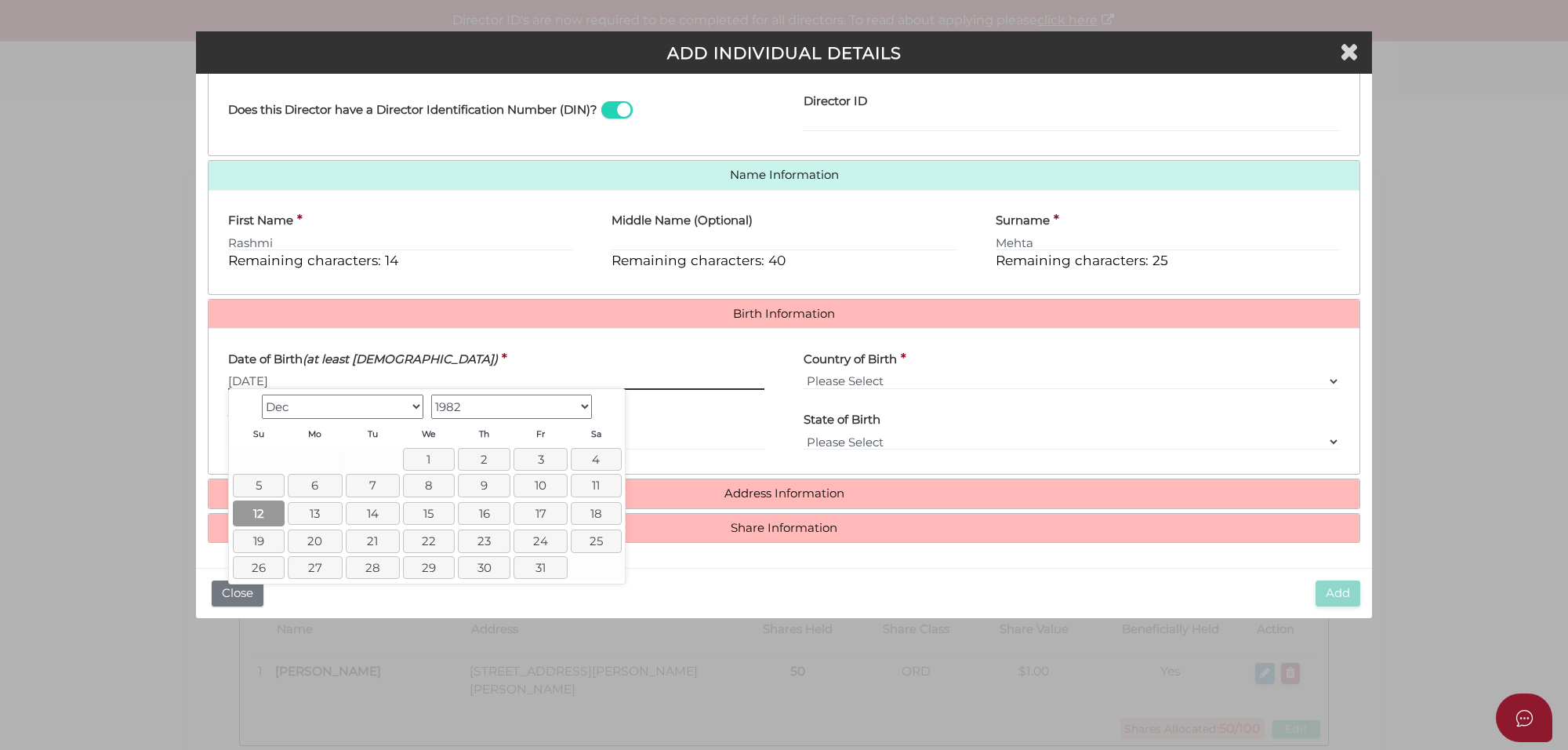
type input "[DATE]"
click at [263, 522] on link "12" at bounding box center [259, 513] width 52 height 26
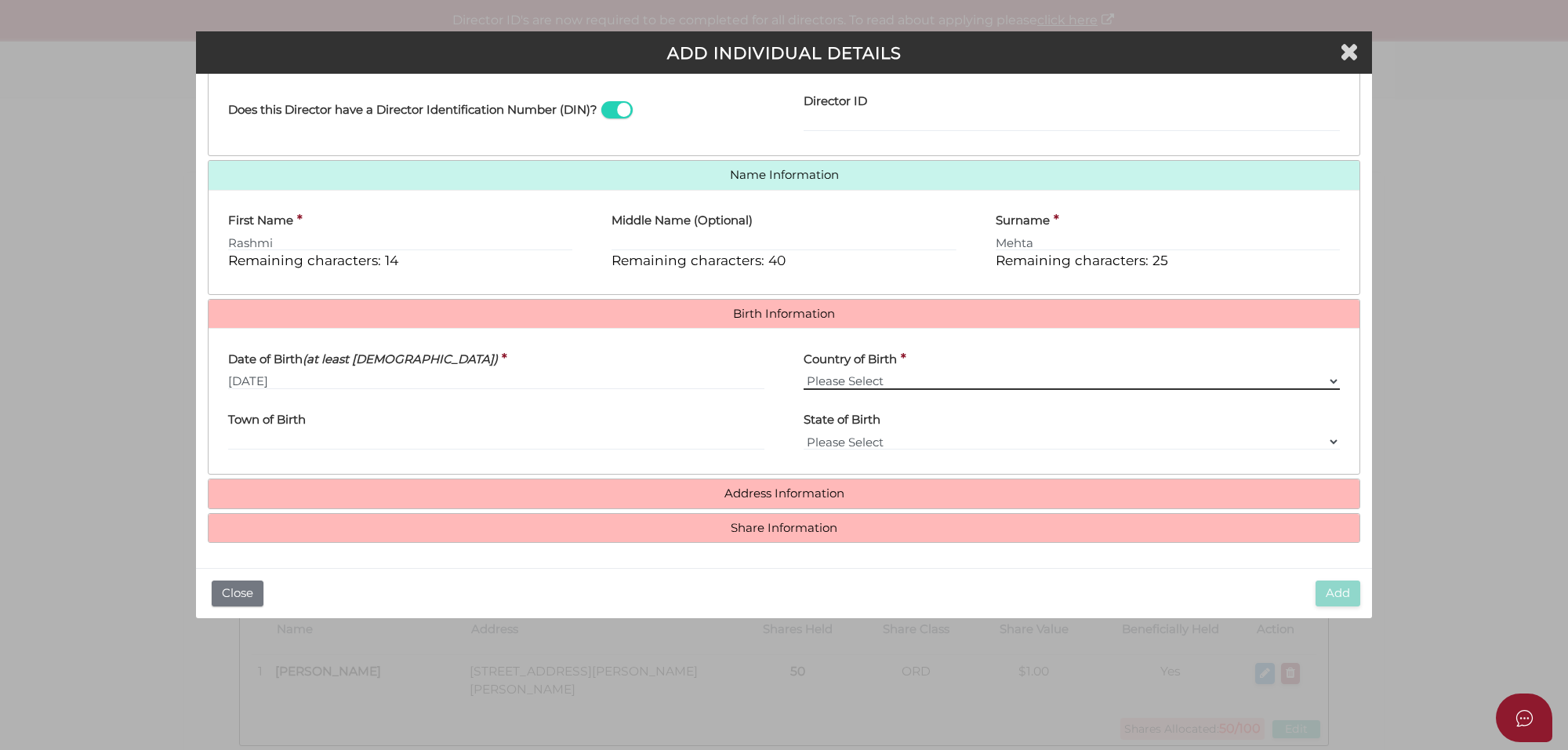
click at [852, 377] on select "Please Select v Australia Afghanistan Albania Algeria American Samoa Andorra An…" at bounding box center [1072, 382] width 537 height 17
select select "India"
click at [804, 373] on select "Please Select v Australia Afghanistan Albania Algeria American Samoa Andorra An…" at bounding box center [1072, 382] width 537 height 17
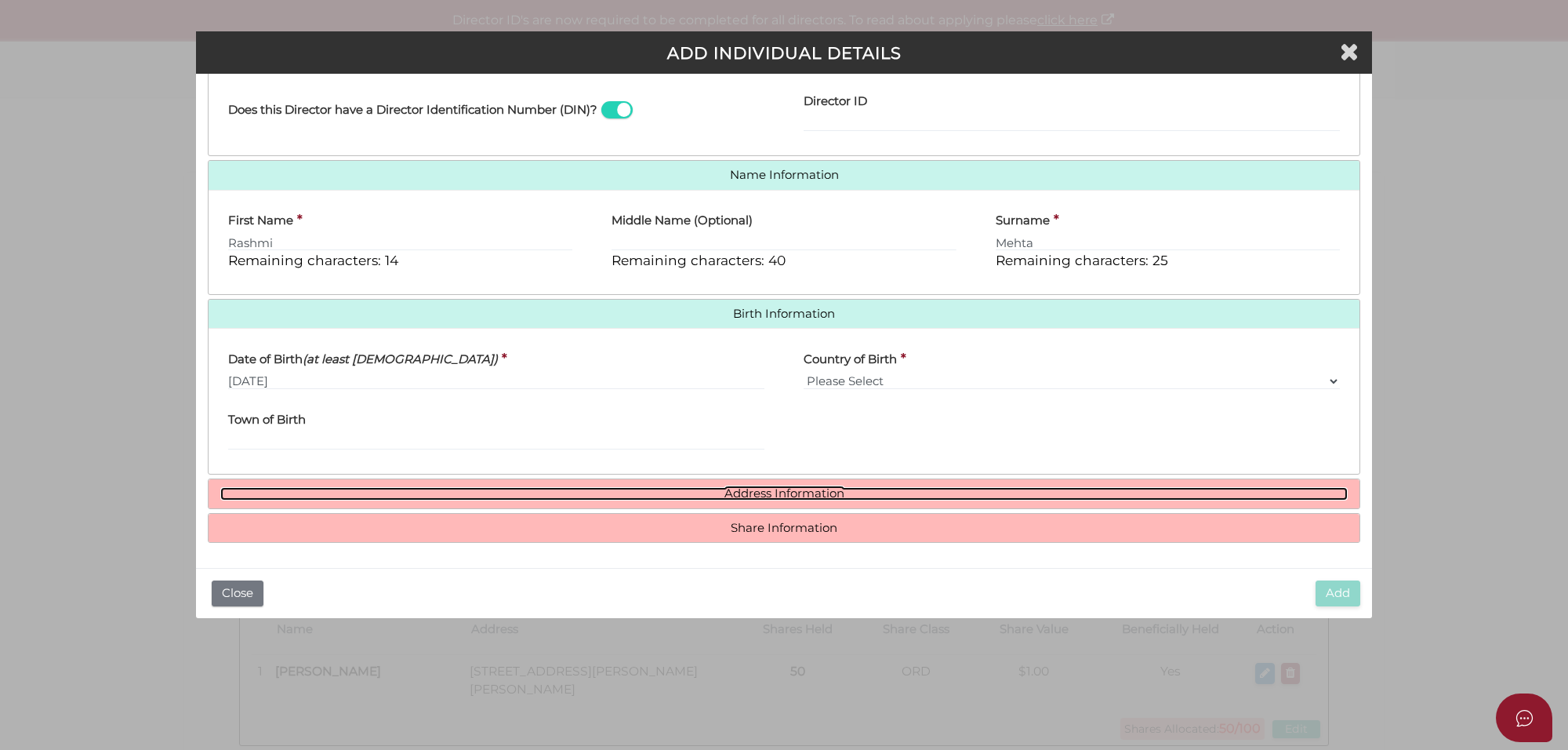
click at [770, 488] on link "Address Information" at bounding box center [784, 493] width 1127 height 13
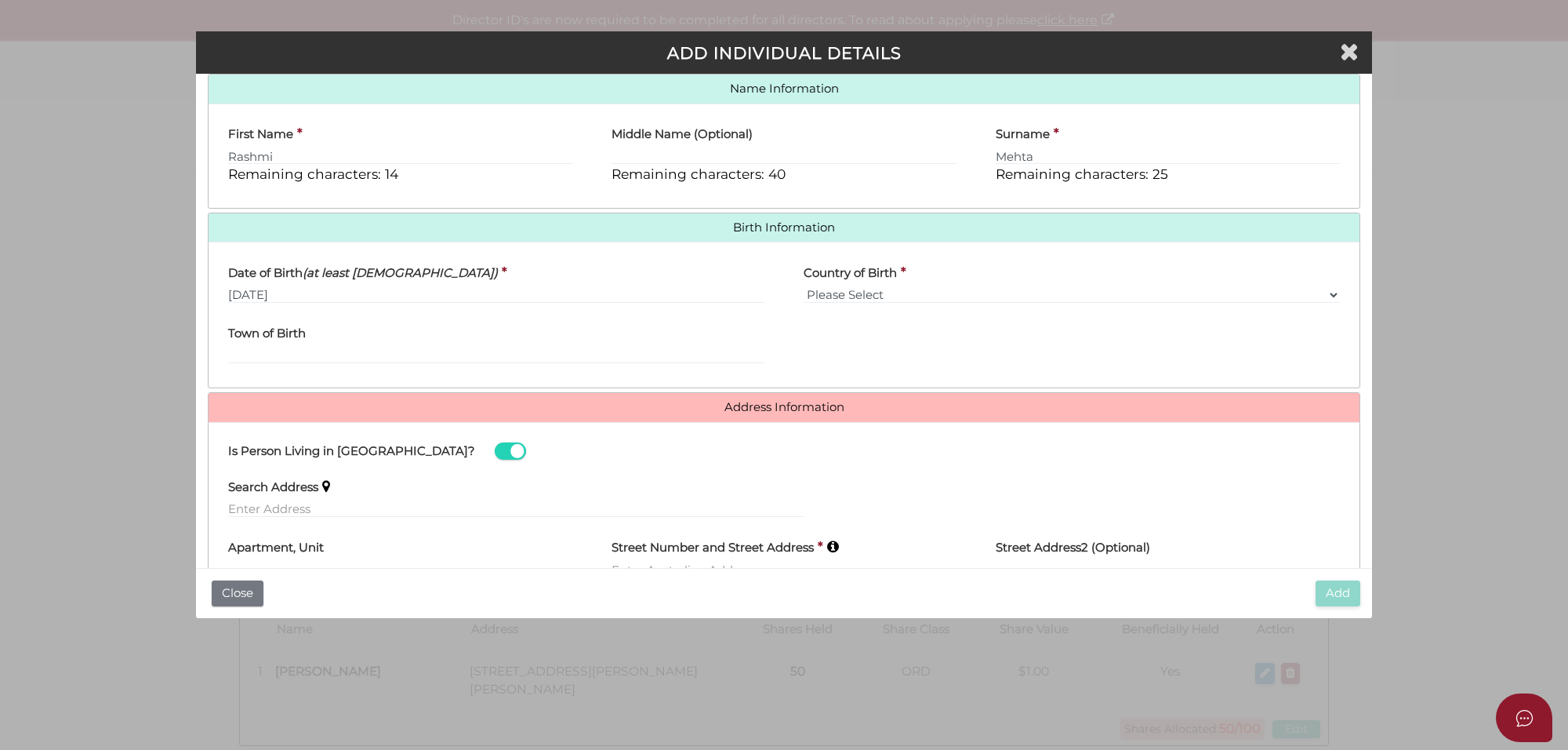
scroll to position [523, 0]
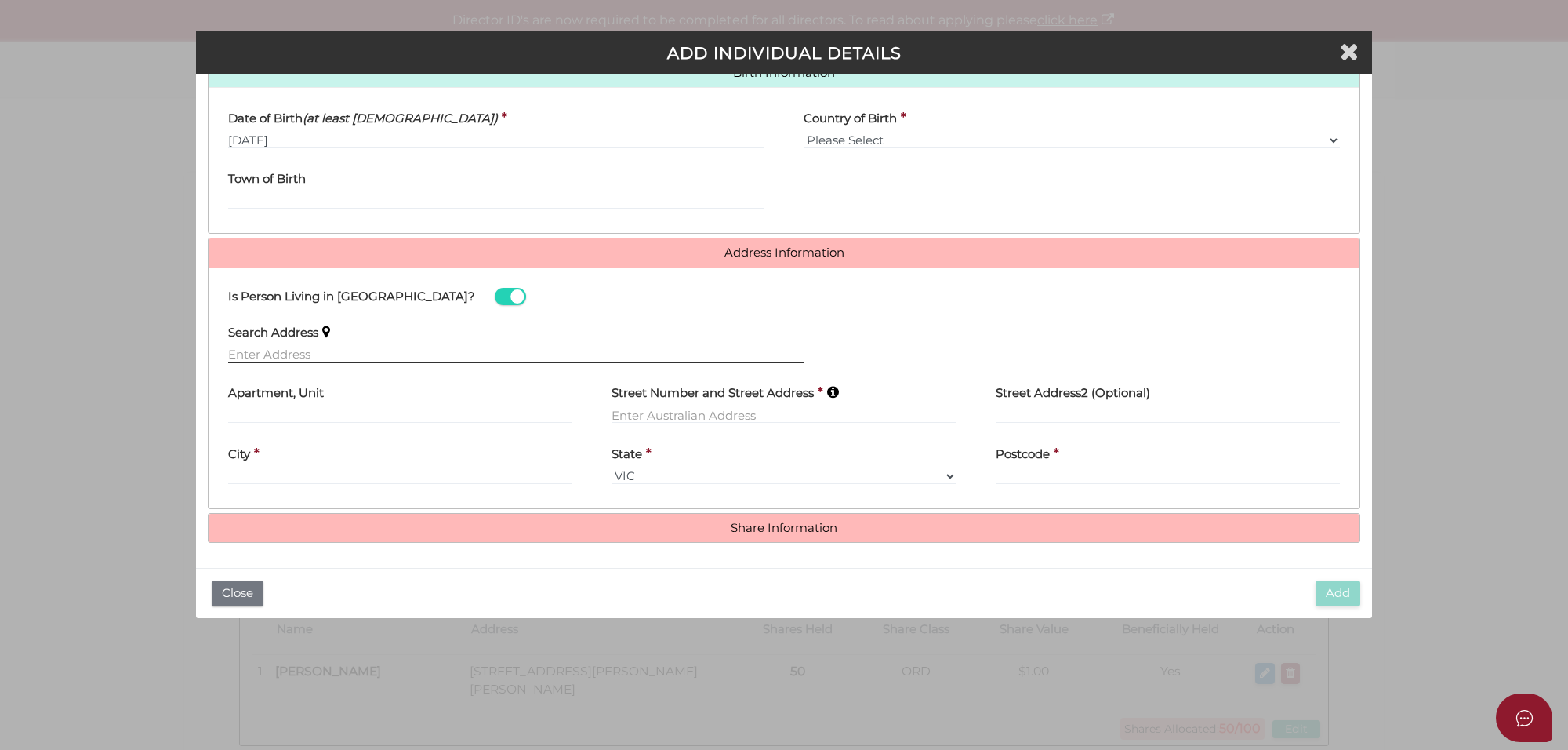
click at [252, 354] on input "text" at bounding box center [515, 354] width 575 height 17
paste input "14 Chaloupka Street"
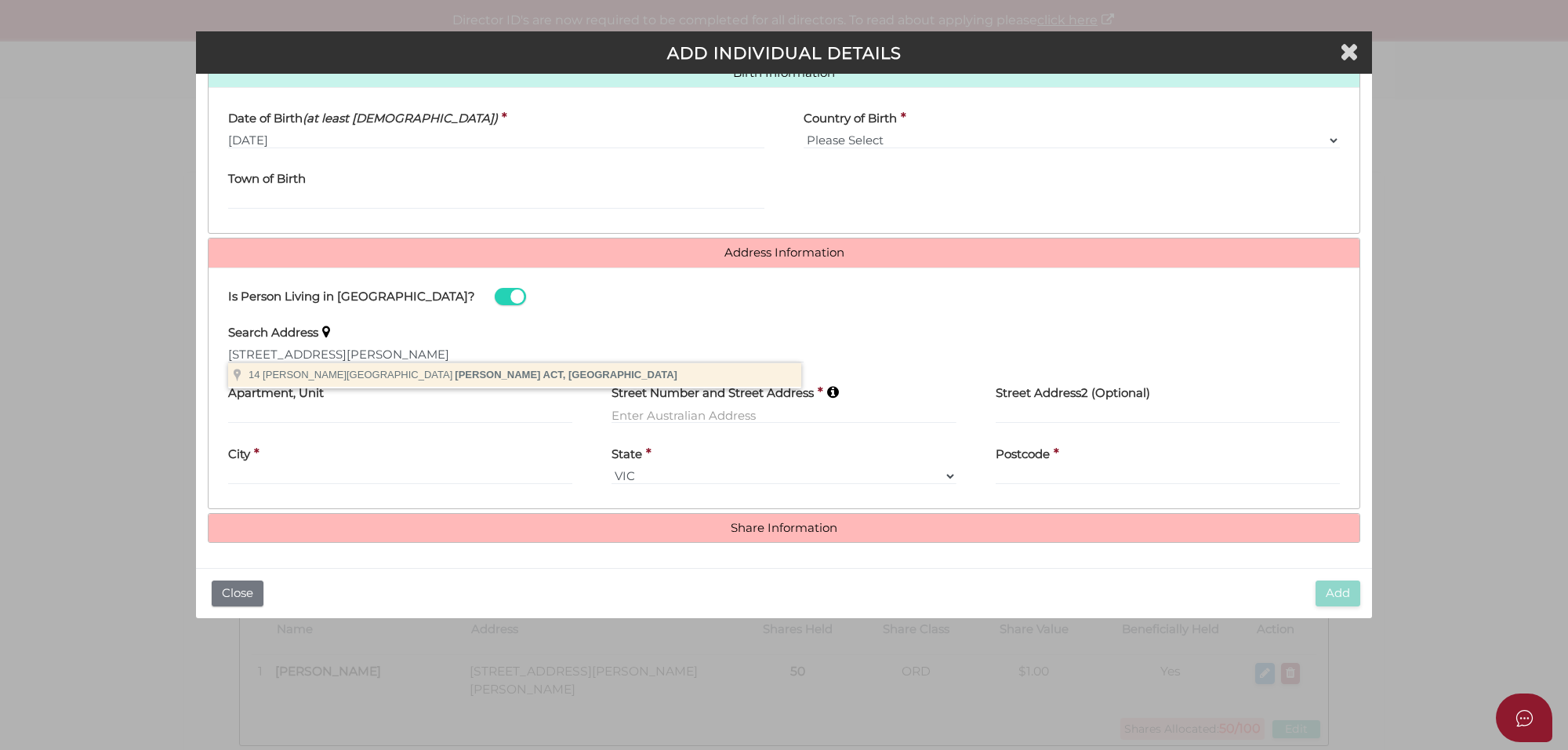
type input "14 Chaloupka Street, Whitlam ACT, Australia"
type input "[STREET_ADDRESS][PERSON_NAME]"
type input "[PERSON_NAME]"
select select "ACT"
type input "2611"
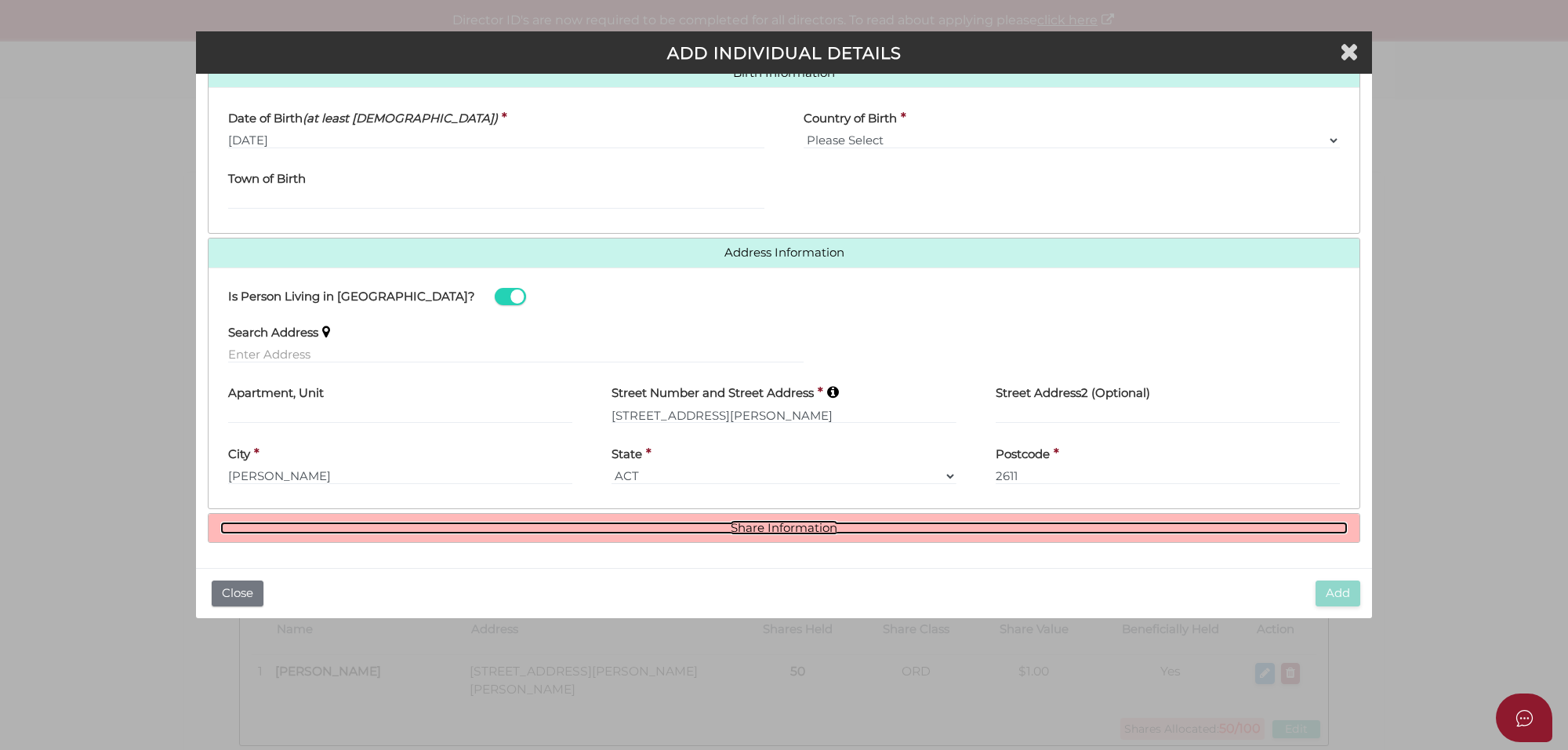
click at [789, 523] on link "Share Information" at bounding box center [784, 527] width 1127 height 13
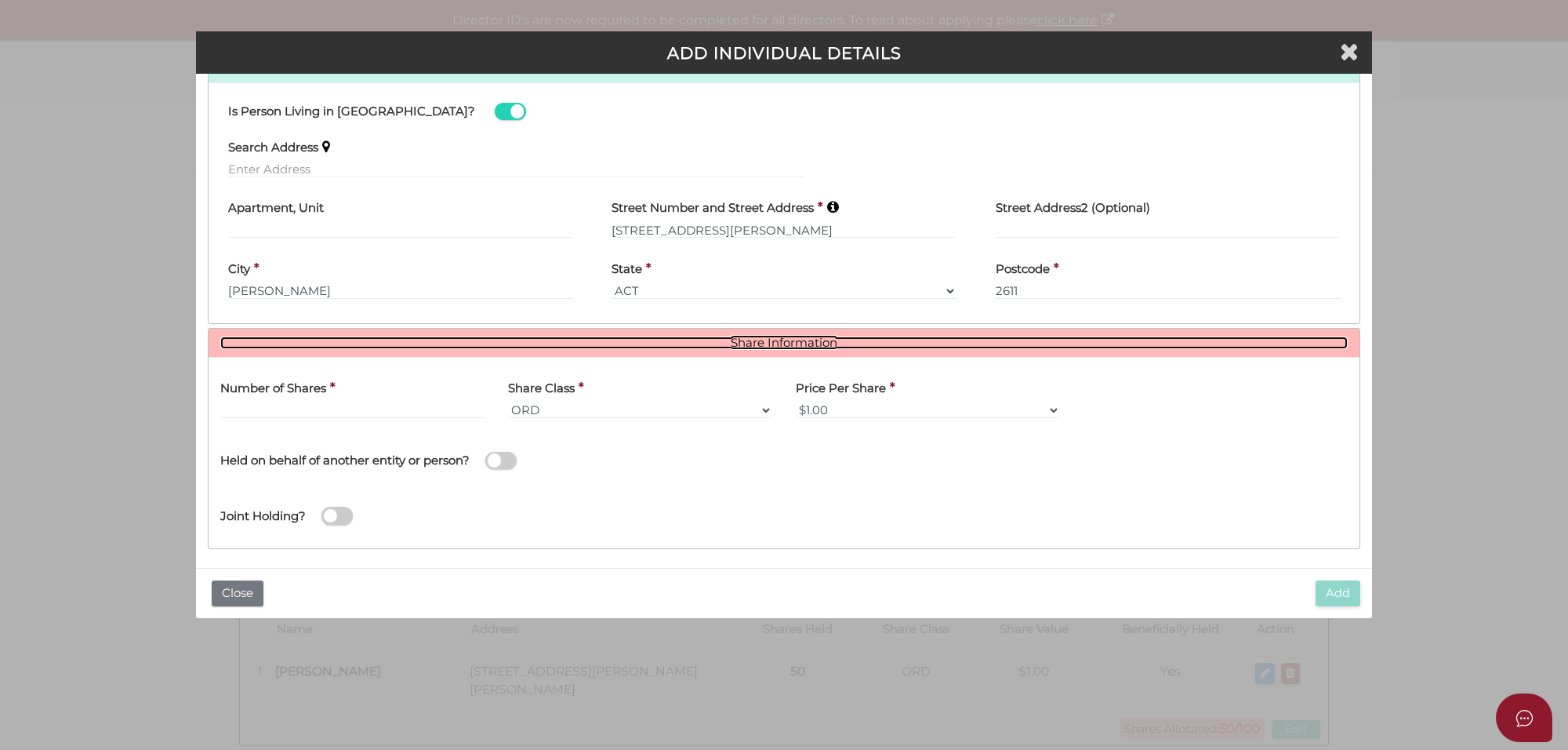
scroll to position [714, 0]
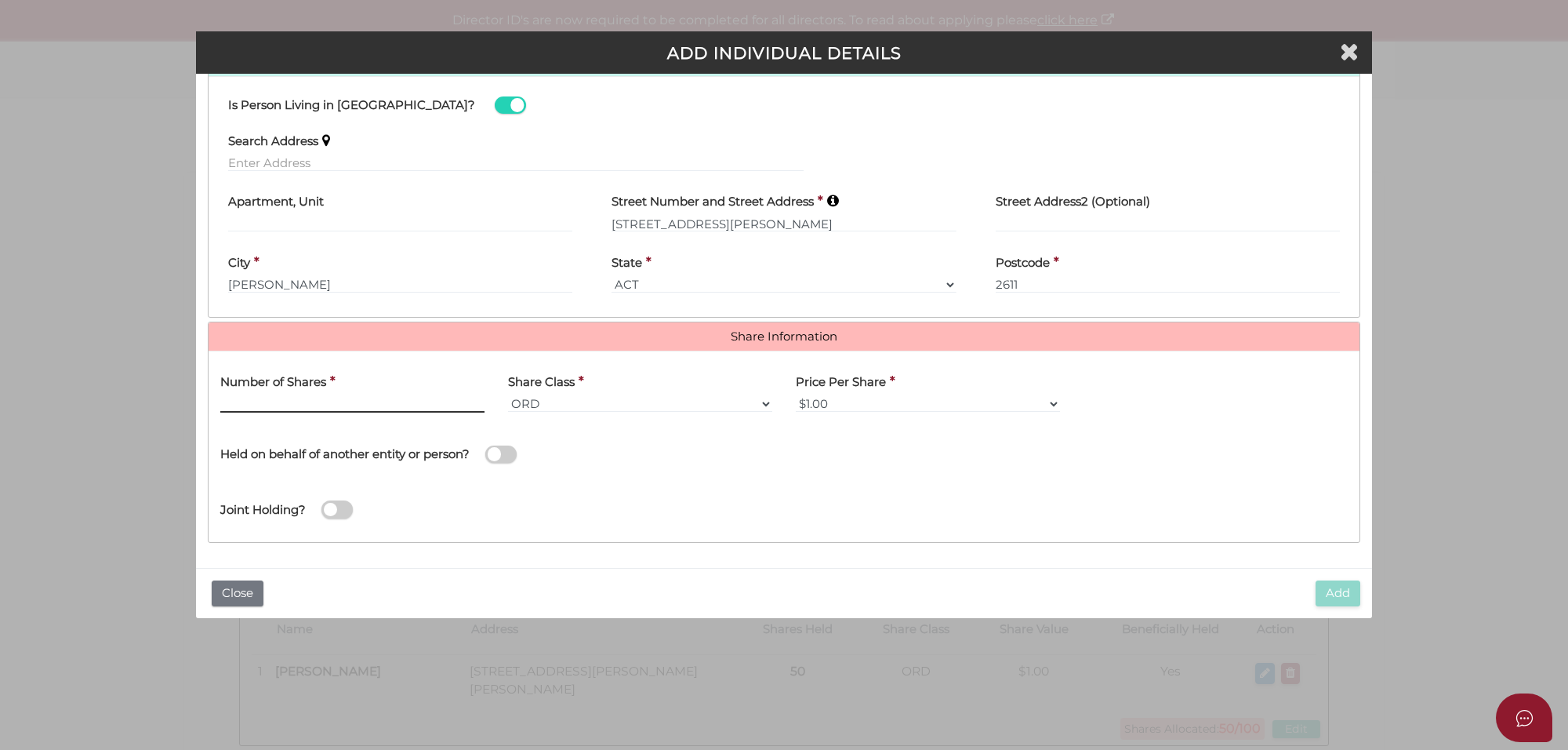
click at [325, 400] on input "text" at bounding box center [352, 404] width 264 height 17
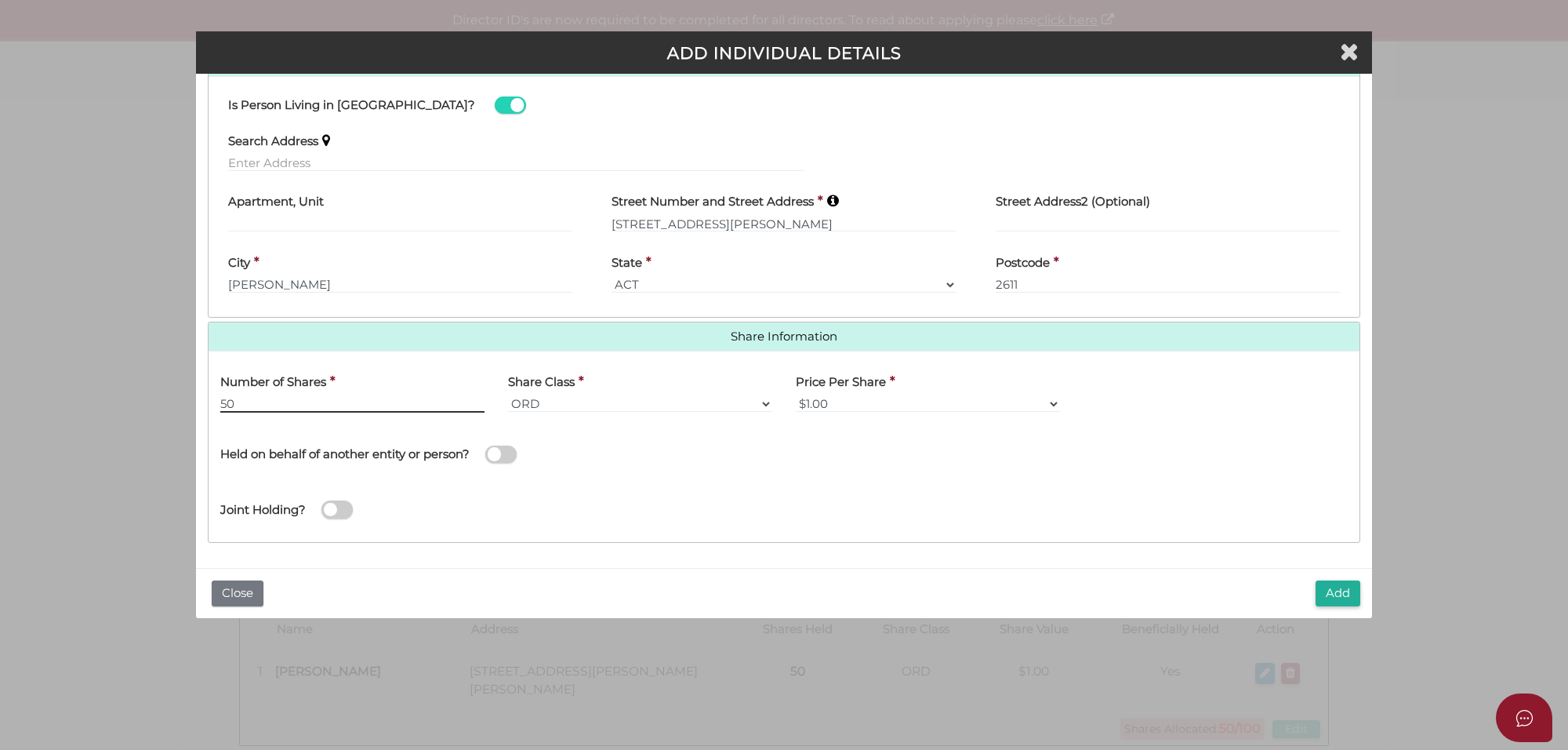
type input "50"
click at [661, 475] on div "Held on behalf of another entity or person?" at bounding box center [496, 452] width 575 height 56
click at [1345, 592] on button "Add" at bounding box center [1338, 594] width 45 height 26
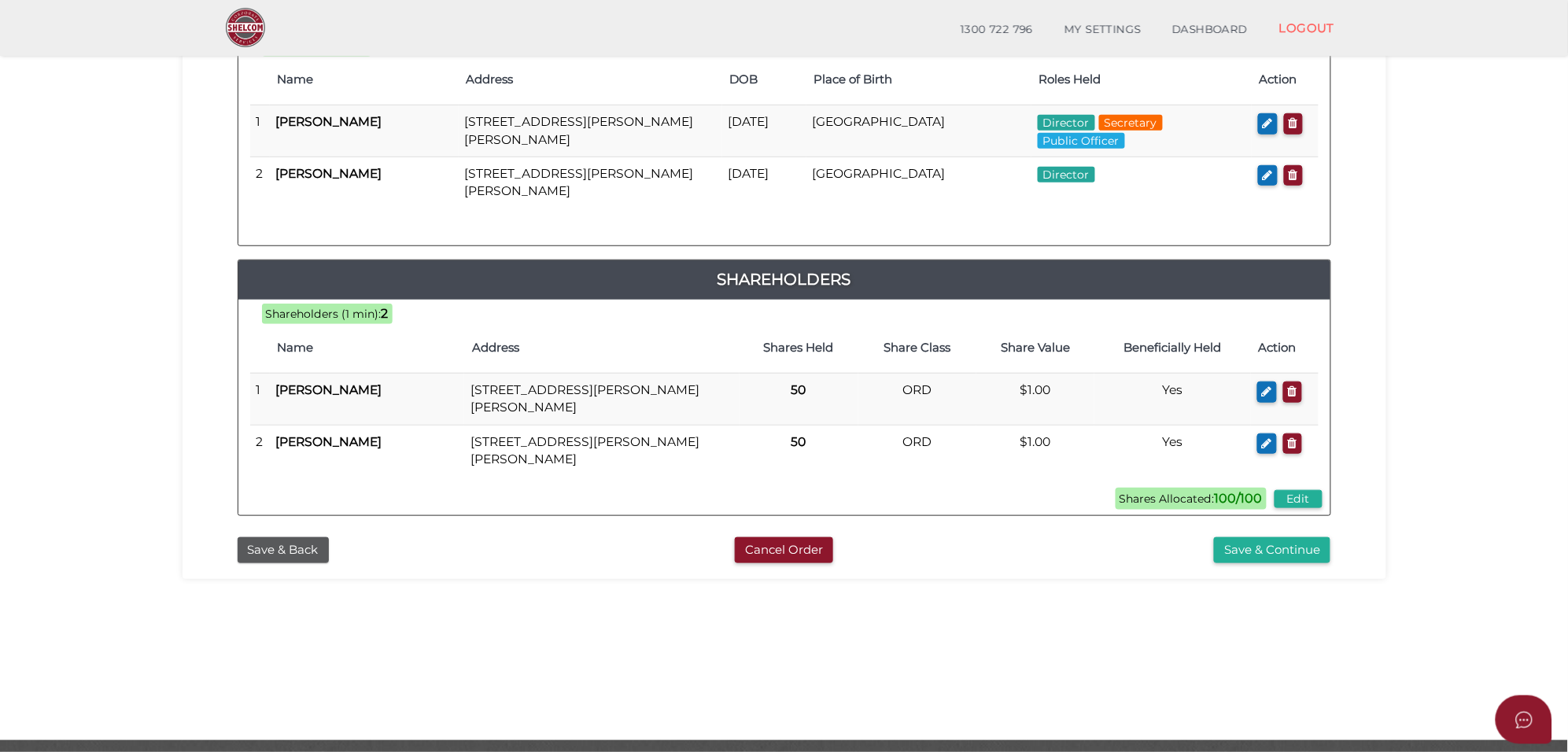
scroll to position [295, 0]
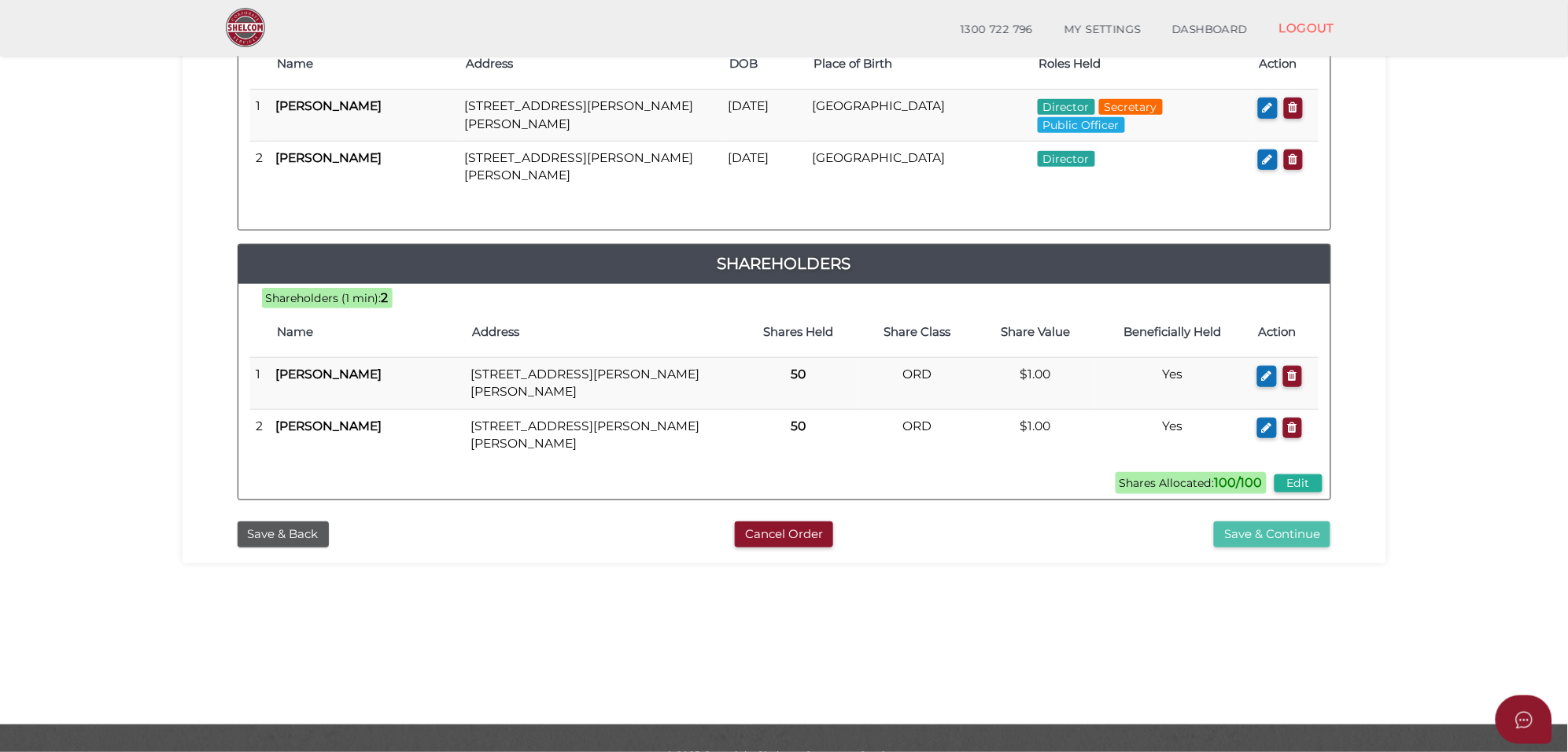
click at [1262, 539] on button "Save & Continue" at bounding box center [1271, 535] width 116 height 26
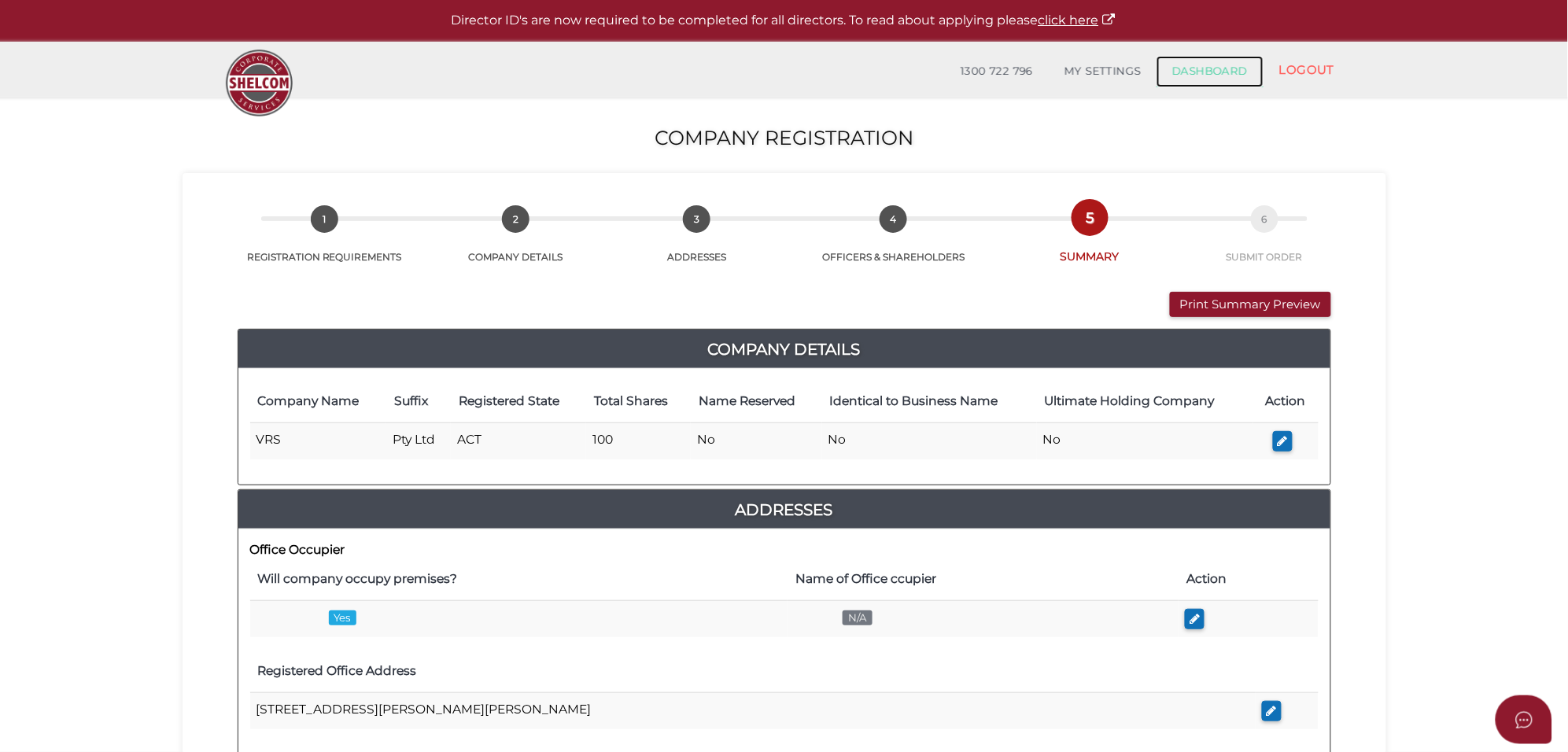
click at [1216, 61] on link "DASHBOARD" at bounding box center [1210, 72] width 107 height 32
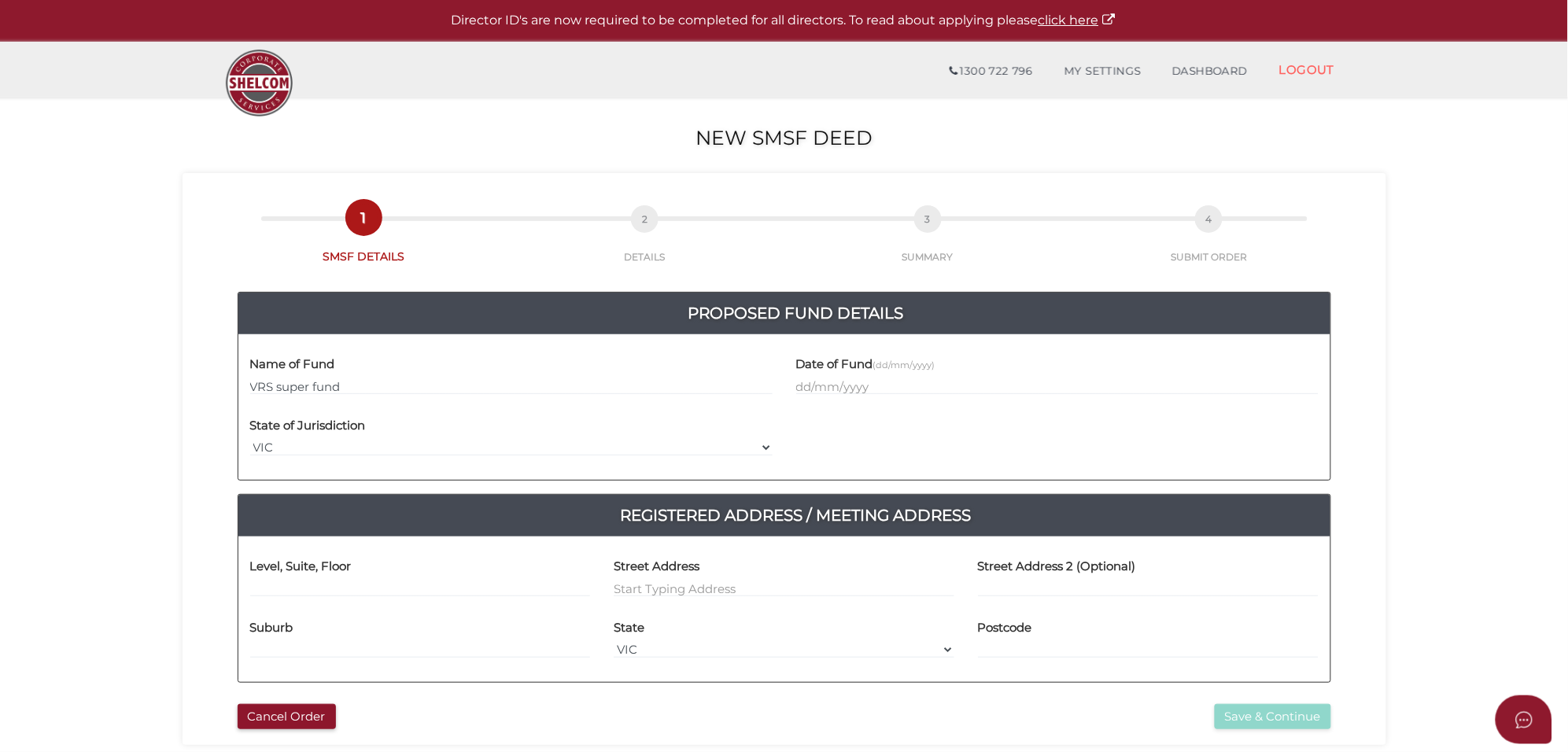
type input "VRS super fund"
click at [834, 383] on input "text" at bounding box center [1057, 386] width 523 height 18
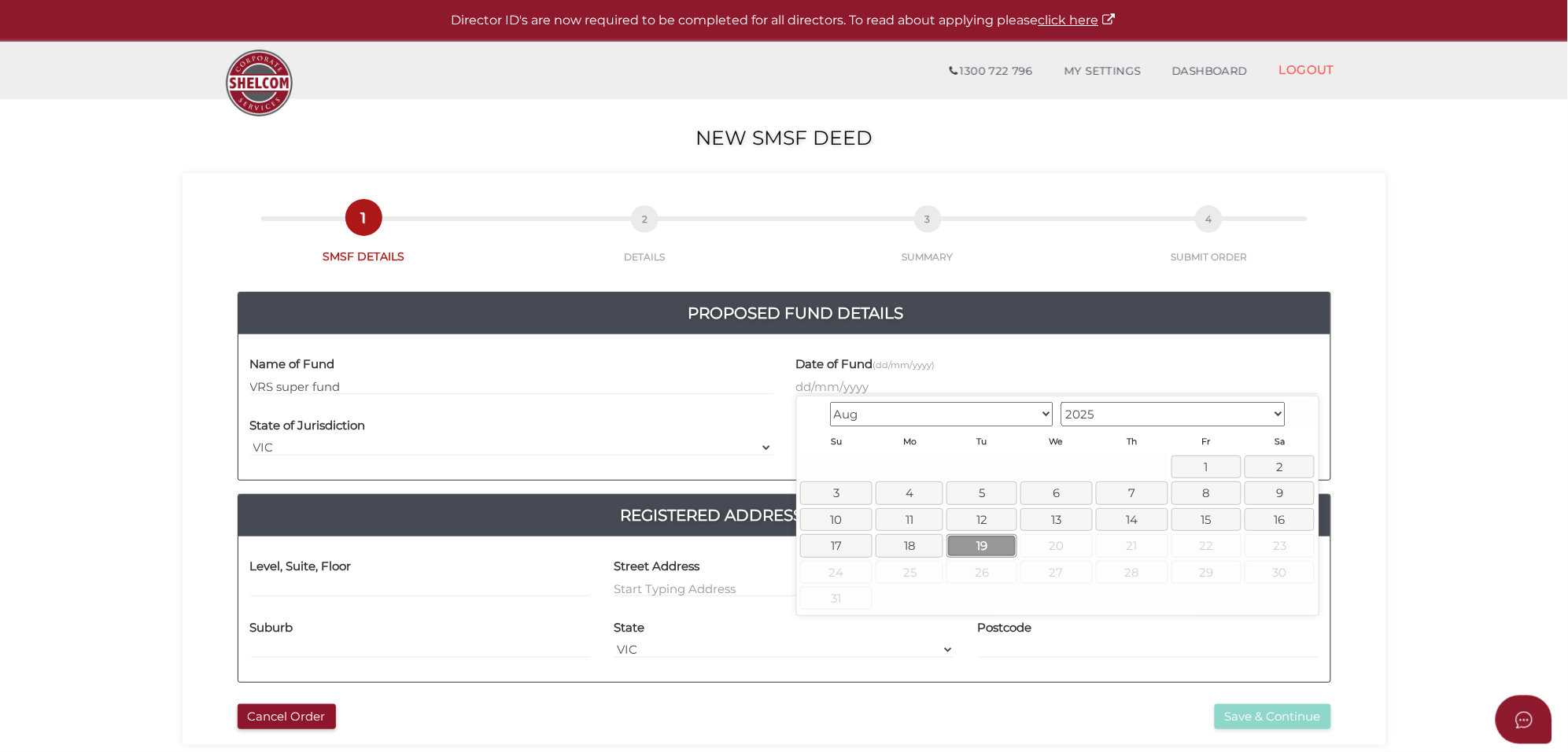
click at [992, 548] on link "19" at bounding box center [981, 545] width 70 height 23
type input "19/08/2025"
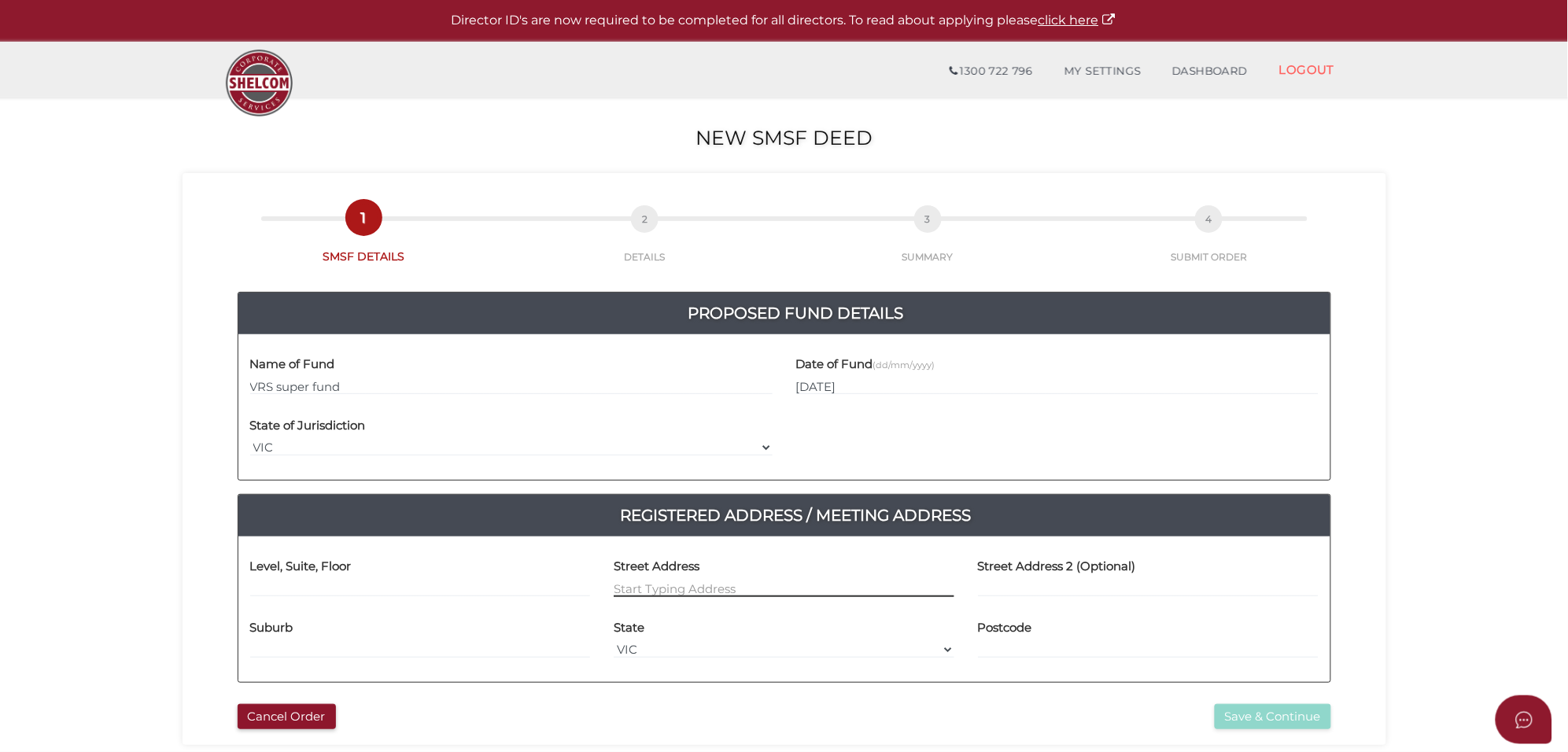
click at [646, 587] on input at bounding box center [784, 588] width 341 height 18
paste input "VRS super fund"
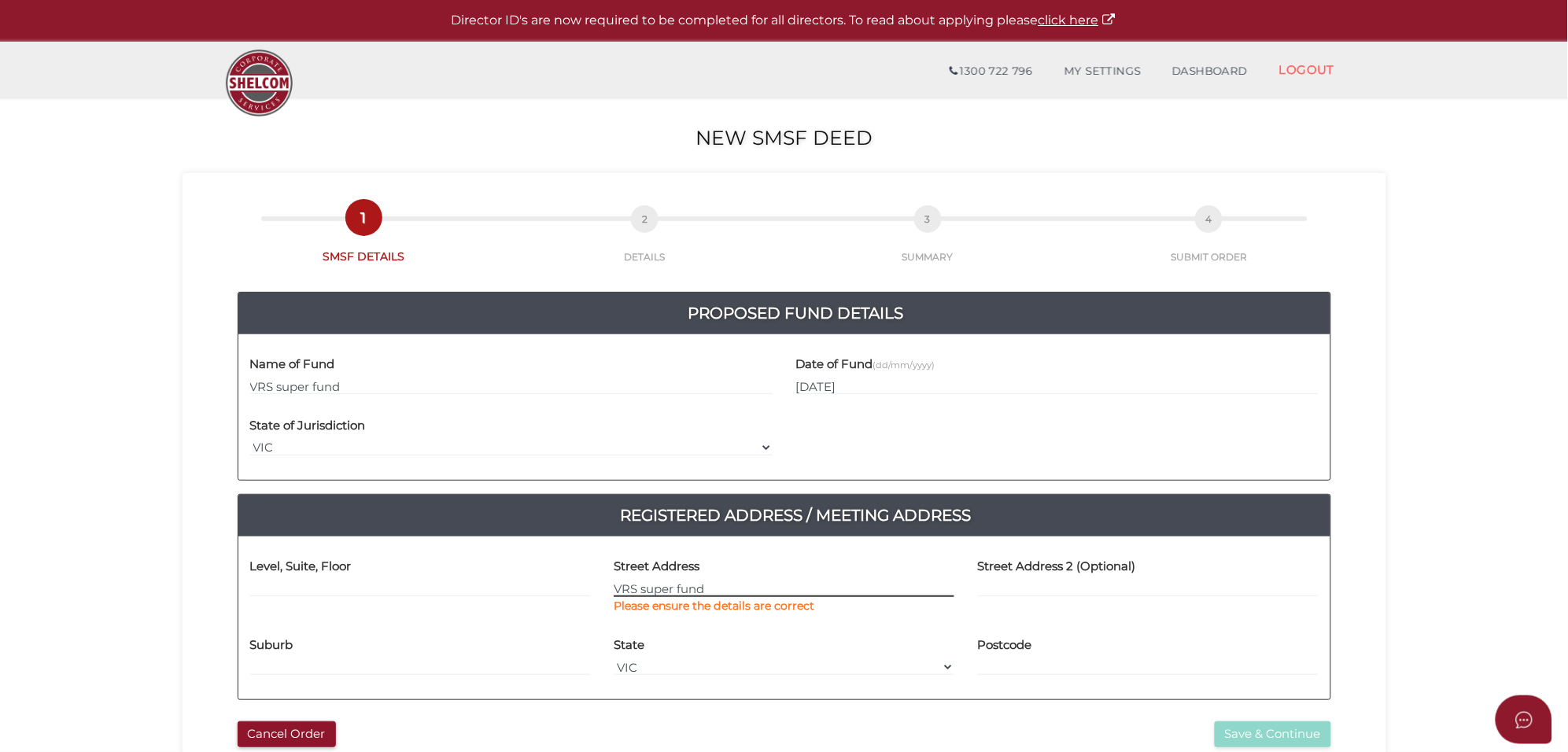
drag, startPoint x: 737, startPoint y: 585, endPoint x: 470, endPoint y: 596, distance: 267.2
click at [470, 596] on div "Level, Suite, Floor Street Address VRS super fund Please ensure the details are…" at bounding box center [784, 587] width 1092 height 79
type input "14"
type input "Chaloupka Street"
select select "ACT"
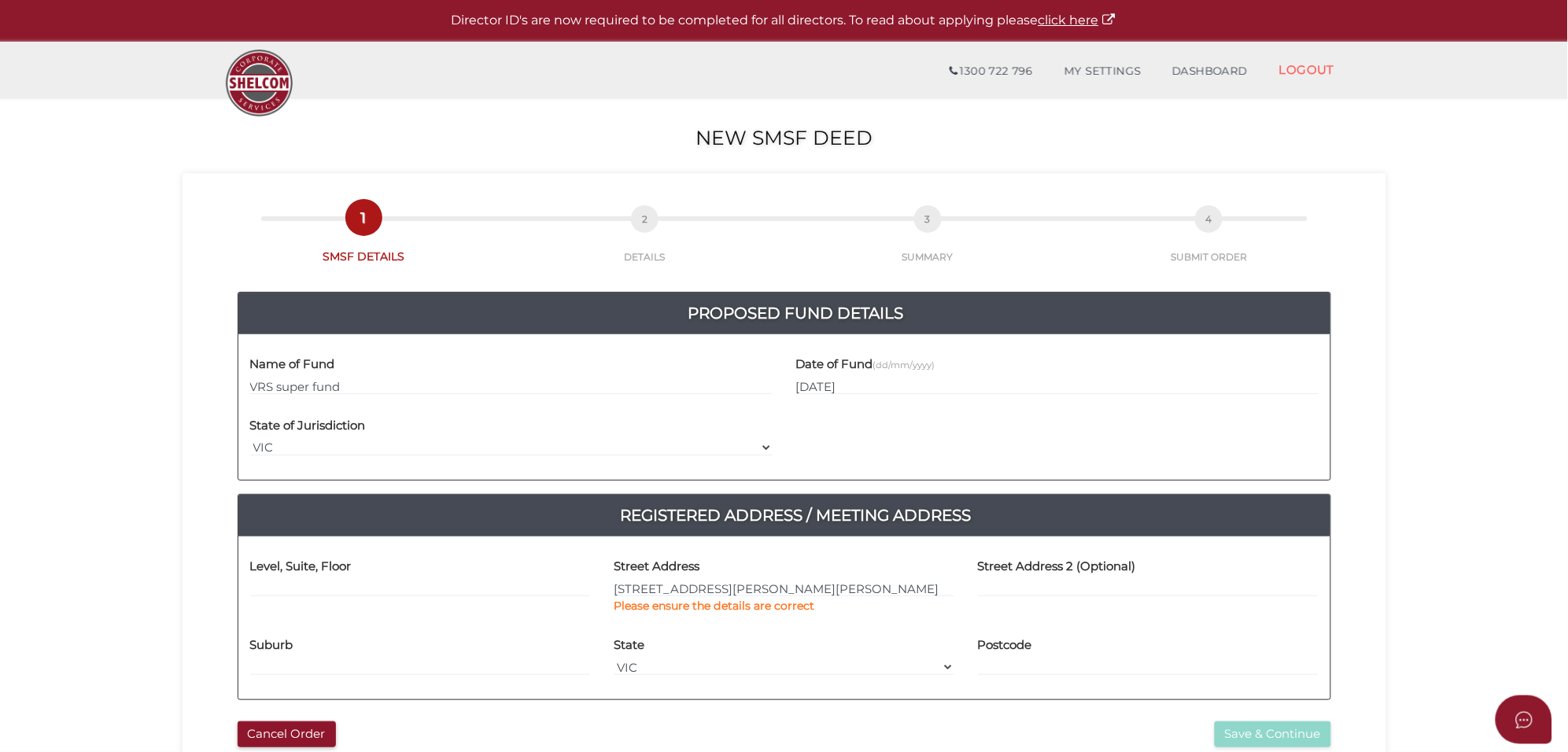
type input "2611"
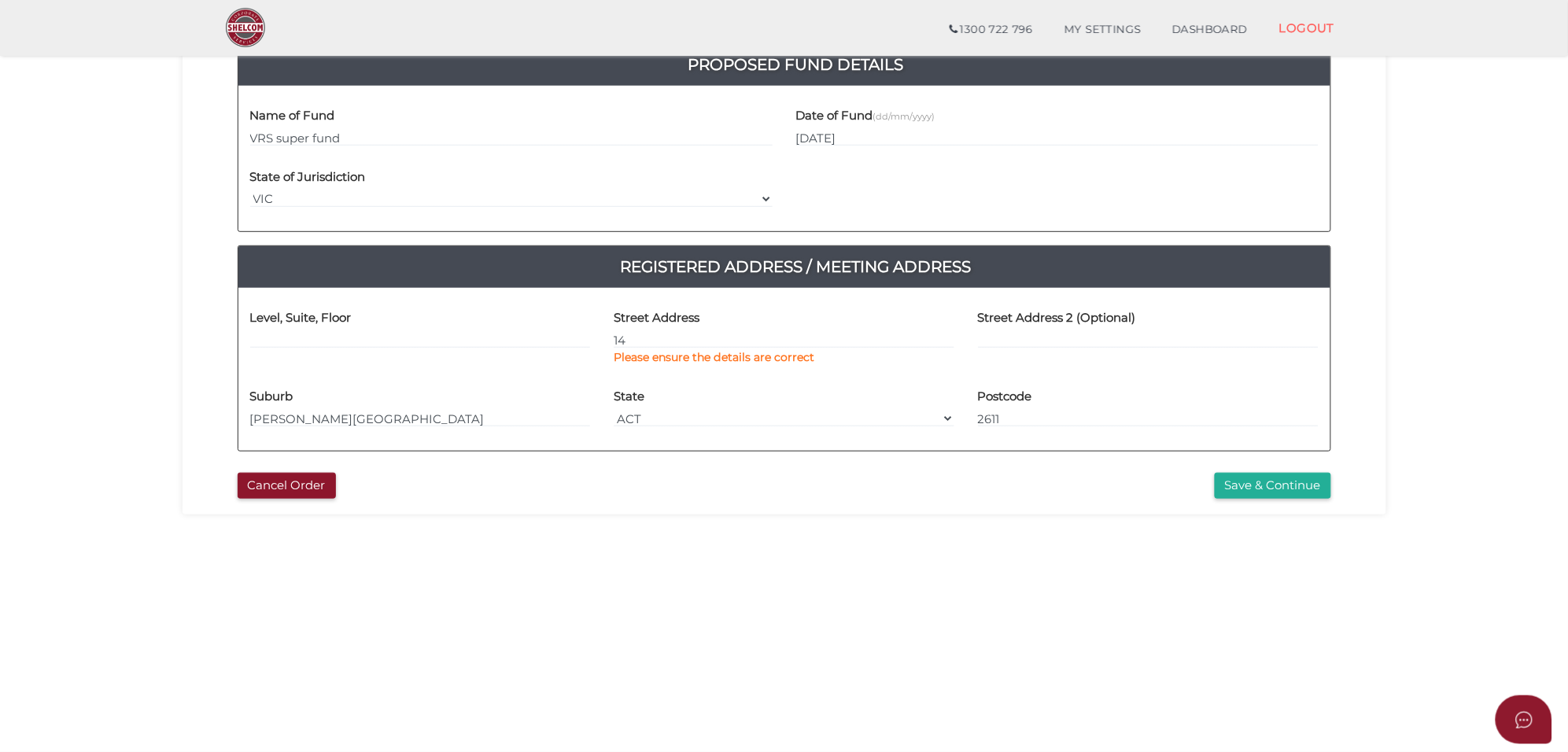
scroll to position [197, 0]
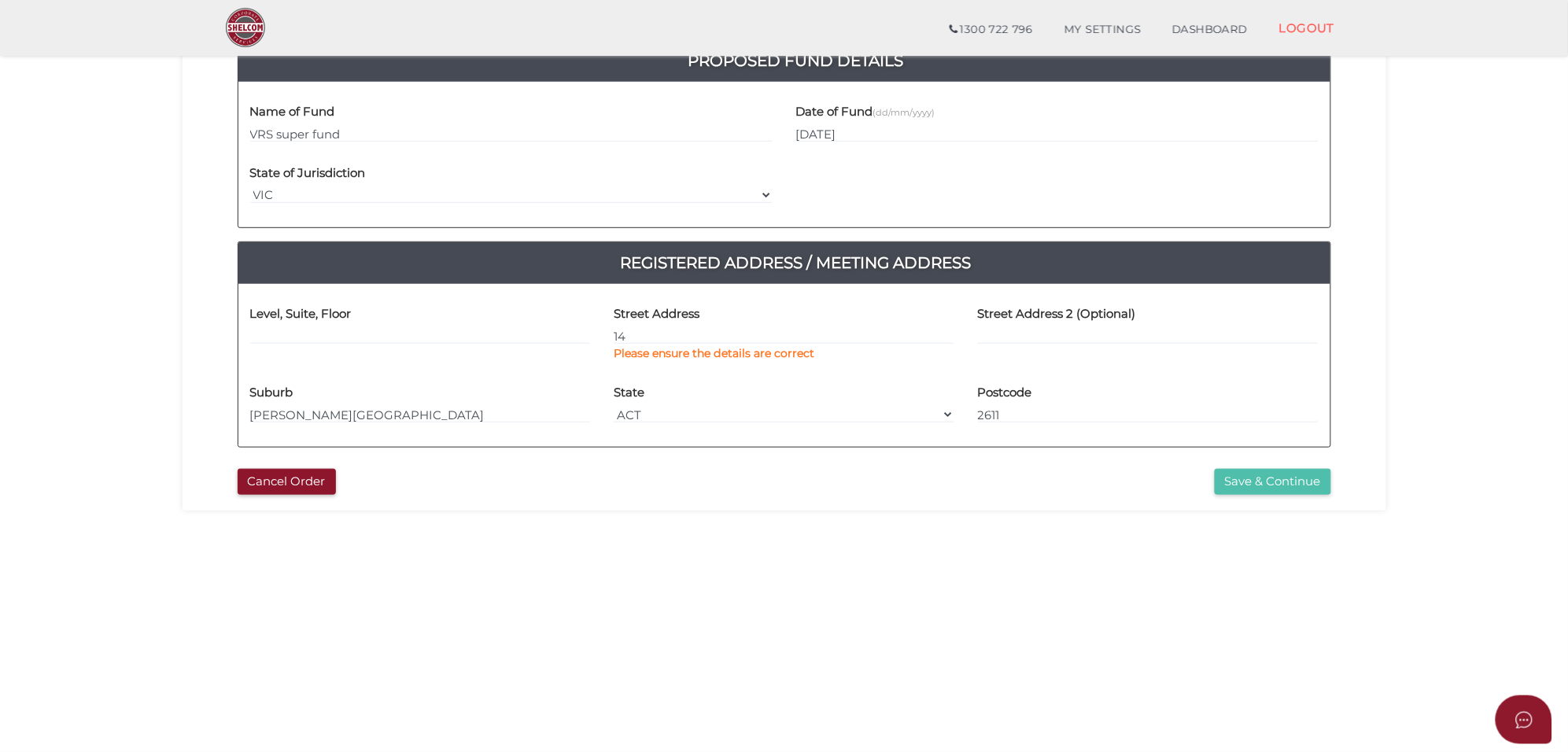
click at [1260, 484] on button "Save & Continue" at bounding box center [1272, 481] width 116 height 26
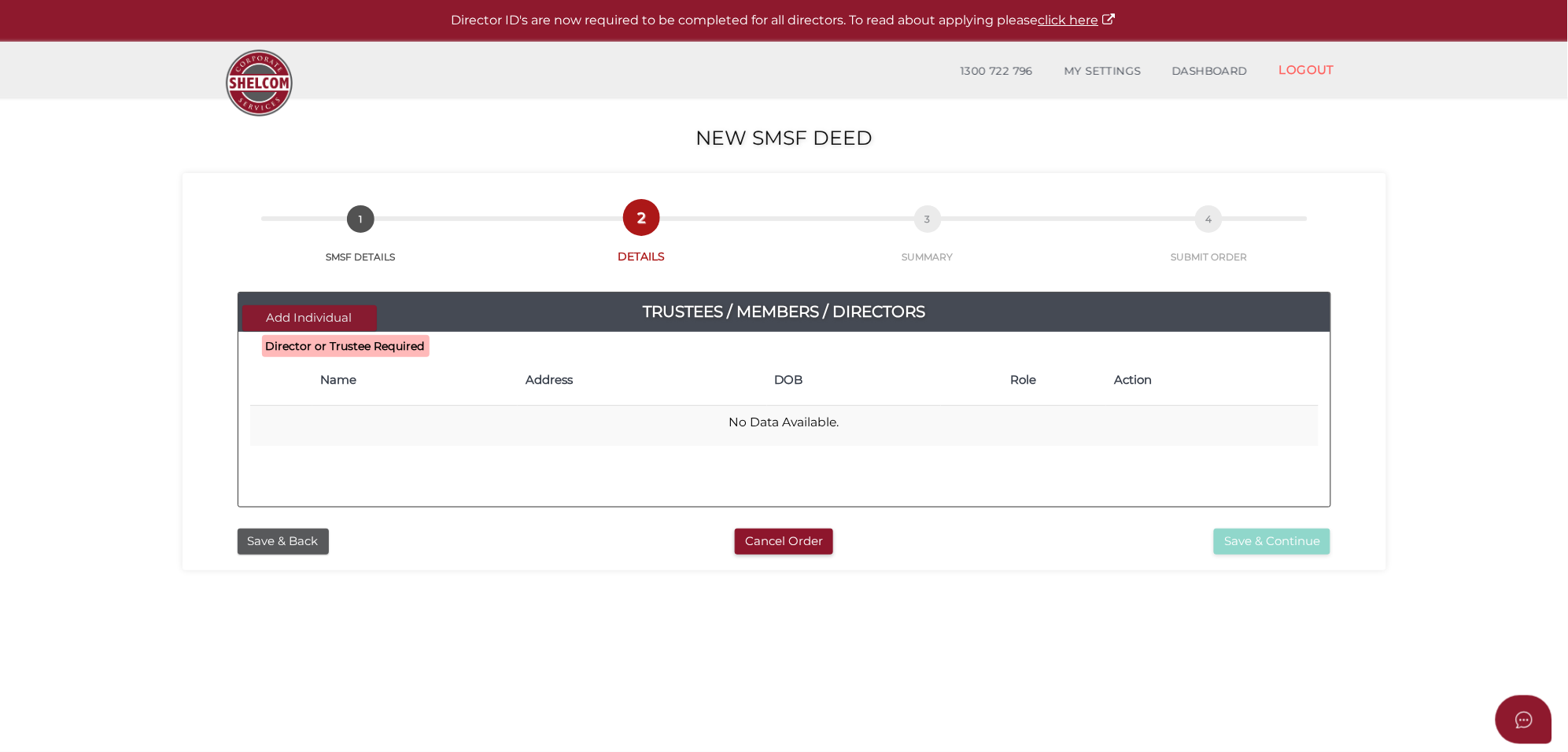
click at [278, 317] on button "Add Individual" at bounding box center [310, 319] width 135 height 26
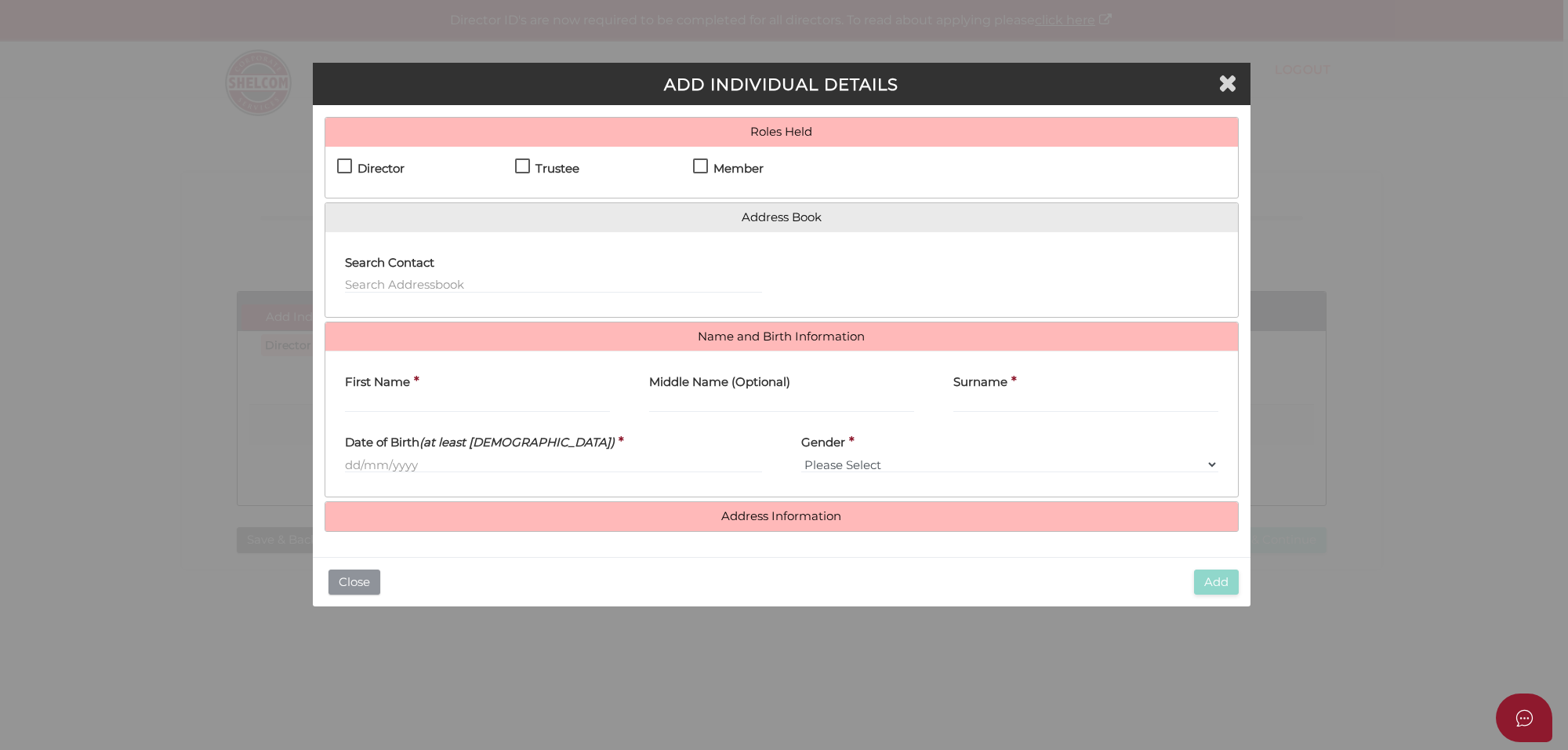
click at [359, 587] on button "Close" at bounding box center [353, 582] width 51 height 26
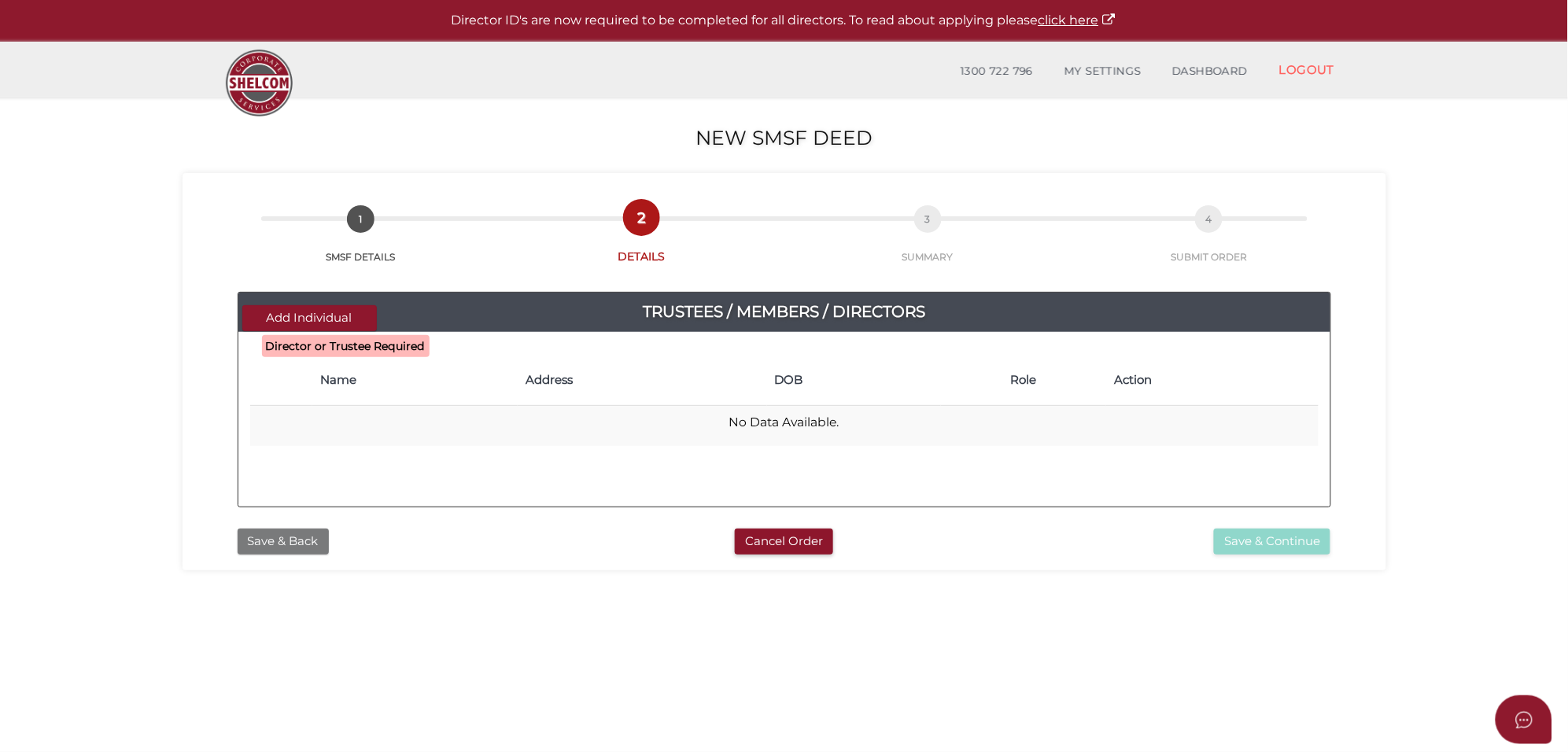
drag, startPoint x: 279, startPoint y: 544, endPoint x: 287, endPoint y: 545, distance: 8.1
click at [279, 544] on button "Save & Back" at bounding box center [283, 542] width 91 height 26
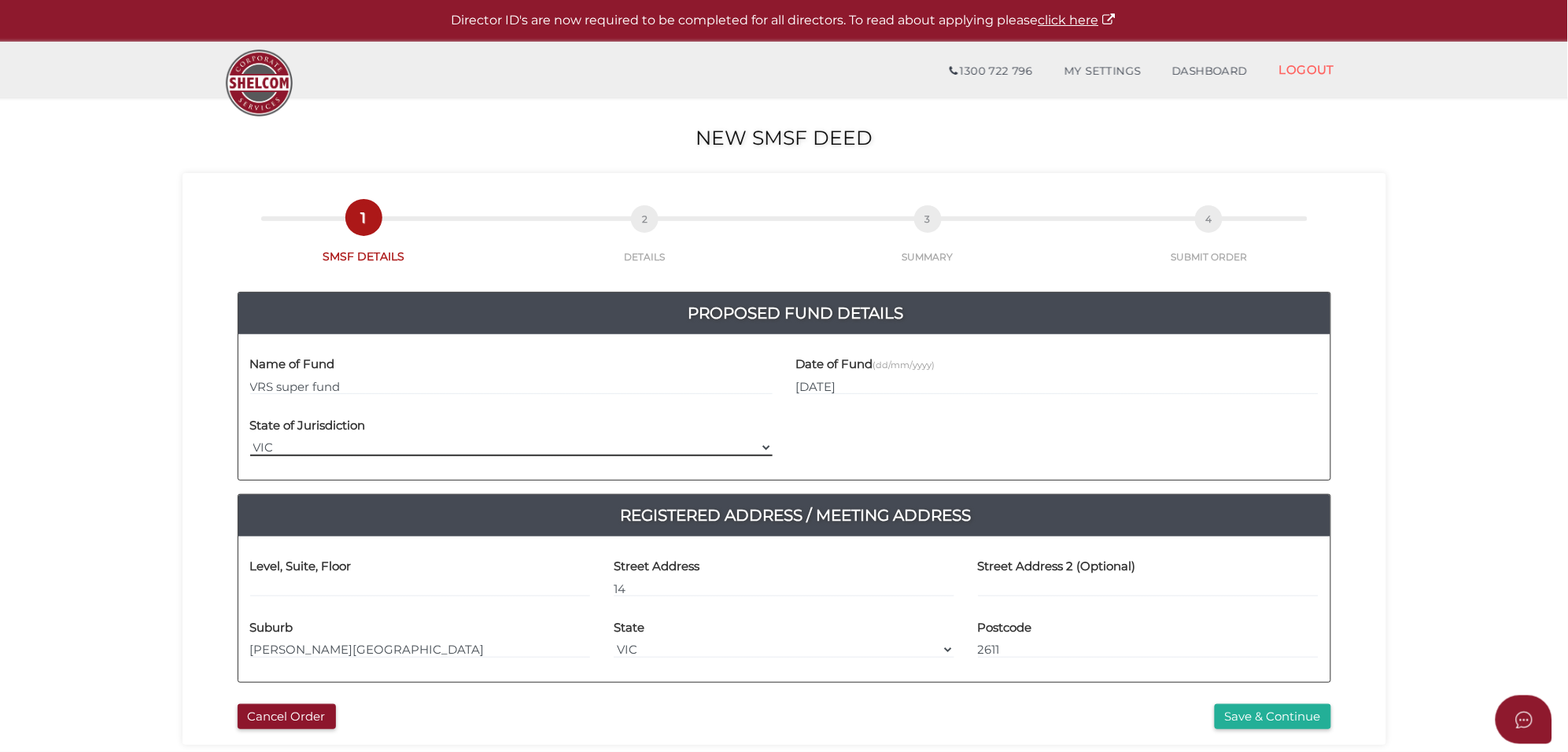
click at [338, 448] on select "VIC ACT [GEOGRAPHIC_DATA] [GEOGRAPHIC_DATA] QLD [GEOGRAPHIC_DATA] [GEOGRAPHIC_D…" at bounding box center [511, 447] width 523 height 18
select select "ACT"
click at [250, 439] on select "VIC ACT [GEOGRAPHIC_DATA] [GEOGRAPHIC_DATA] QLD [GEOGRAPHIC_DATA] [GEOGRAPHIC_D…" at bounding box center [511, 447] width 523 height 18
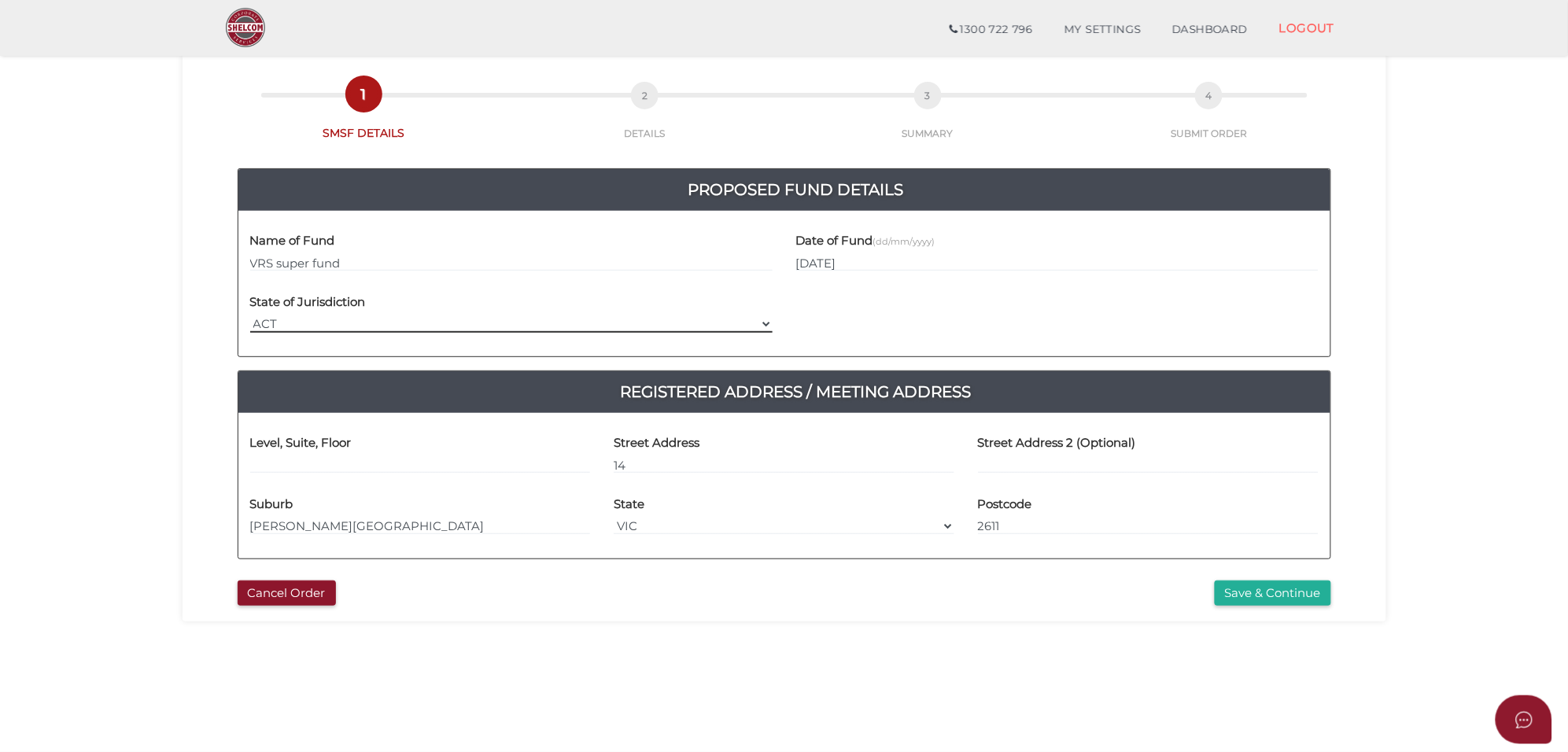
scroll to position [98, 0]
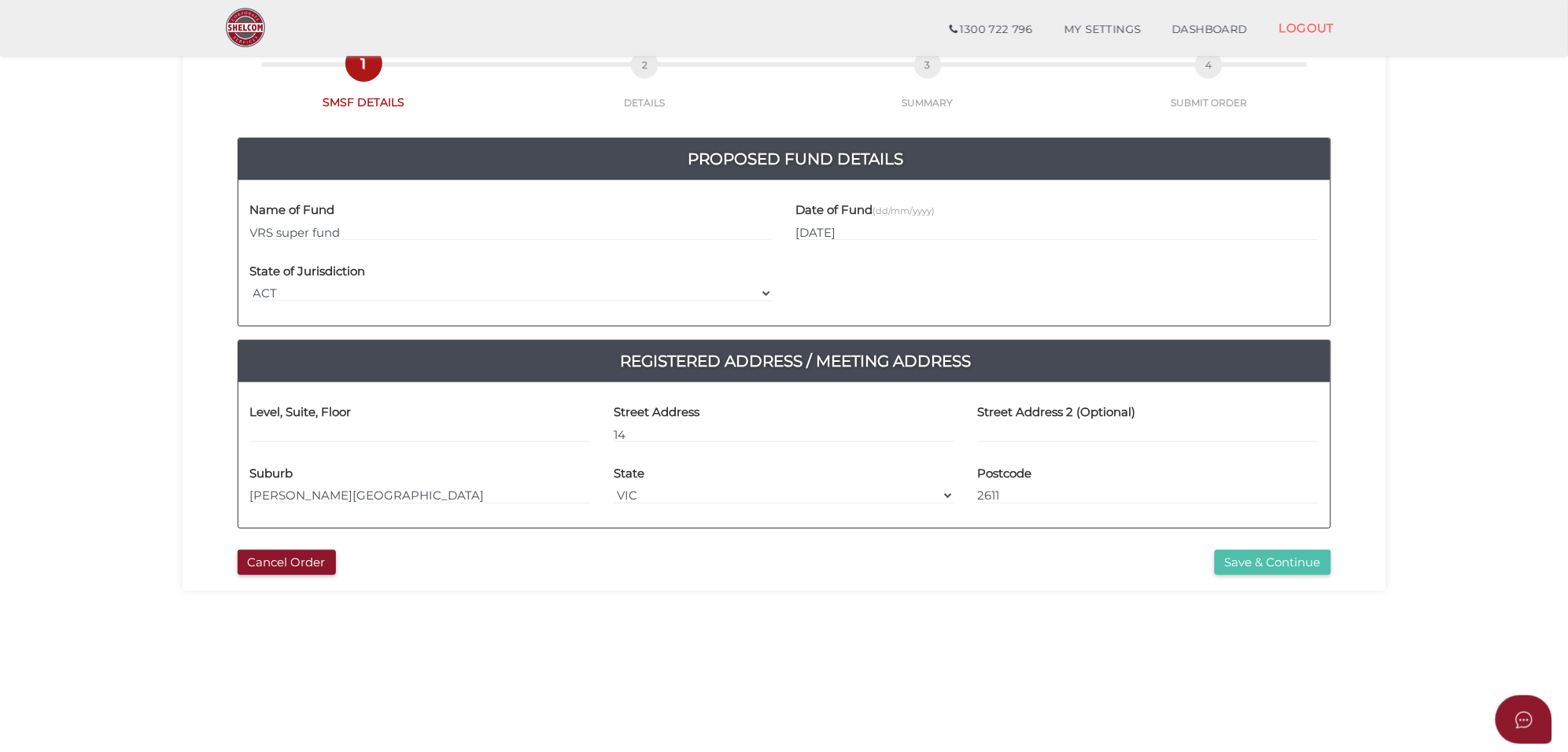
click at [1259, 570] on button "Save & Continue" at bounding box center [1272, 563] width 116 height 26
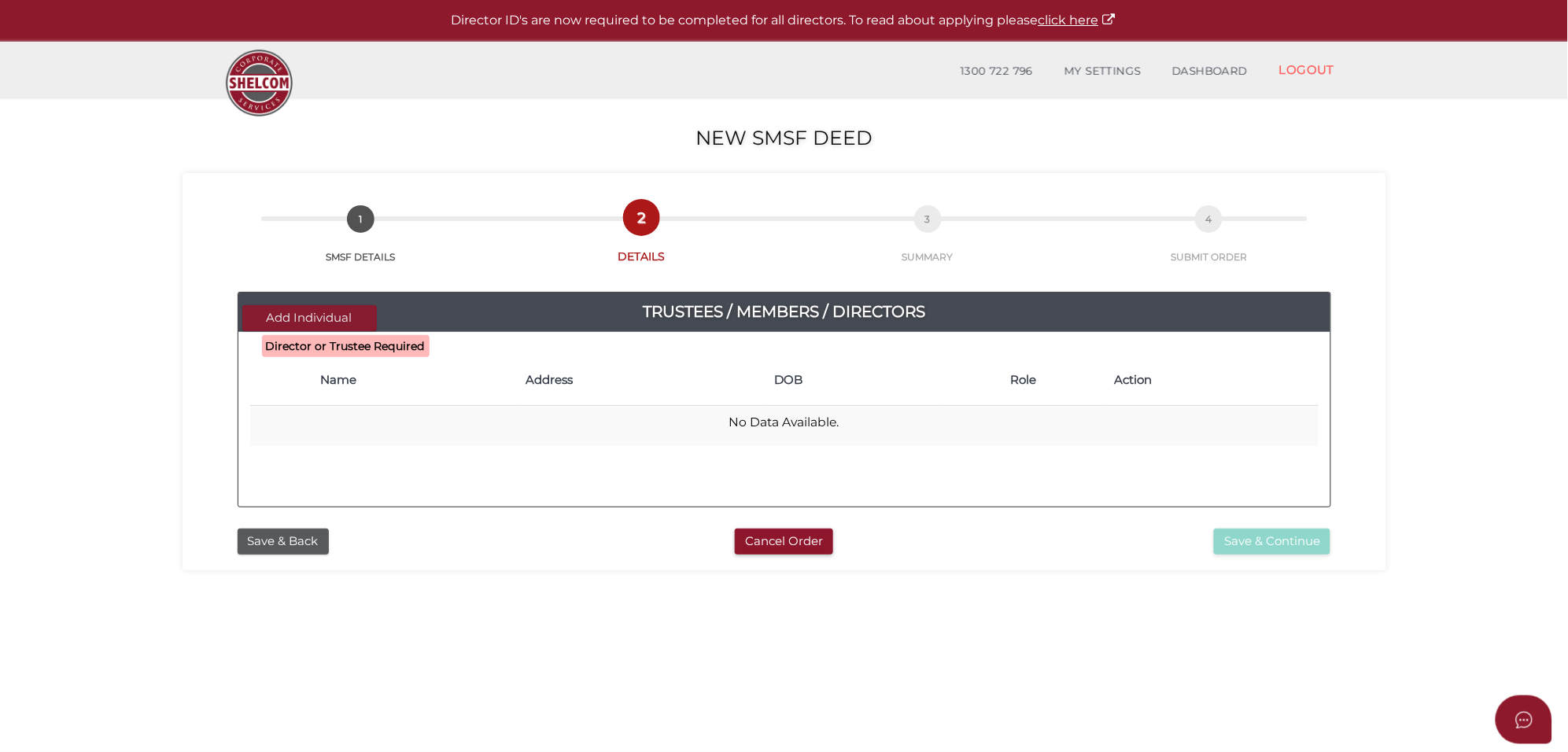
click at [292, 315] on button "Add Individual" at bounding box center [310, 319] width 135 height 26
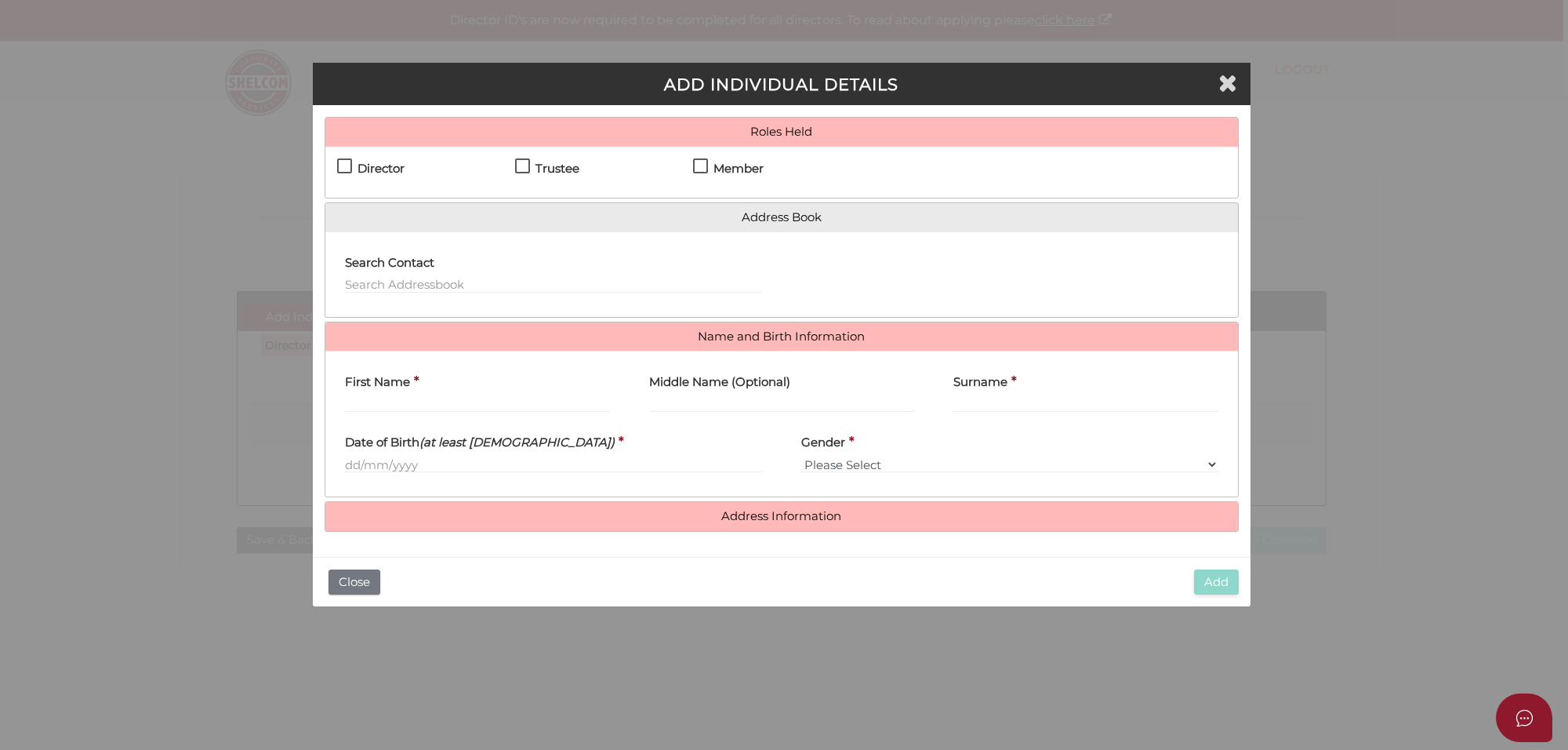
click at [346, 162] on label "Director" at bounding box center [370, 172] width 67 height 19
checkbox input "true"
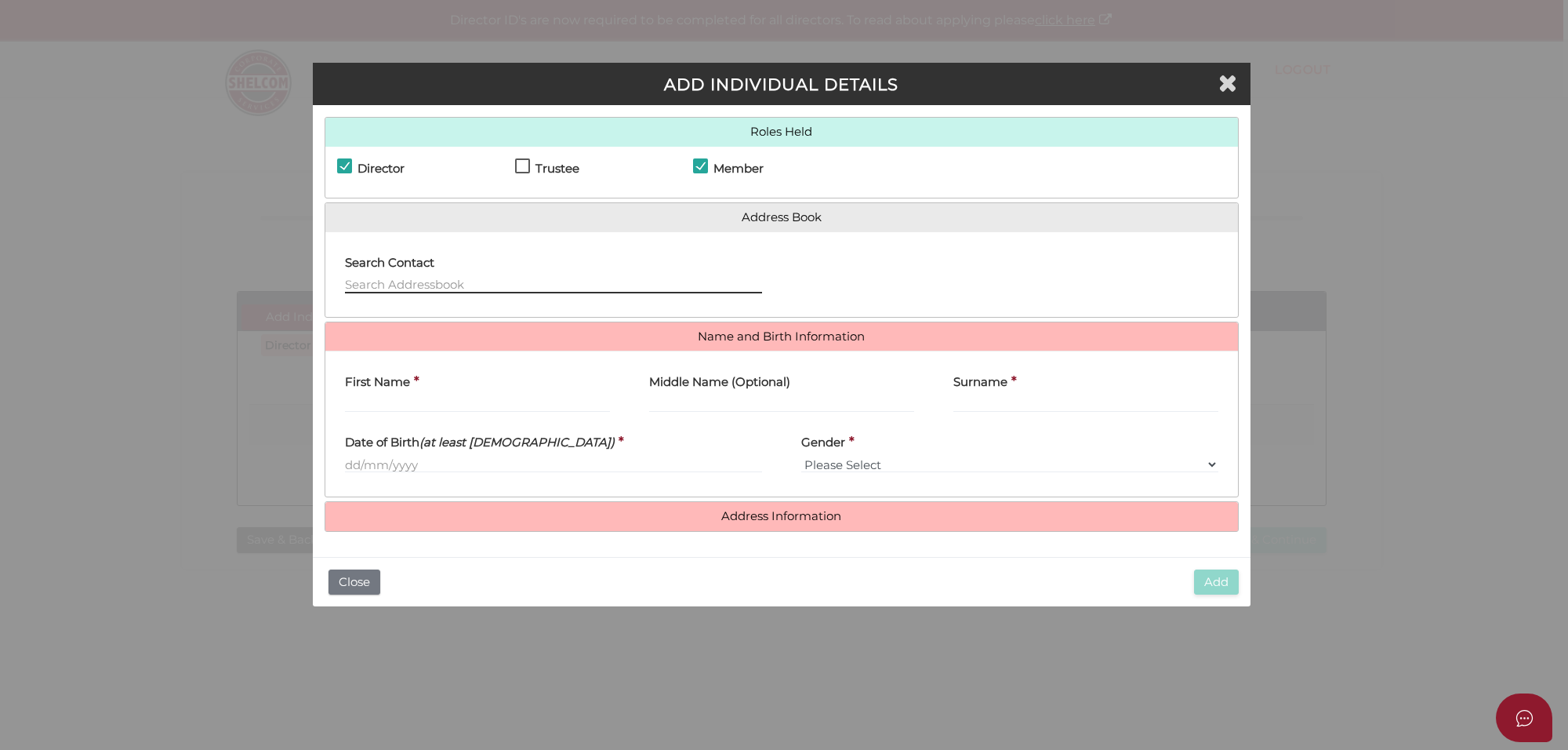
click at [382, 290] on input "text" at bounding box center [553, 285] width 417 height 17
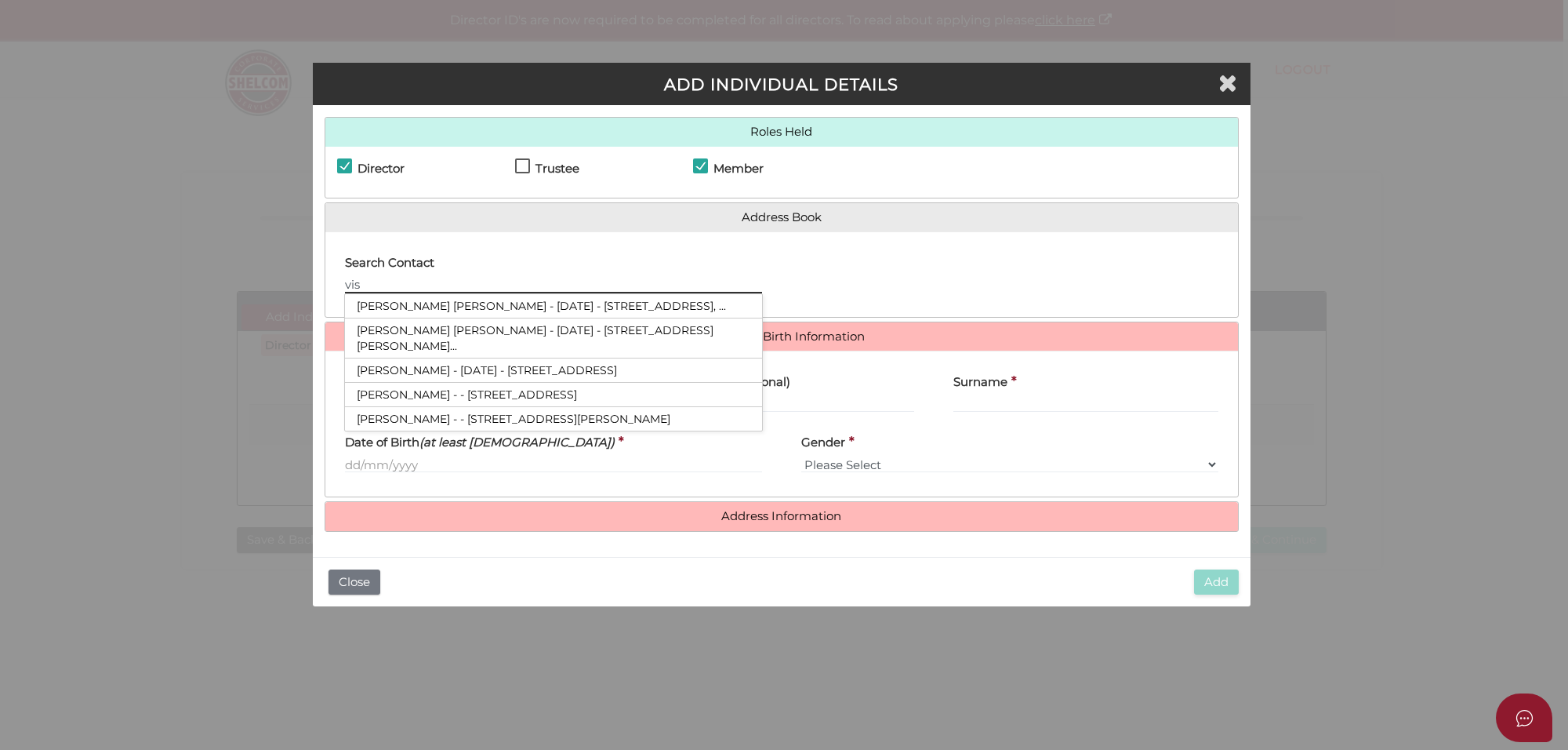
type input "vish"
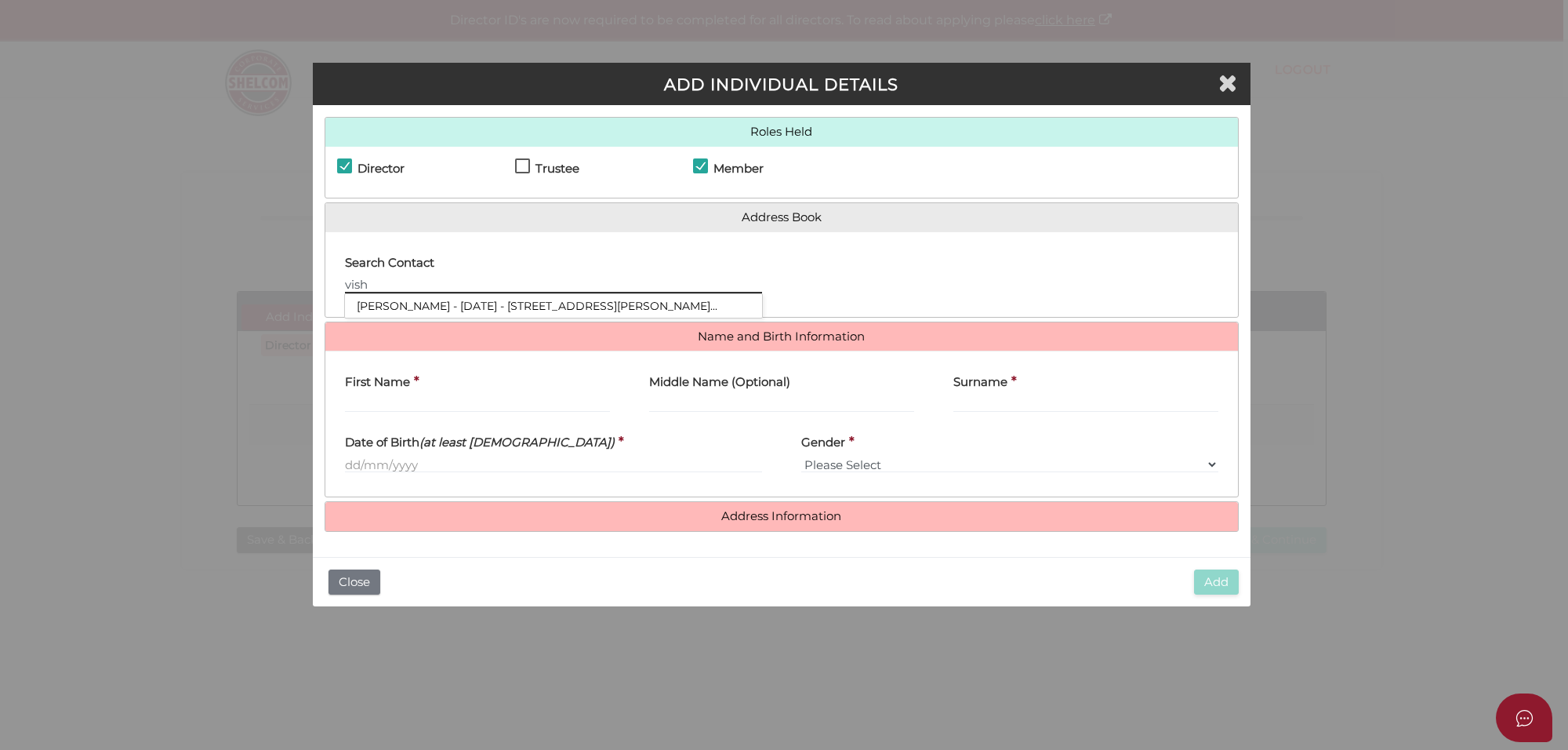
drag, startPoint x: 389, startPoint y: 283, endPoint x: 236, endPoint y: 263, distance: 154.3
click at [236, 263] on div "ADD INDIVIDUAL DETAILS Roles Held Director Trustee Member Address Book Search C…" at bounding box center [784, 375] width 1568 height 750
click at [405, 387] on h4 "First Name" at bounding box center [377, 382] width 65 height 13
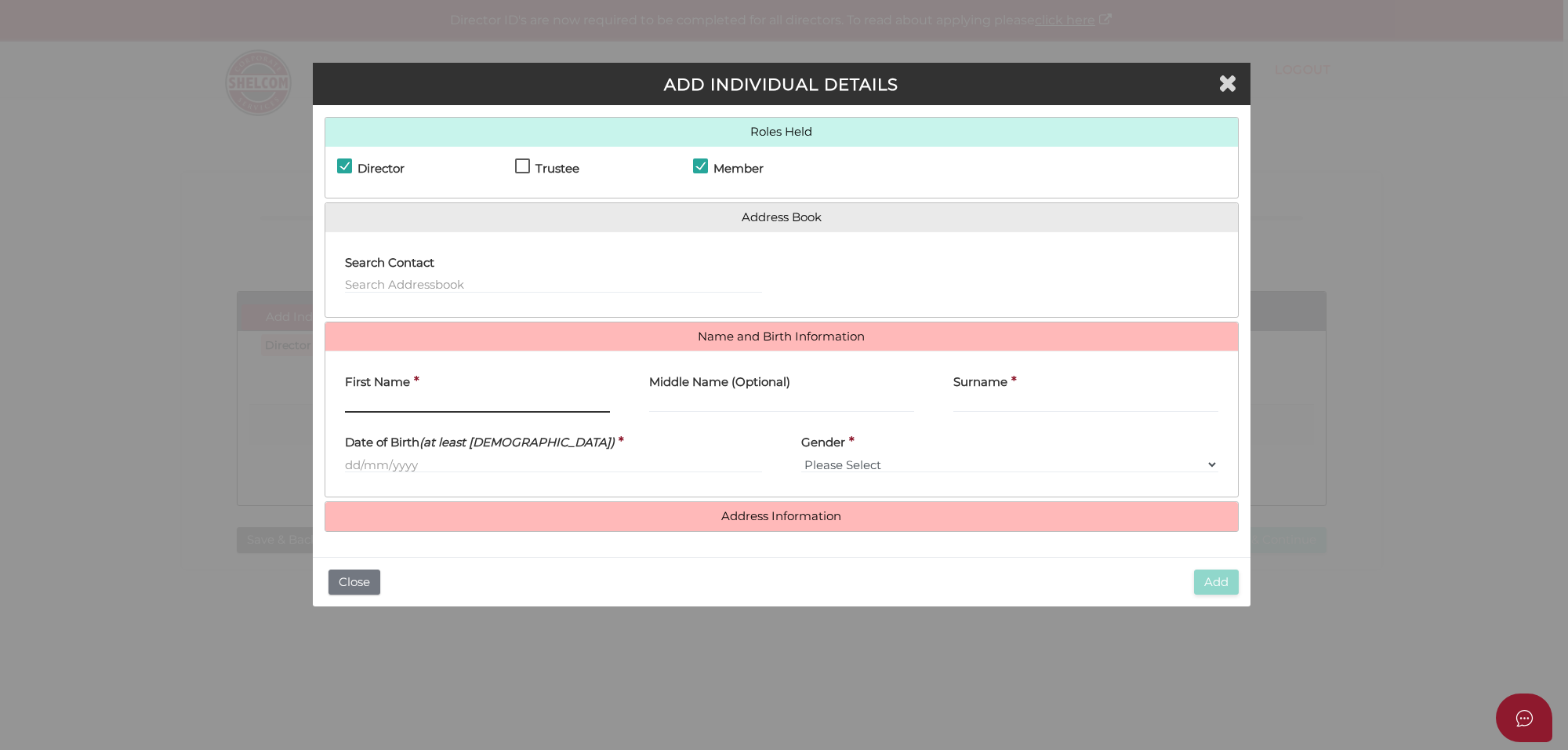
click at [405, 396] on input "First Name" at bounding box center [477, 404] width 265 height 17
type input "Vishal"
type input "Mehta"
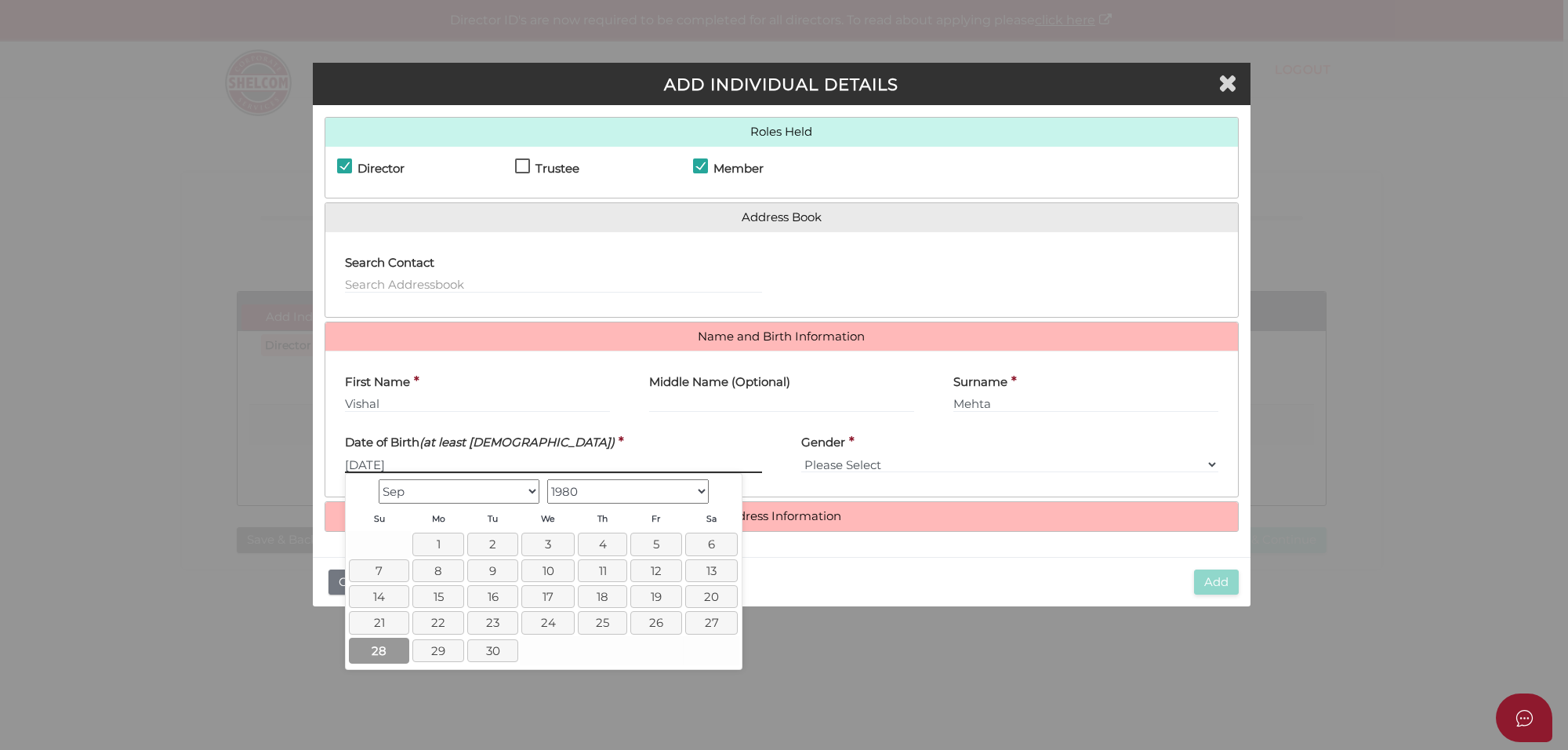
type input "[DATE]"
click at [368, 652] on link "28" at bounding box center [379, 650] width 60 height 26
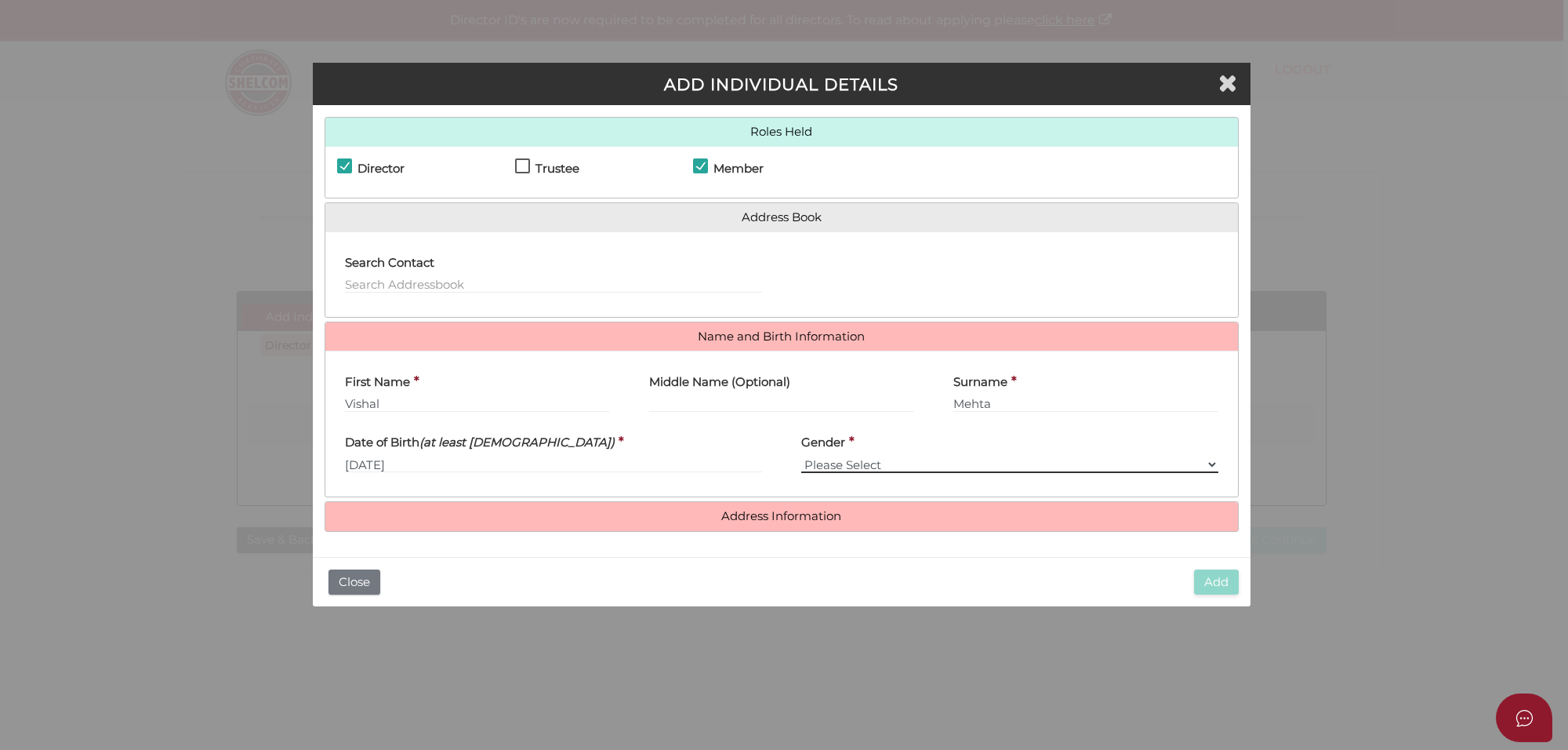
click at [862, 465] on select "Please Select [DEMOGRAPHIC_DATA] [DEMOGRAPHIC_DATA]" at bounding box center [1010, 464] width 417 height 17
select select "[DEMOGRAPHIC_DATA]"
click at [801, 456] on select "Please Select [DEMOGRAPHIC_DATA] [DEMOGRAPHIC_DATA]" at bounding box center [1010, 464] width 417 height 17
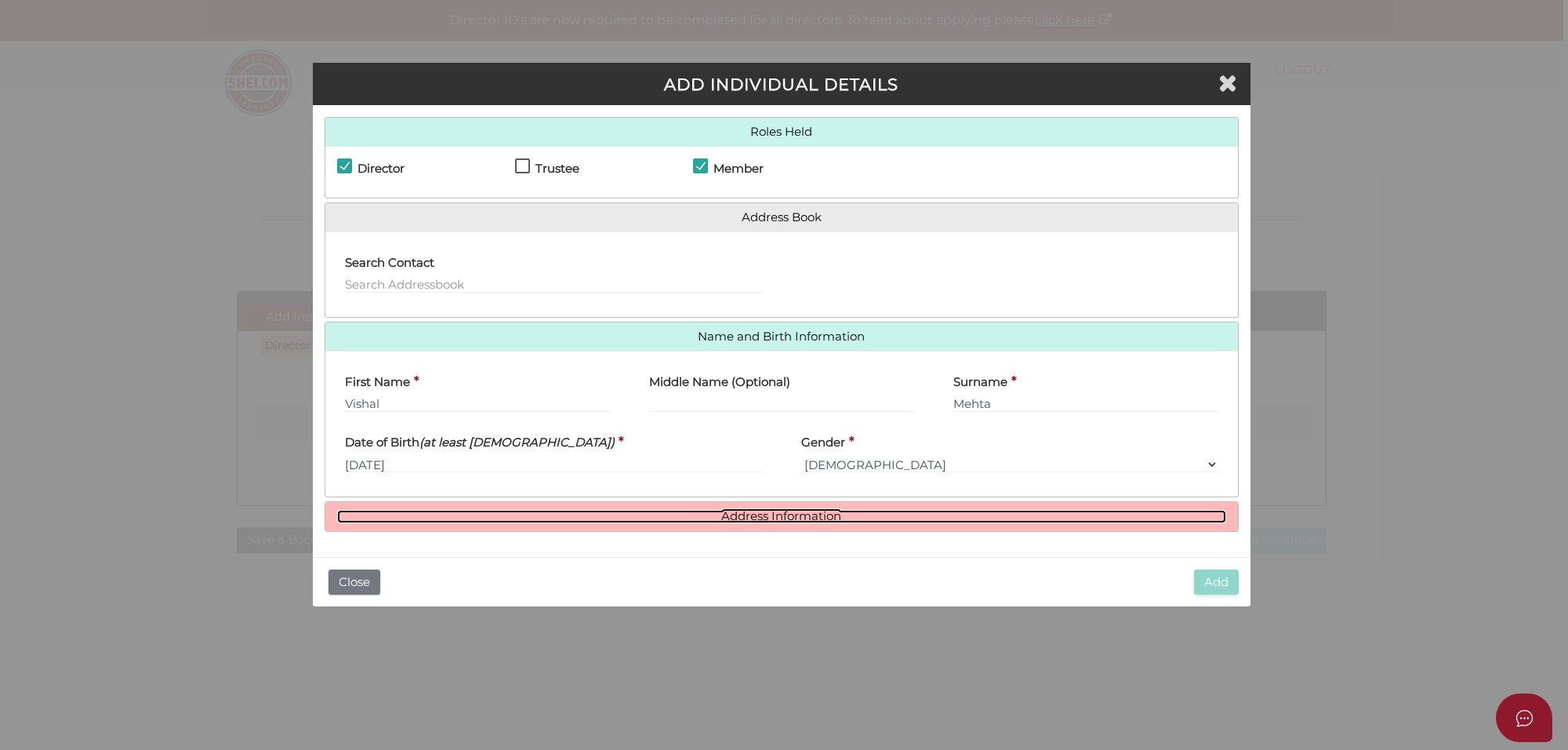
click at [767, 511] on link "Address Information" at bounding box center [781, 516] width 889 height 13
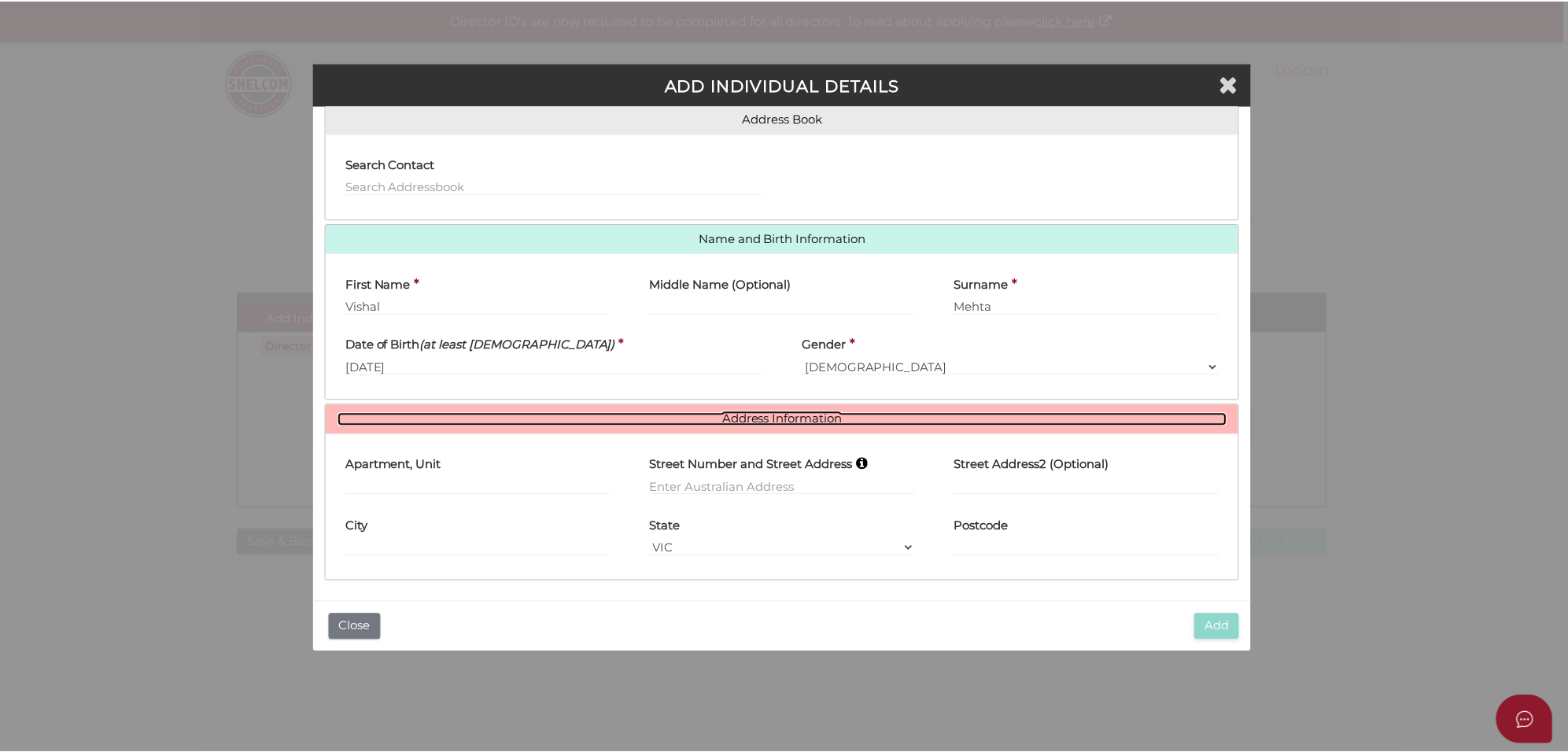
scroll to position [100, 0]
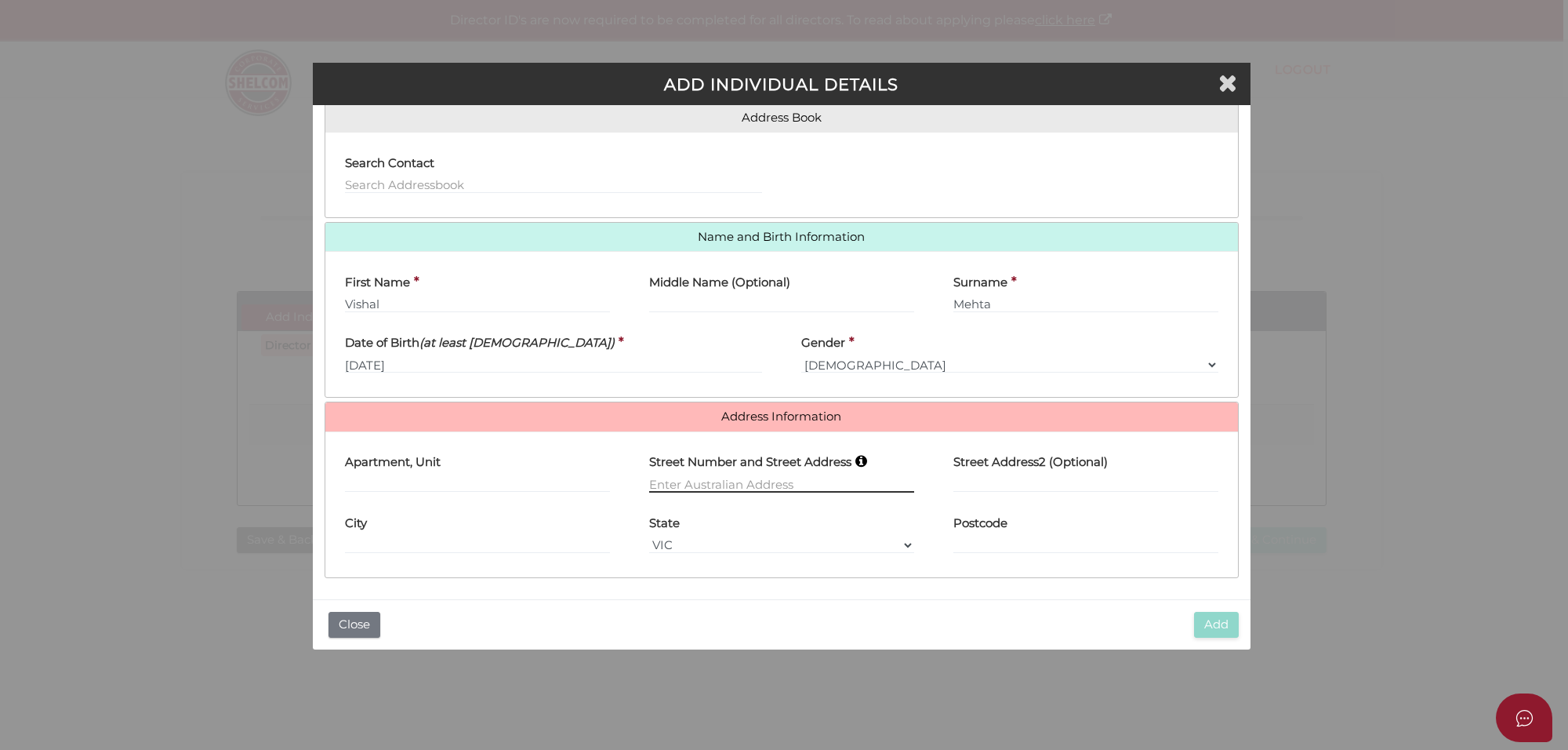
click at [688, 477] on input "text" at bounding box center [782, 484] width 265 height 17
paste input "VRS super fund"
drag, startPoint x: 767, startPoint y: 477, endPoint x: 513, endPoint y: 468, distance: 254.2
click at [513, 468] on div "Apartment, Unit Street Number and Street Address VRS super fund Street Address2…" at bounding box center [782, 474] width 913 height 61
type input "14"
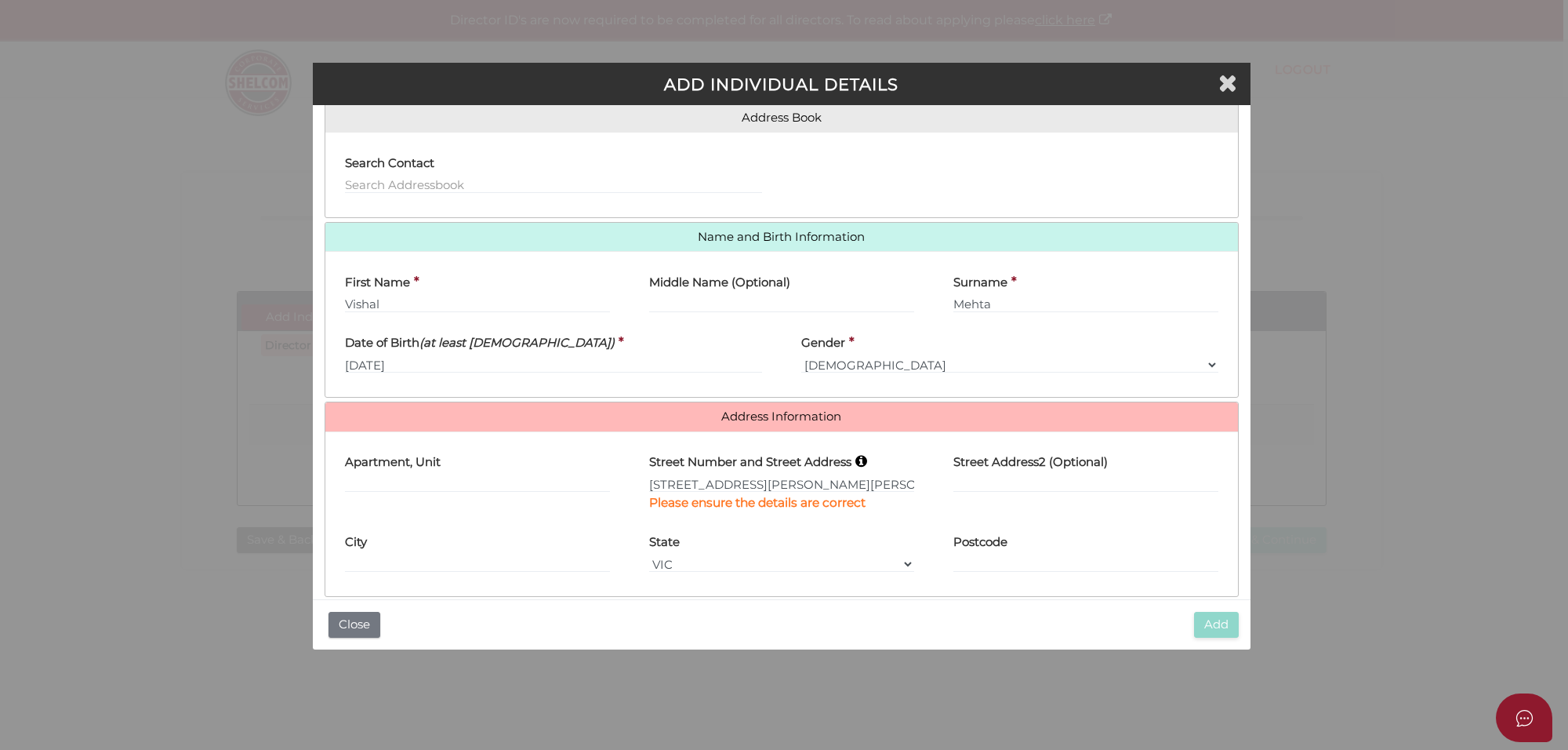
type input "Chaloupka Street"
select select "ACT"
type input "2611"
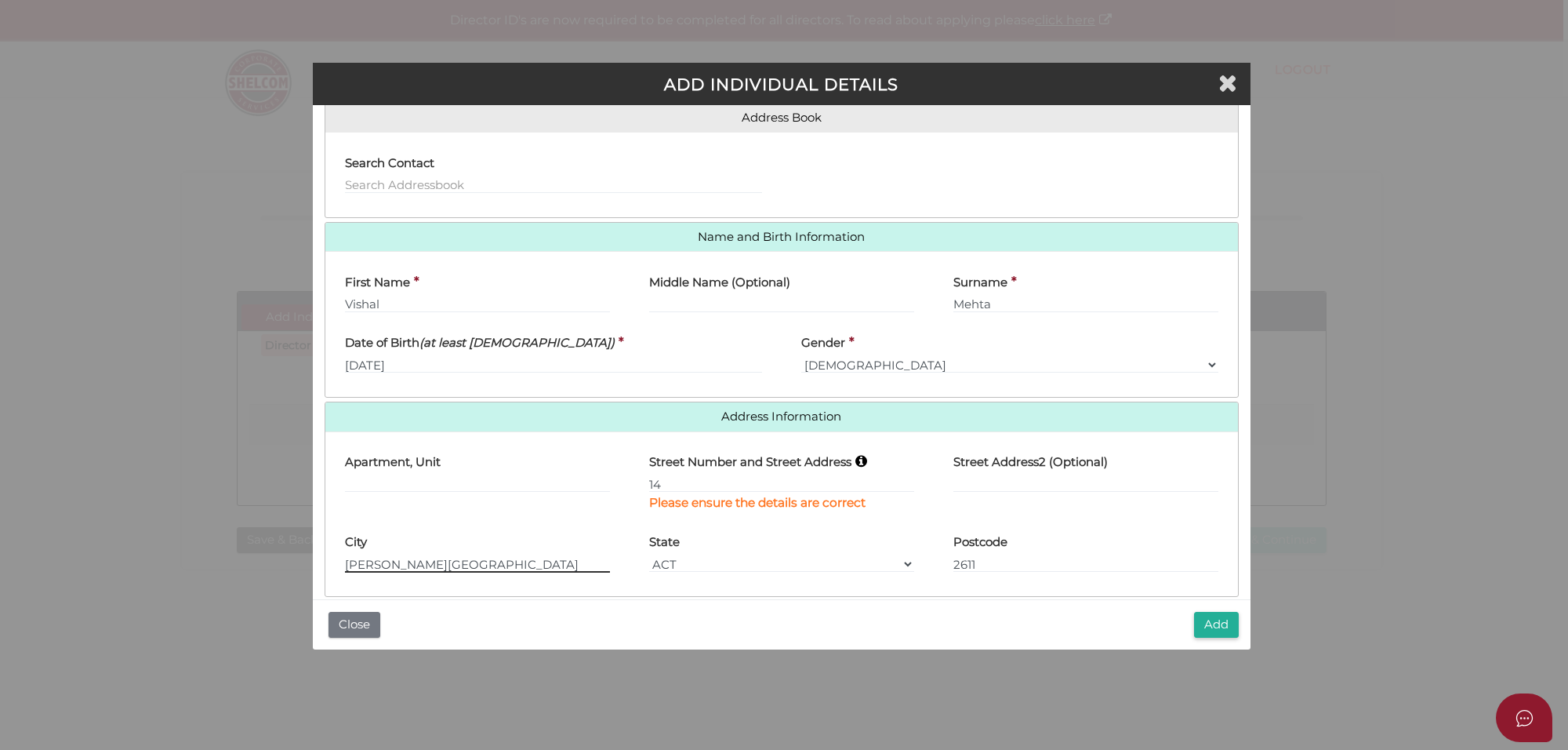
drag, startPoint x: 467, startPoint y: 562, endPoint x: 316, endPoint y: 569, distance: 151.2
click at [316, 569] on div "Roles Held Director Trustee Member Address Book Search Contact" at bounding box center [781, 352] width 937 height 494
click at [1198, 620] on button "Add" at bounding box center [1215, 625] width 45 height 26
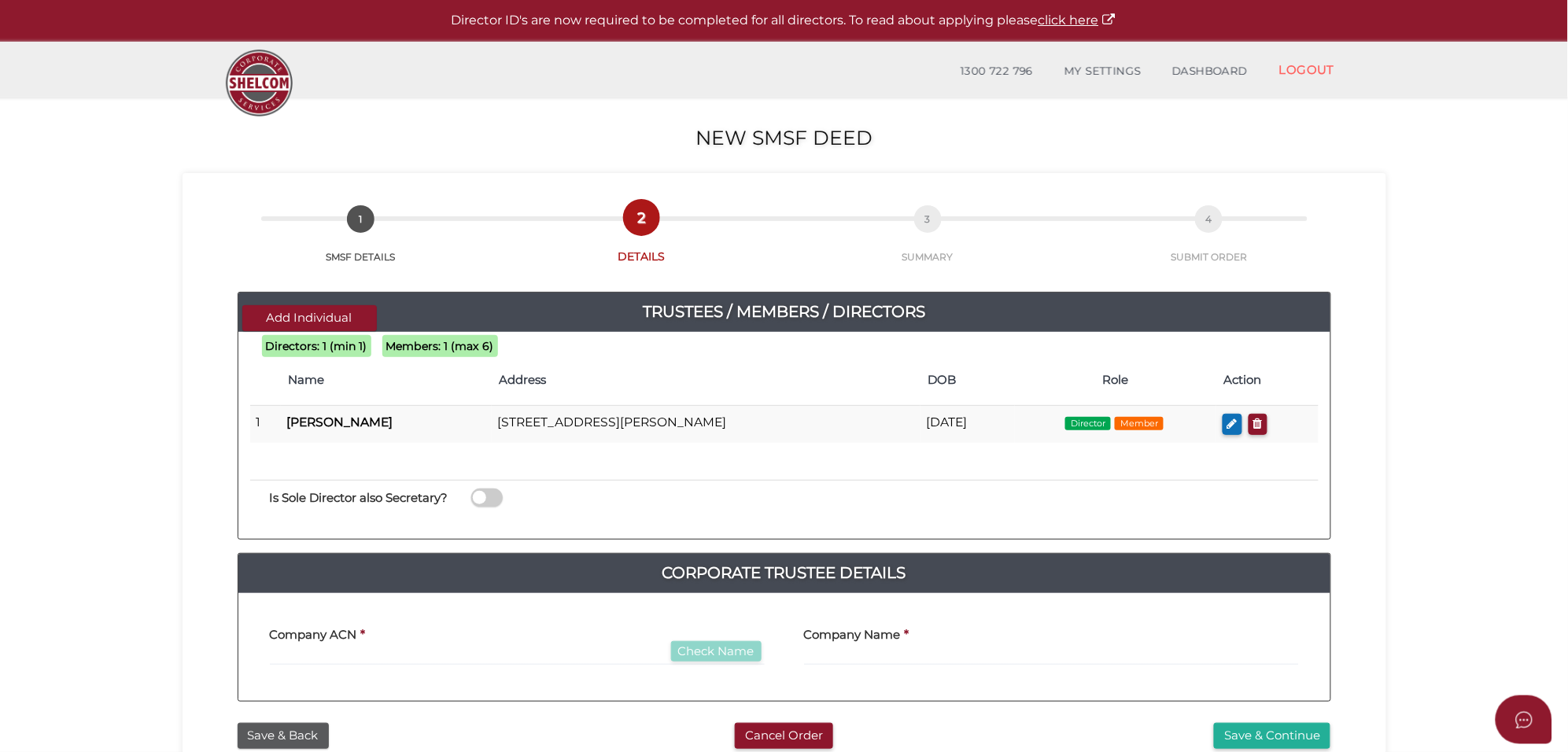
click at [500, 503] on span at bounding box center [487, 497] width 32 height 18
click at [0, 0] on input "checkbox" at bounding box center [0, 0] width 0 height 0
click at [477, 506] on span at bounding box center [487, 497] width 32 height 18
click at [0, 0] on input "checkbox" at bounding box center [0, 0] width 0 height 0
click at [273, 316] on button "Add Individual" at bounding box center [310, 319] width 135 height 26
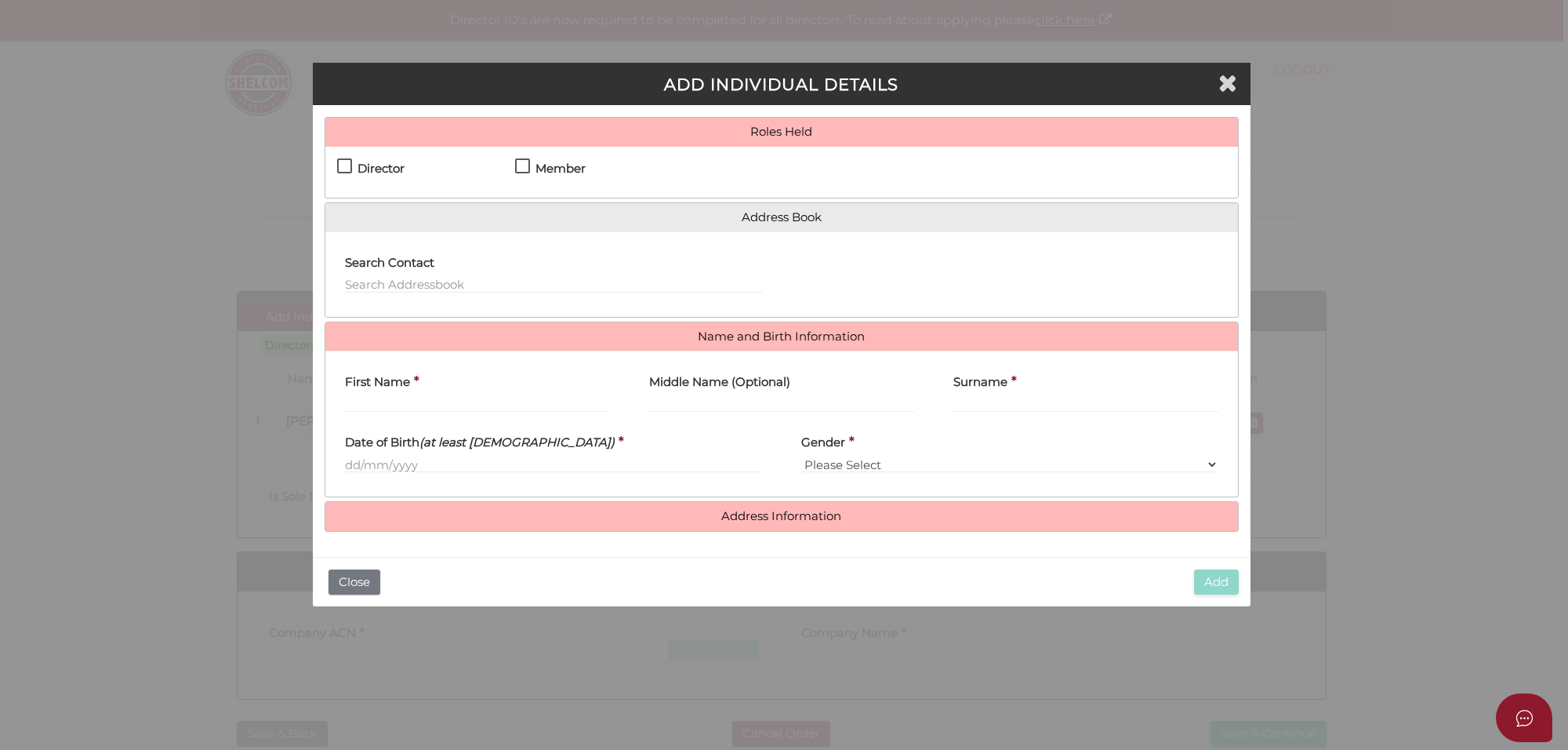
click at [339, 162] on label "Director" at bounding box center [370, 172] width 67 height 19
checkbox input "true"
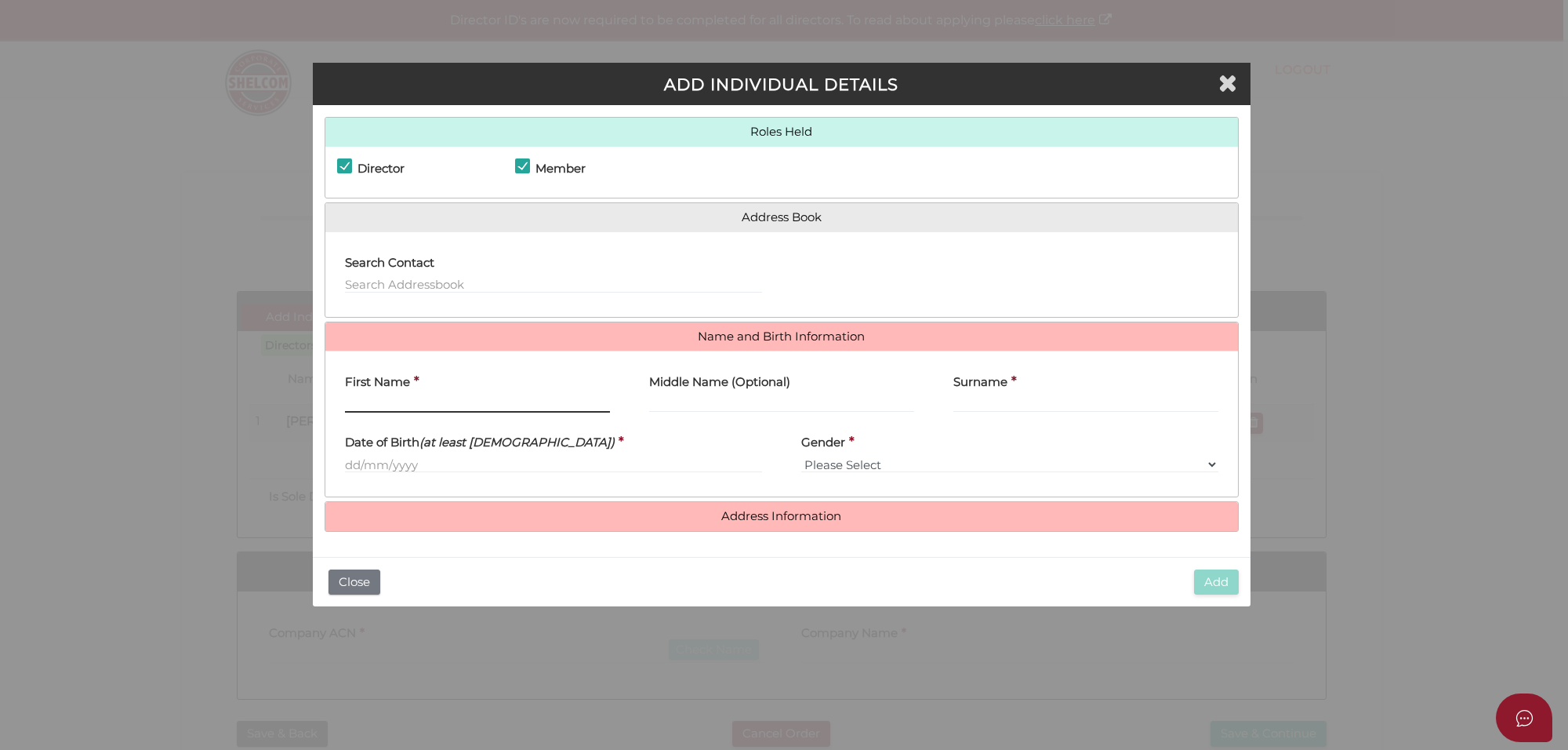
click at [377, 402] on input "First Name" at bounding box center [477, 404] width 265 height 17
type input "Rashmi"
type input "Mehta"
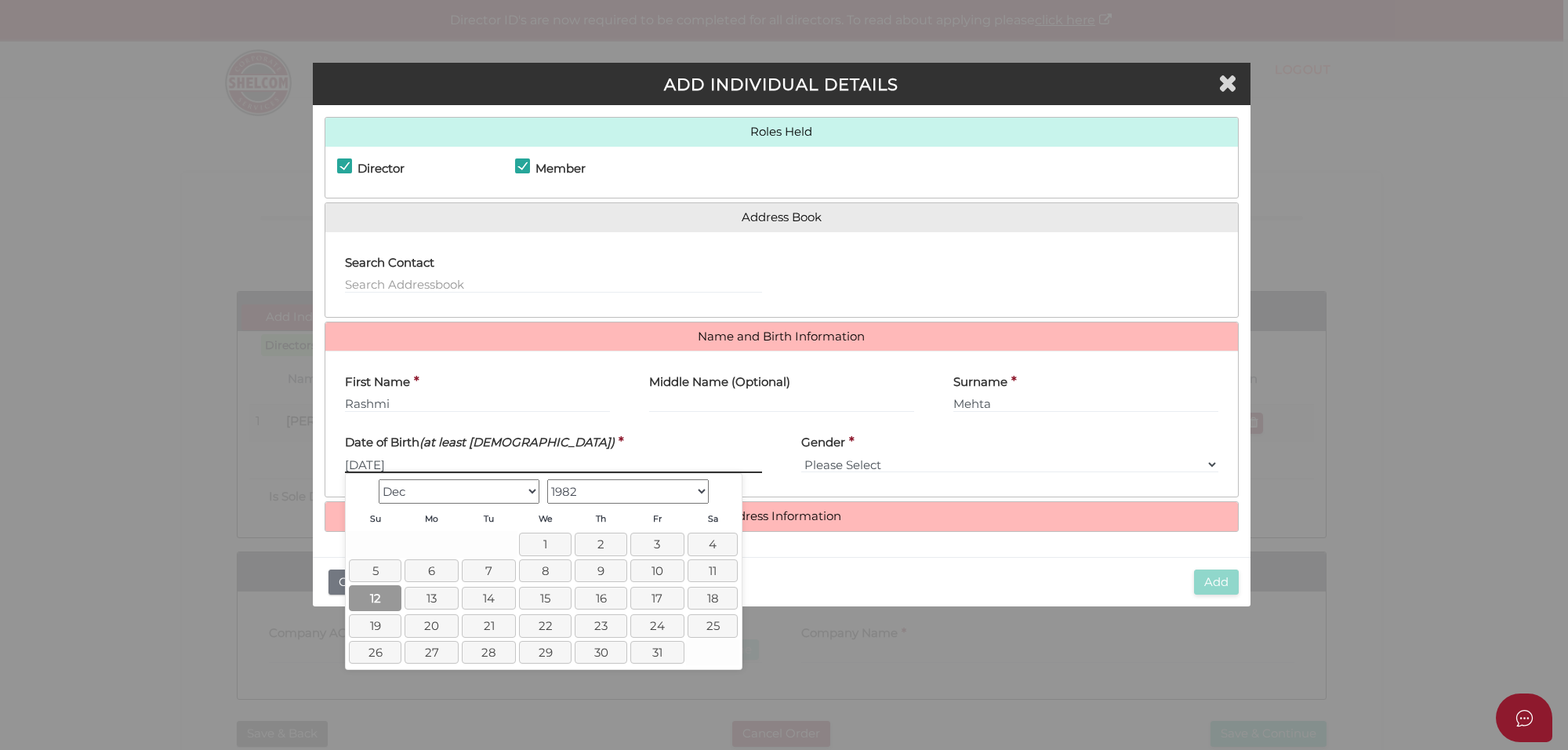
type input "[DATE]"
click at [366, 602] on link "12" at bounding box center [375, 598] width 52 height 26
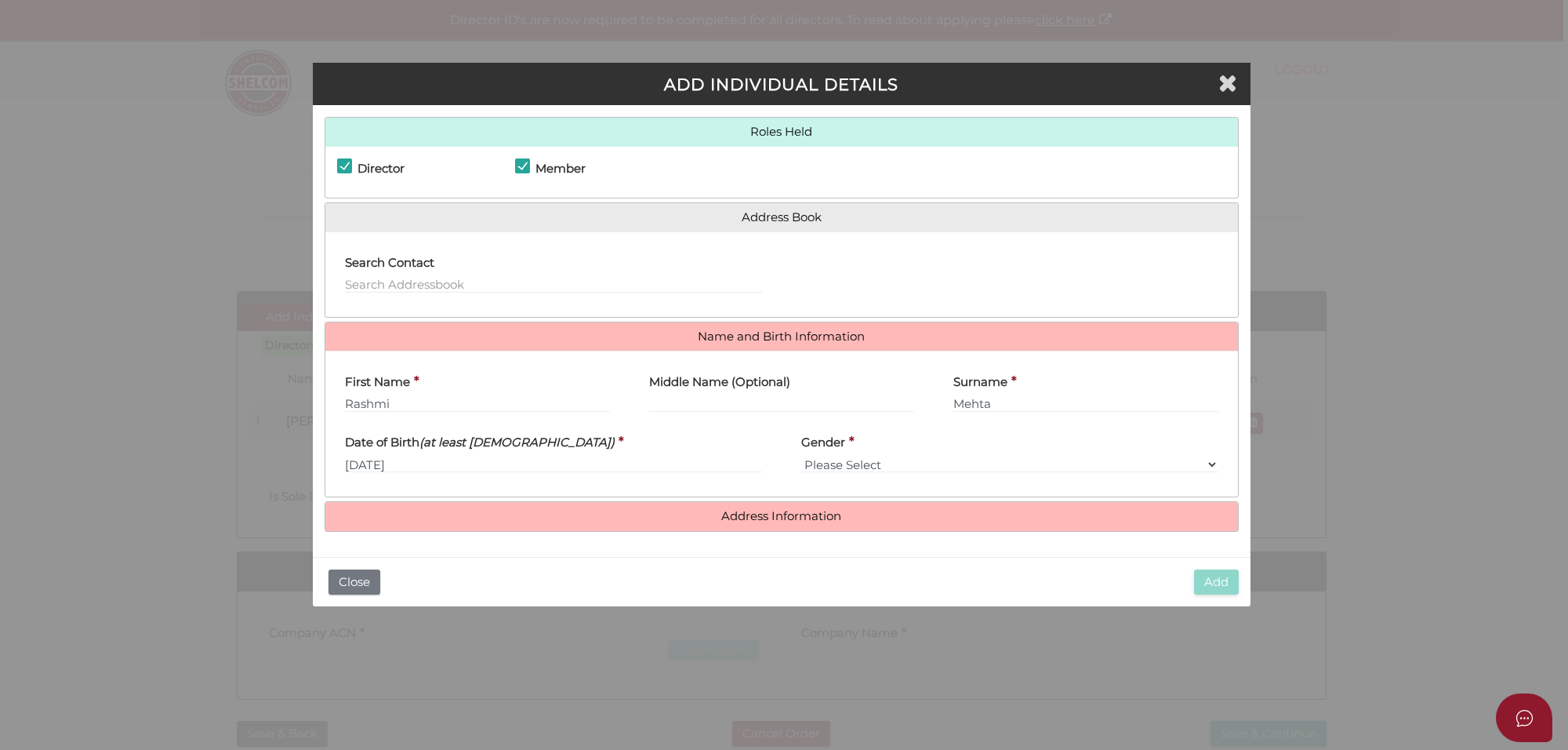
click at [843, 452] on label "Gender" at bounding box center [823, 440] width 44 height 32
click at [845, 467] on select "Please Select [DEMOGRAPHIC_DATA] [DEMOGRAPHIC_DATA]" at bounding box center [1010, 464] width 417 height 17
select select "[DEMOGRAPHIC_DATA]"
click at [801, 456] on select "Please Select [DEMOGRAPHIC_DATA] [DEMOGRAPHIC_DATA]" at bounding box center [1010, 464] width 417 height 17
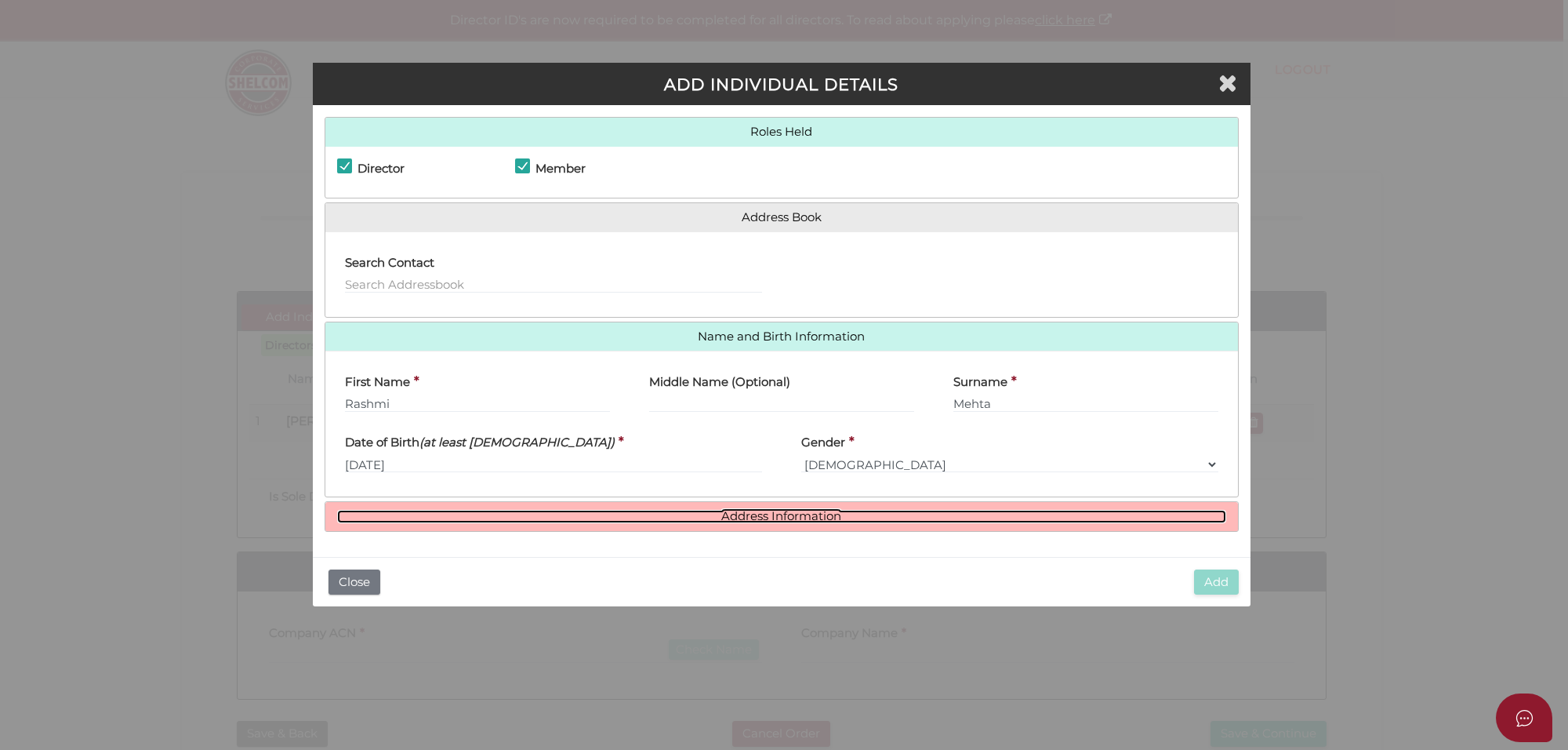
click at [785, 519] on link "Address Information" at bounding box center [781, 516] width 889 height 13
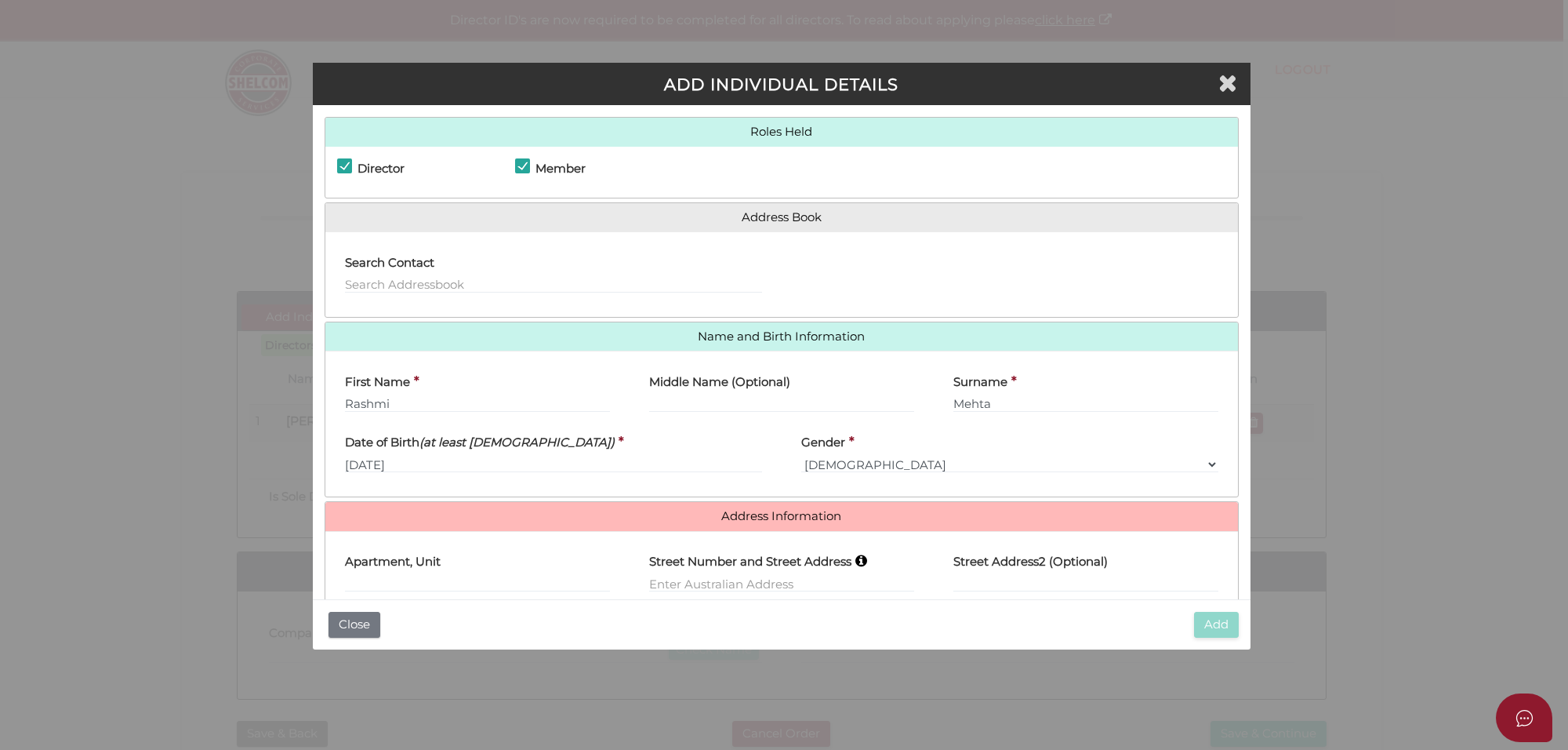
click at [706, 569] on label "Street Number and Street Address" at bounding box center [750, 560] width 202 height 32
click at [707, 581] on input "text" at bounding box center [782, 584] width 265 height 17
paste input "[PERSON_NAME][GEOGRAPHIC_DATA]"
click at [649, 578] on input "[PERSON_NAME][GEOGRAPHIC_DATA]" at bounding box center [782, 584] width 265 height 17
type input "14"
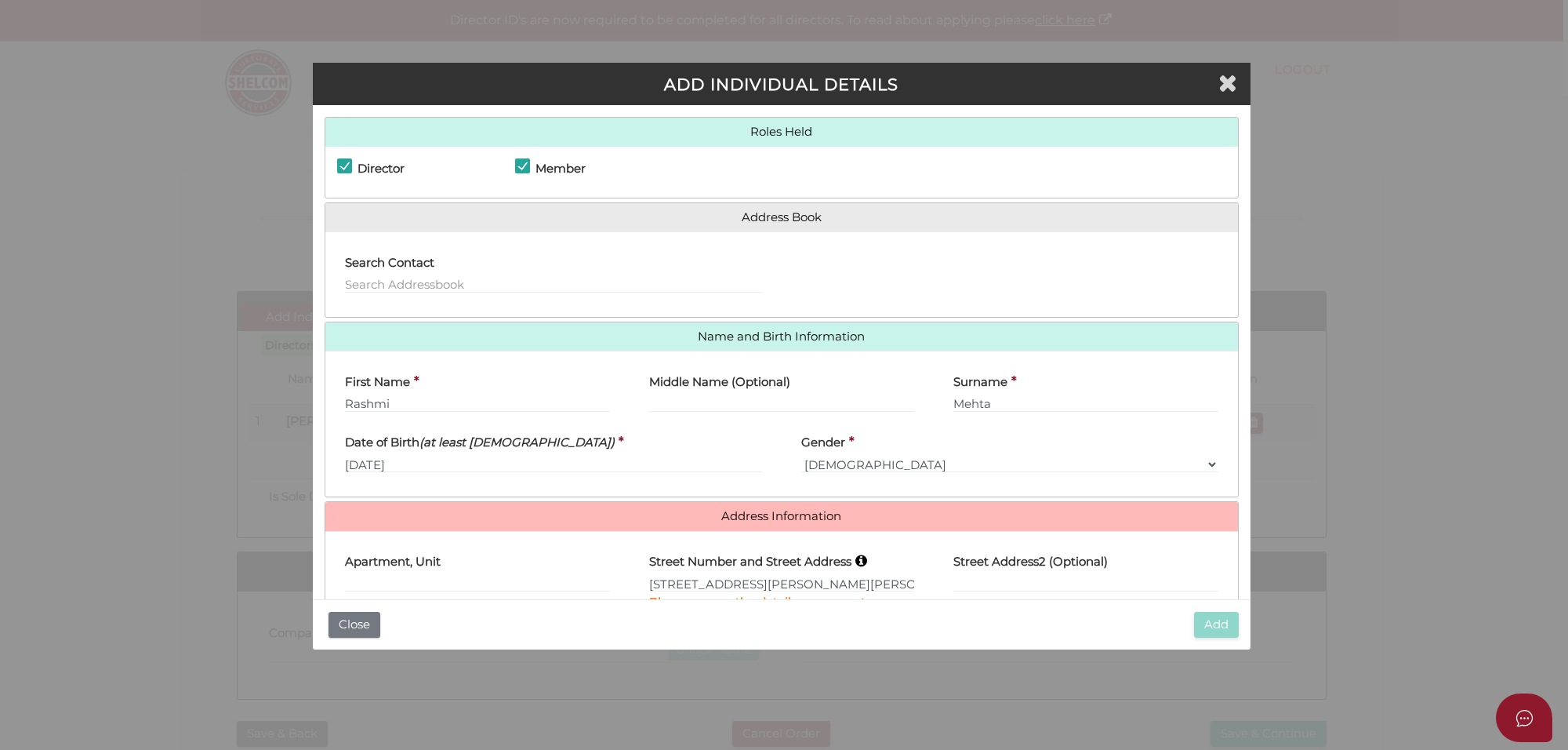
type input "[PERSON_NAME][GEOGRAPHIC_DATA]"
select select "ACT"
type input "2611"
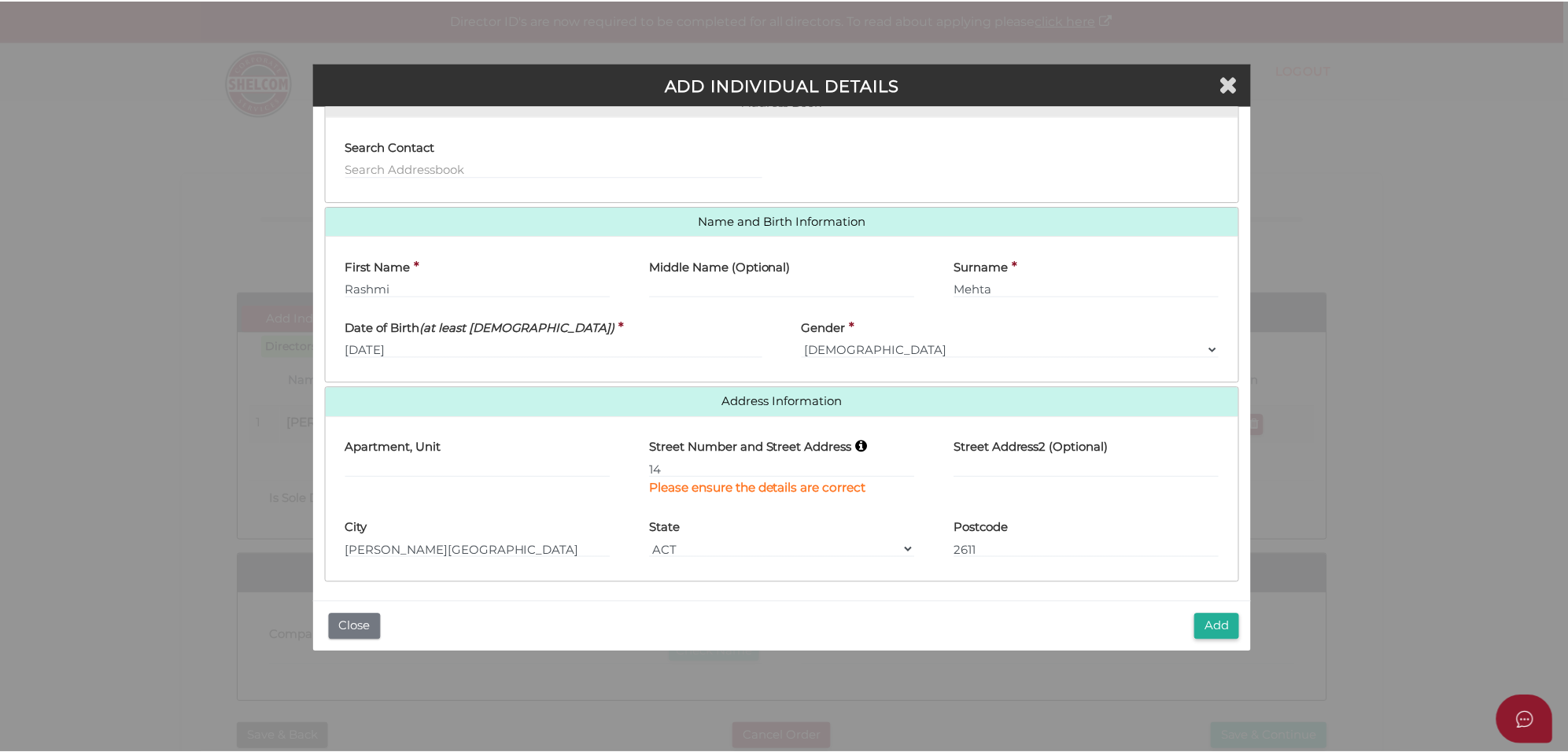
scroll to position [120, 0]
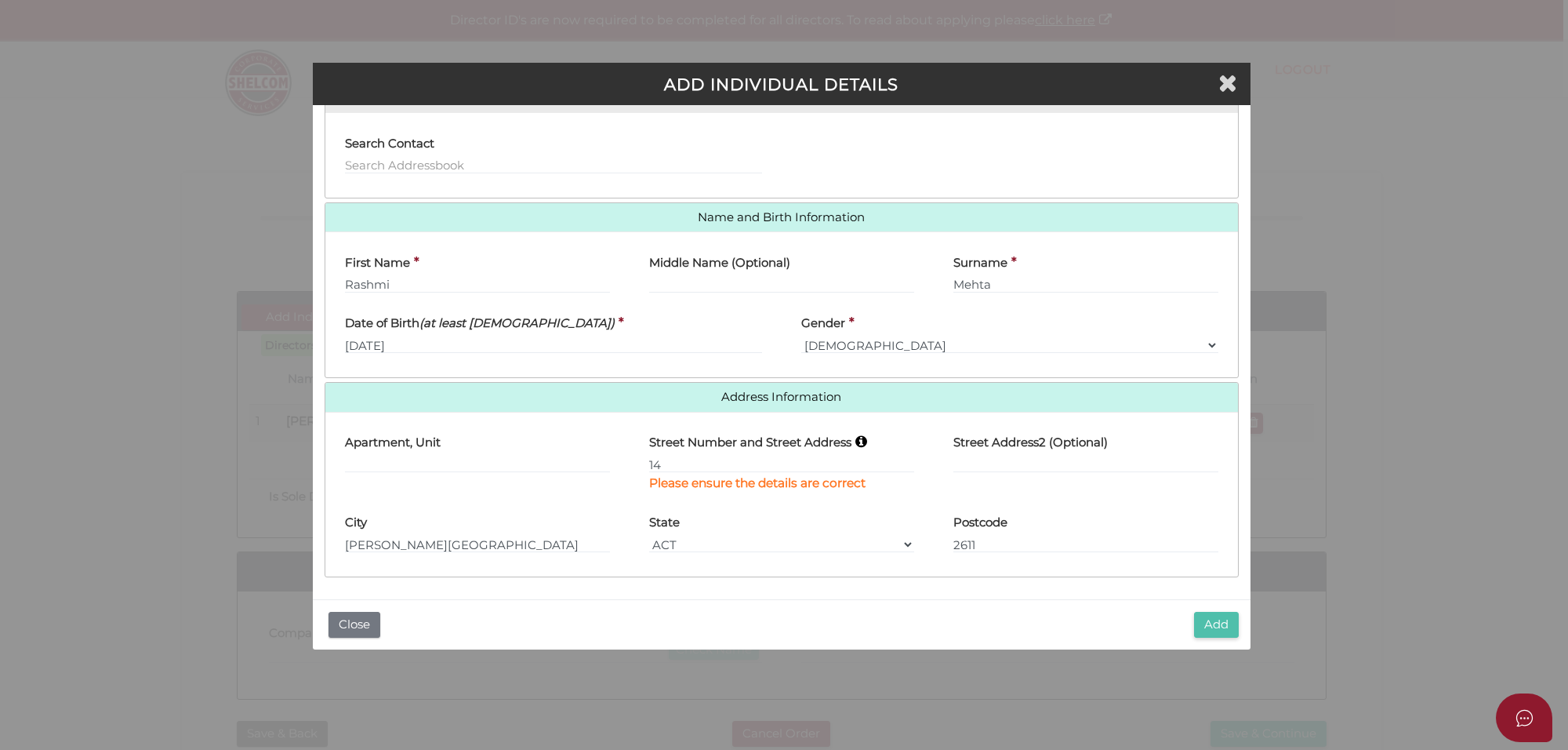
click at [1215, 625] on button "Add" at bounding box center [1215, 625] width 45 height 26
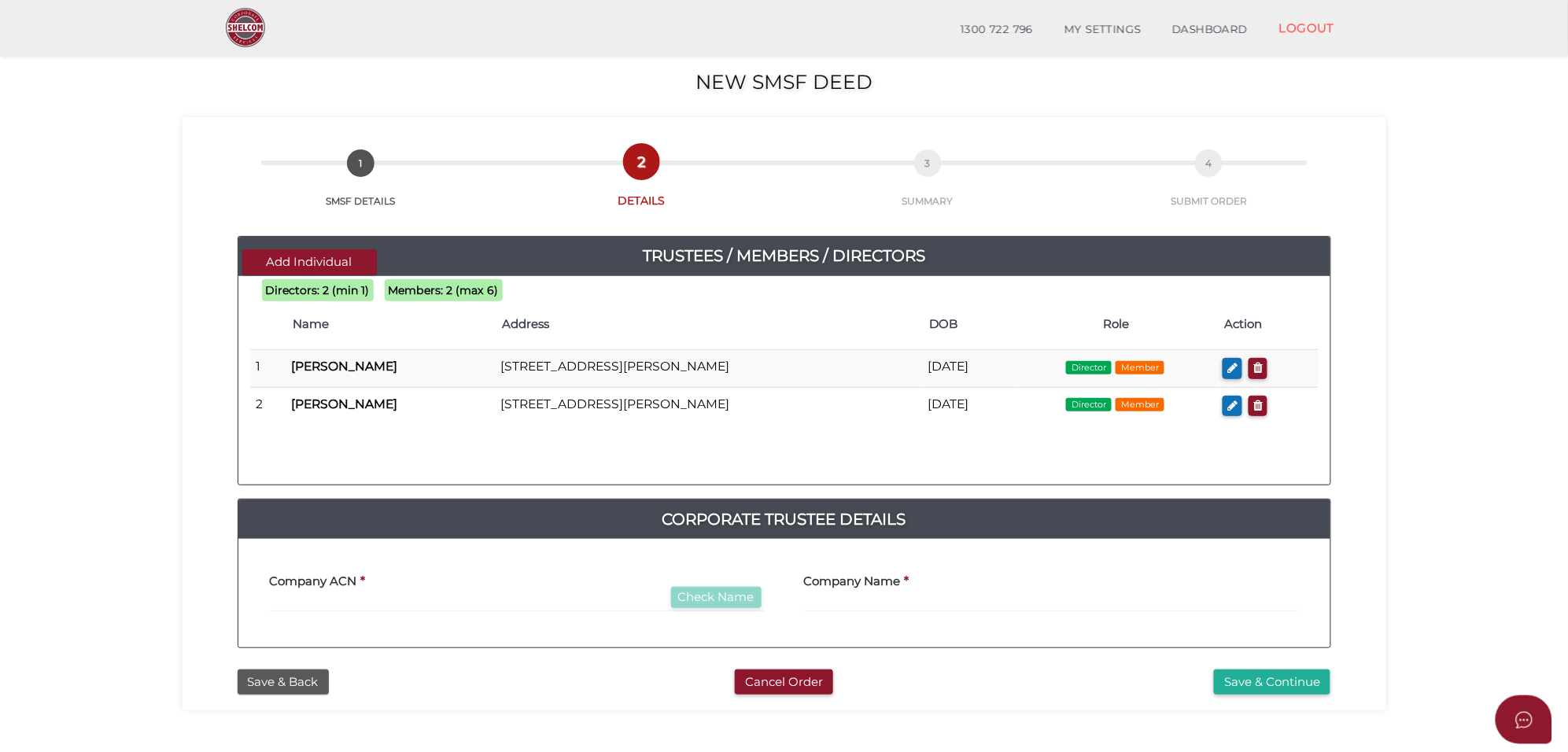
scroll to position [98, 0]
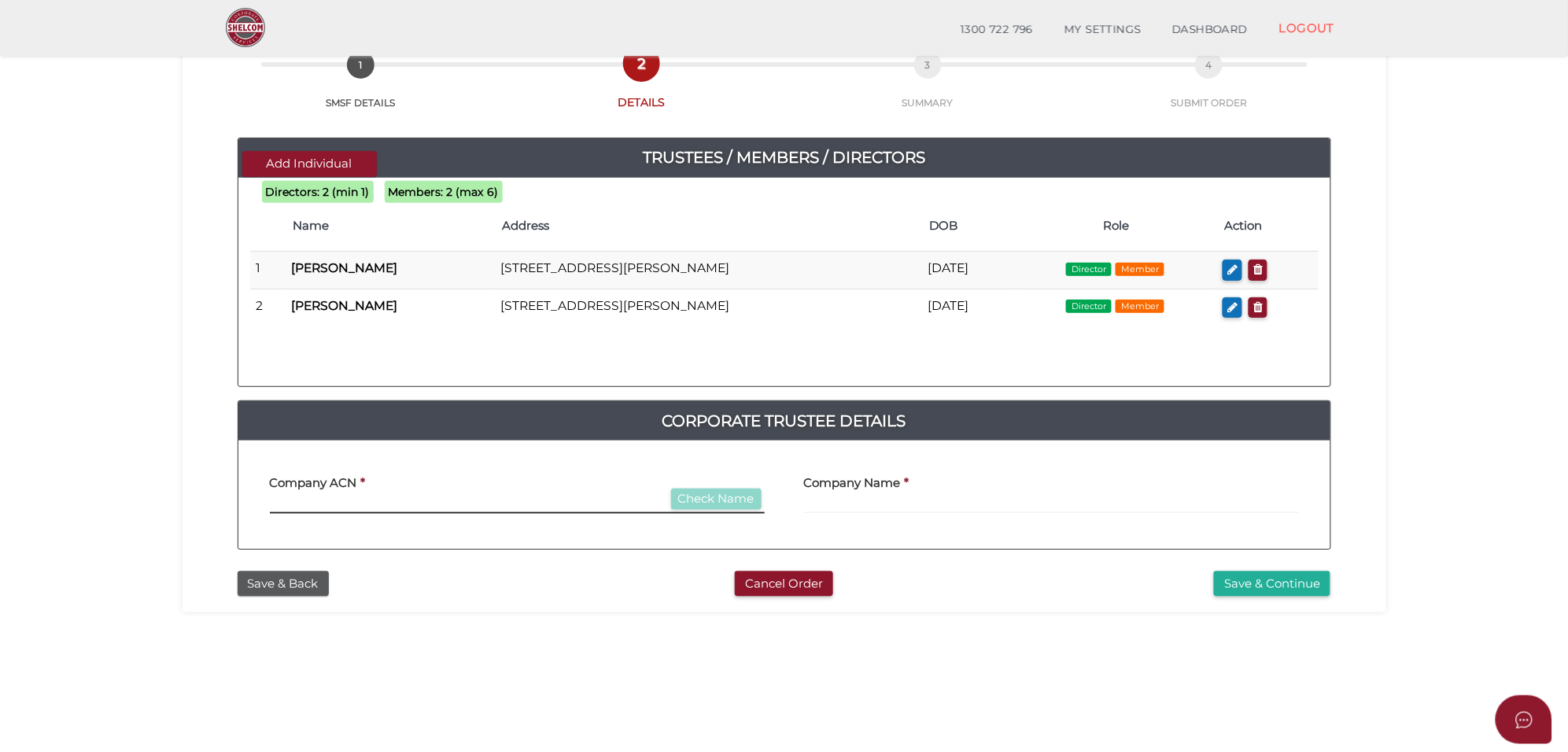
click at [369, 499] on input "text" at bounding box center [517, 505] width 495 height 18
type input "000000000"
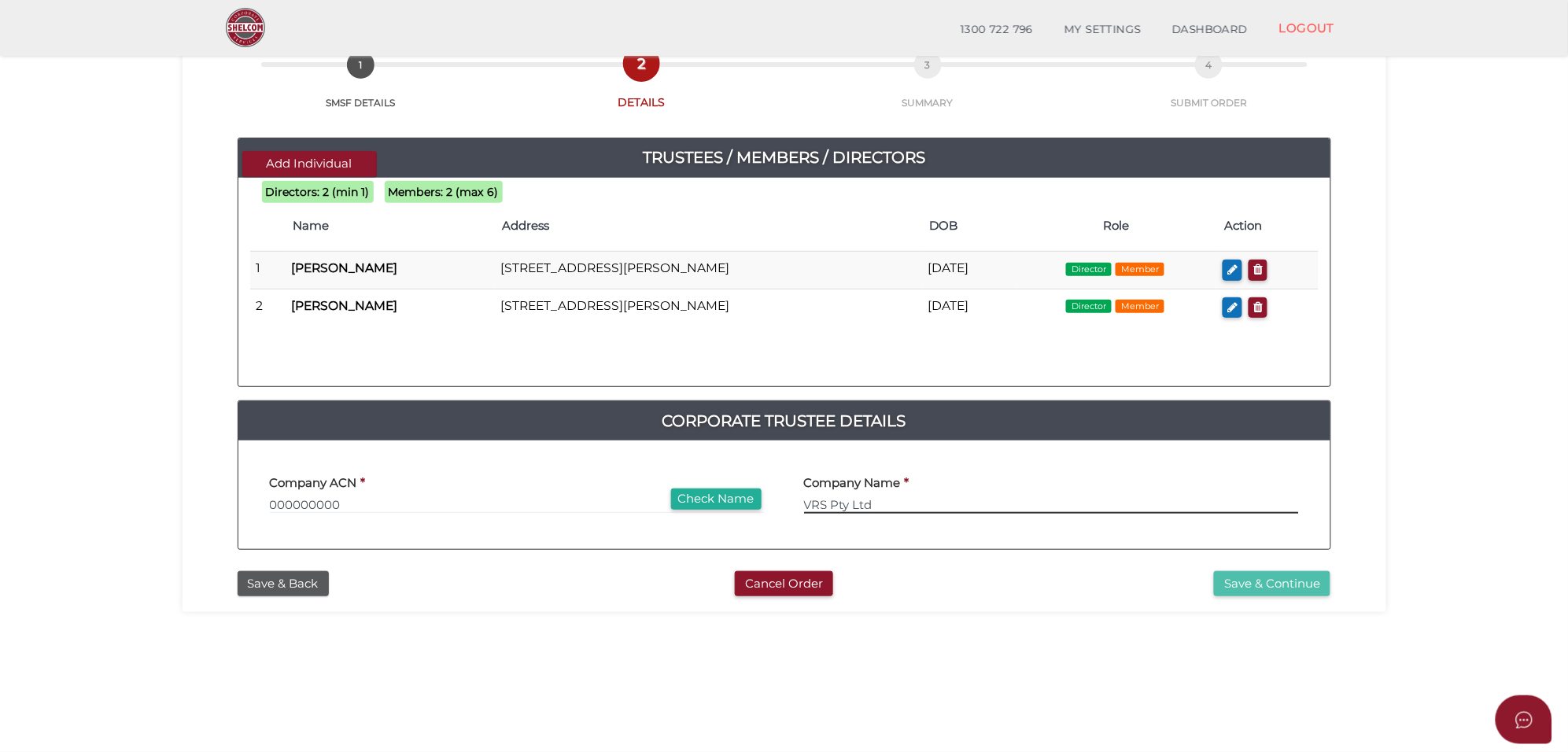
type input "VRS Pty Ltd"
click at [1292, 582] on button "Save & Continue" at bounding box center [1271, 584] width 116 height 26
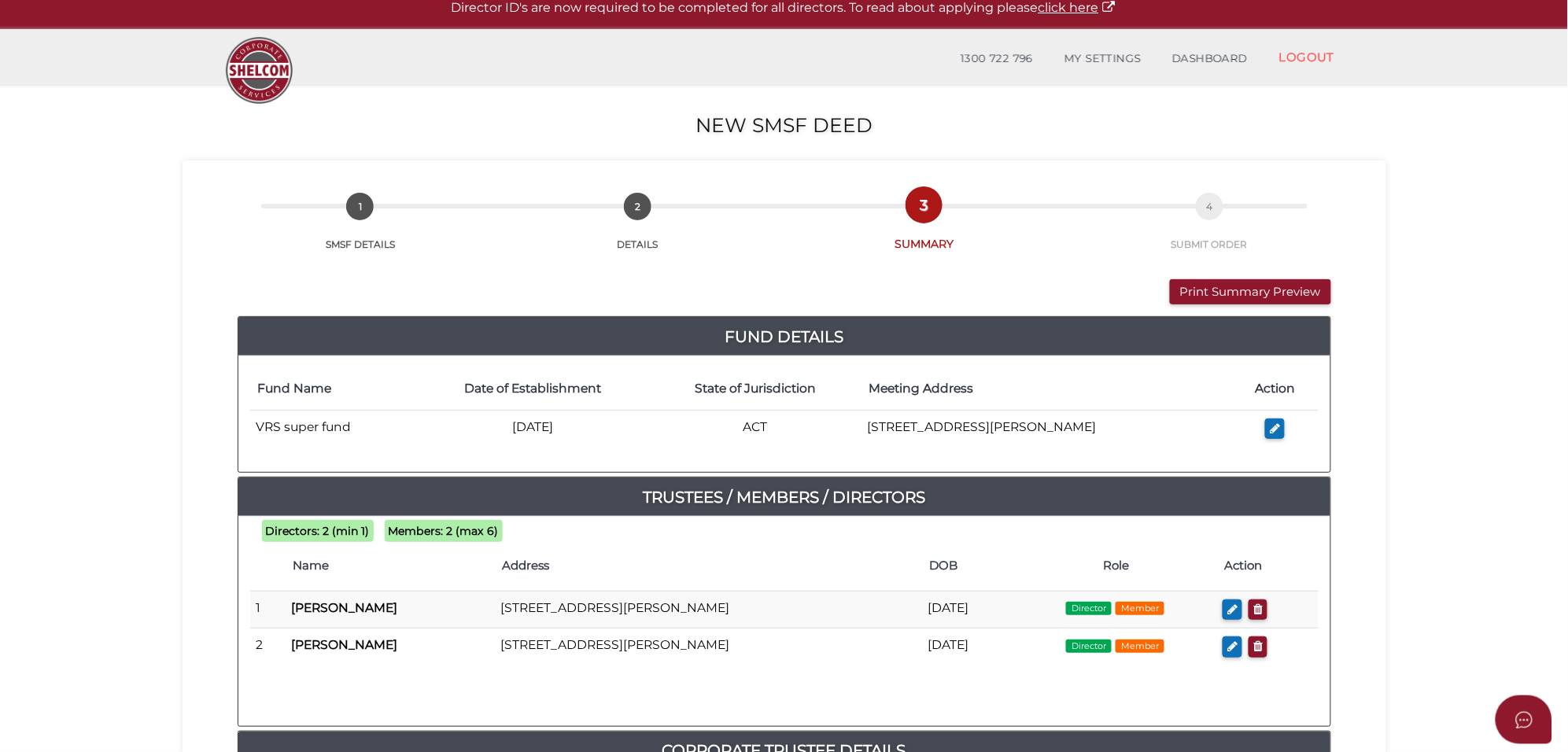
scroll to position [98, 0]
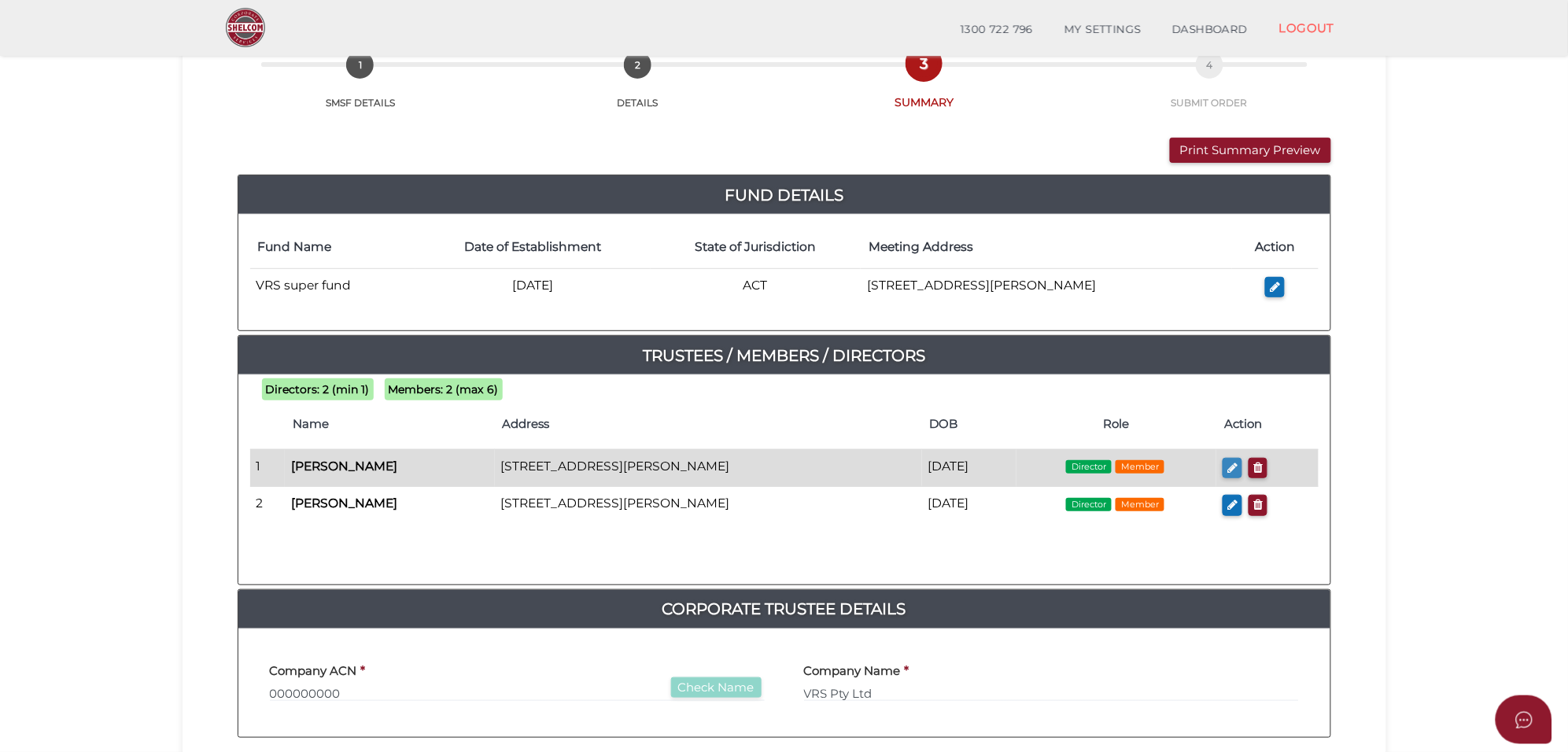
click at [1229, 477] on button "button" at bounding box center [1232, 468] width 19 height 21
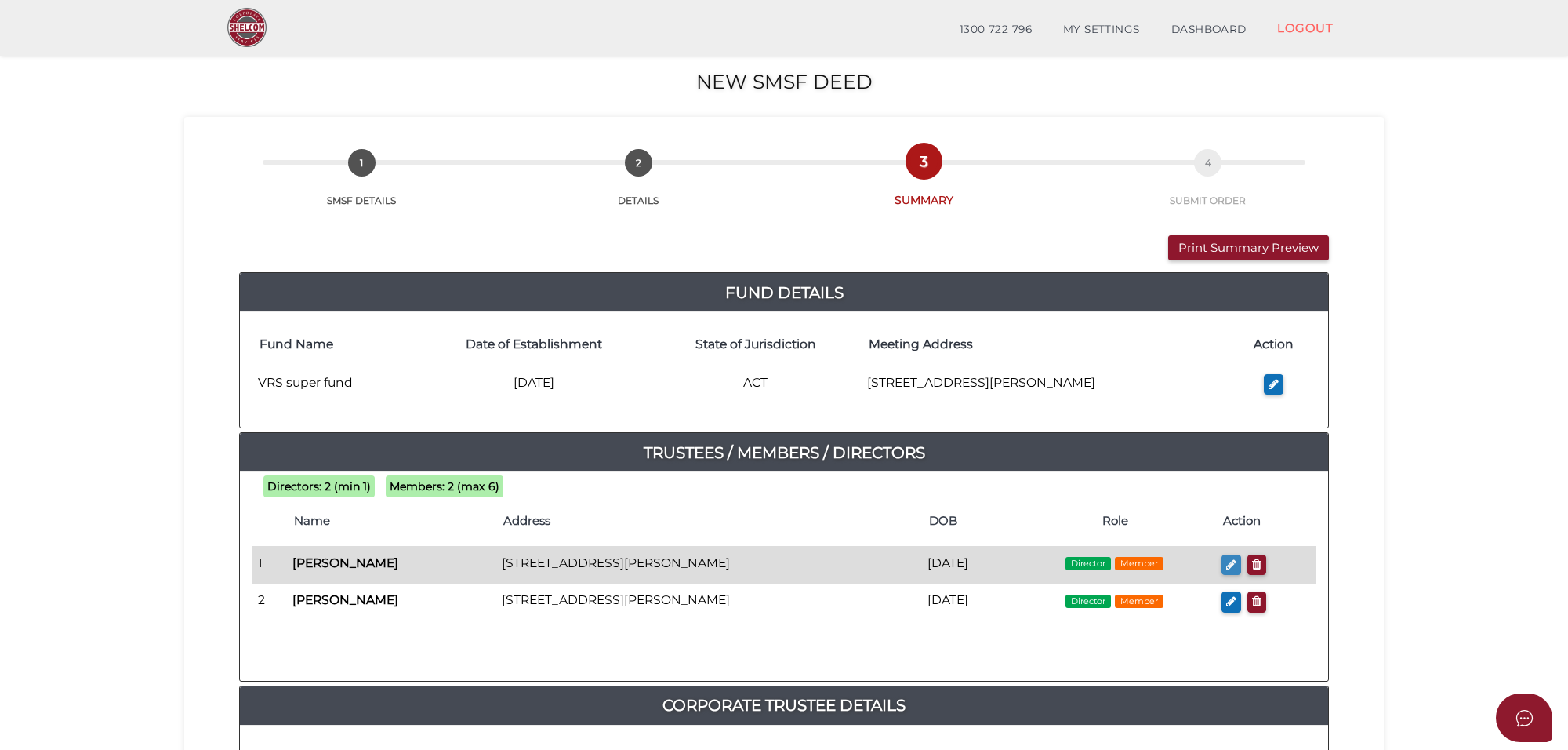
checkbox input "true"
type input "Vishal"
type input "Mehta"
type input "[DATE]"
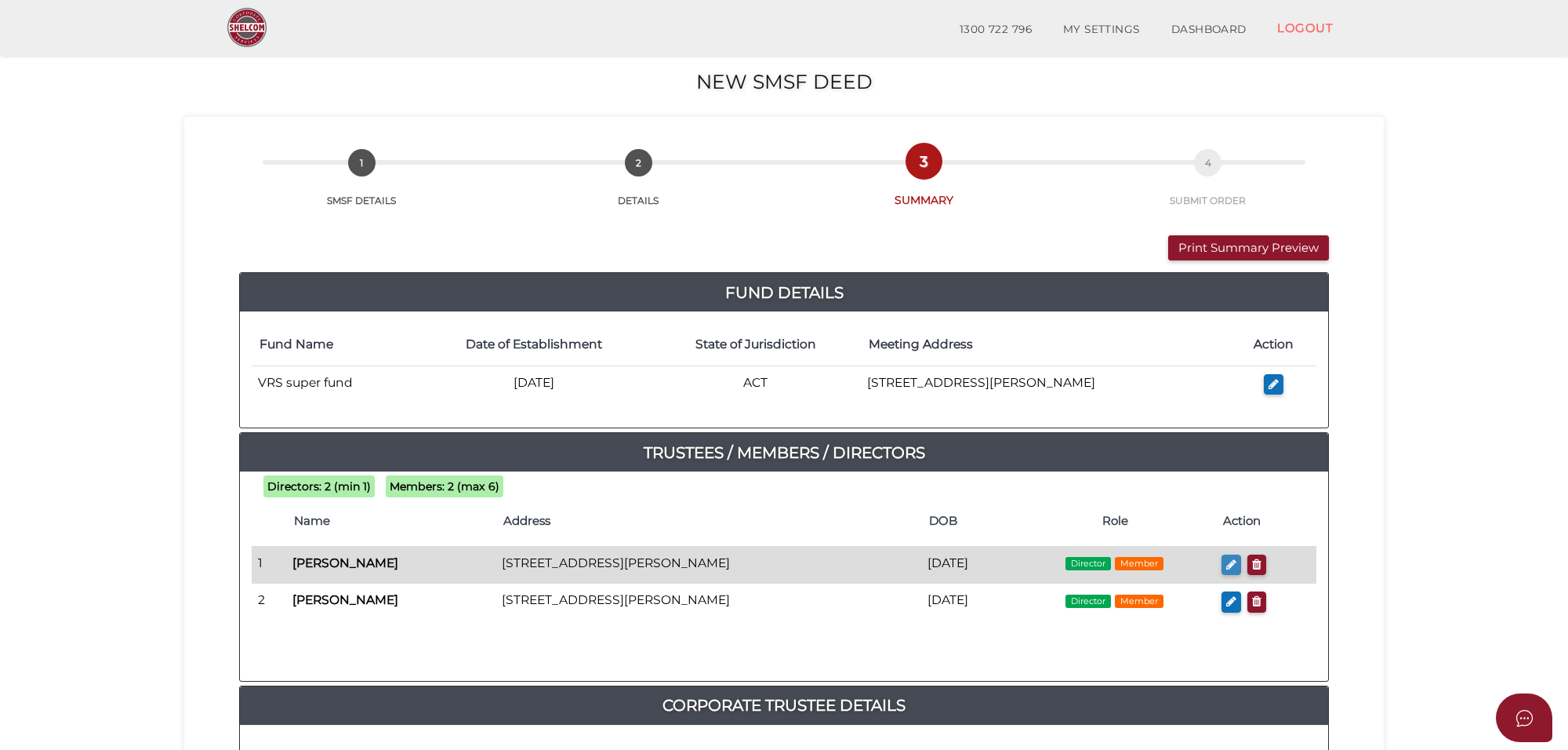
select select "[DEMOGRAPHIC_DATA]"
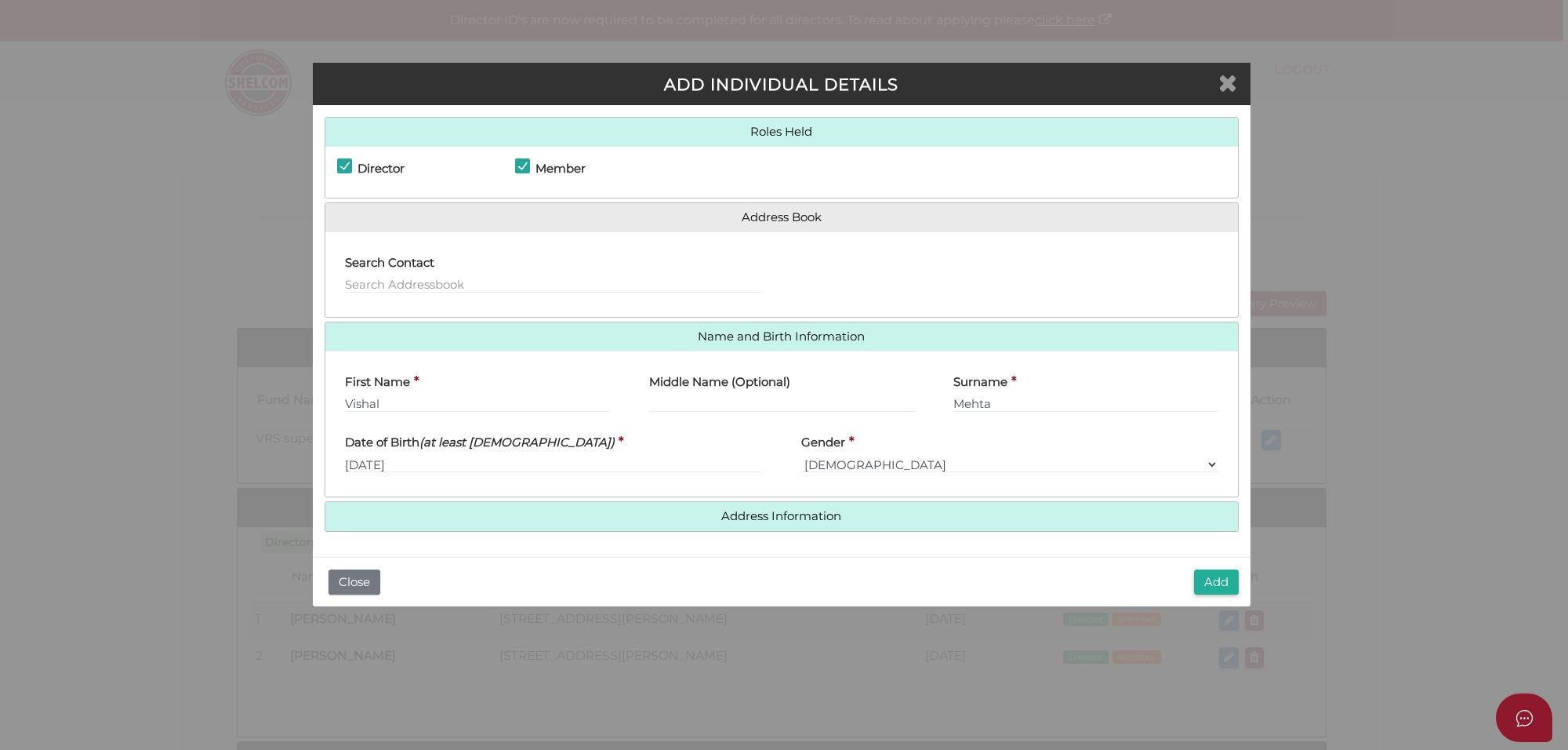
click at [1231, 86] on icon "Close" at bounding box center [1228, 82] width 19 height 24
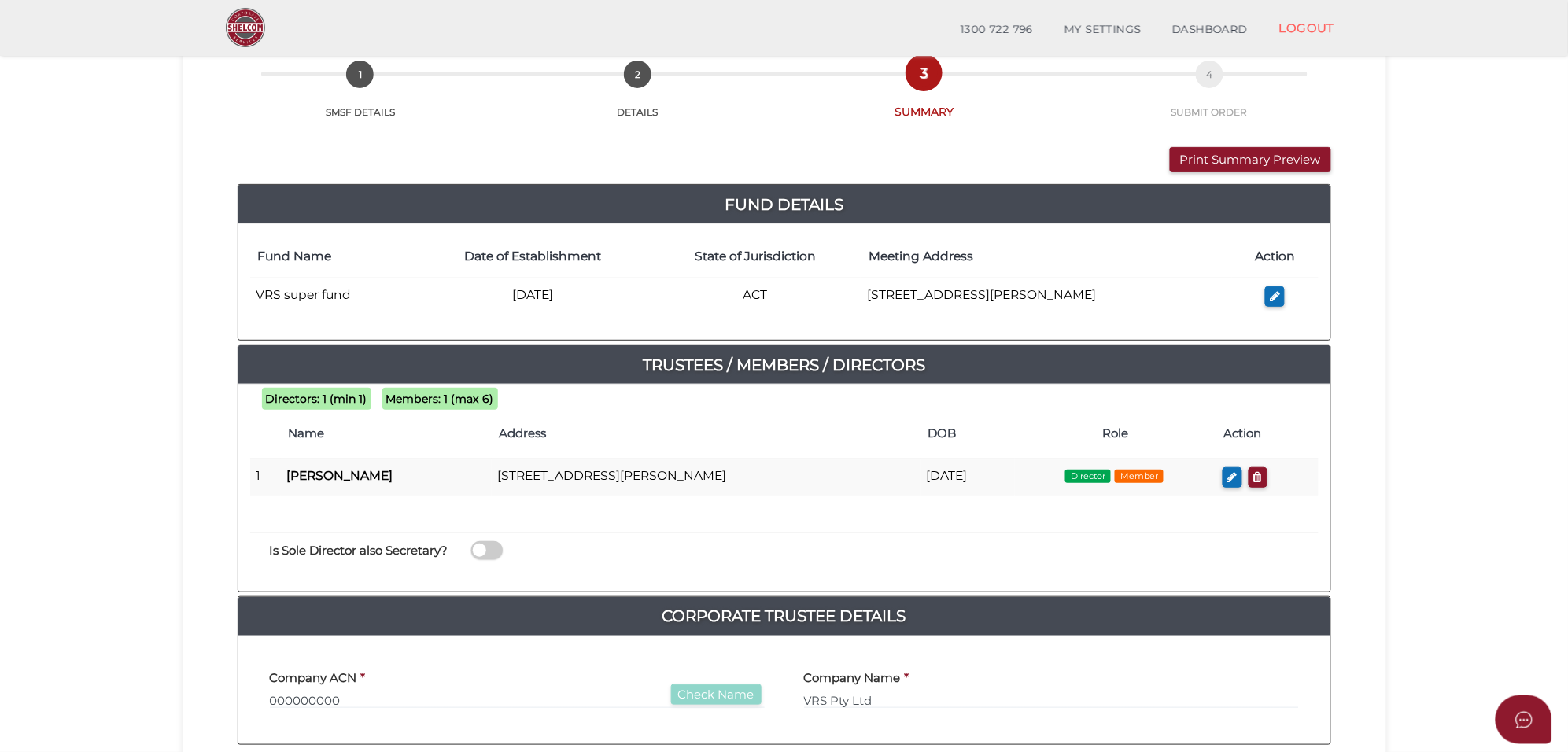
scroll to position [295, 0]
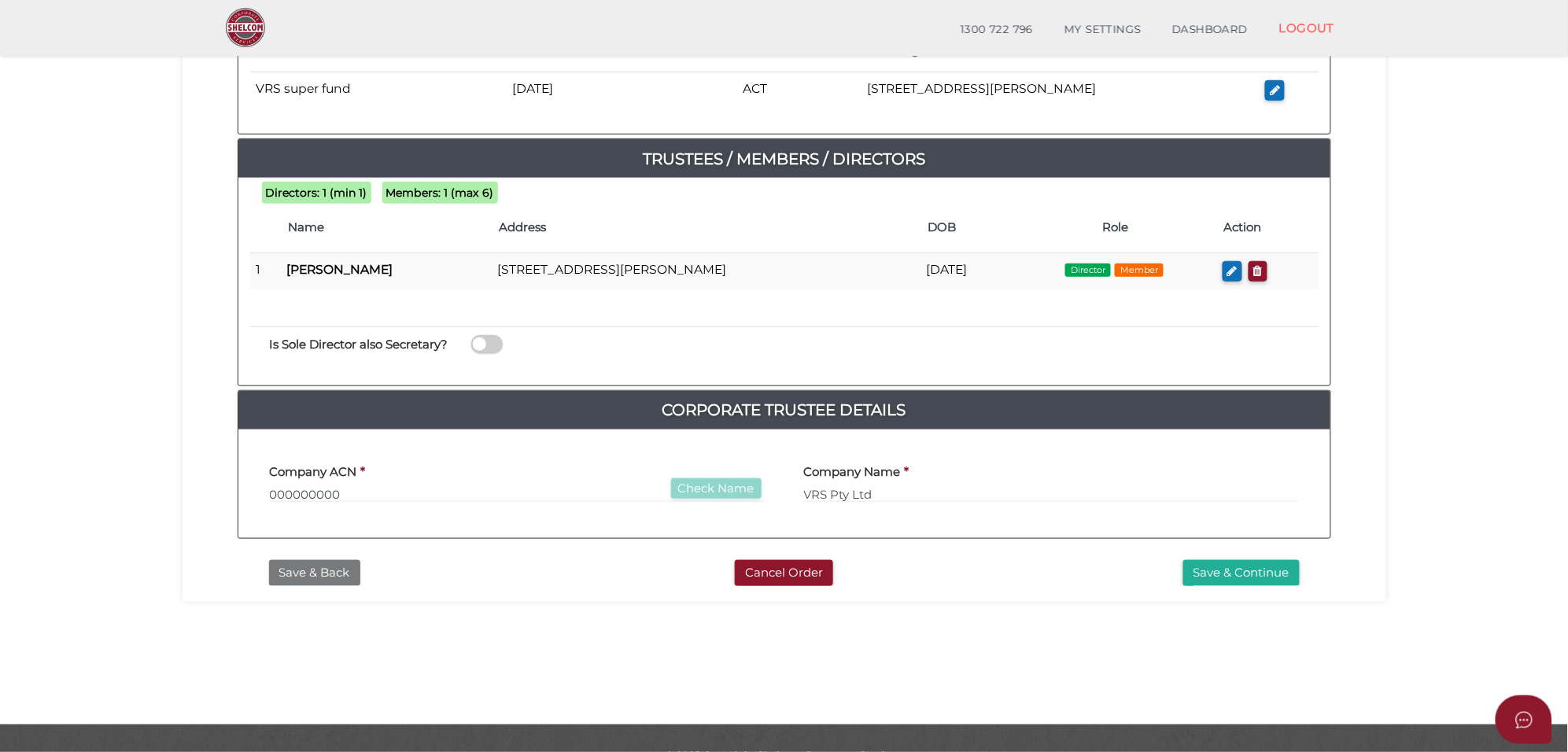
click at [314, 575] on button "Save & Back" at bounding box center [314, 573] width 91 height 26
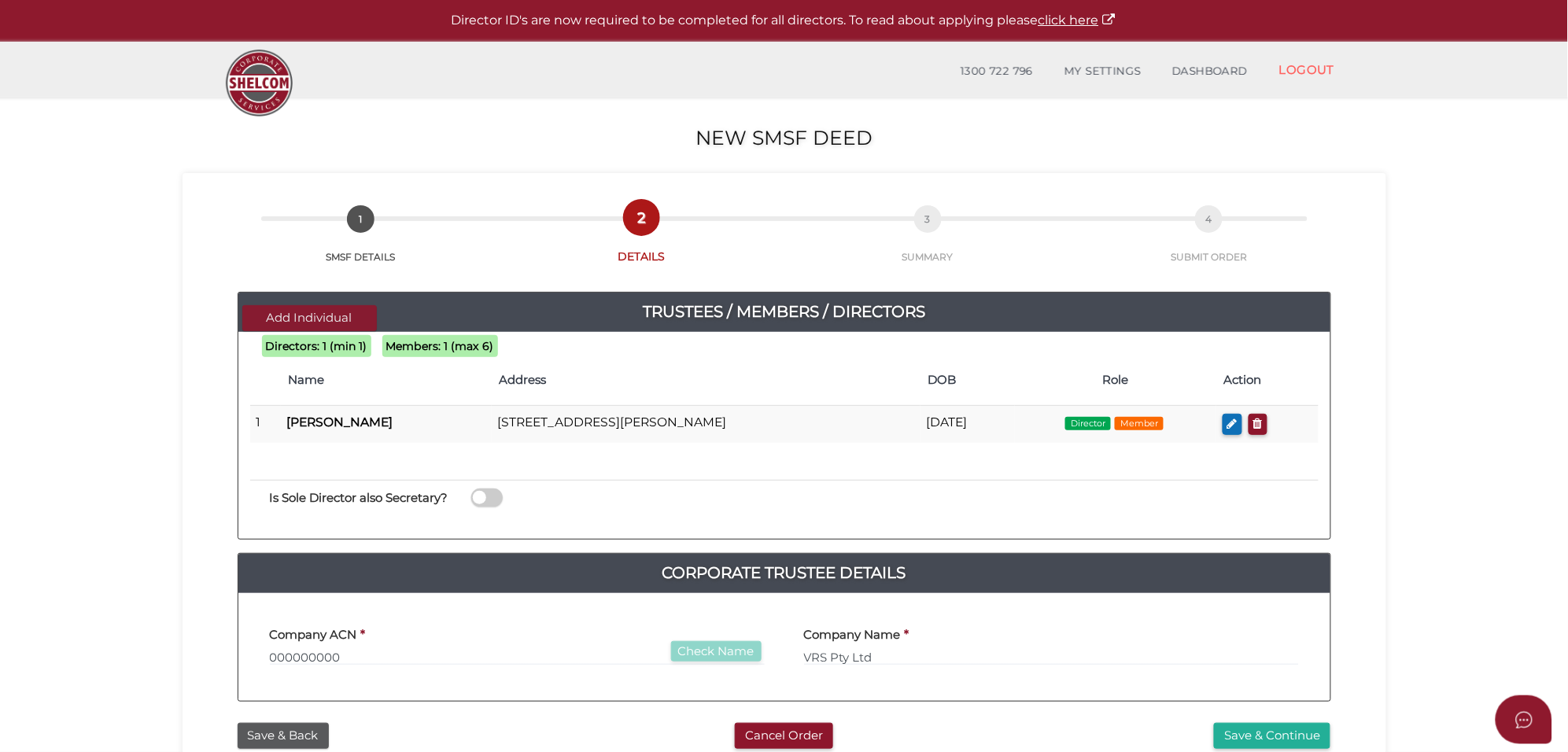
click at [306, 314] on button "Add Individual" at bounding box center [310, 319] width 135 height 26
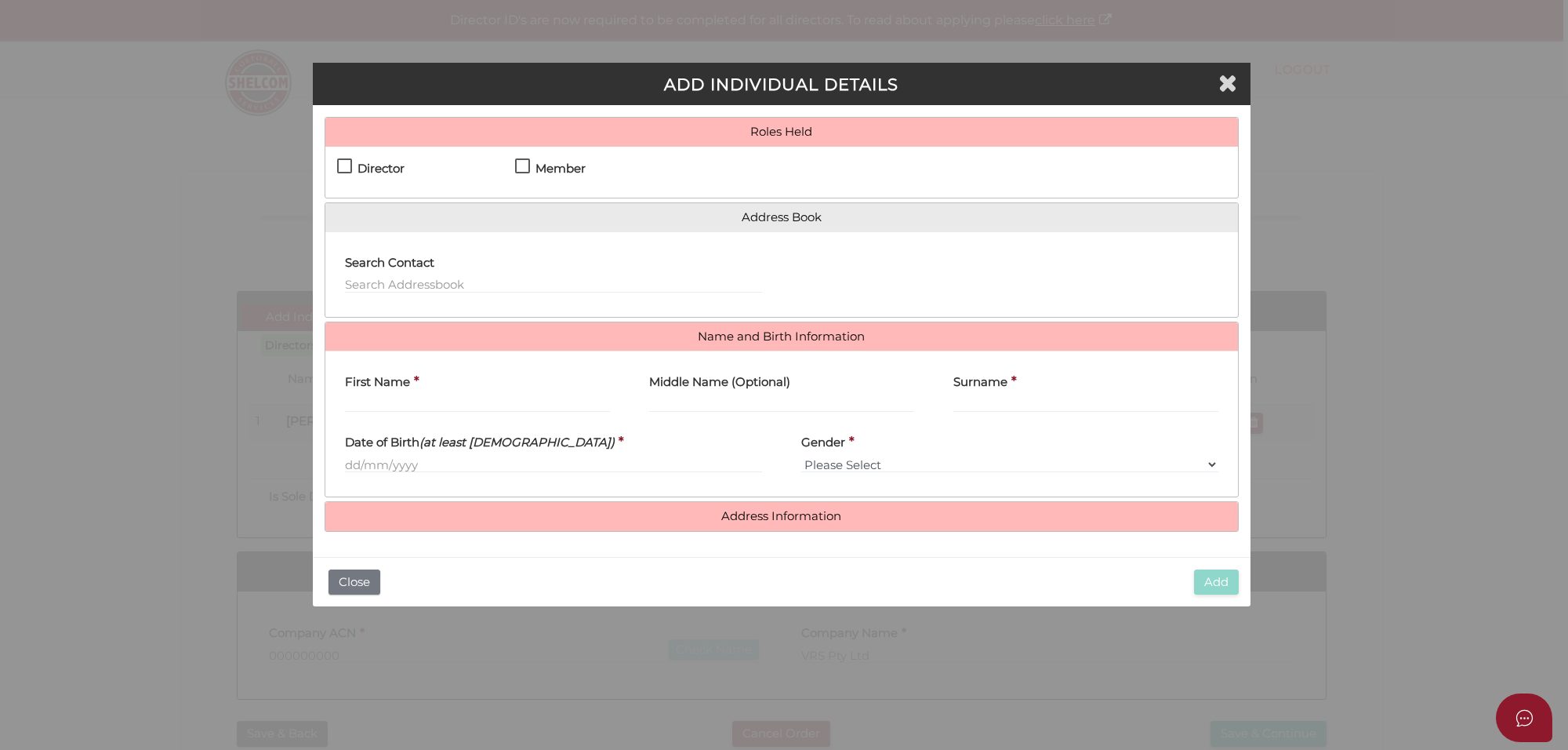
click at [337, 163] on label "Director" at bounding box center [370, 172] width 67 height 19
checkbox input "true"
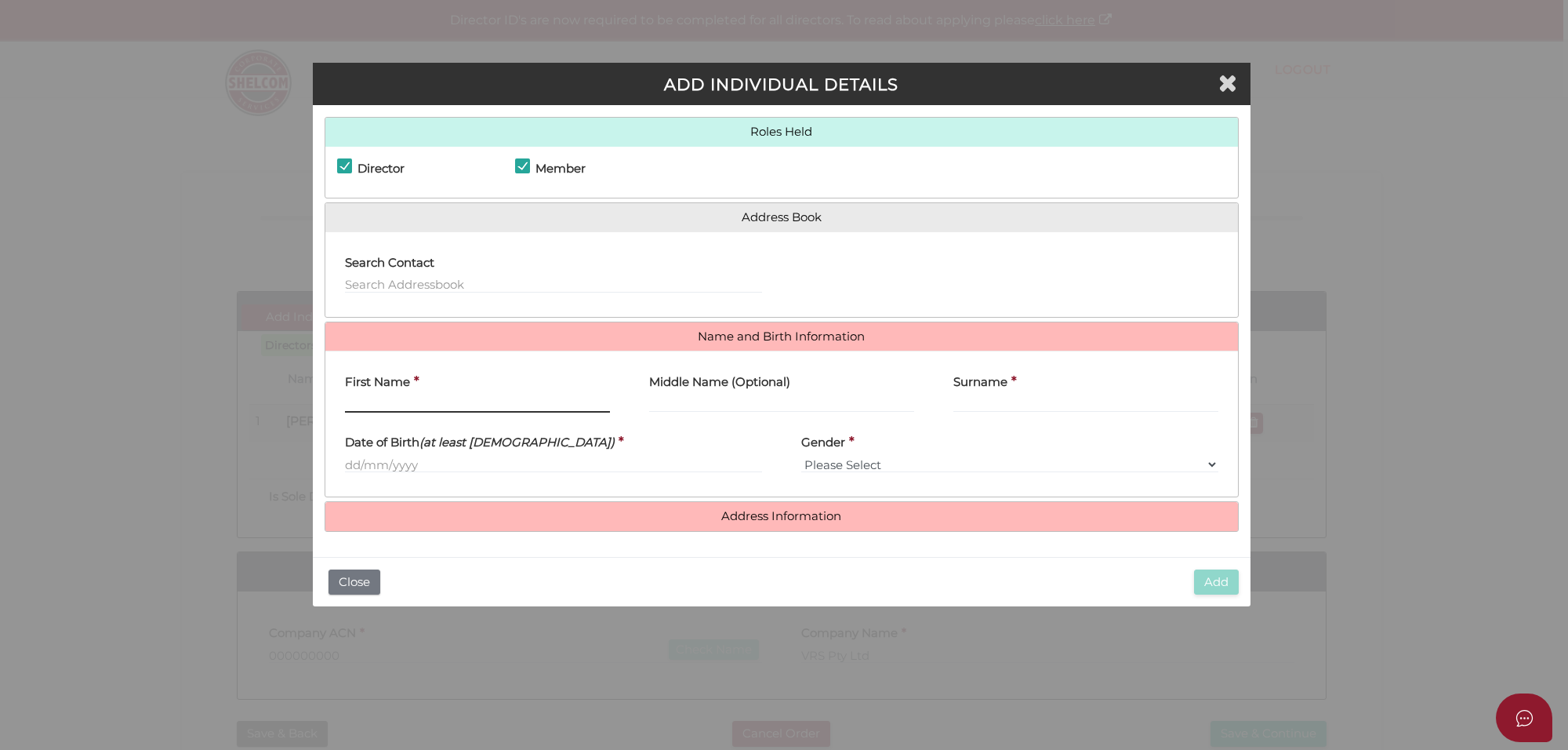
click at [358, 408] on input "First Name" at bounding box center [477, 404] width 265 height 17
type input "Vishal"
type input "Mehta"
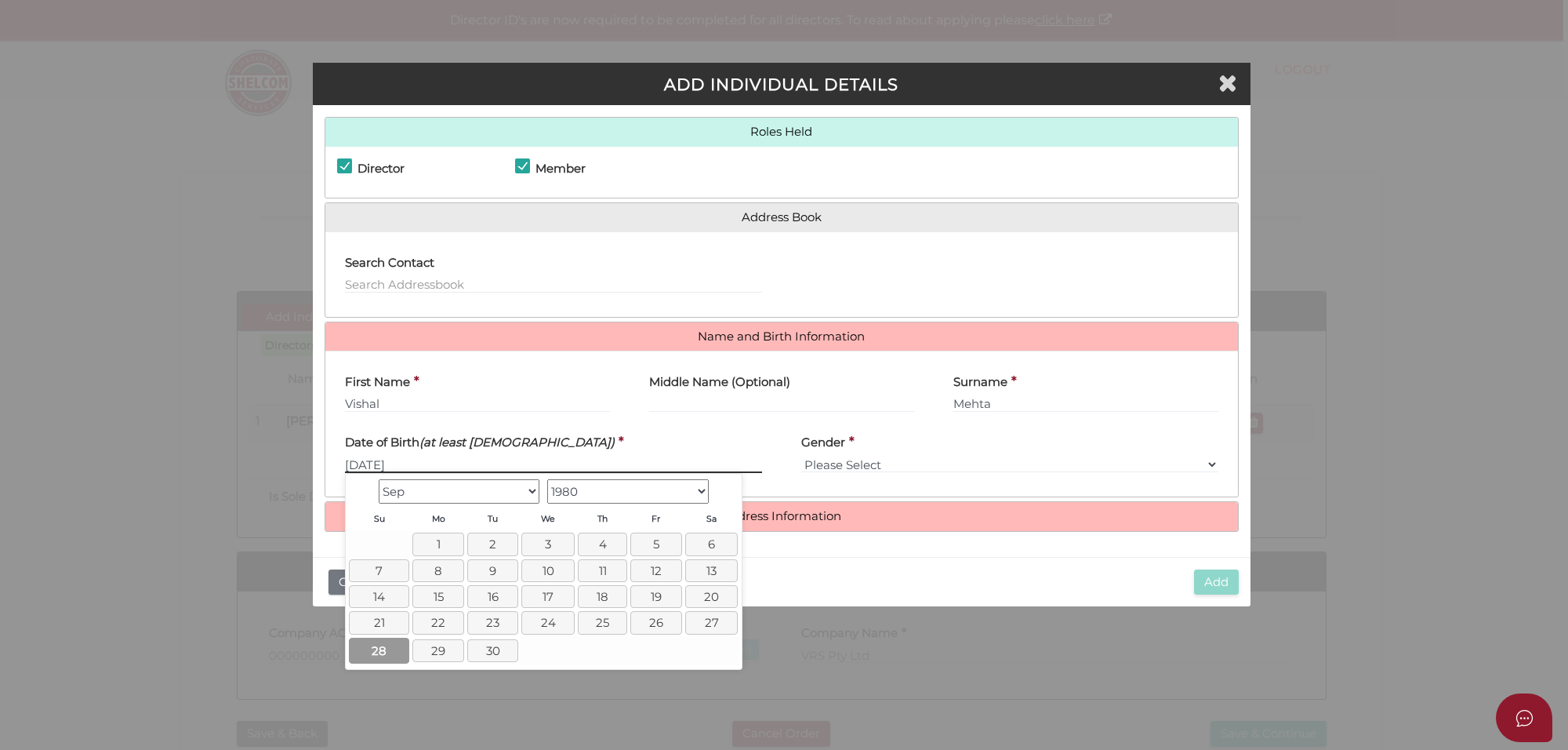
type input "[DATE]"
click at [379, 645] on link "28" at bounding box center [379, 650] width 60 height 26
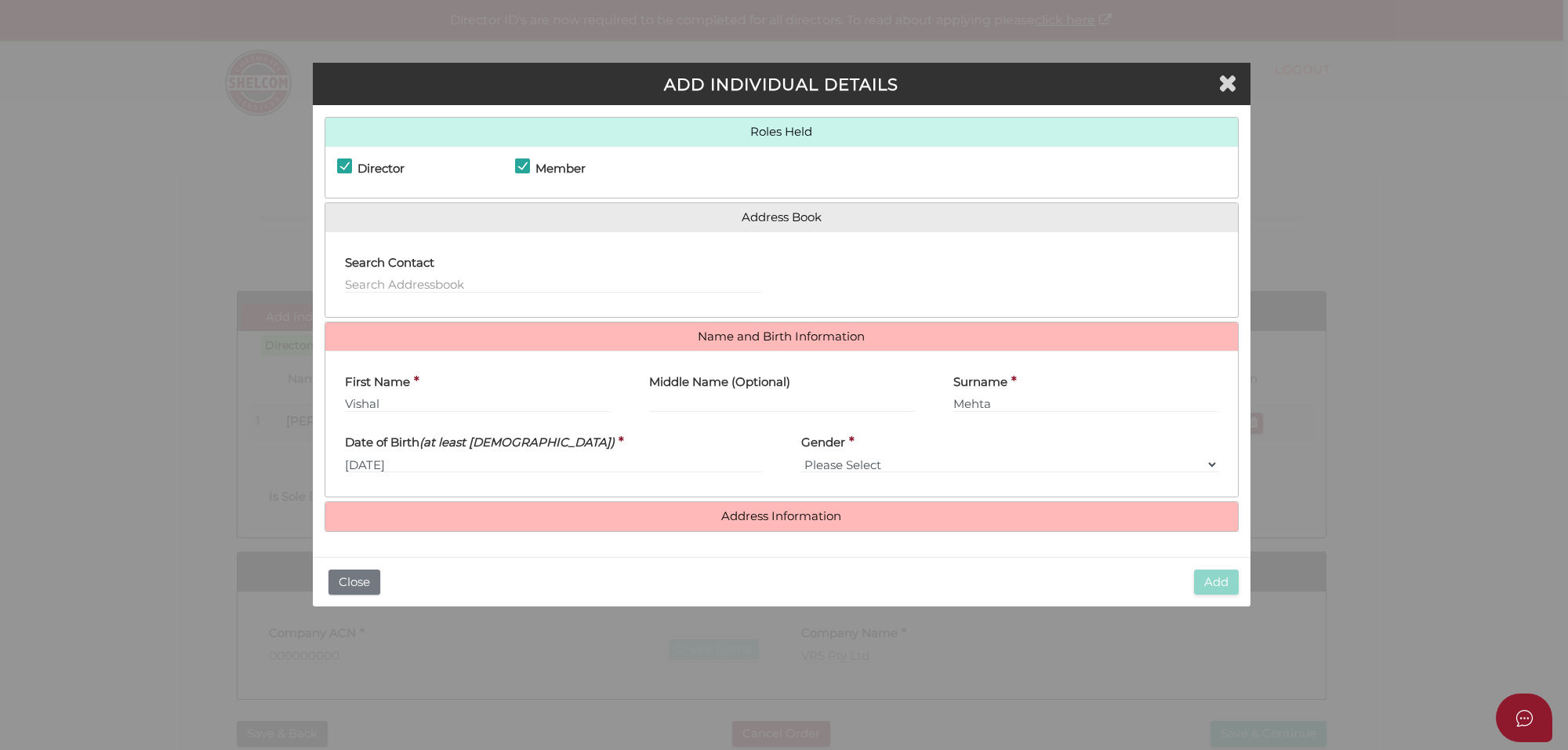
click at [892, 475] on div "Gender * Please Select Male Female" at bounding box center [1010, 455] width 456 height 61
click at [894, 467] on select "Please Select Male Female" at bounding box center [1010, 464] width 417 height 17
select select "[DEMOGRAPHIC_DATA]"
click at [801, 456] on select "Please Select Male Female" at bounding box center [1010, 464] width 417 height 17
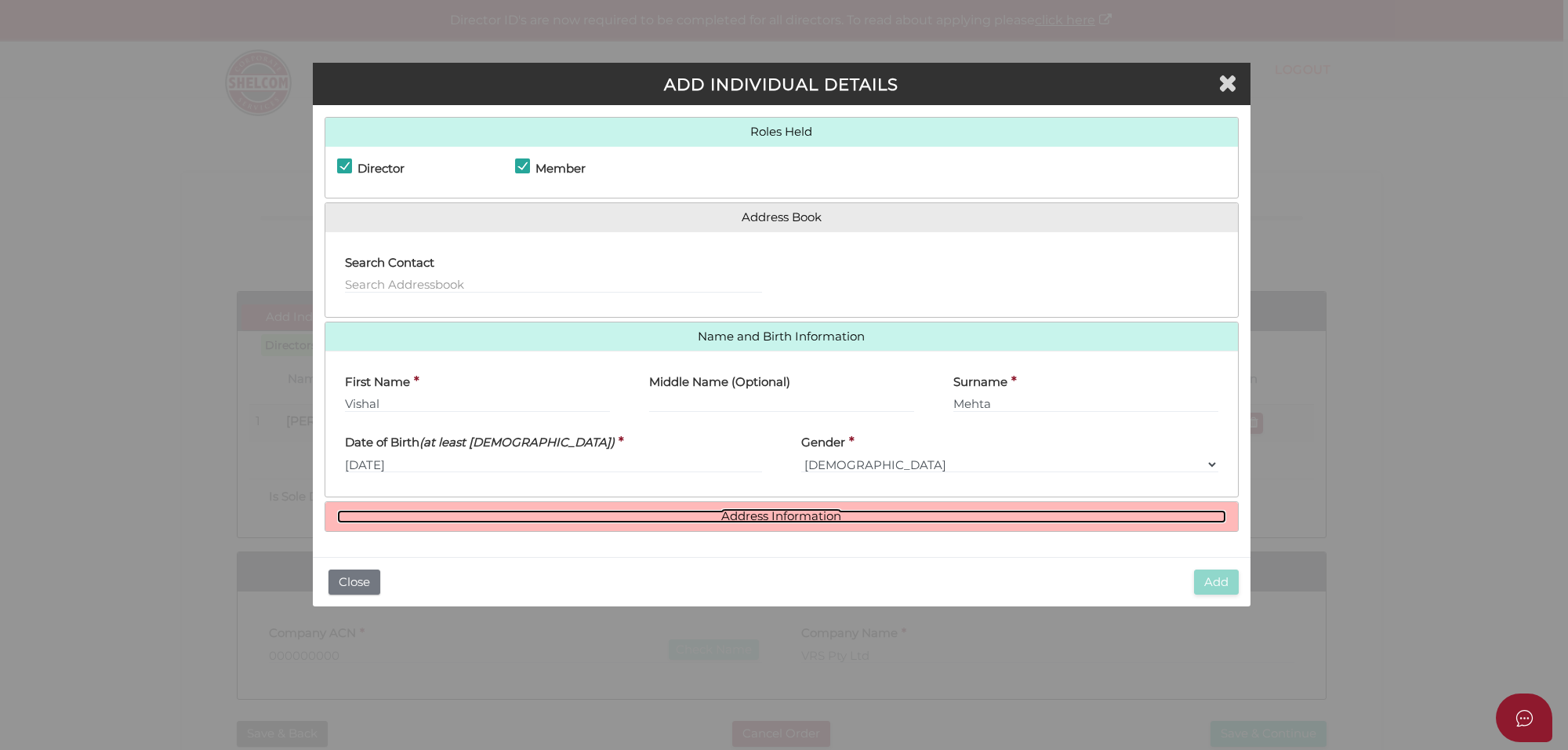
click at [776, 515] on link "Address Information" at bounding box center [781, 516] width 889 height 13
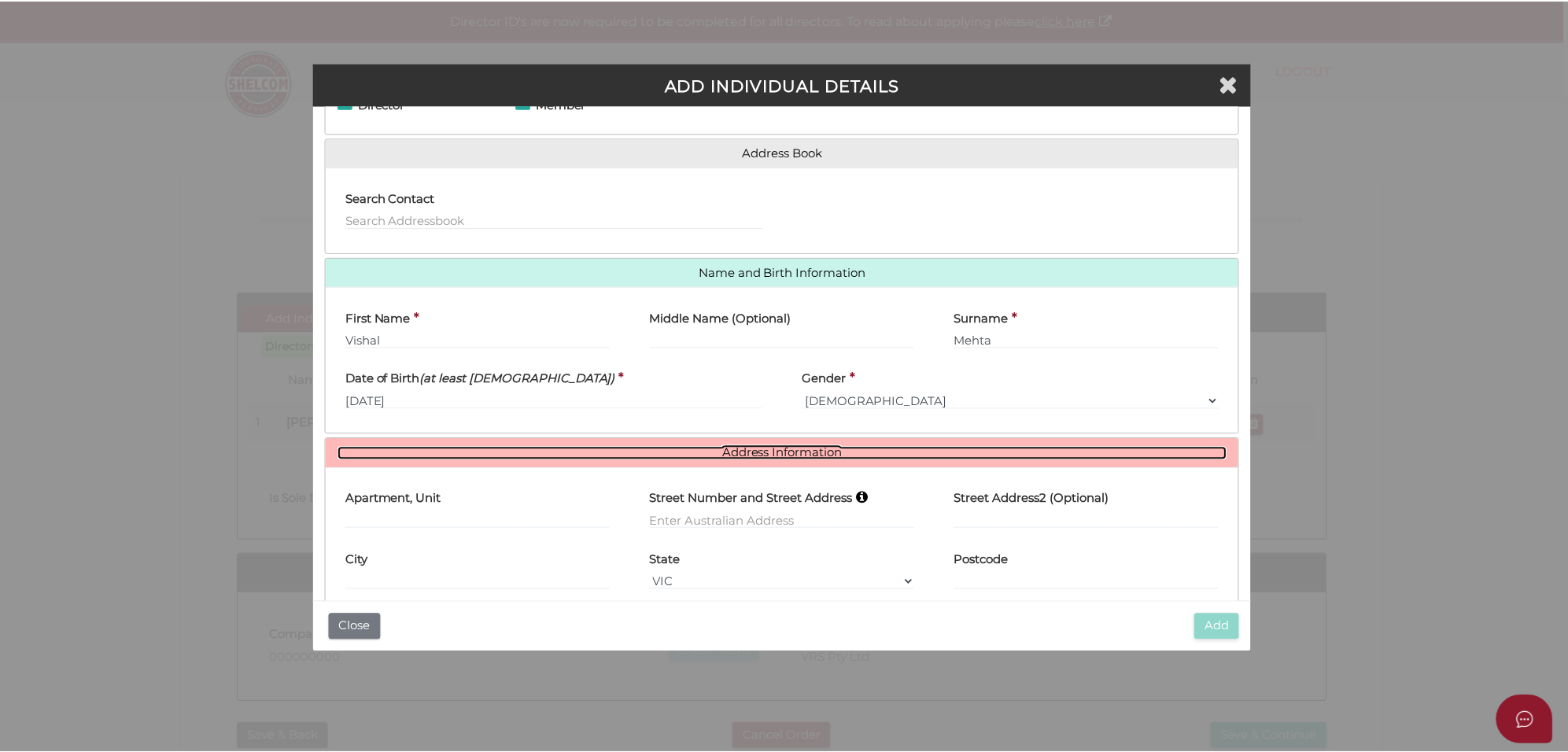
scroll to position [98, 0]
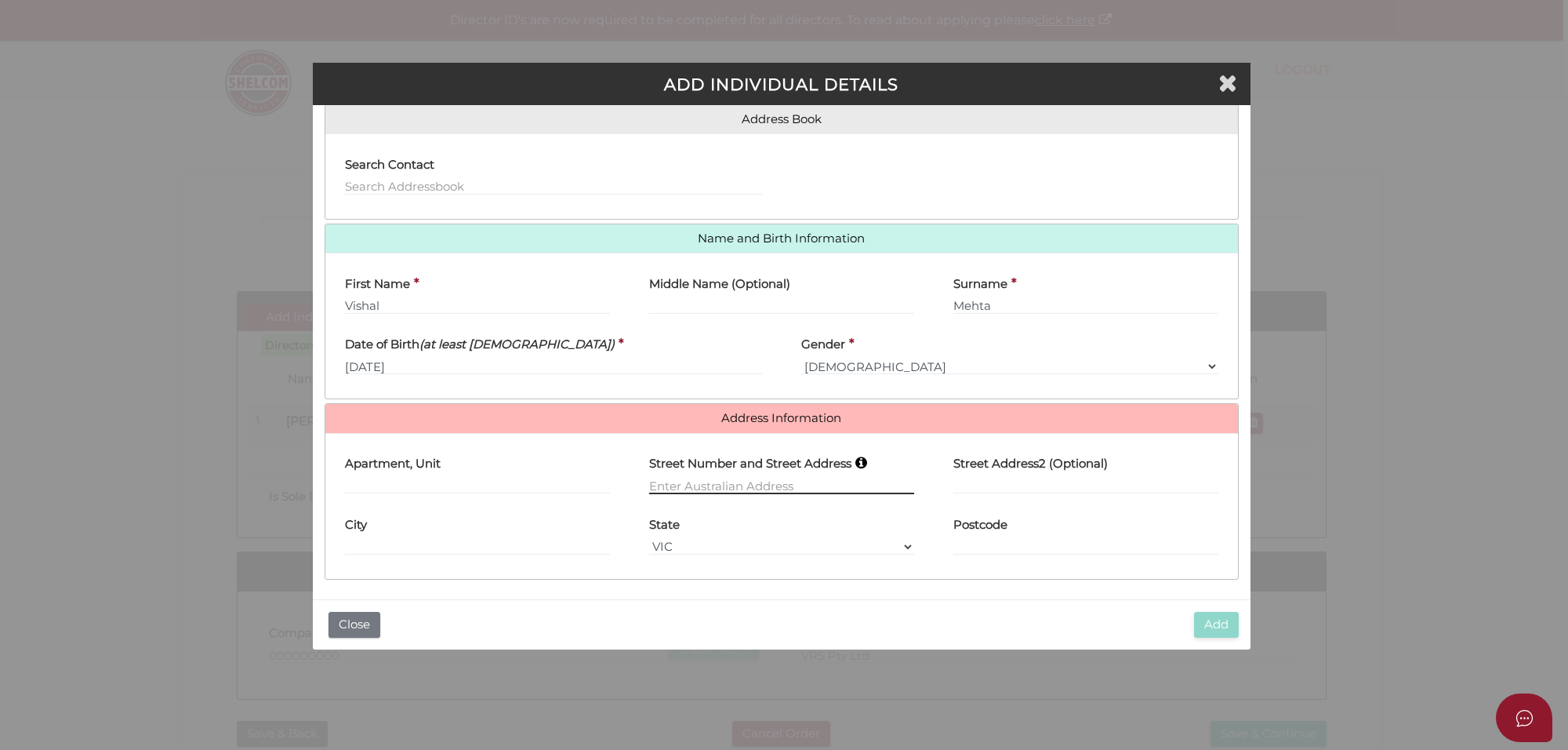
click at [694, 481] on input "text" at bounding box center [782, 485] width 265 height 17
paste input "[PERSON_NAME][GEOGRAPHIC_DATA]"
click at [649, 483] on input "[PERSON_NAME][GEOGRAPHIC_DATA]" at bounding box center [782, 485] width 265 height 17
type input "14"
type input "[PERSON_NAME][GEOGRAPHIC_DATA]"
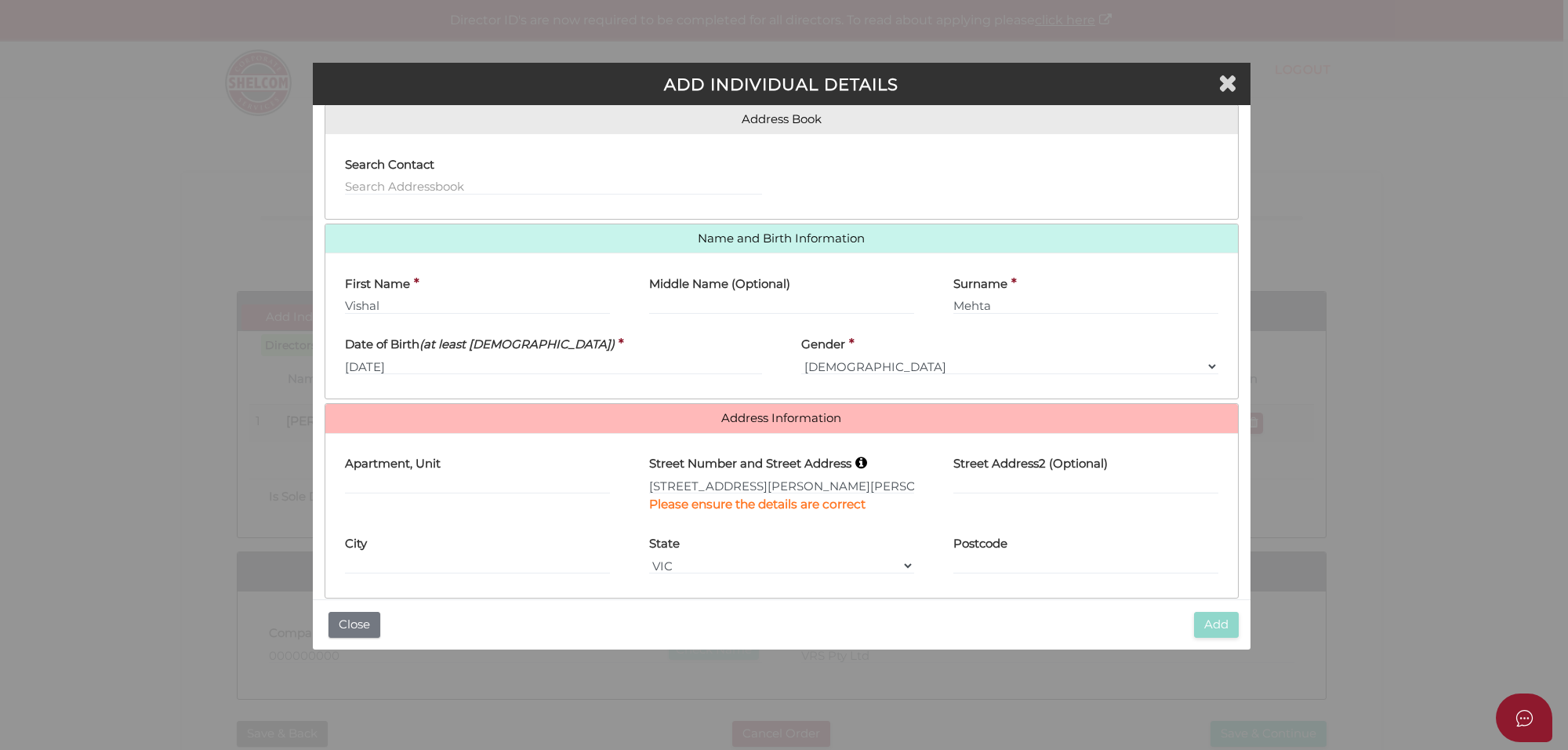
select select "ACT"
type input "2611"
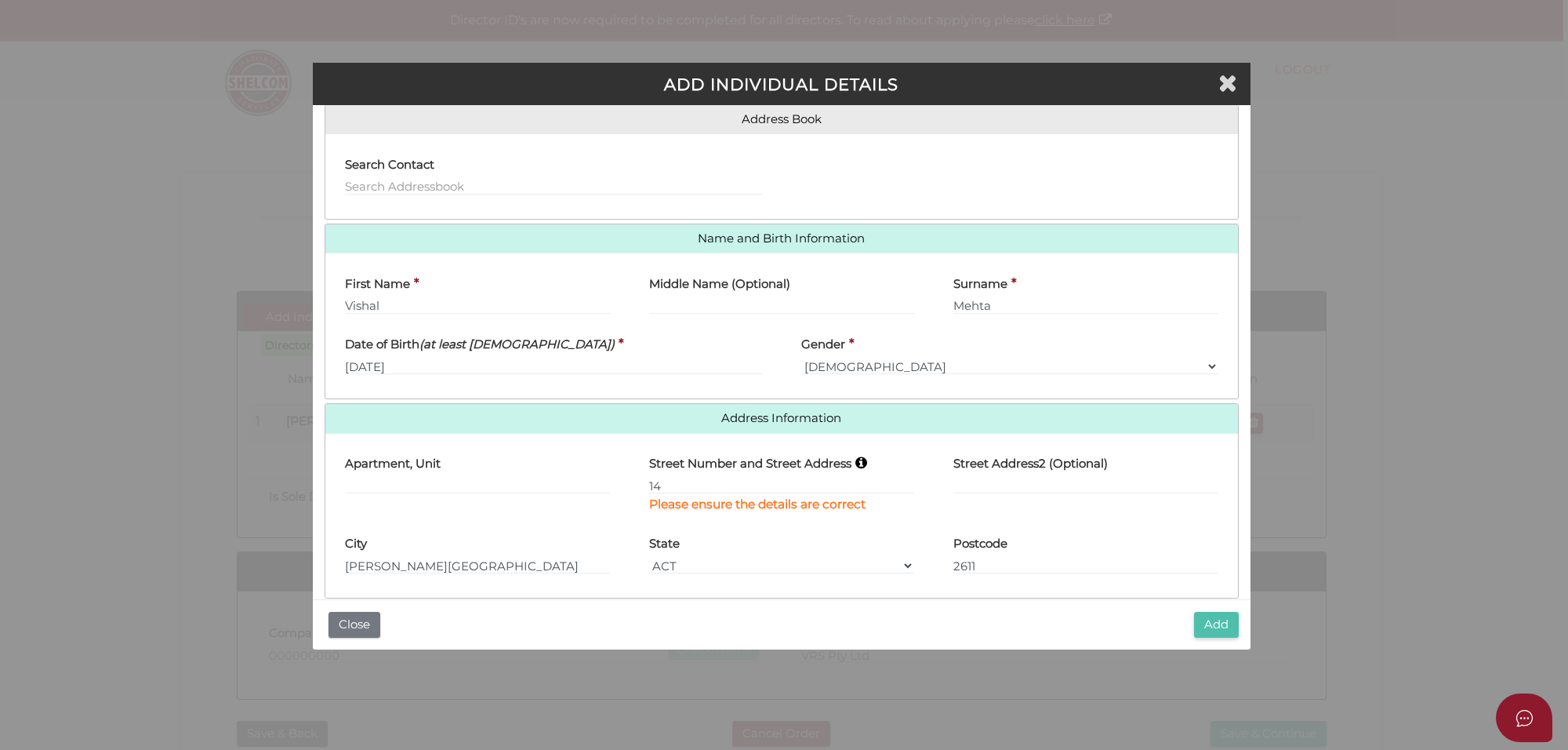
click at [1221, 616] on button "Add" at bounding box center [1215, 625] width 45 height 26
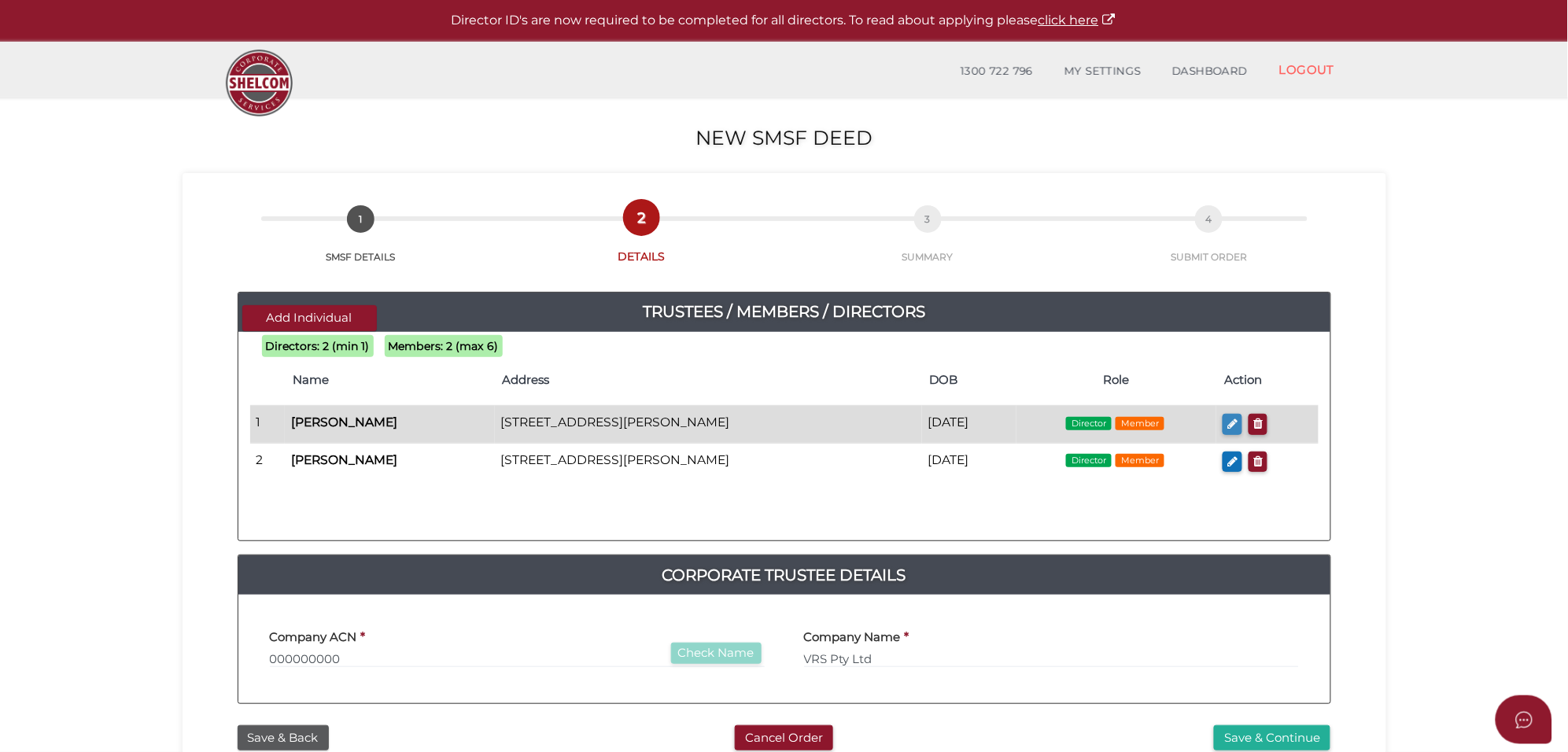
click at [1222, 418] on button "button" at bounding box center [1232, 425] width 19 height 21
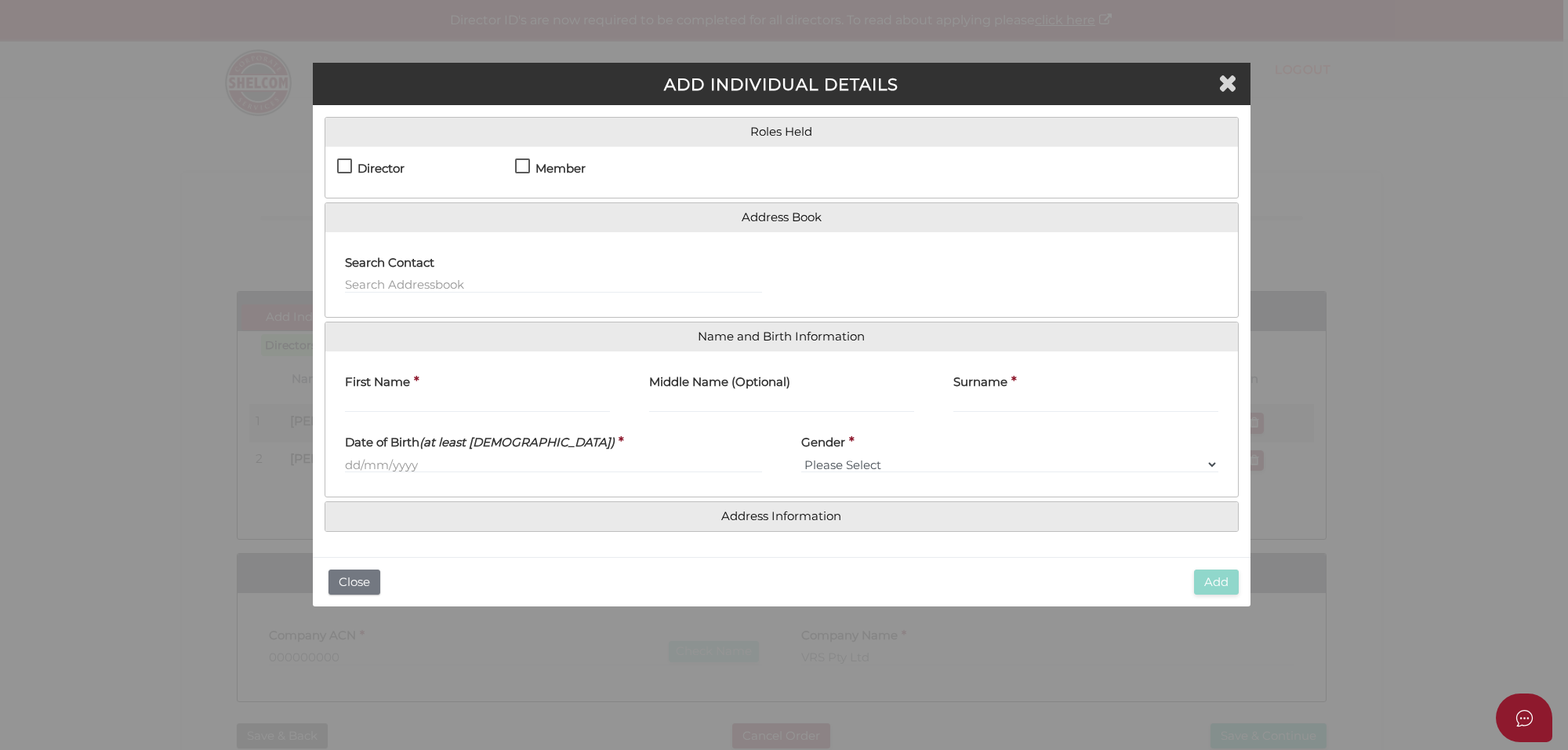
checkbox input "true"
type input "Rashmi"
type input "Mehta"
type input "[DATE]"
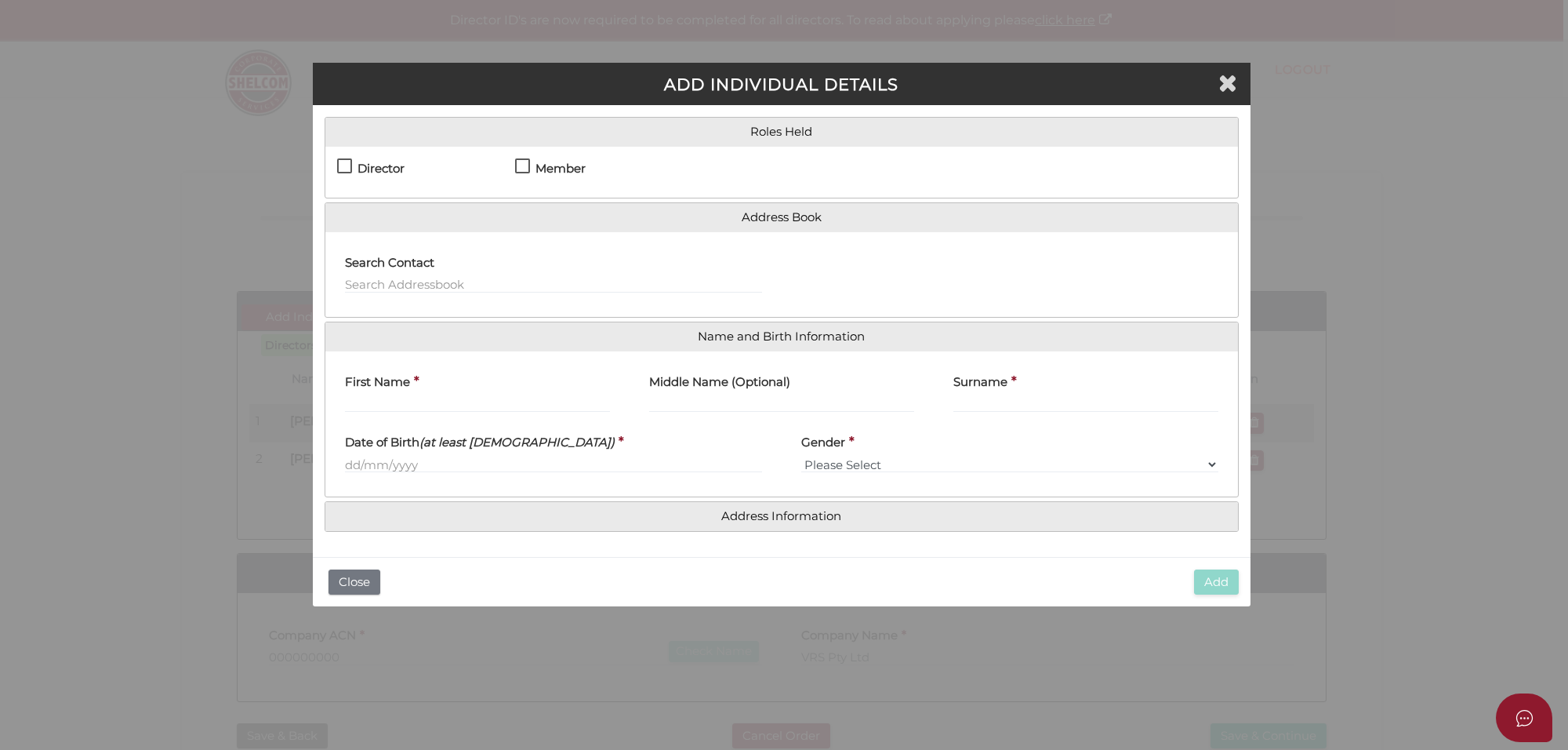
select select "[DEMOGRAPHIC_DATA]"
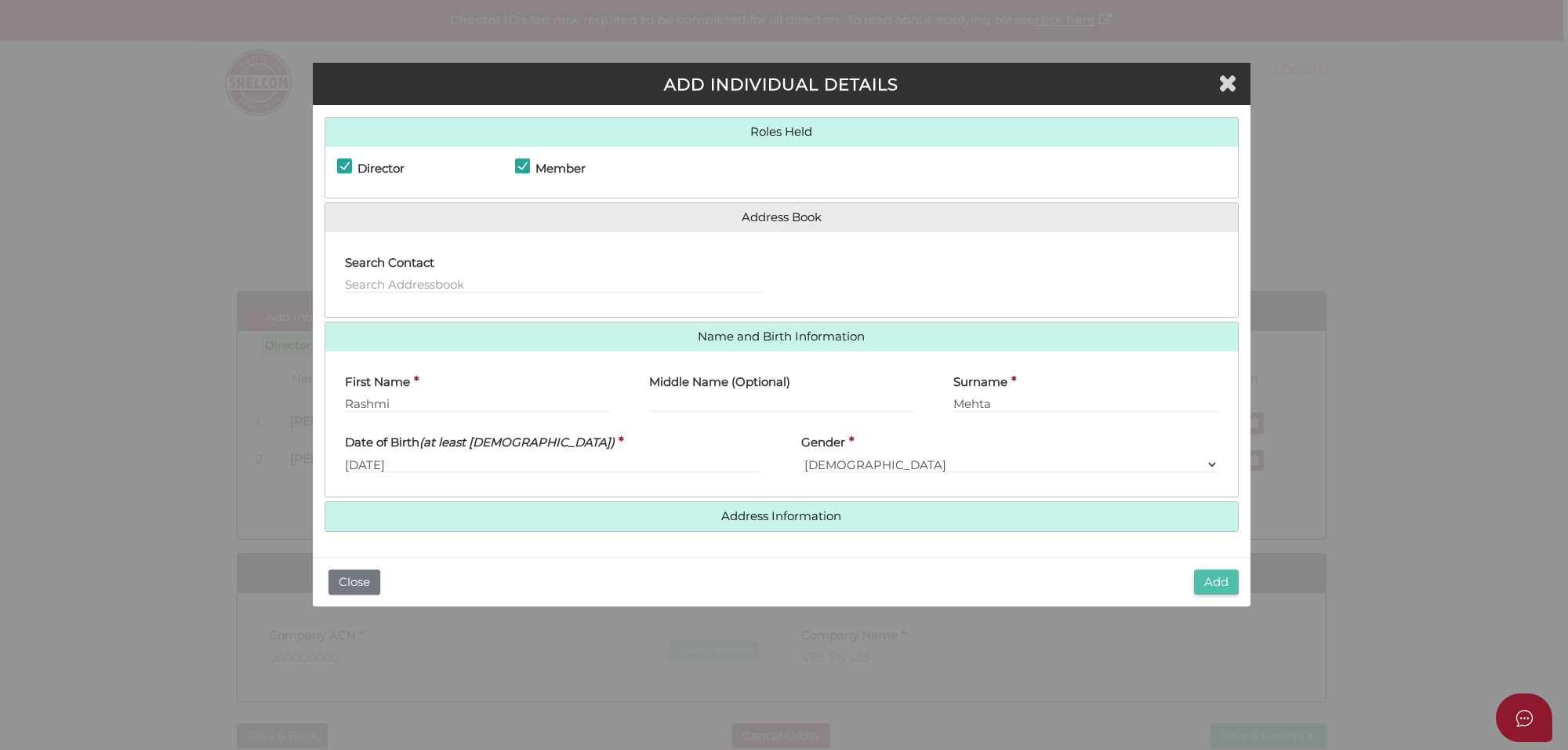
click at [1212, 581] on button "Add" at bounding box center [1215, 582] width 45 height 26
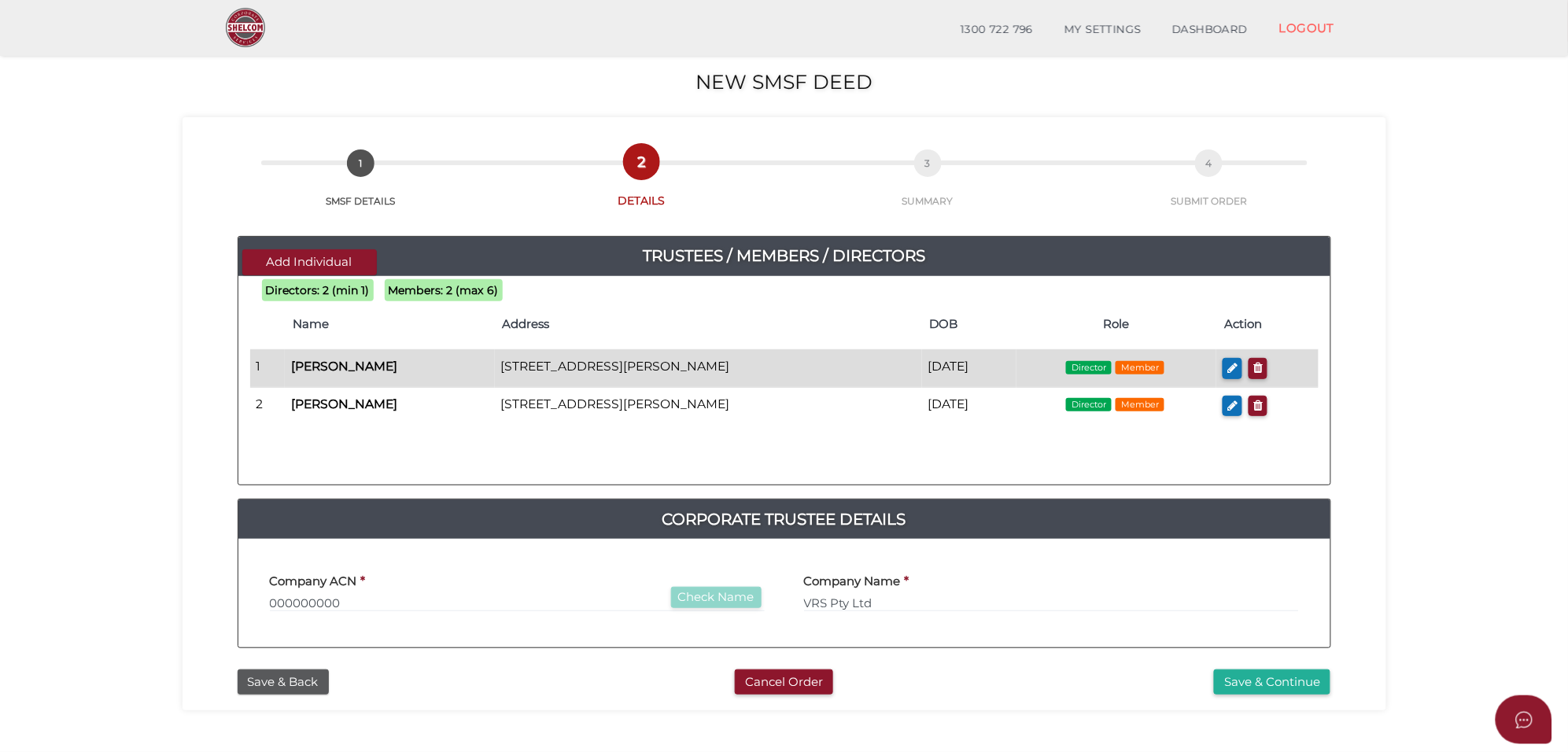
scroll to position [98, 0]
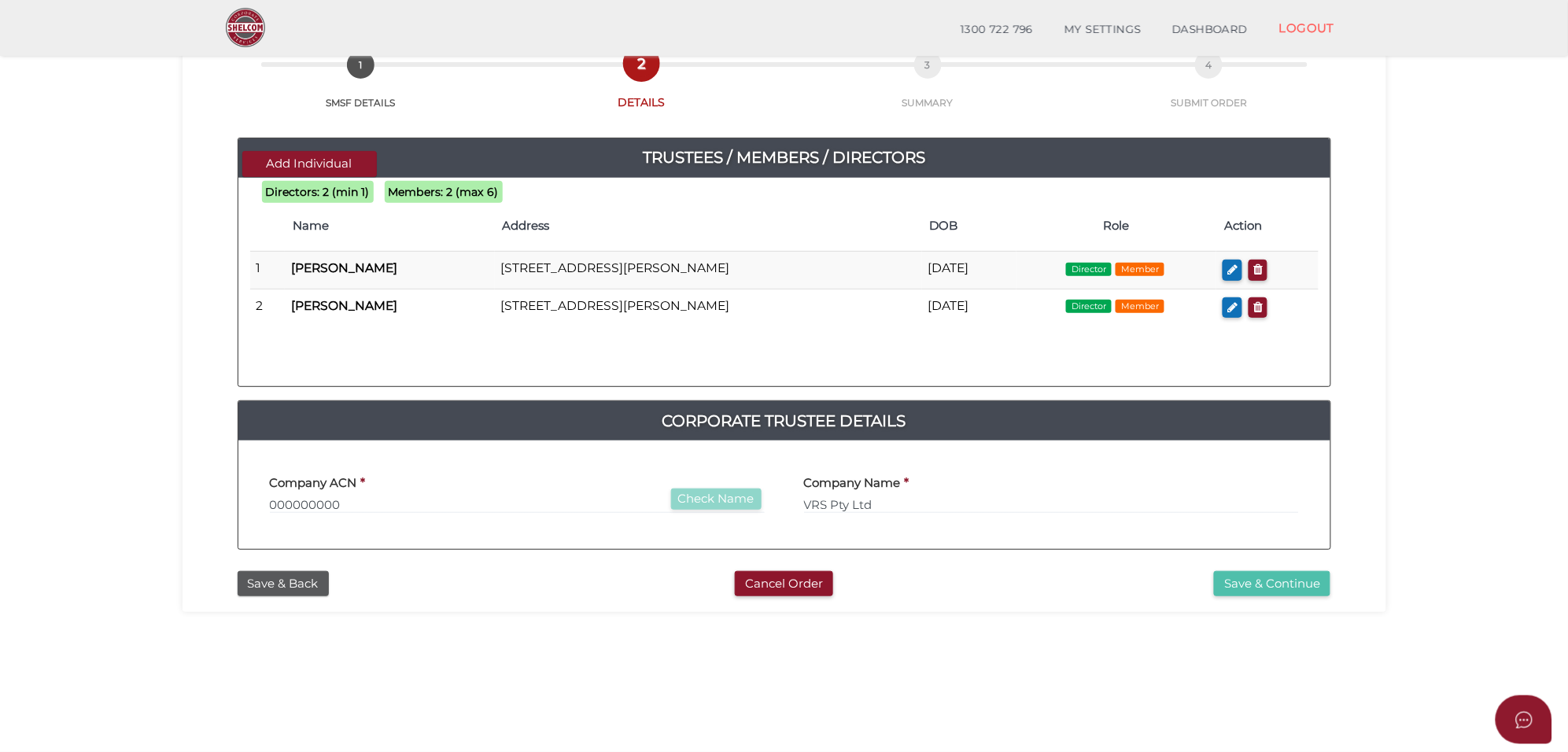
click at [1296, 587] on button "Save & Continue" at bounding box center [1271, 584] width 116 height 26
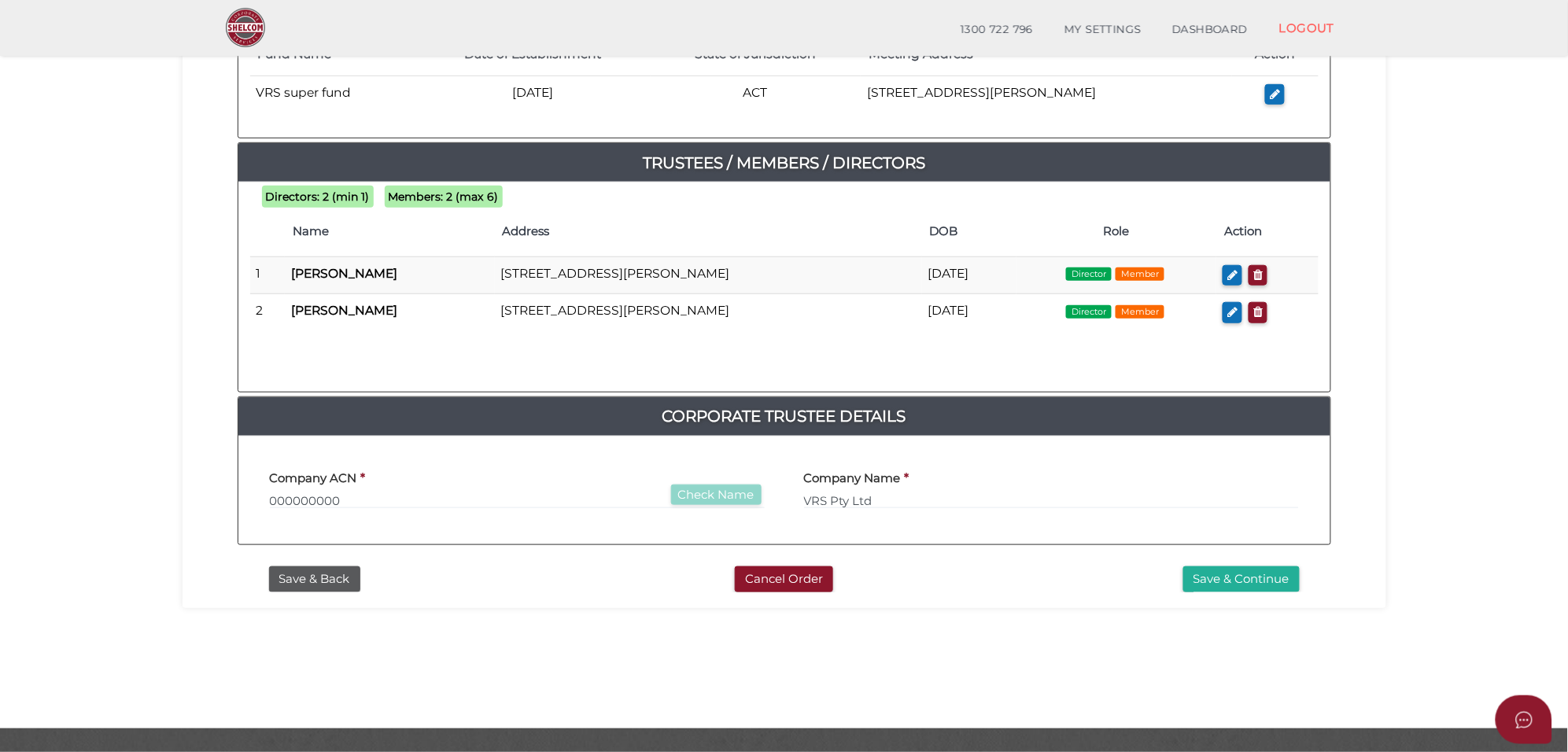
scroll to position [295, 0]
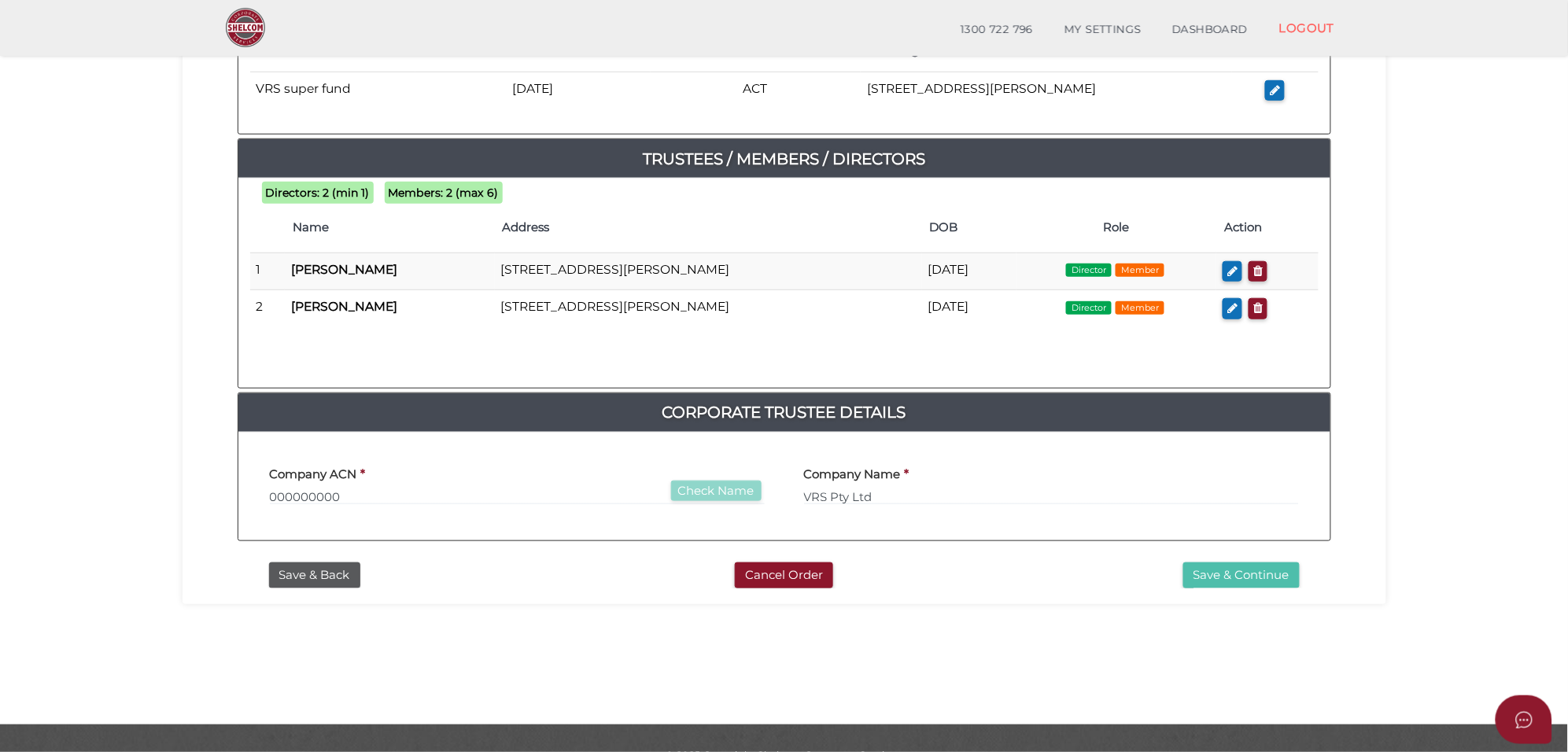
click at [1245, 583] on button "Save & Continue" at bounding box center [1241, 575] width 116 height 26
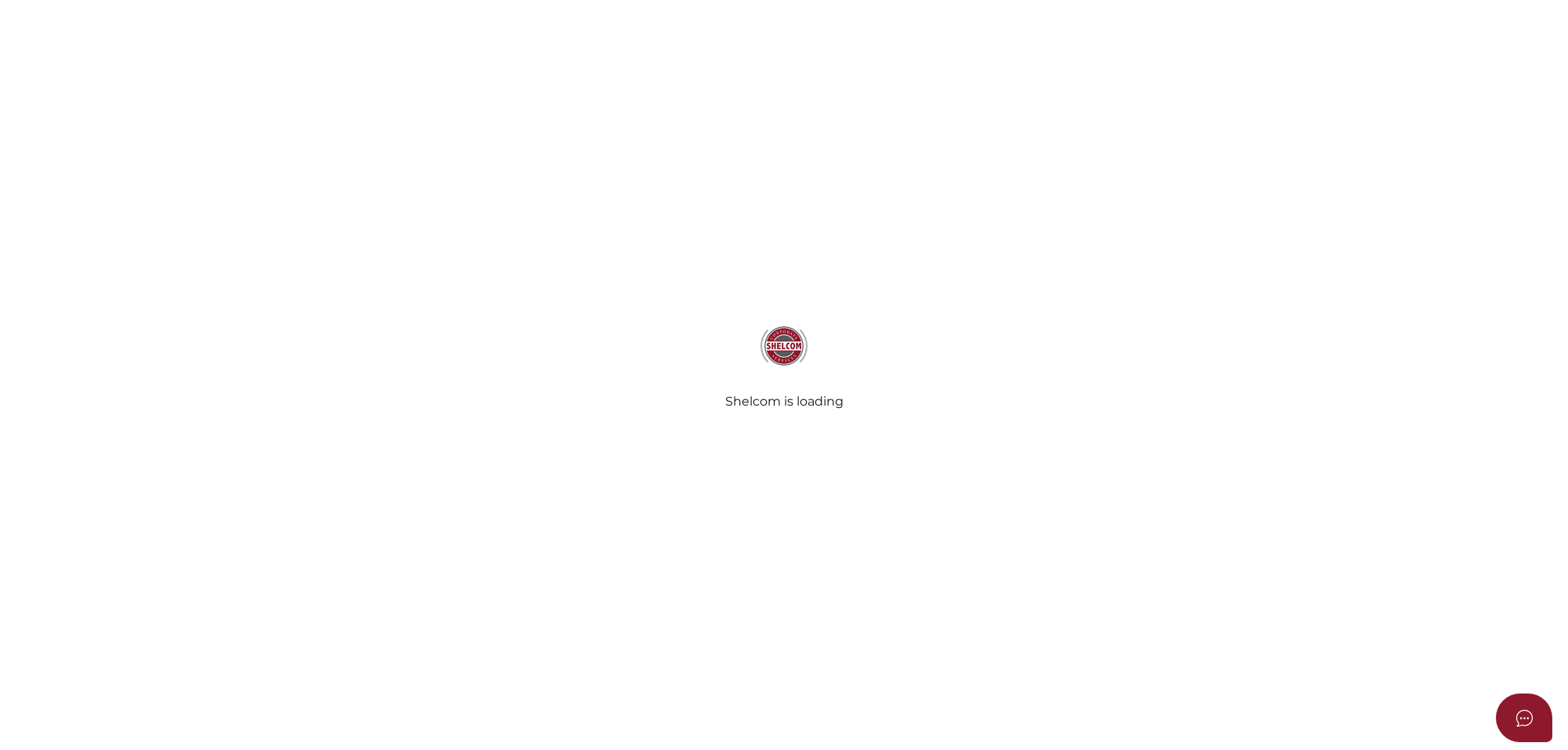
select select "Comb Binding"
select select "No"
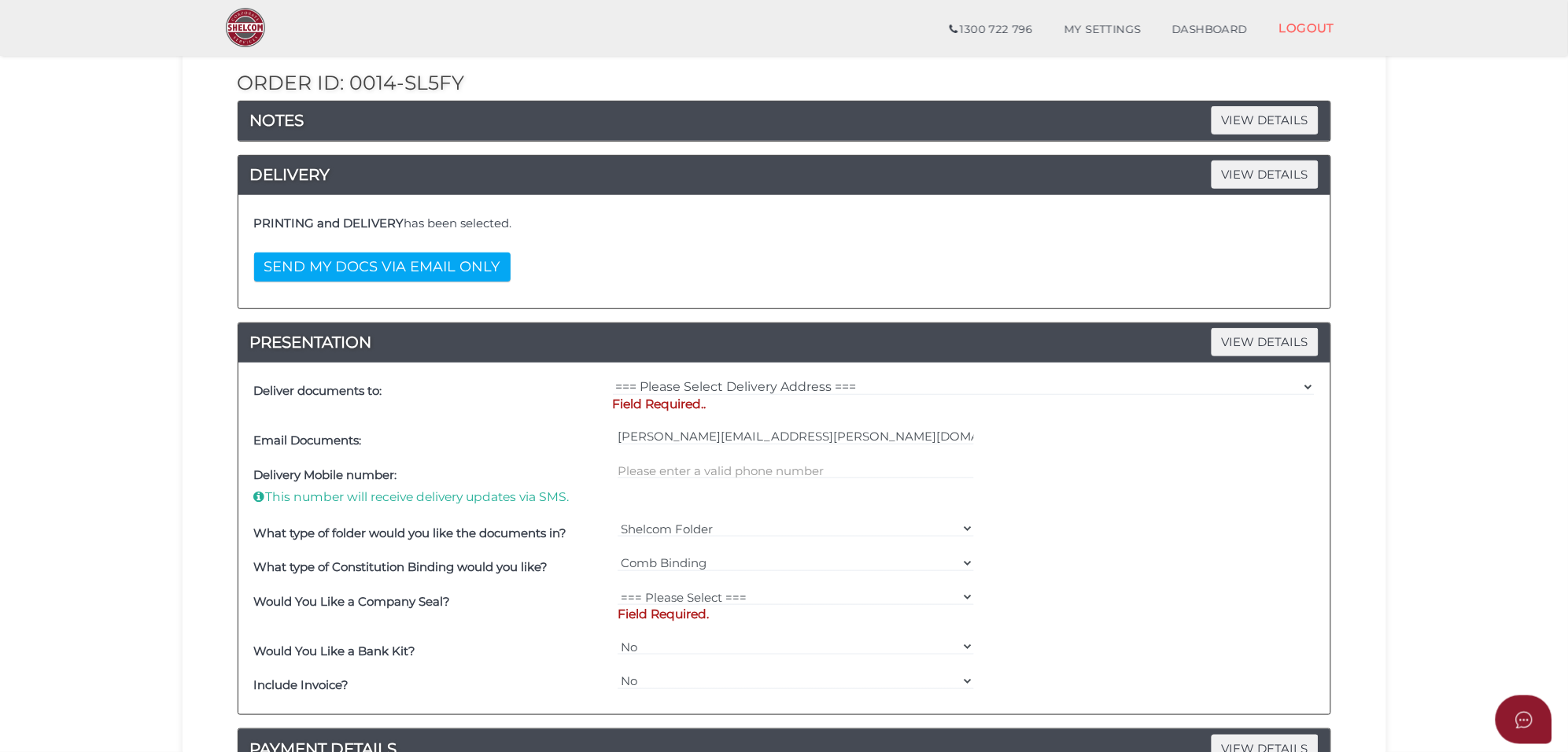
scroll to position [197, 0]
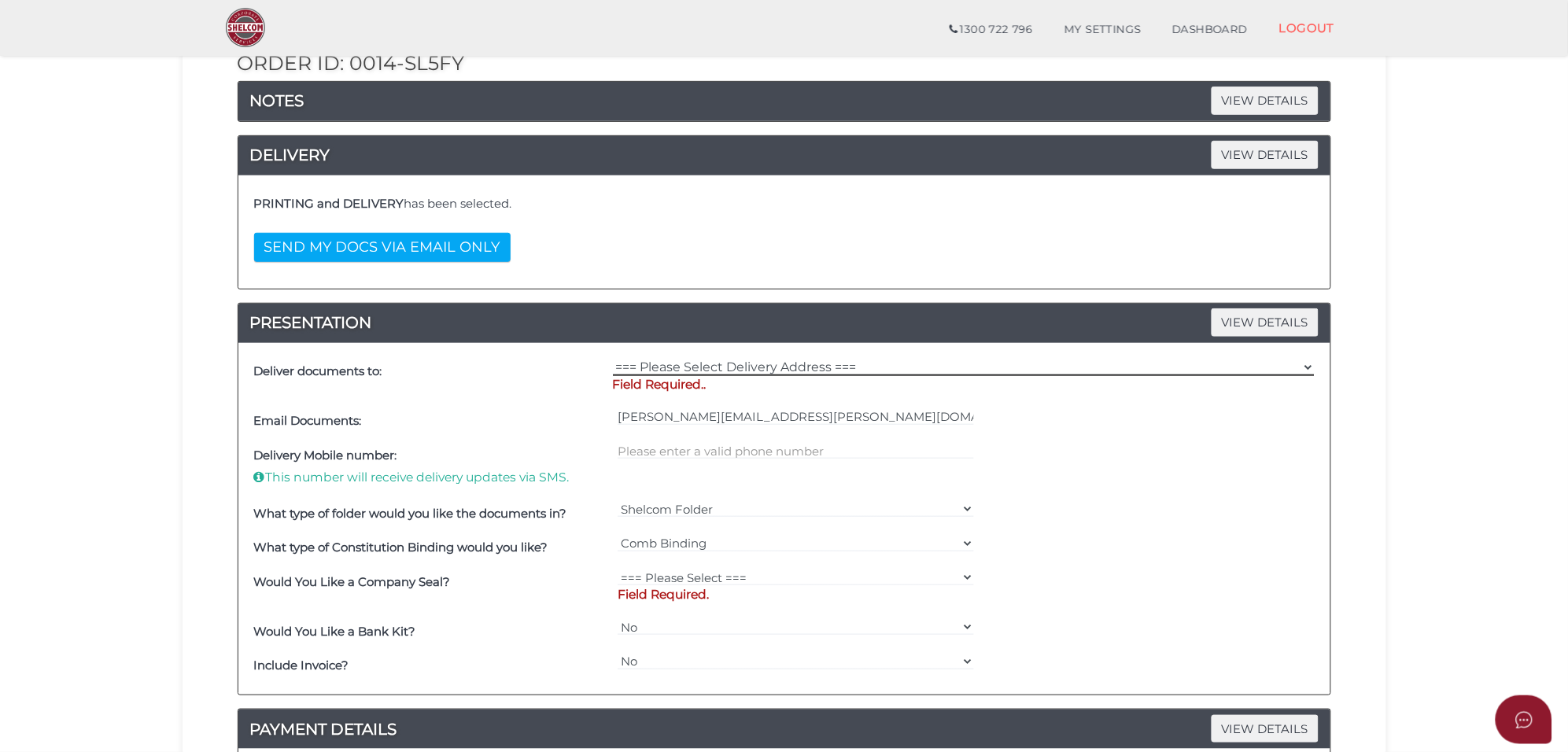
click at [686, 371] on select "=== Please Select Delivery Address === (User Address - [PERSON_NAME][GEOGRAPHIC…" at bounding box center [963, 368] width 701 height 18
select select "Other"
click at [613, 360] on select "=== Please Select Delivery Address === (User Address - [PERSON_NAME][GEOGRAPHIC…" at bounding box center [963, 368] width 701 height 18
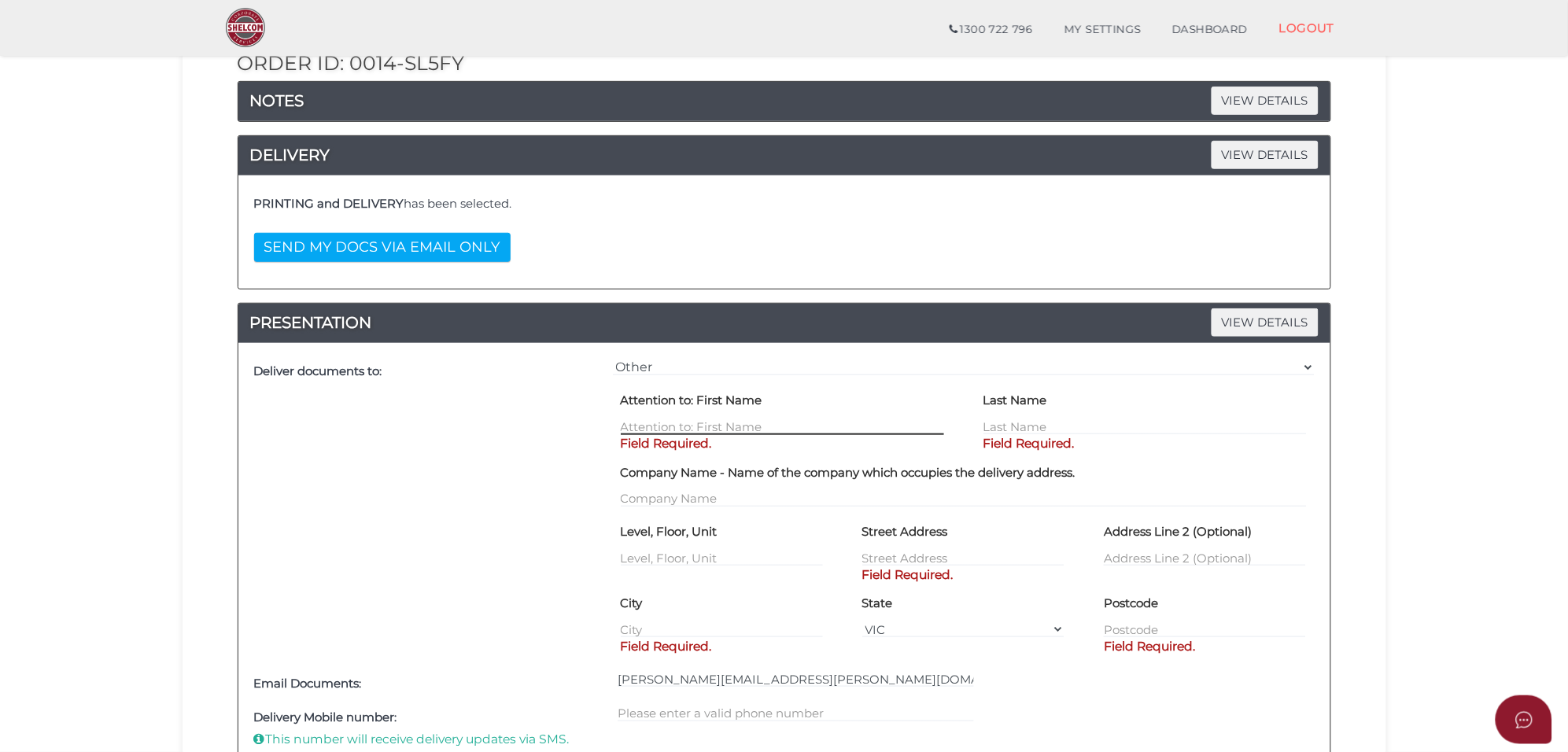
click at [666, 422] on input "text" at bounding box center [782, 426] width 323 height 18
type input "Vishal"
type input "Mehta"
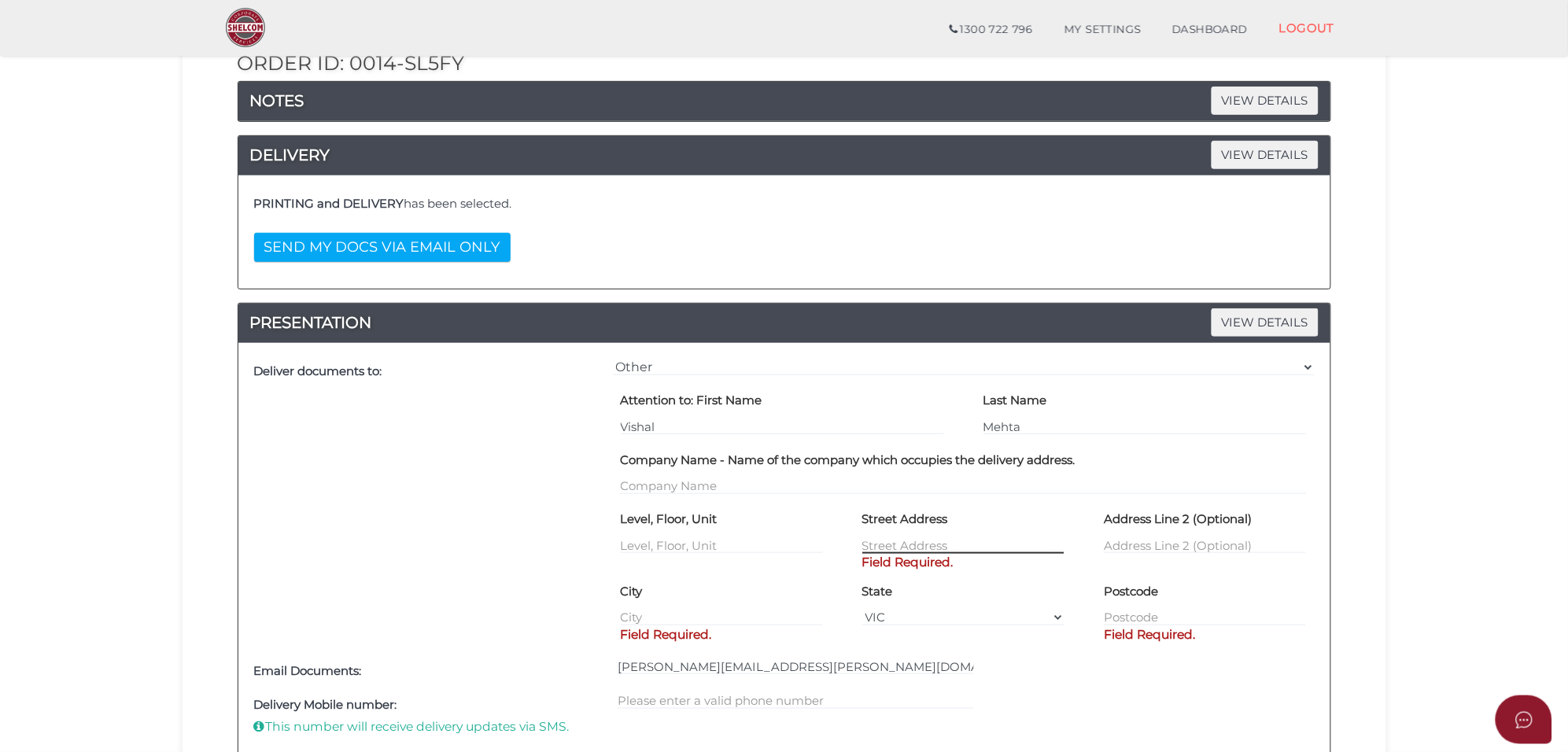
click at [889, 544] on input "text" at bounding box center [963, 545] width 202 height 18
paste input "[PERSON_NAME][GEOGRAPHIC_DATA]"
click at [862, 545] on input "[PERSON_NAME][GEOGRAPHIC_DATA]" at bounding box center [963, 545] width 202 height 18
type input "[STREET_ADDRESS][PERSON_NAME]"
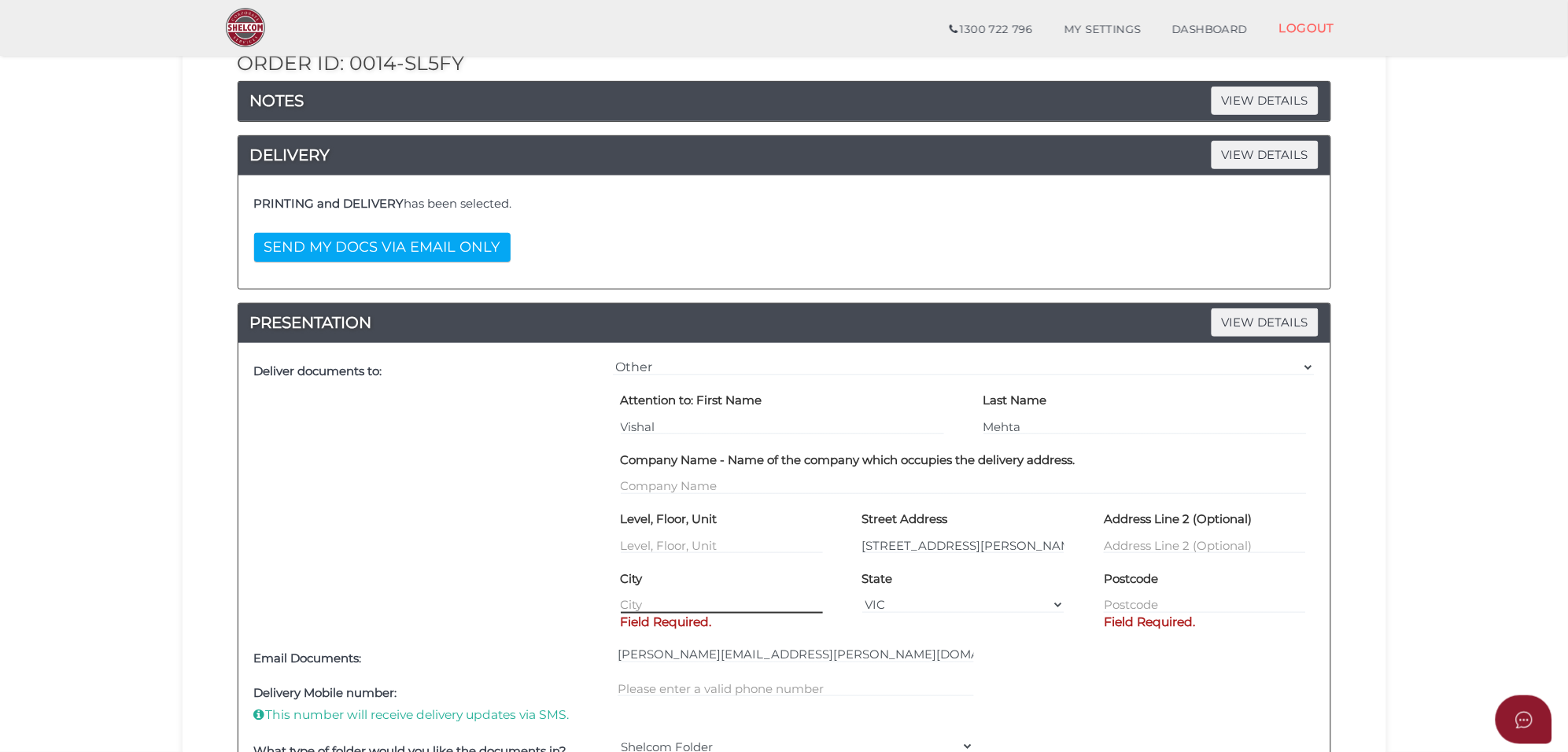
click at [670, 609] on input "text" at bounding box center [721, 605] width 202 height 18
type input "[PERSON_NAME]"
select select "ACT"
type input "2611"
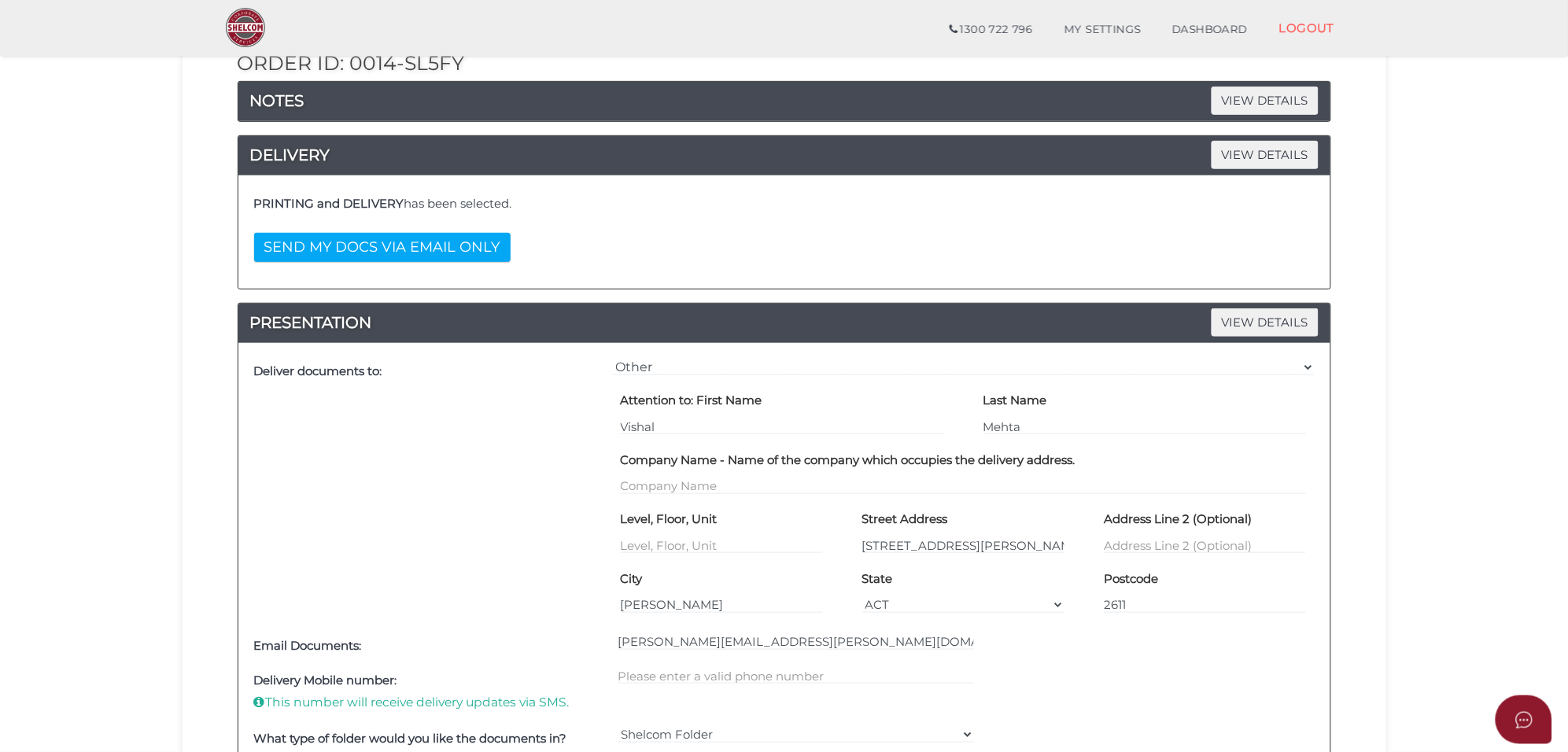
click at [1459, 580] on section "New SMSF Deed 84086472694a9905f528a221cfd614ca 1 SMSF DETAILS 2 DETAILS 3 SUMMA…" at bounding box center [784, 579] width 1568 height 1467
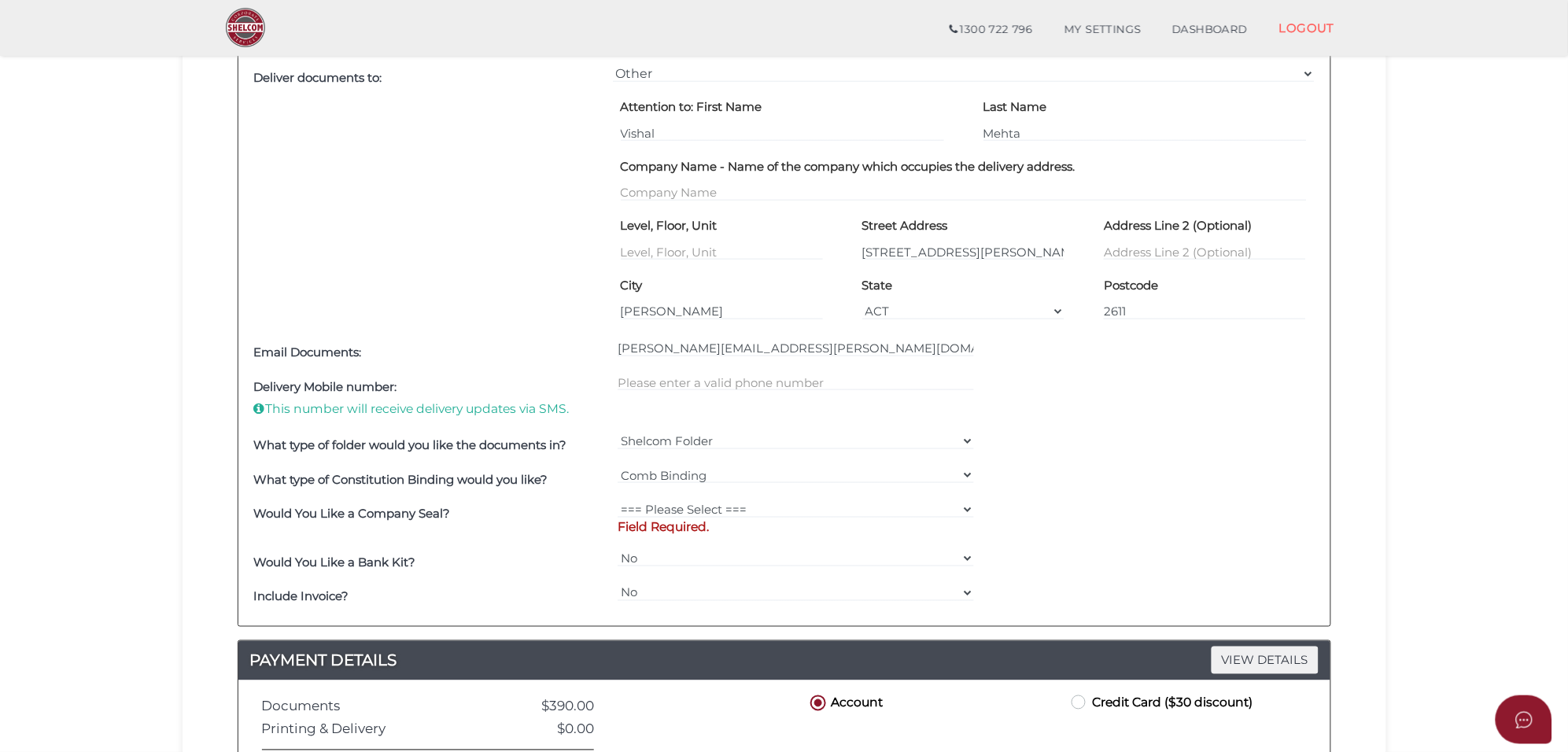
scroll to position [492, 0]
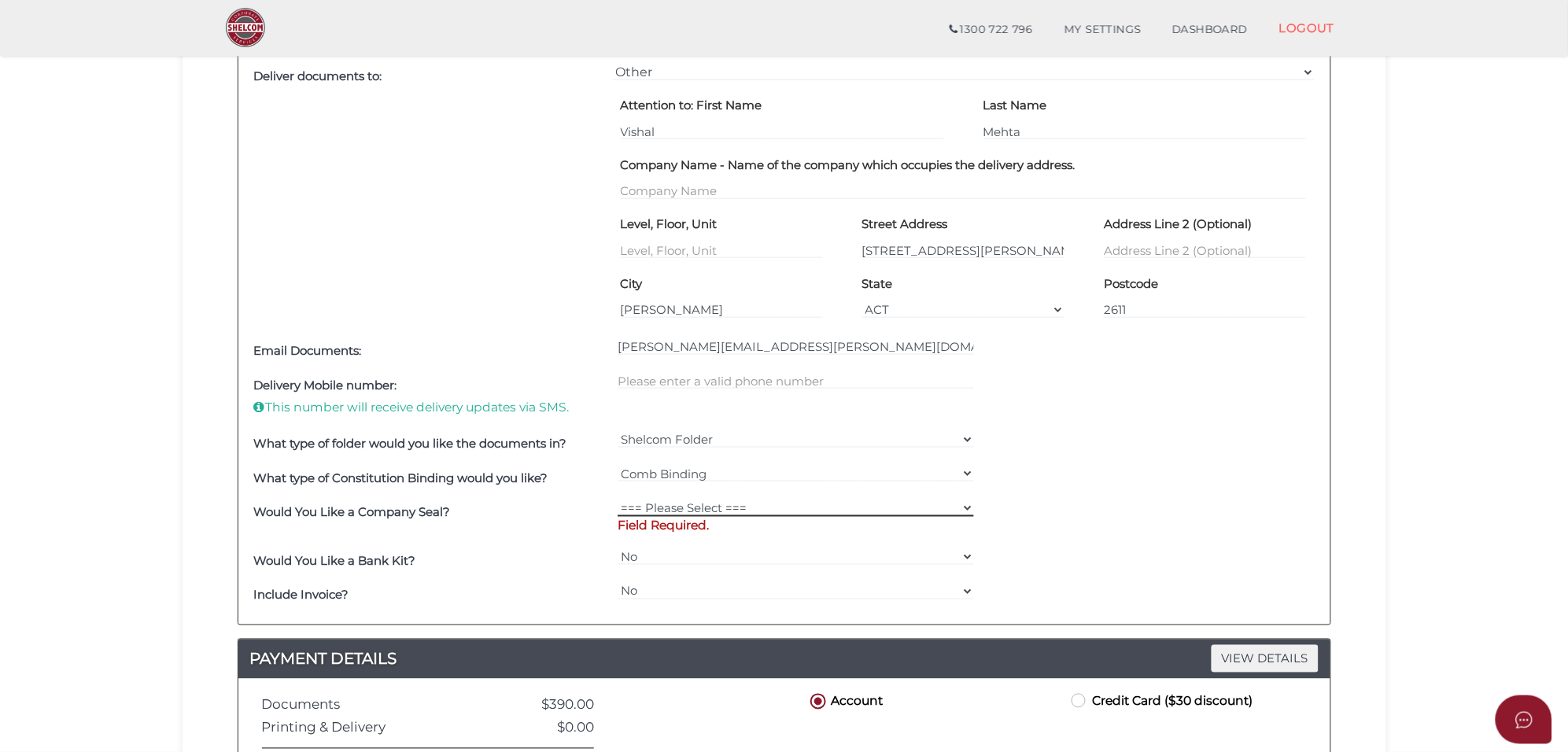
click at [740, 502] on select "=== Please Select === Fold Seal $50 No Seal" at bounding box center [795, 508] width 356 height 18
select select "0"
click at [617, 500] on select "=== Please Select === Fold Seal $50 No Seal" at bounding box center [795, 508] width 356 height 18
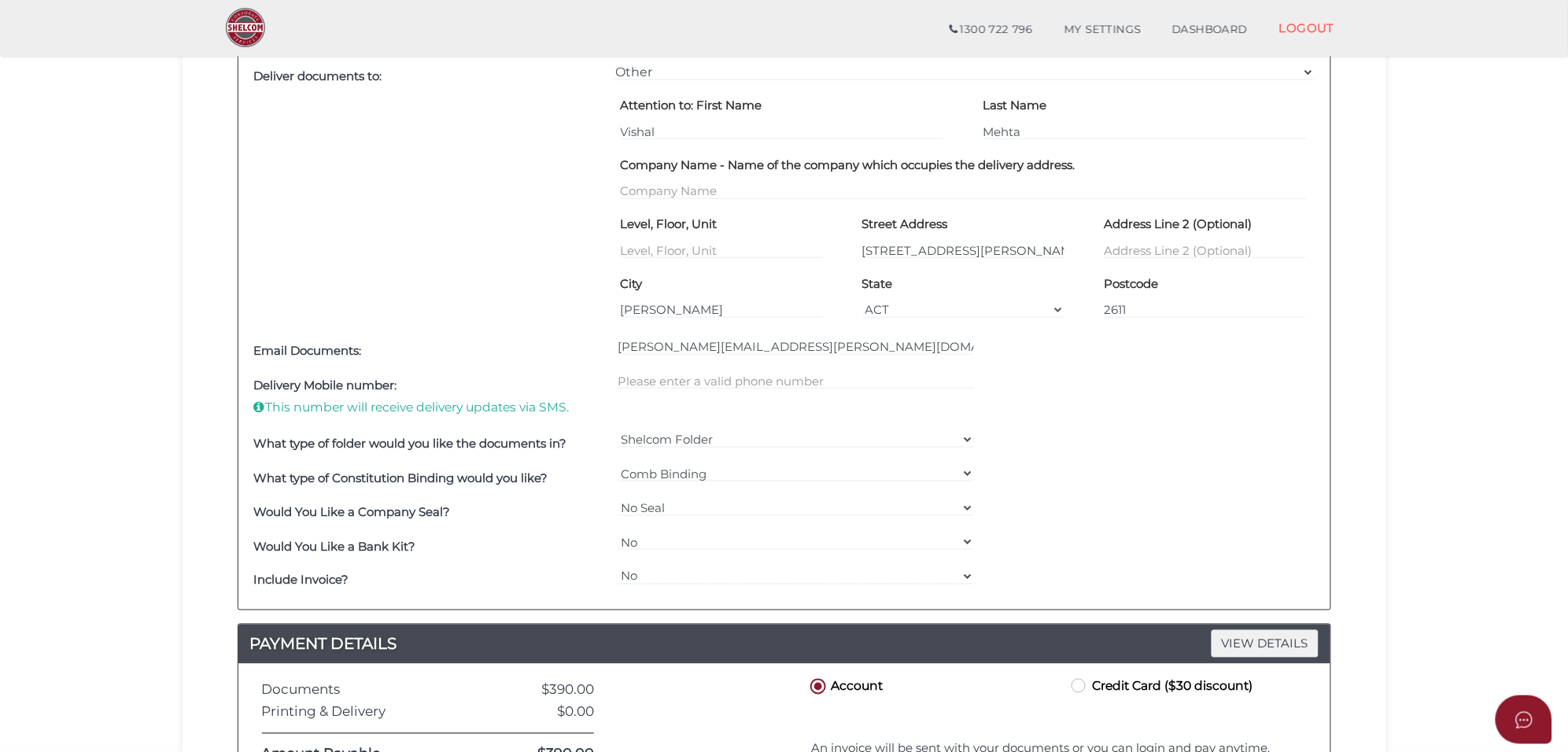
click at [1083, 685] on label "Credit Card ($30 discount)" at bounding box center [1160, 685] width 184 height 19
radio input "true"
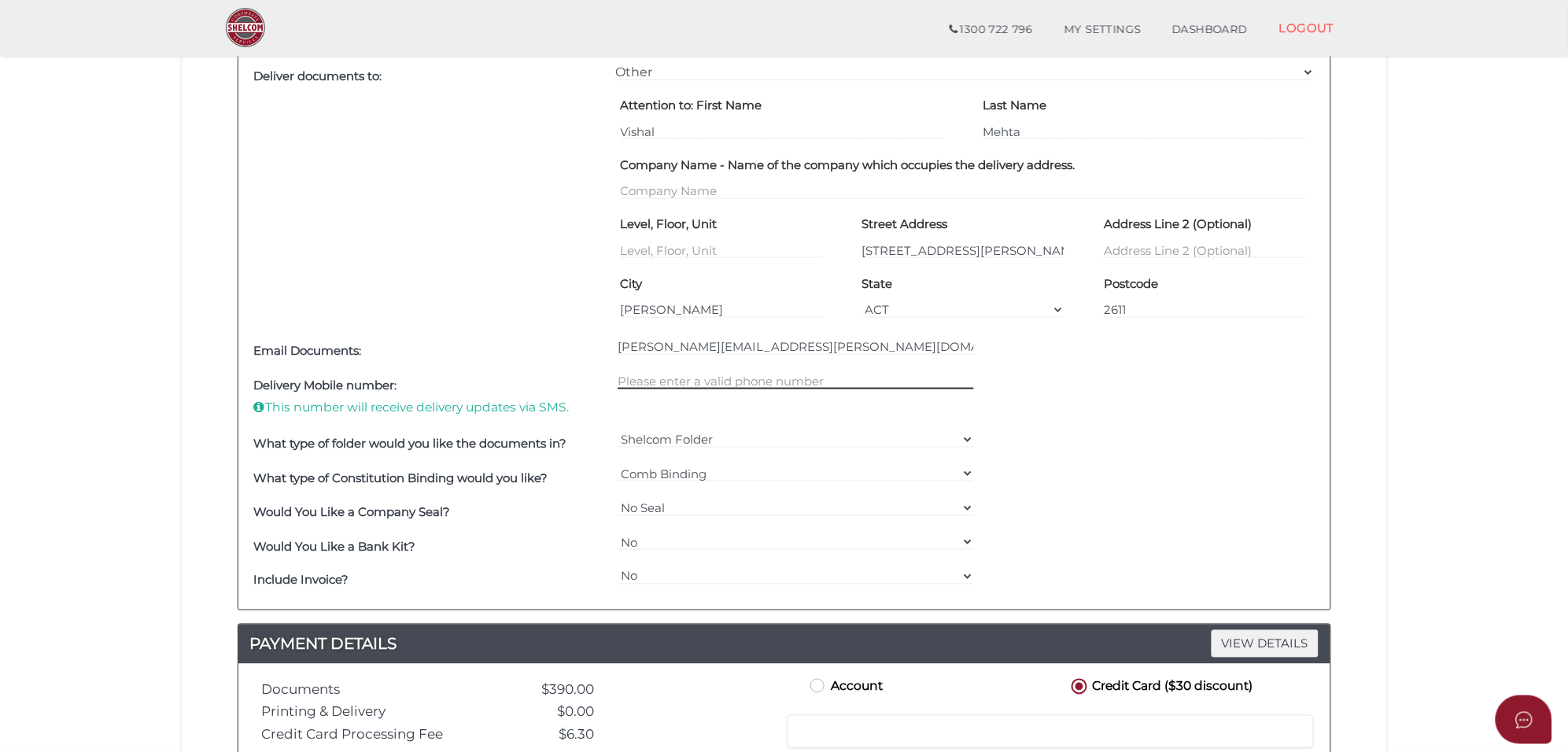
click at [646, 383] on input "text" at bounding box center [795, 381] width 356 height 18
type input "404626112"
click at [1133, 413] on div "Delivery Mobile number: This number will receive delivery updates via SMS. 4046…" at bounding box center [784, 397] width 1068 height 58
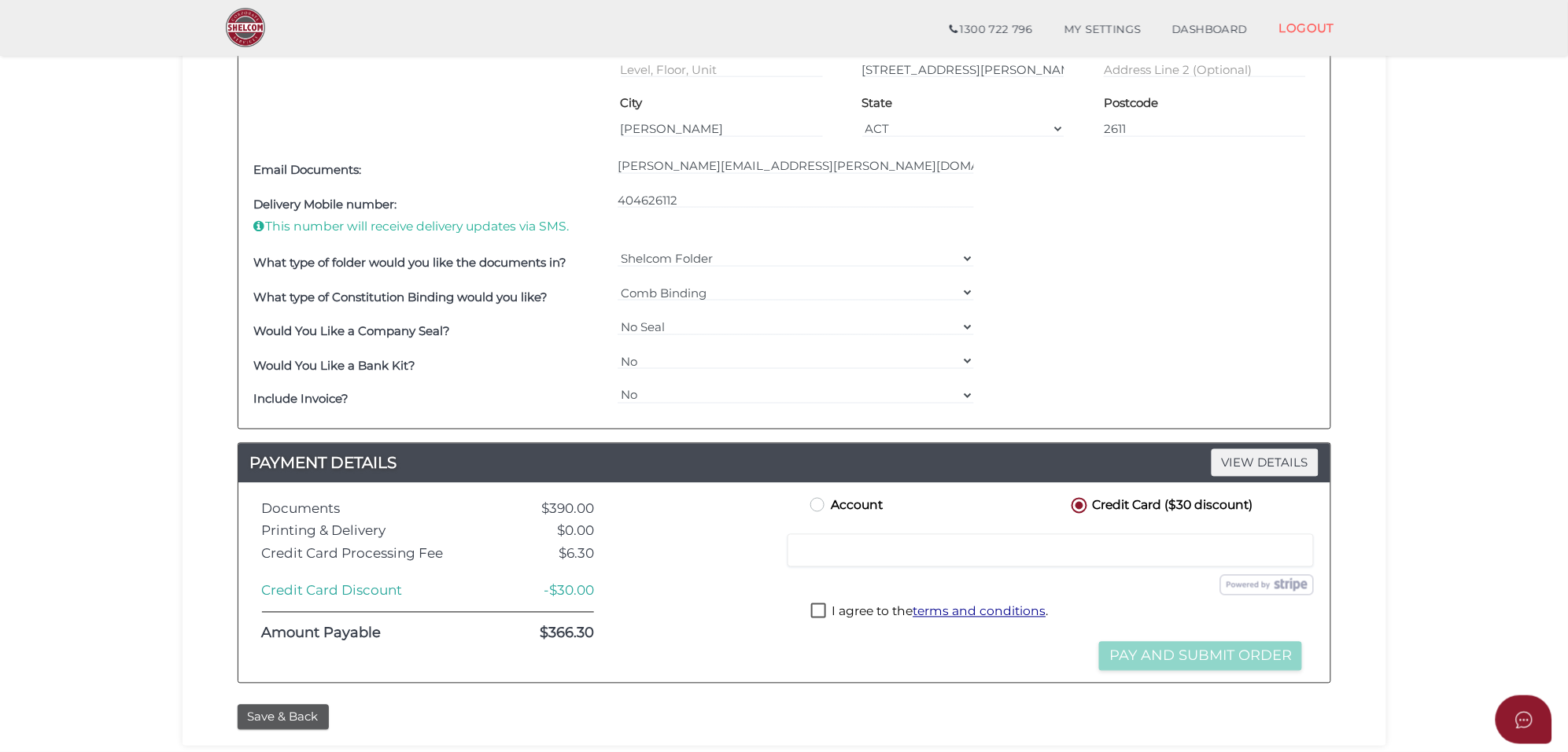
scroll to position [786, 0]
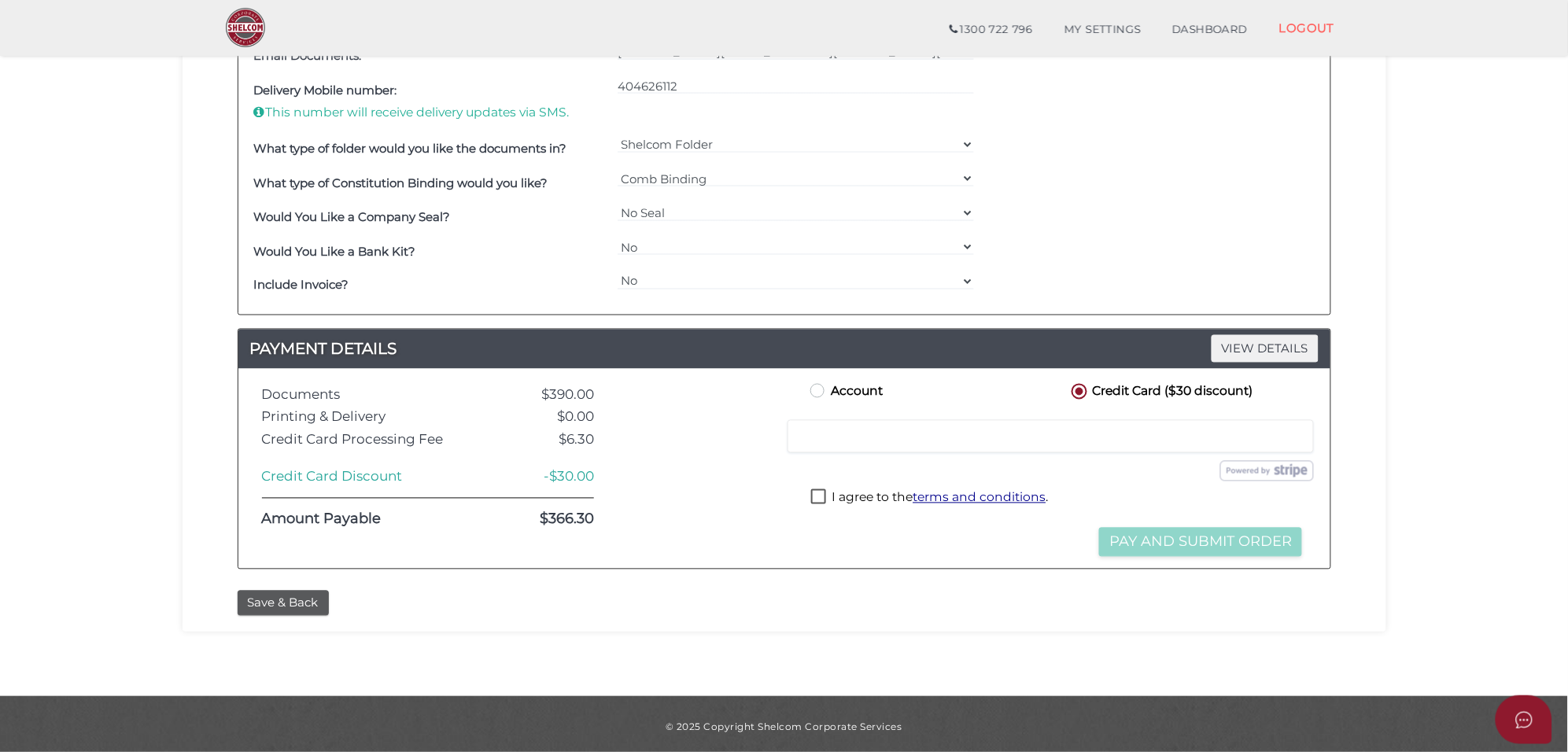
click at [824, 507] on label "I agree to the terms and conditions ." at bounding box center [929, 499] width 236 height 19
checkbox input "true"
click at [1242, 538] on button "Pay and Submit Order" at bounding box center [1200, 542] width 203 height 29
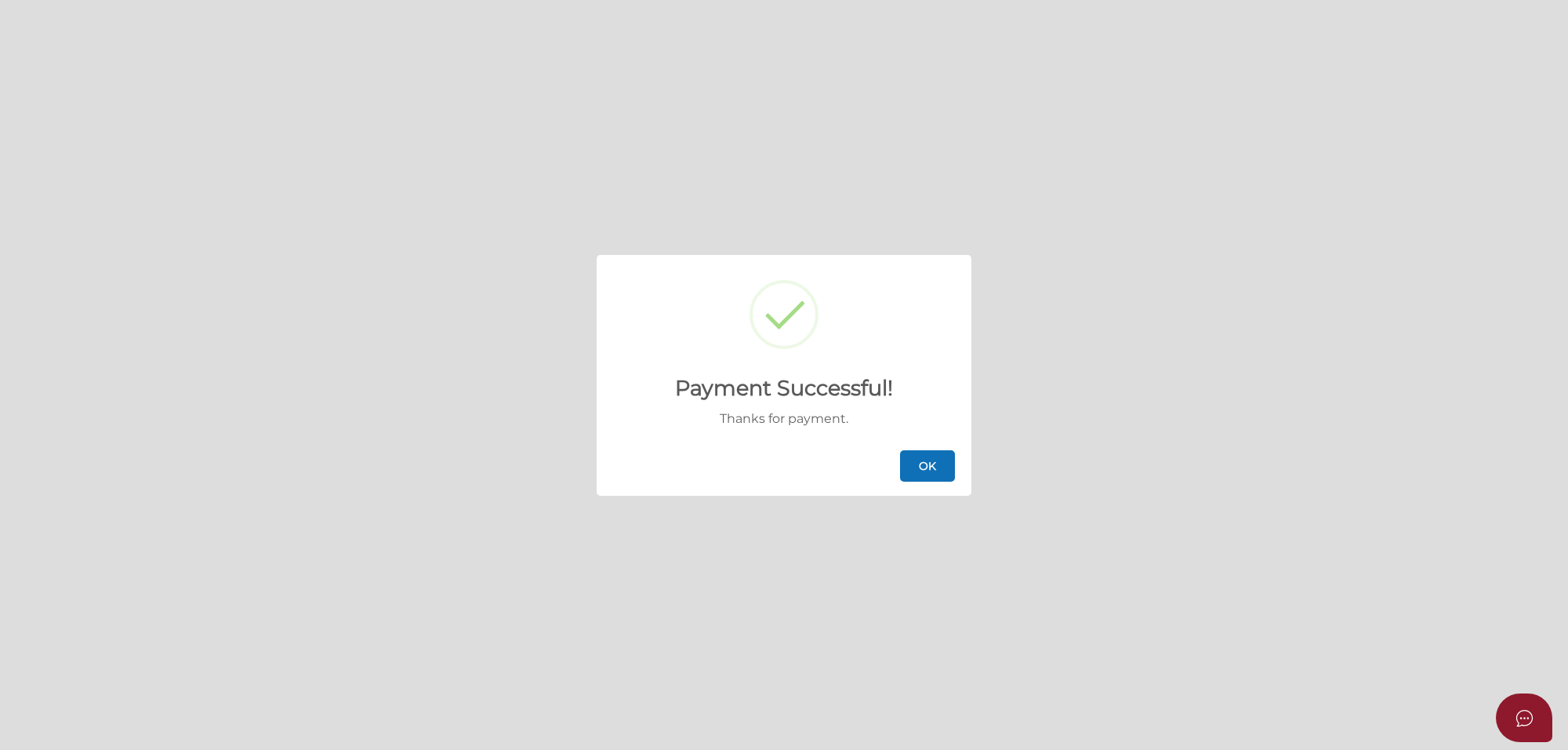
click at [927, 461] on button "OK" at bounding box center [927, 466] width 55 height 31
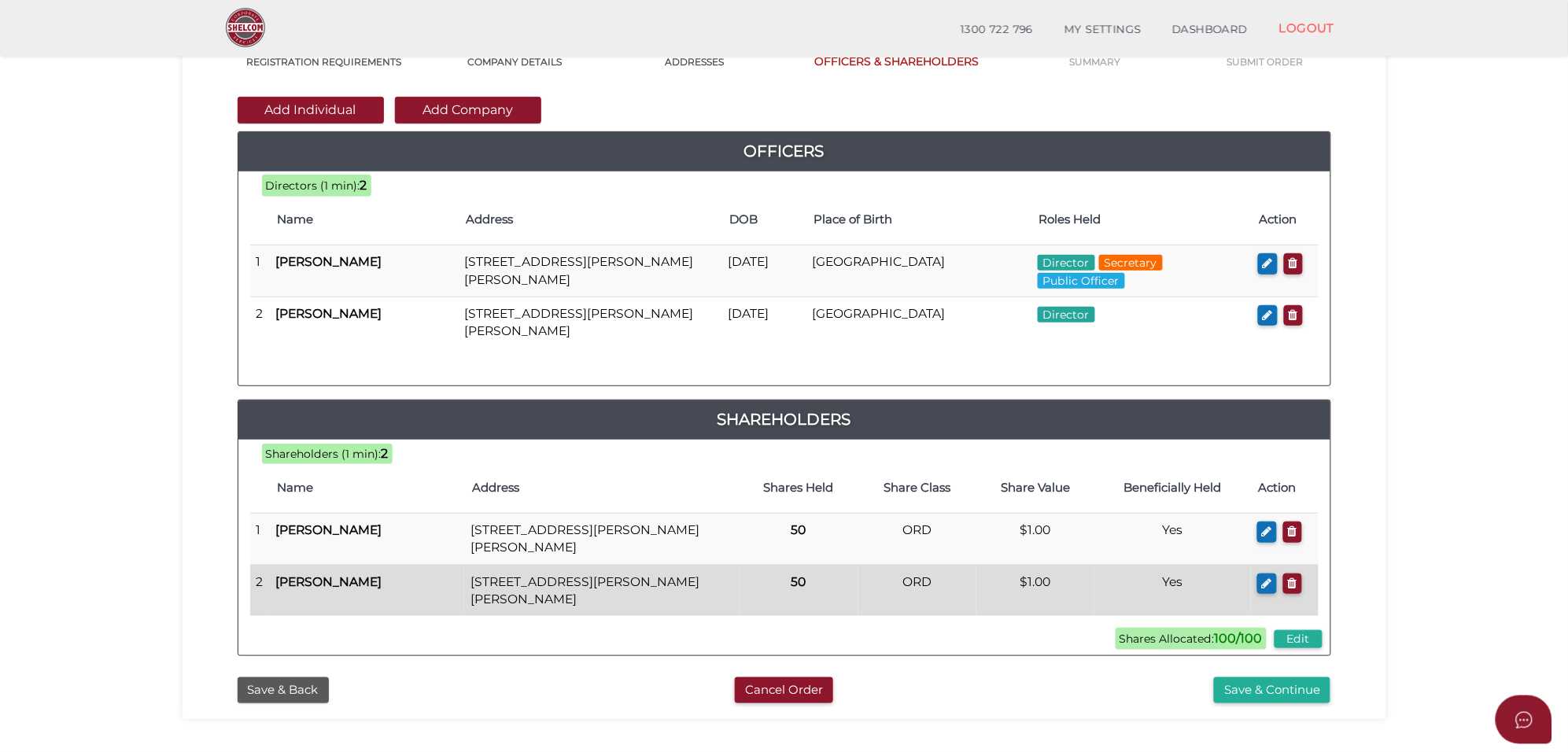
scroll to position [197, 0]
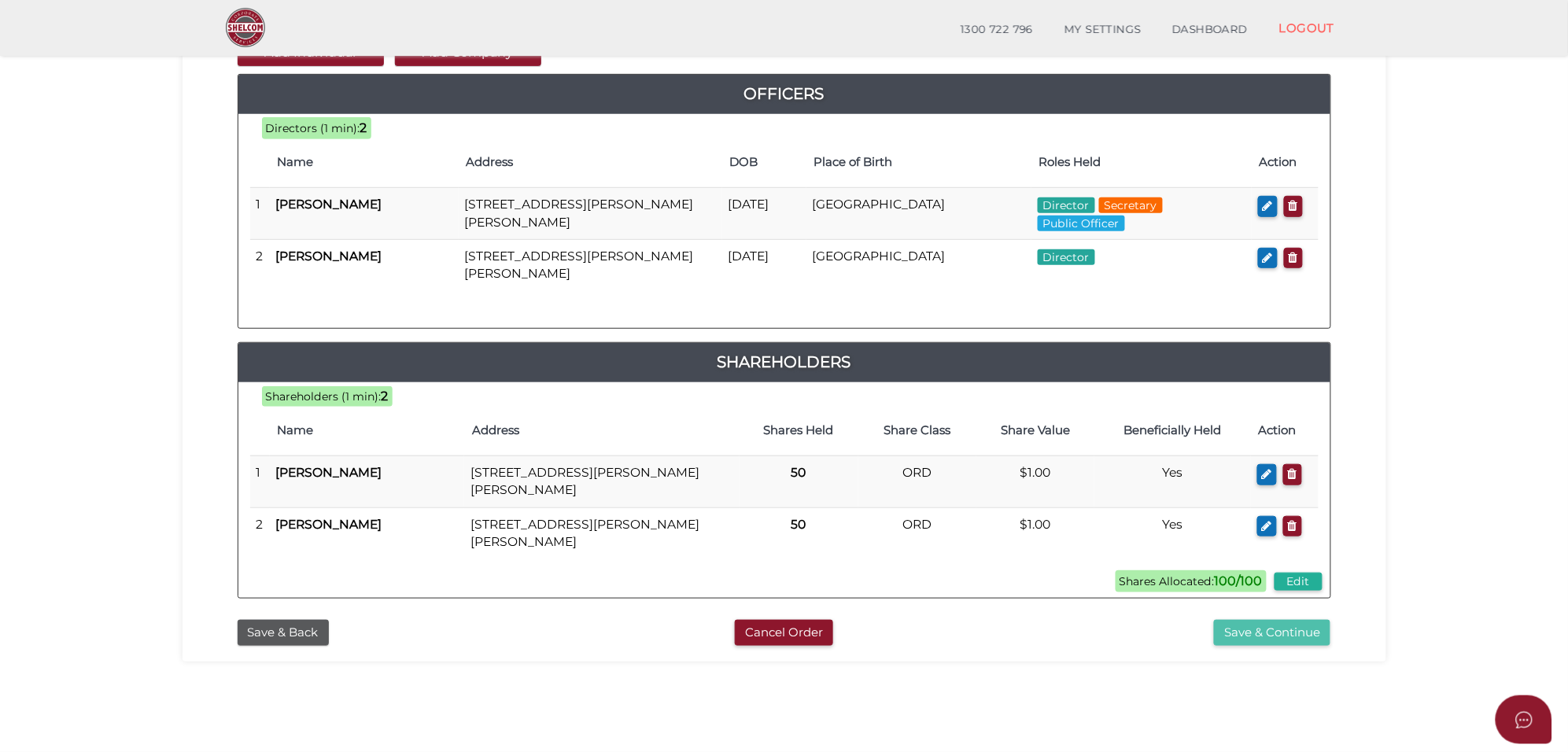
click at [1270, 636] on button "Save & Continue" at bounding box center [1271, 633] width 116 height 26
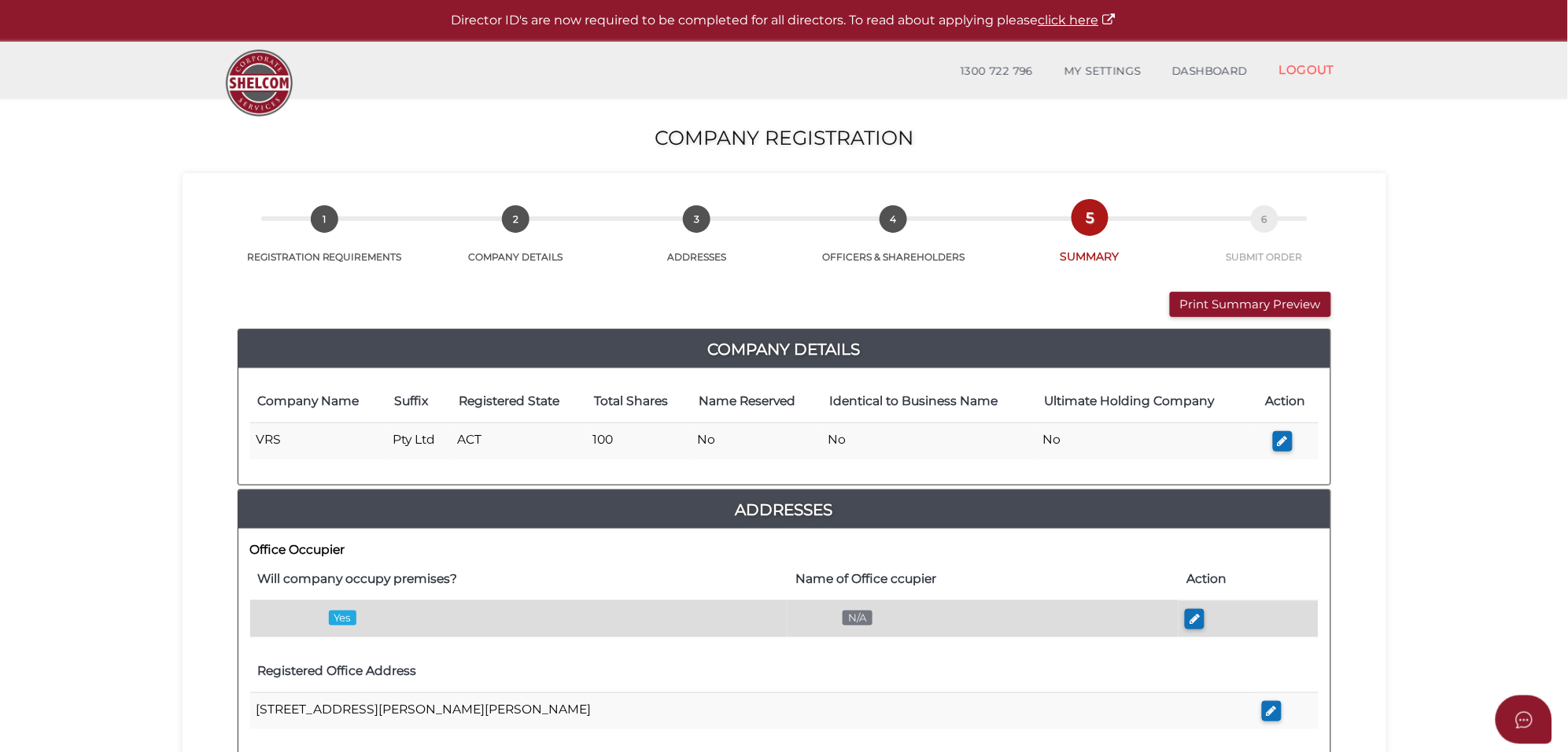
scroll to position [98, 0]
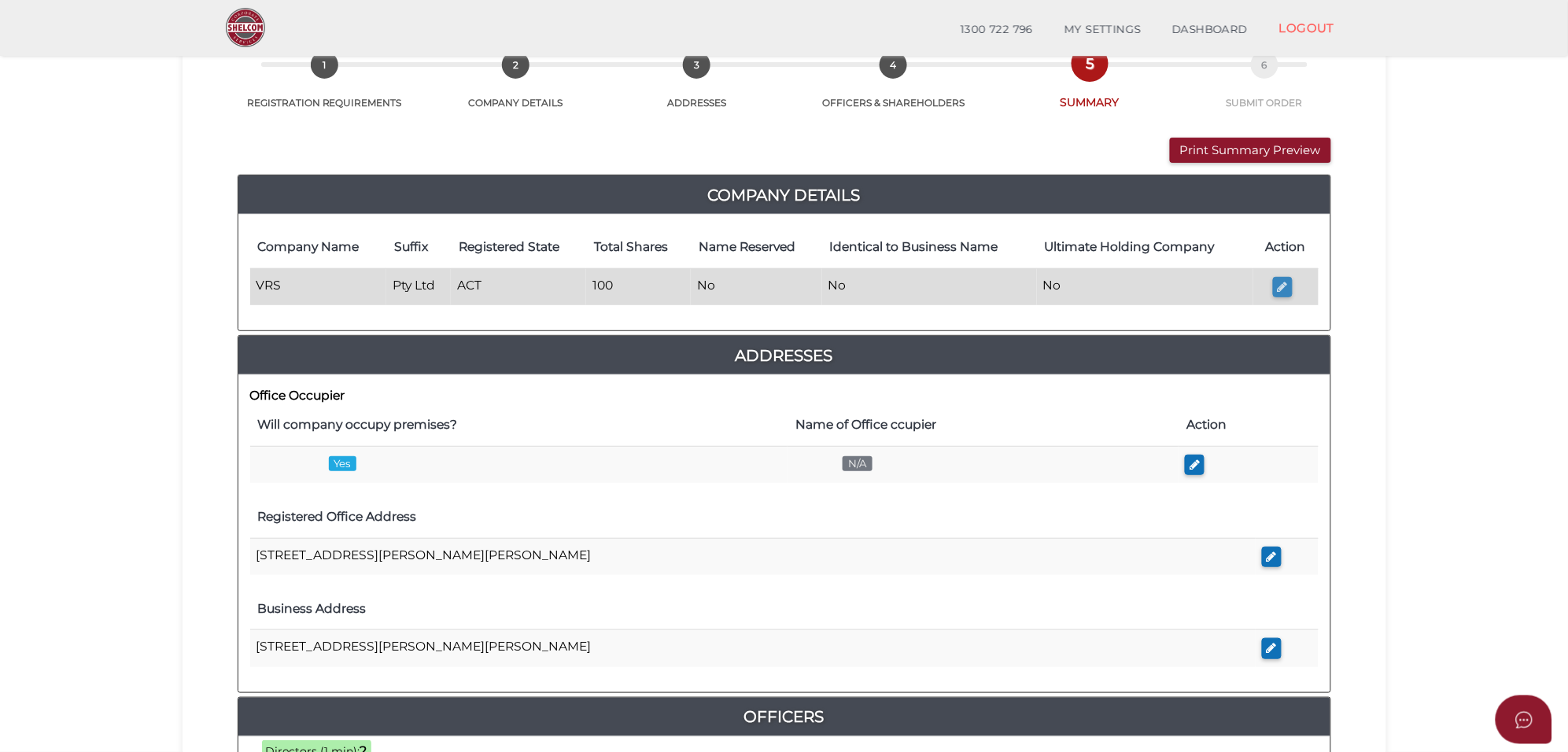
click at [1283, 285] on icon "button" at bounding box center [1283, 286] width 11 height 11
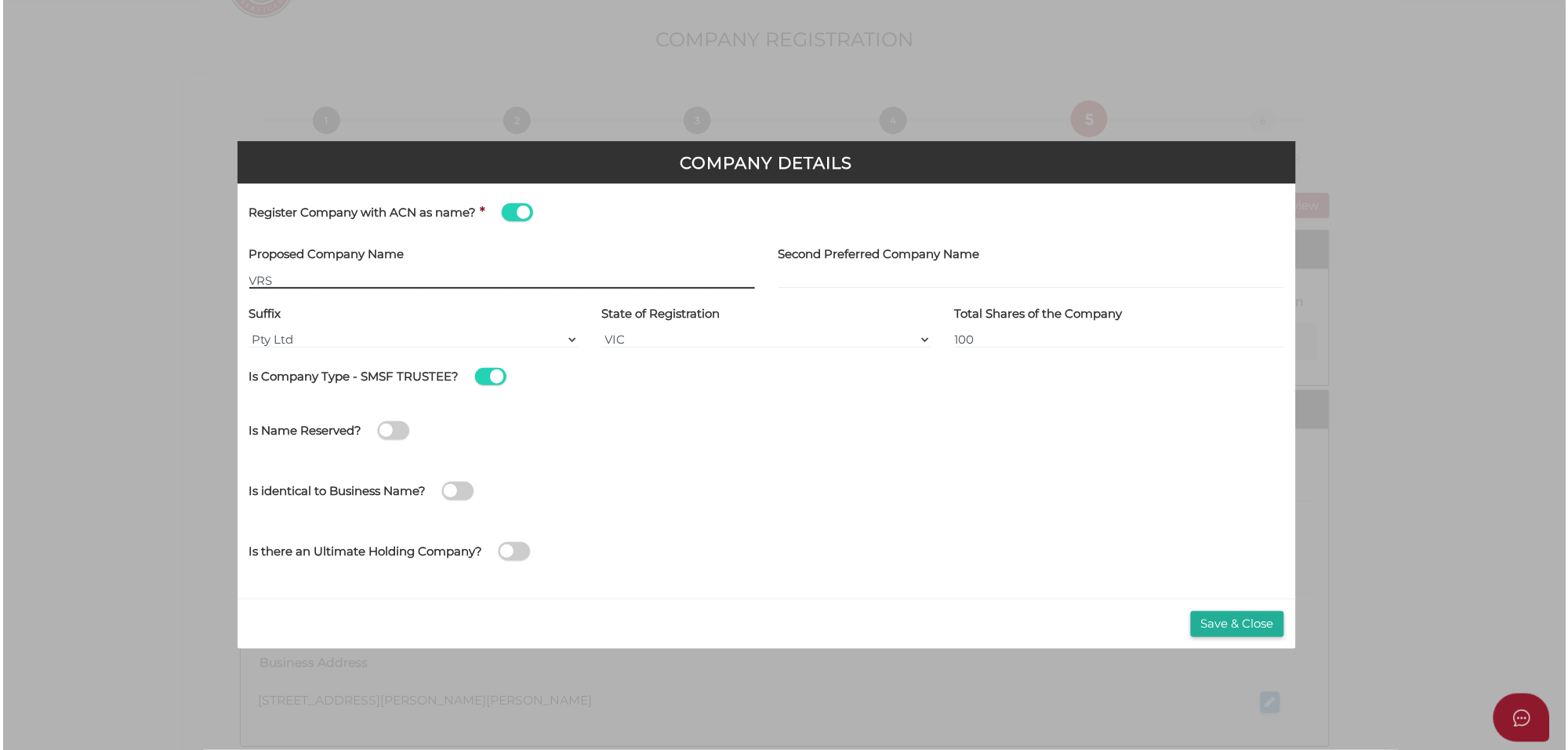
scroll to position [0, 0]
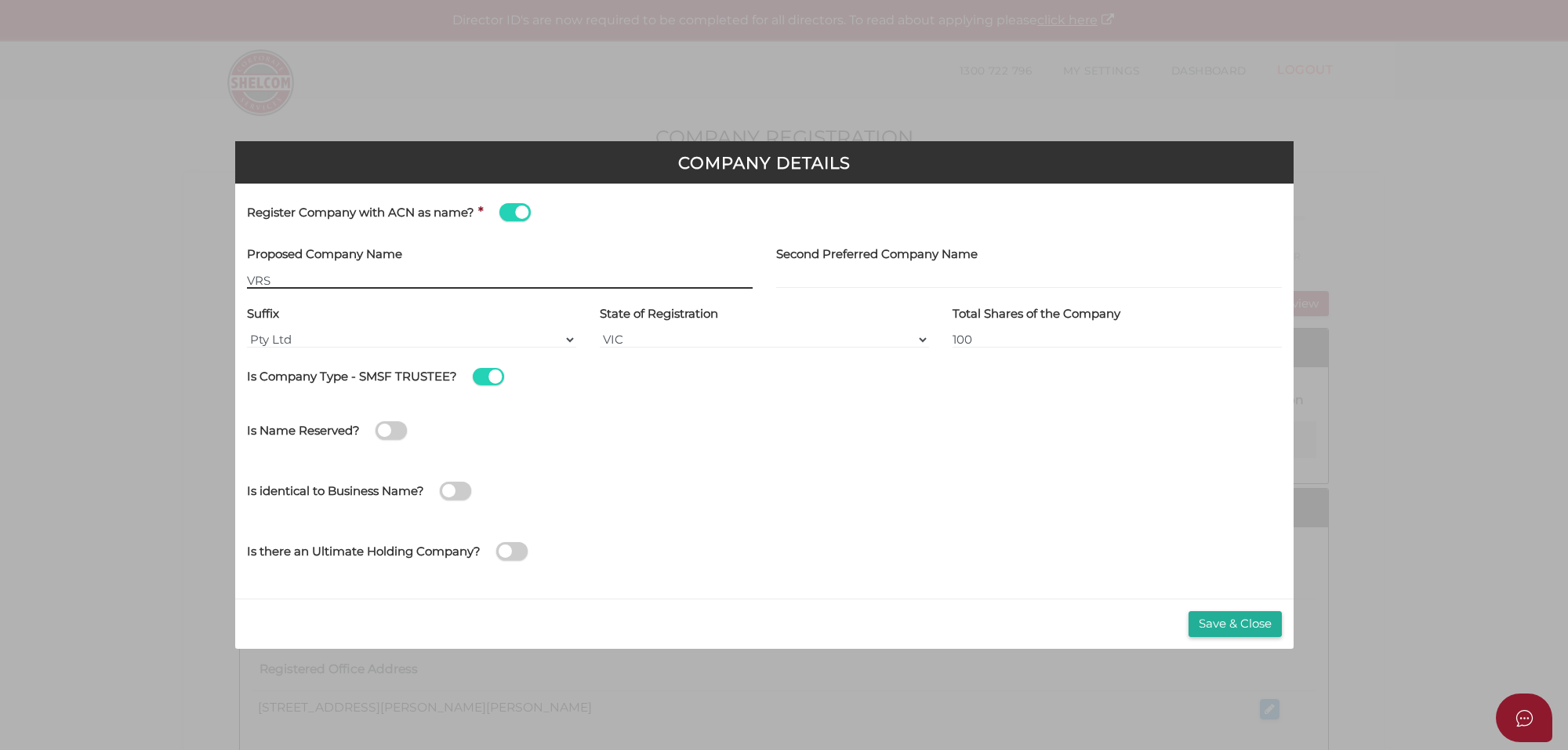
type input "[[ACN Number]]"
click at [684, 339] on select "VIC ACT [GEOGRAPHIC_DATA] [GEOGRAPHIC_DATA] QLD [GEOGRAPHIC_DATA] [GEOGRAPHIC_D…" at bounding box center [763, 340] width 329 height 17
select select "ACT"
click at [599, 331] on select "VIC ACT NSW NT QLD TAS WA SA" at bounding box center [763, 340] width 329 height 17
click at [1216, 623] on button "Save & Close" at bounding box center [1235, 624] width 93 height 26
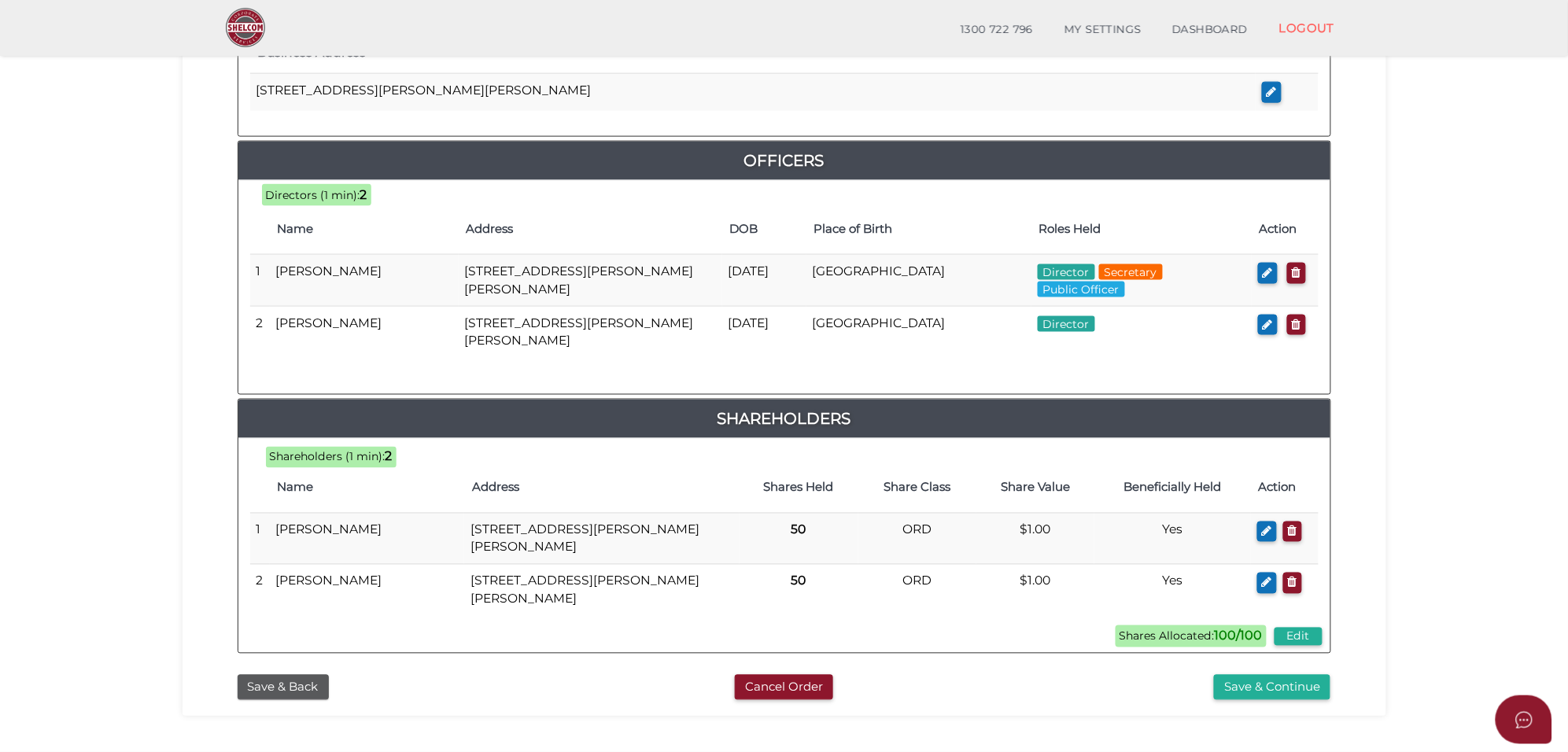
scroll to position [688, 0]
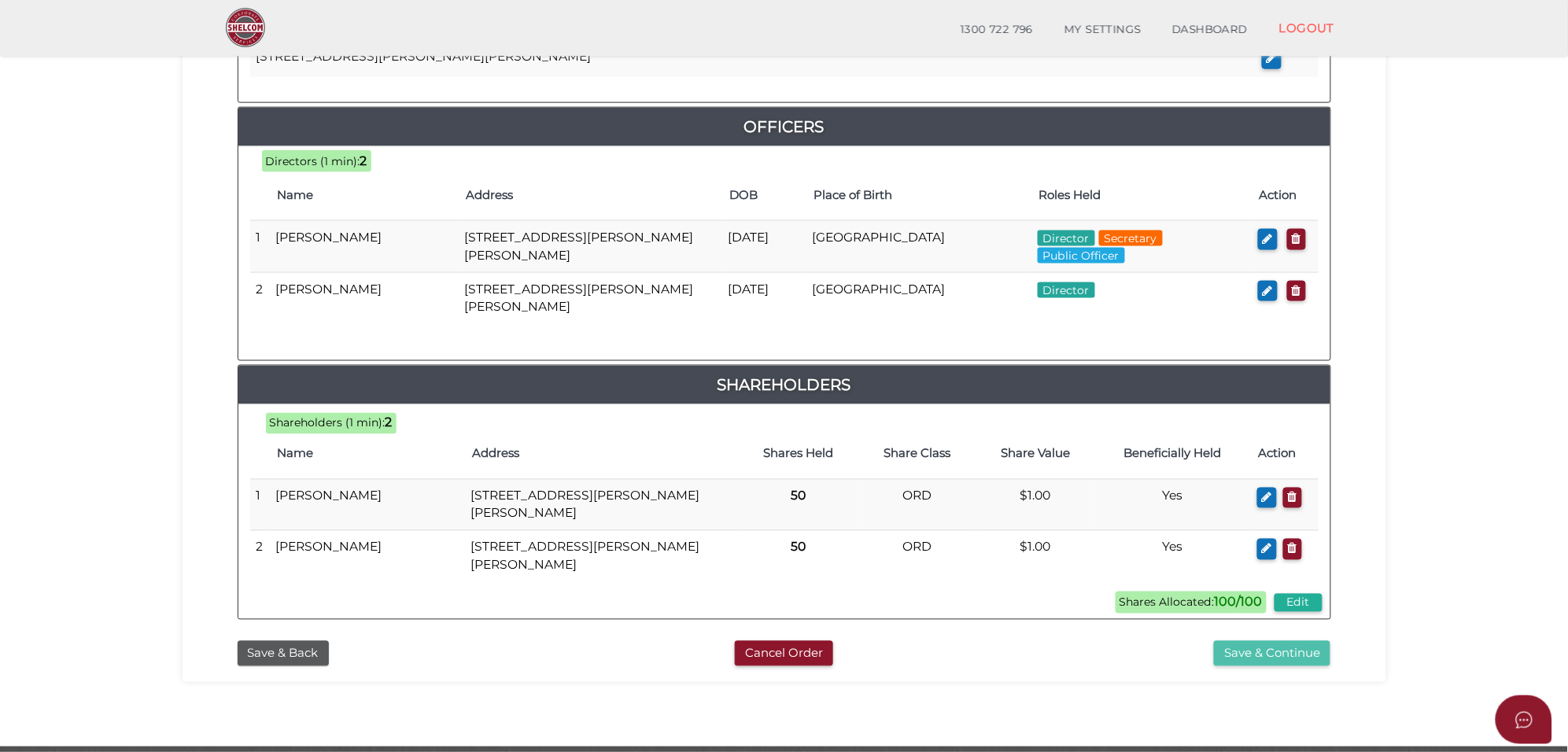
click at [1267, 650] on button "Save & Continue" at bounding box center [1271, 654] width 116 height 26
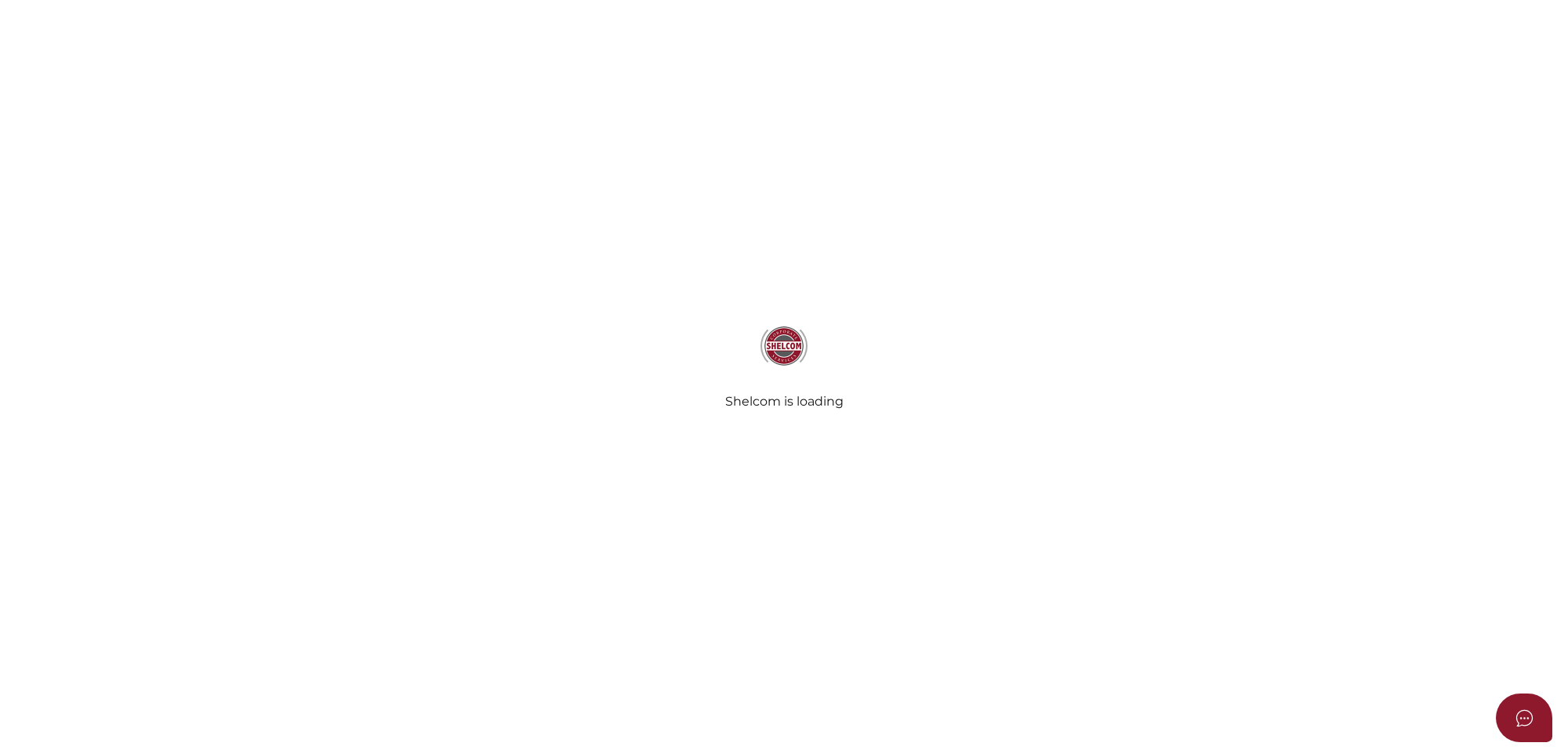
select select "Comb Binding"
select select "No"
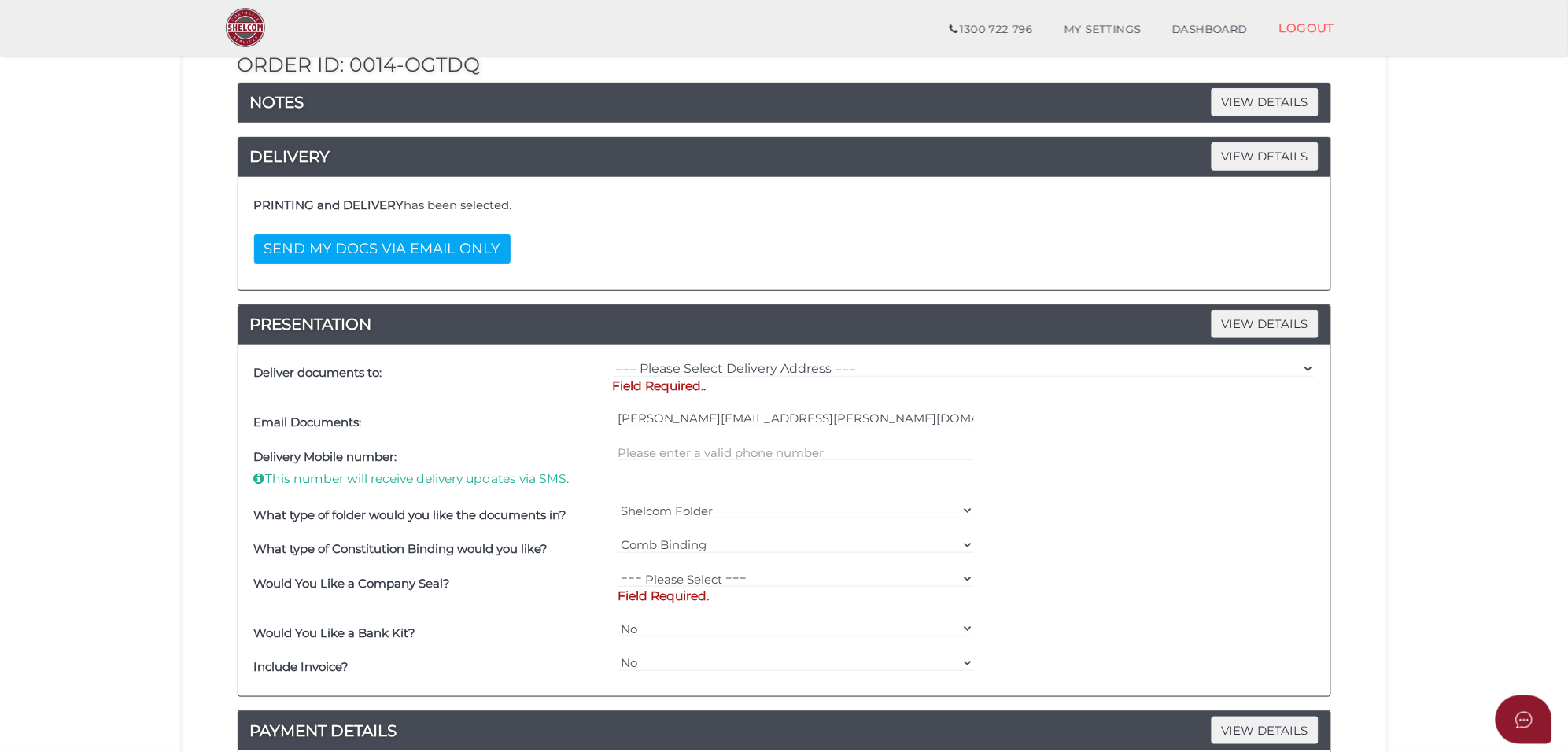
scroll to position [197, 0]
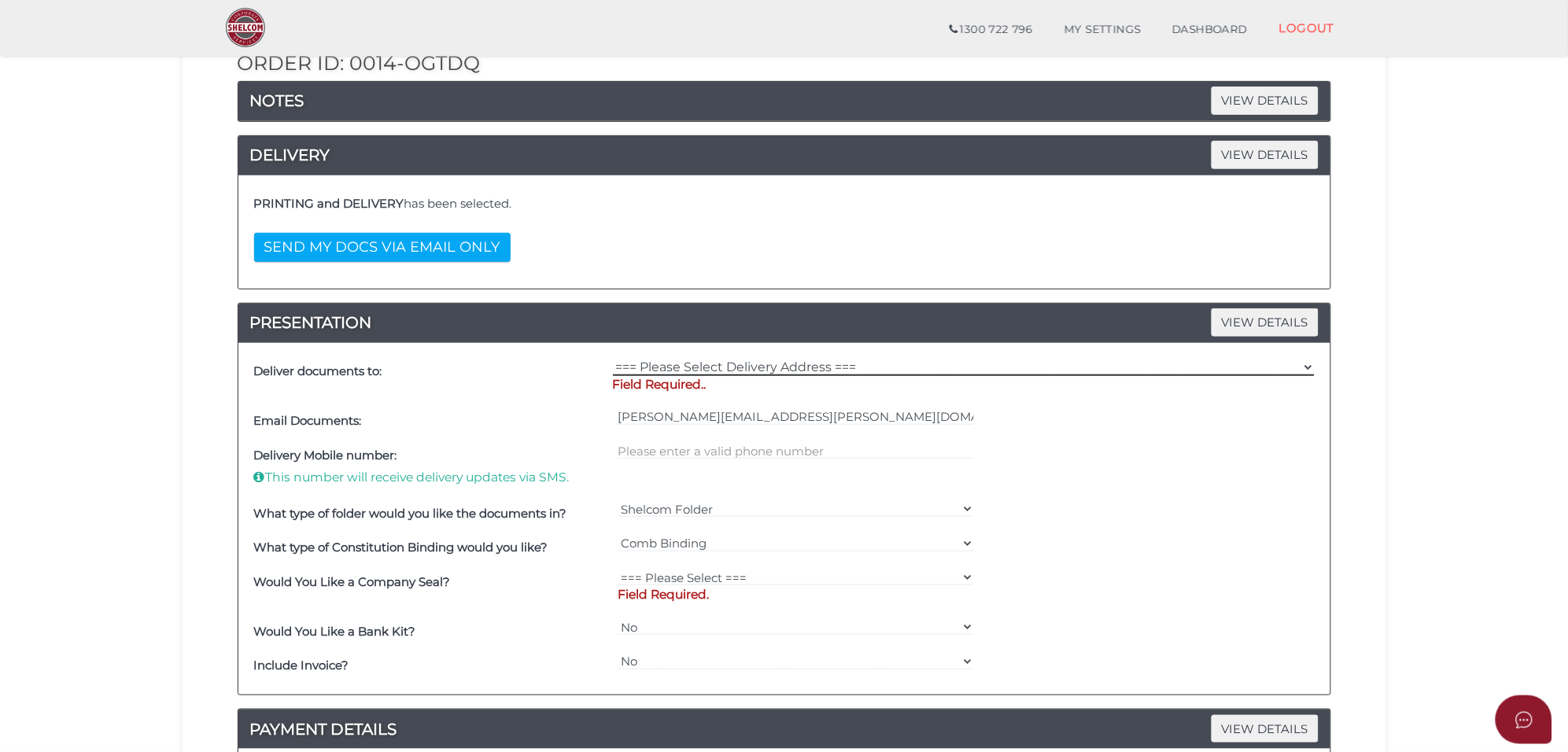
click at [698, 368] on select "=== Please Select Delivery Address === (User Address - [PERSON_NAME][GEOGRAPHIC…" at bounding box center [963, 368] width 701 height 18
select select "Other"
click at [613, 360] on select "=== Please Select Delivery Address === (User Address - [PERSON_NAME][GEOGRAPHIC…" at bounding box center [963, 368] width 701 height 18
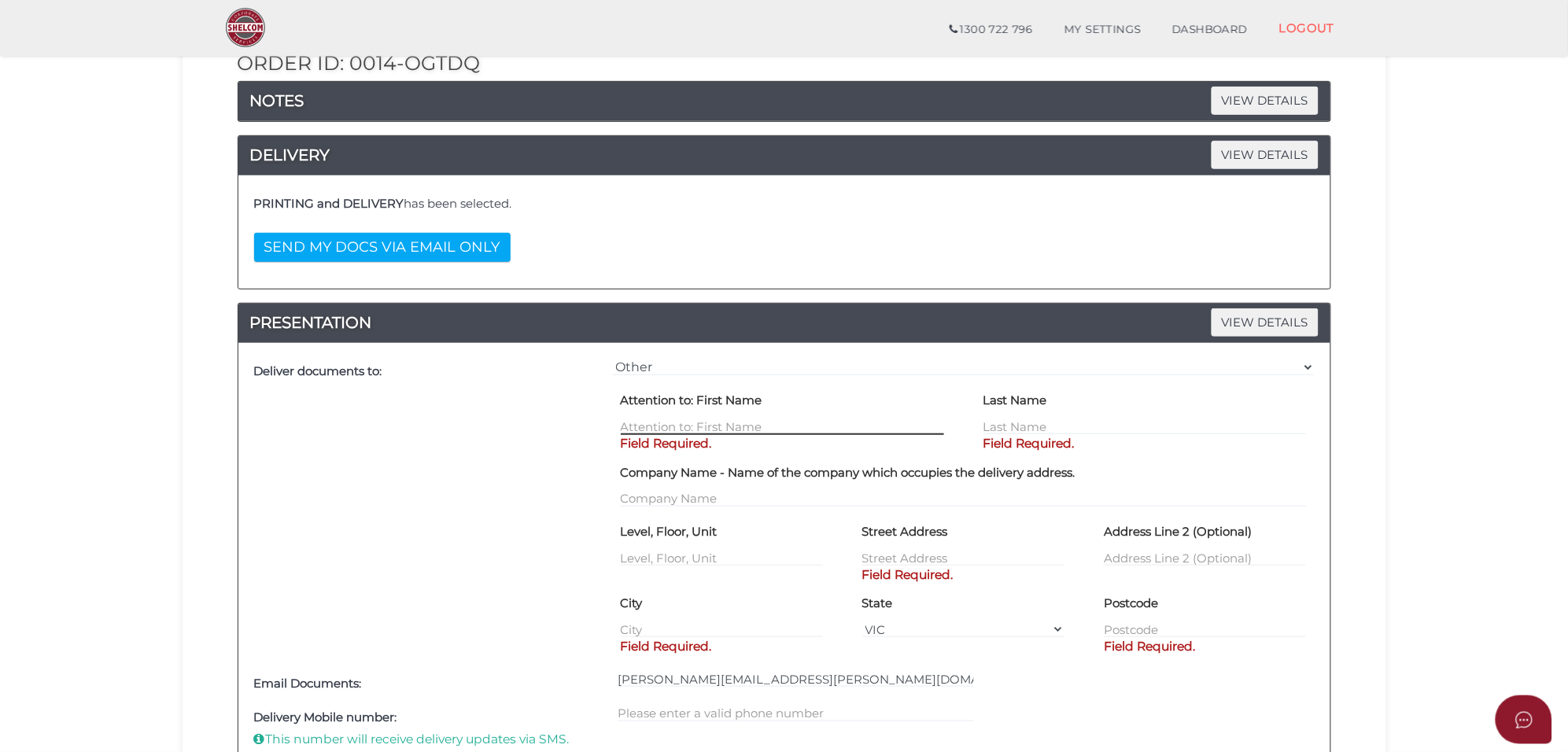
drag, startPoint x: 682, startPoint y: 431, endPoint x: 688, endPoint y: 425, distance: 8.5
click at [682, 431] on input "text" at bounding box center [782, 426] width 323 height 18
type input "Vishal"
type input "Mehta"
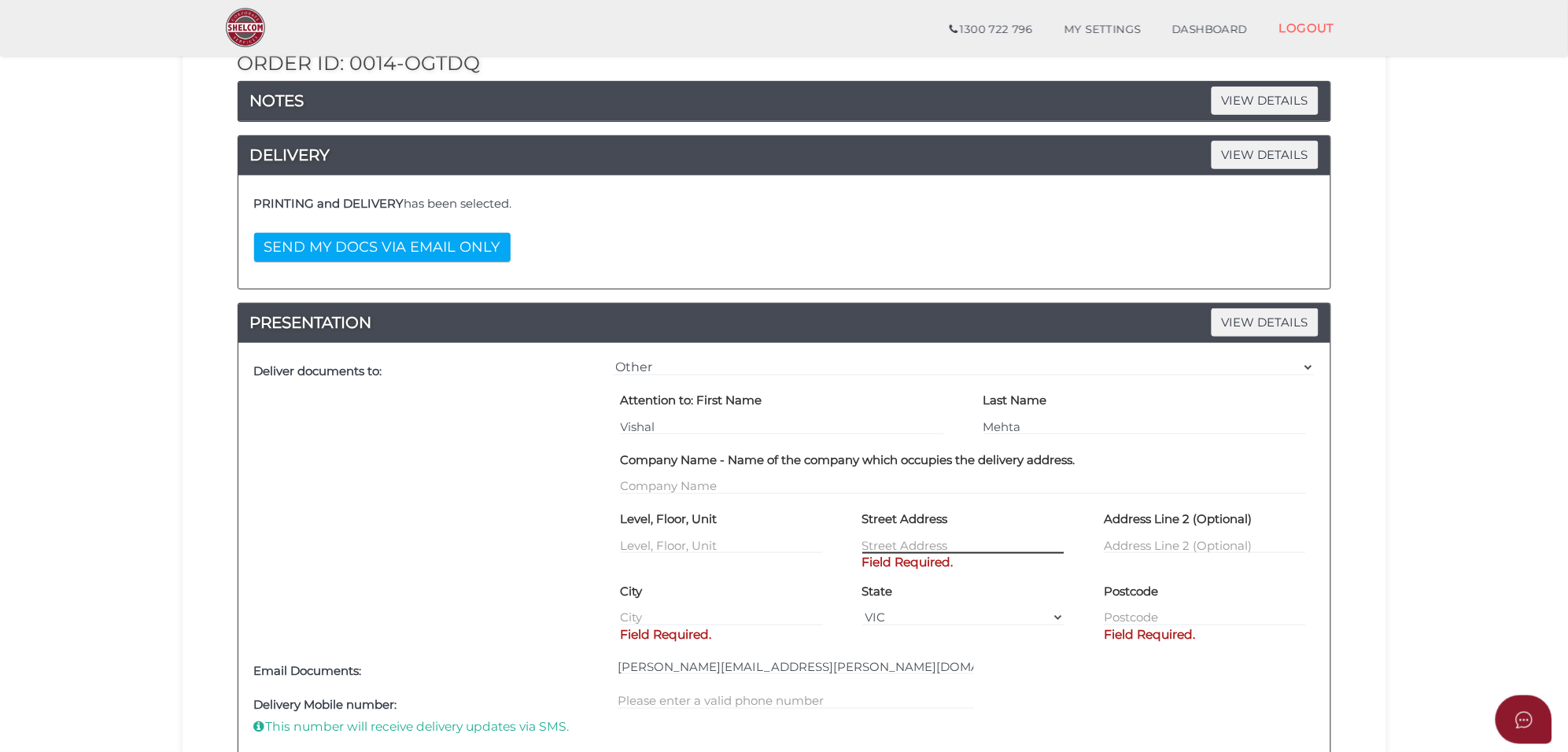
click at [882, 543] on input "text" at bounding box center [963, 545] width 202 height 18
paste input "[PERSON_NAME][GEOGRAPHIC_DATA]"
click at [865, 546] on input "[PERSON_NAME][GEOGRAPHIC_DATA]" at bounding box center [963, 545] width 202 height 18
type input "[STREET_ADDRESS][PERSON_NAME]"
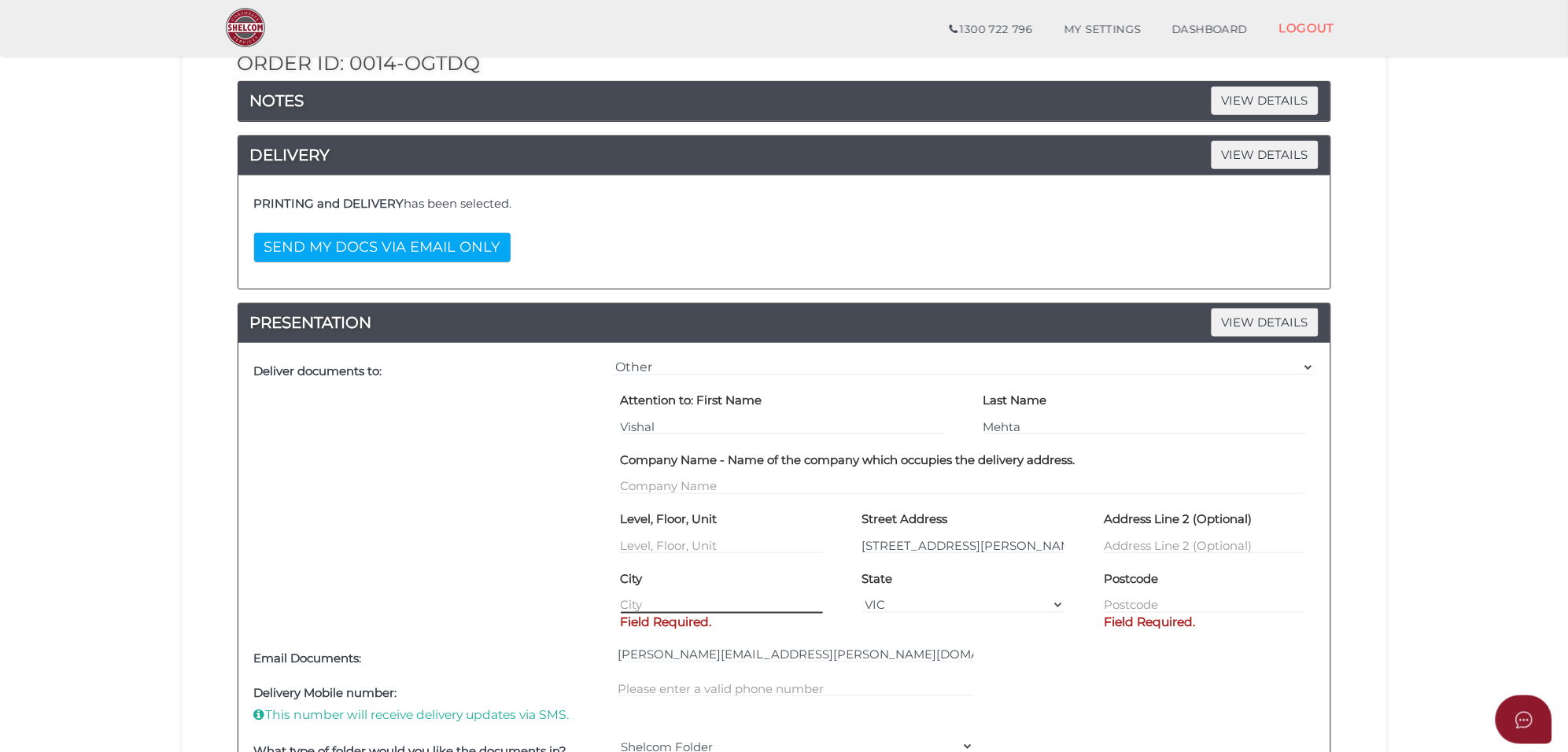
click at [693, 614] on input "text" at bounding box center [721, 605] width 202 height 18
type input "[PERSON_NAME]"
select select "ACT"
type input "2611"
click at [977, 674] on div "Deliver documents to: === Please Select Delivery Address === (User Address - [P…" at bounding box center [784, 637] width 1092 height 589
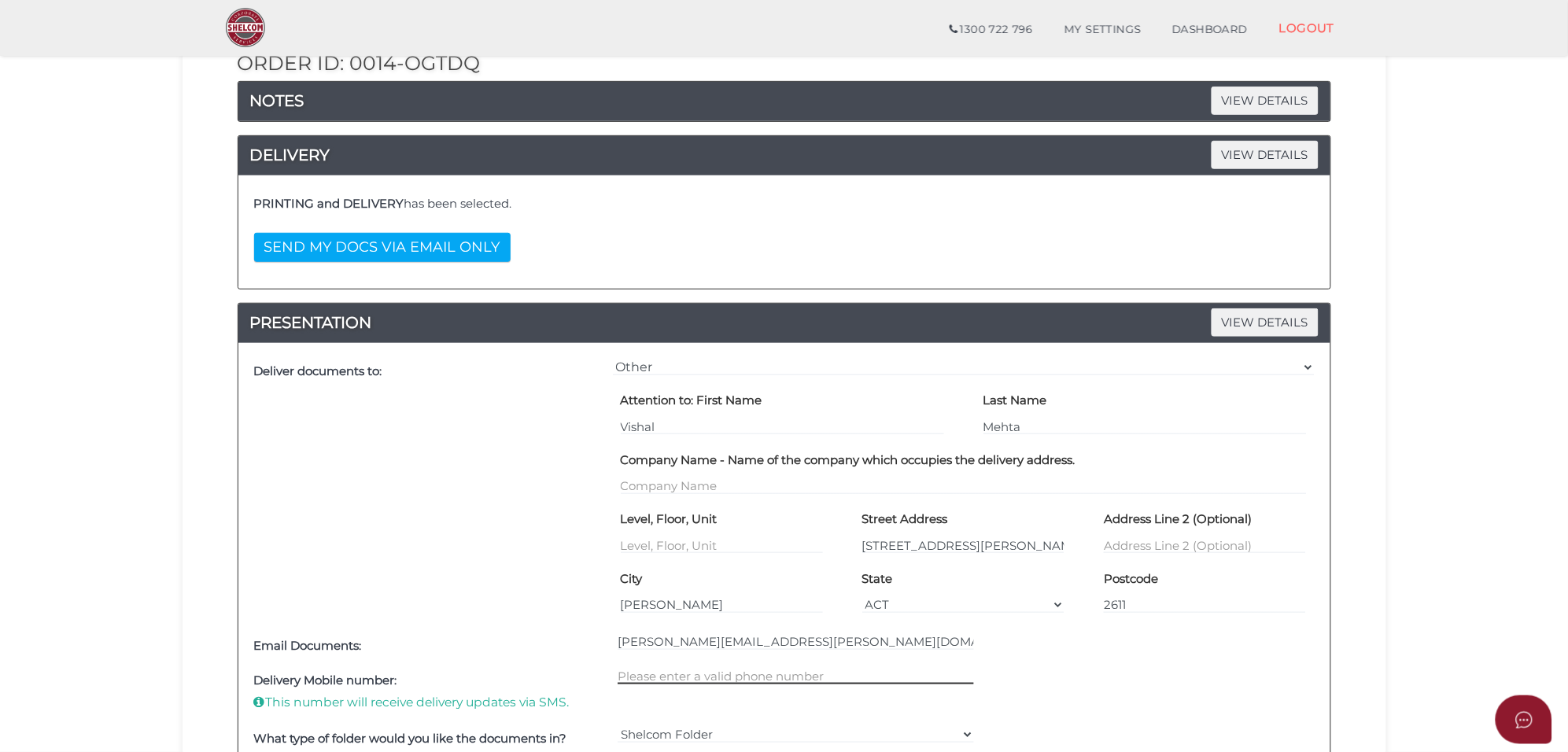
click at [706, 678] on input "text" at bounding box center [795, 676] width 356 height 18
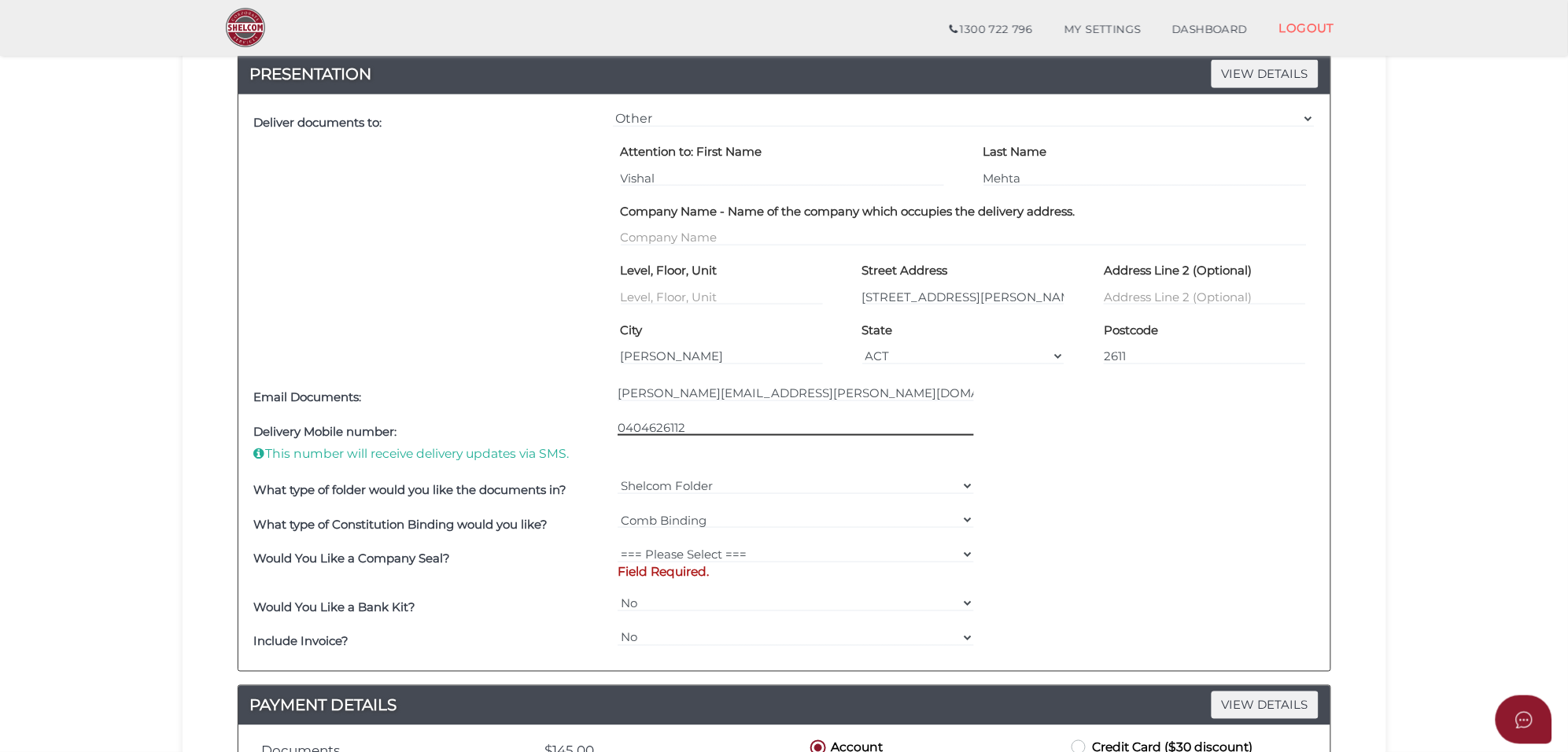
scroll to position [492, 0]
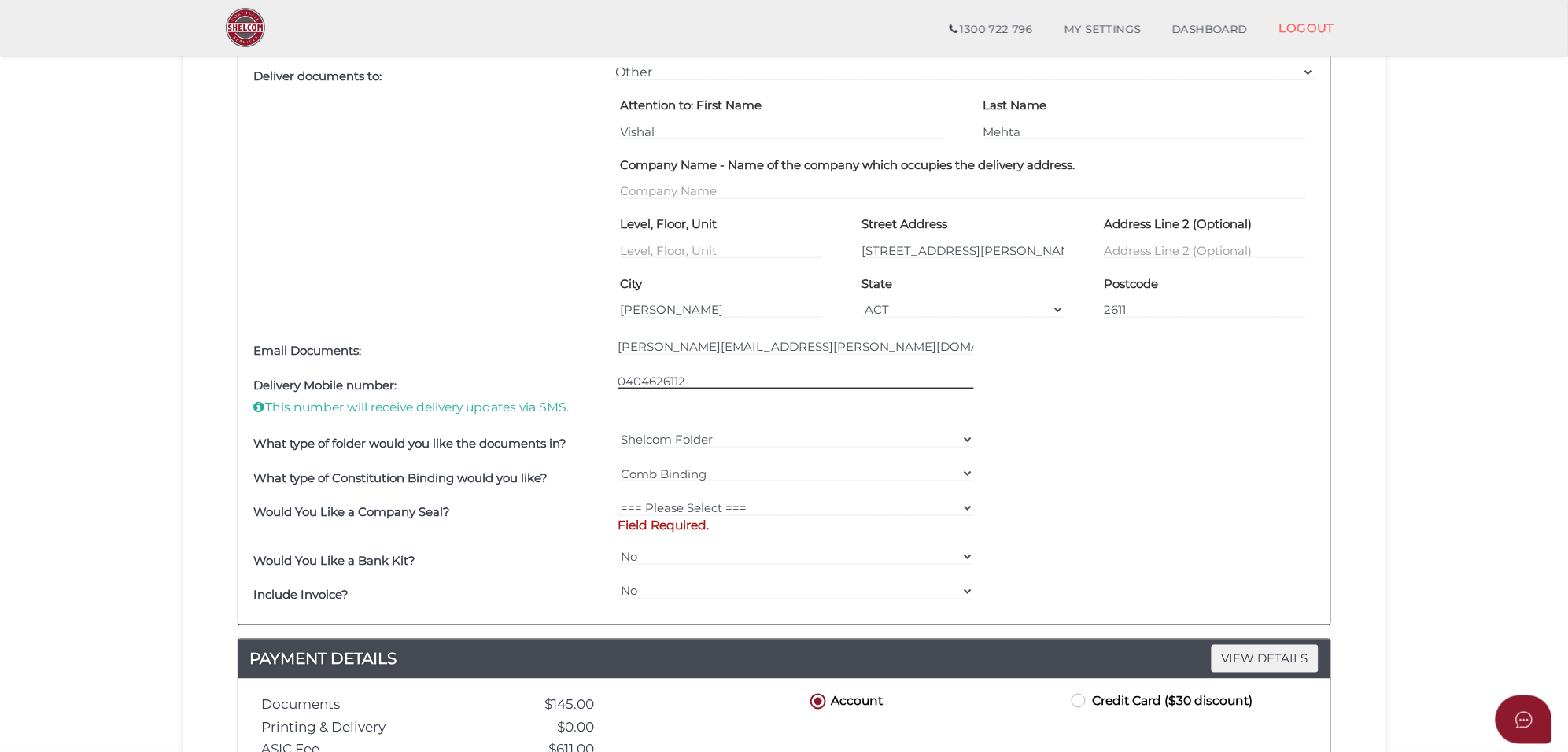
type input "0404626112"
click at [700, 502] on select "=== Please Select === Fold Seal $50 No Seal" at bounding box center [795, 508] width 356 height 18
select select "0"
click at [617, 500] on select "=== Please Select === Fold Seal $50 No Seal" at bounding box center [795, 508] width 356 height 18
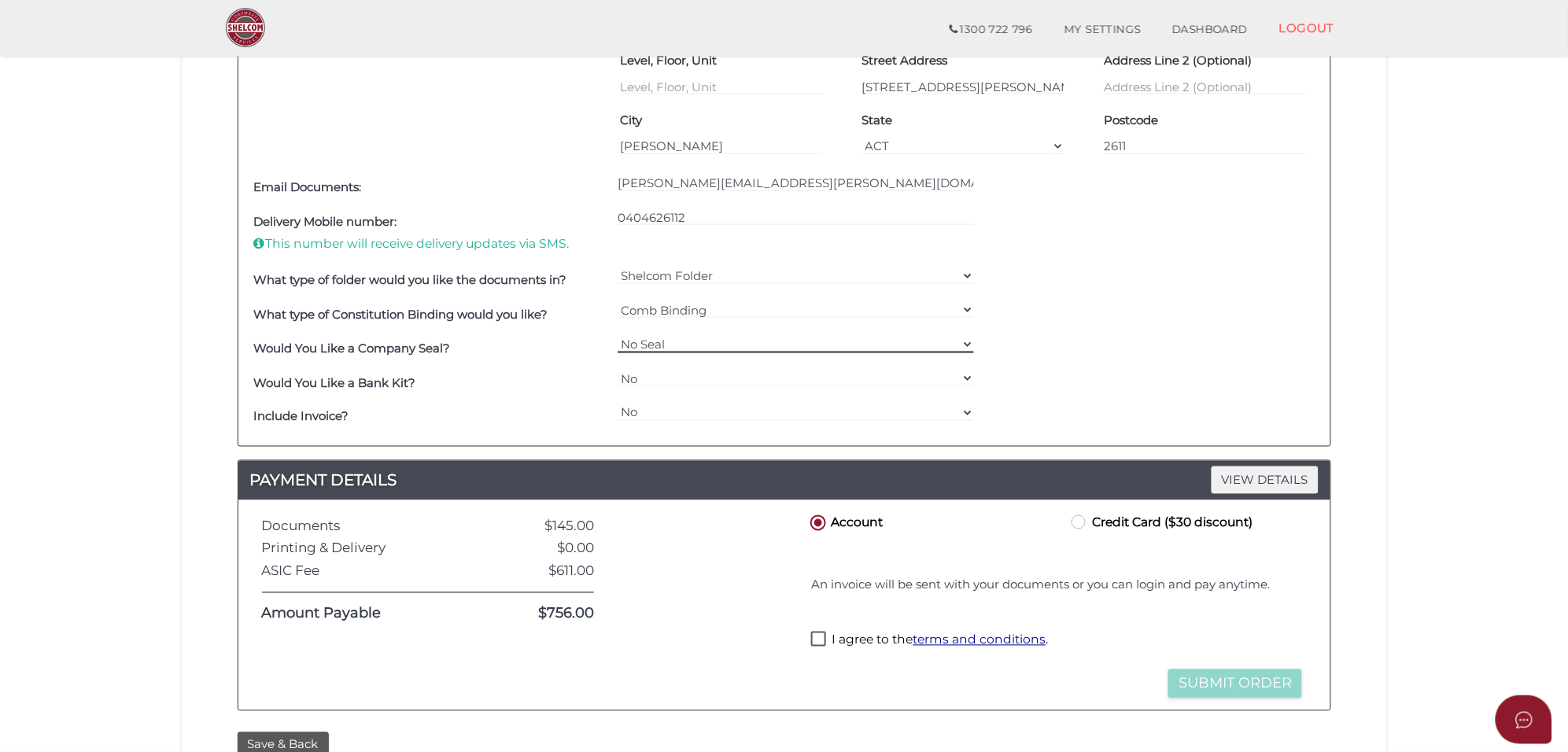
scroll to position [688, 0]
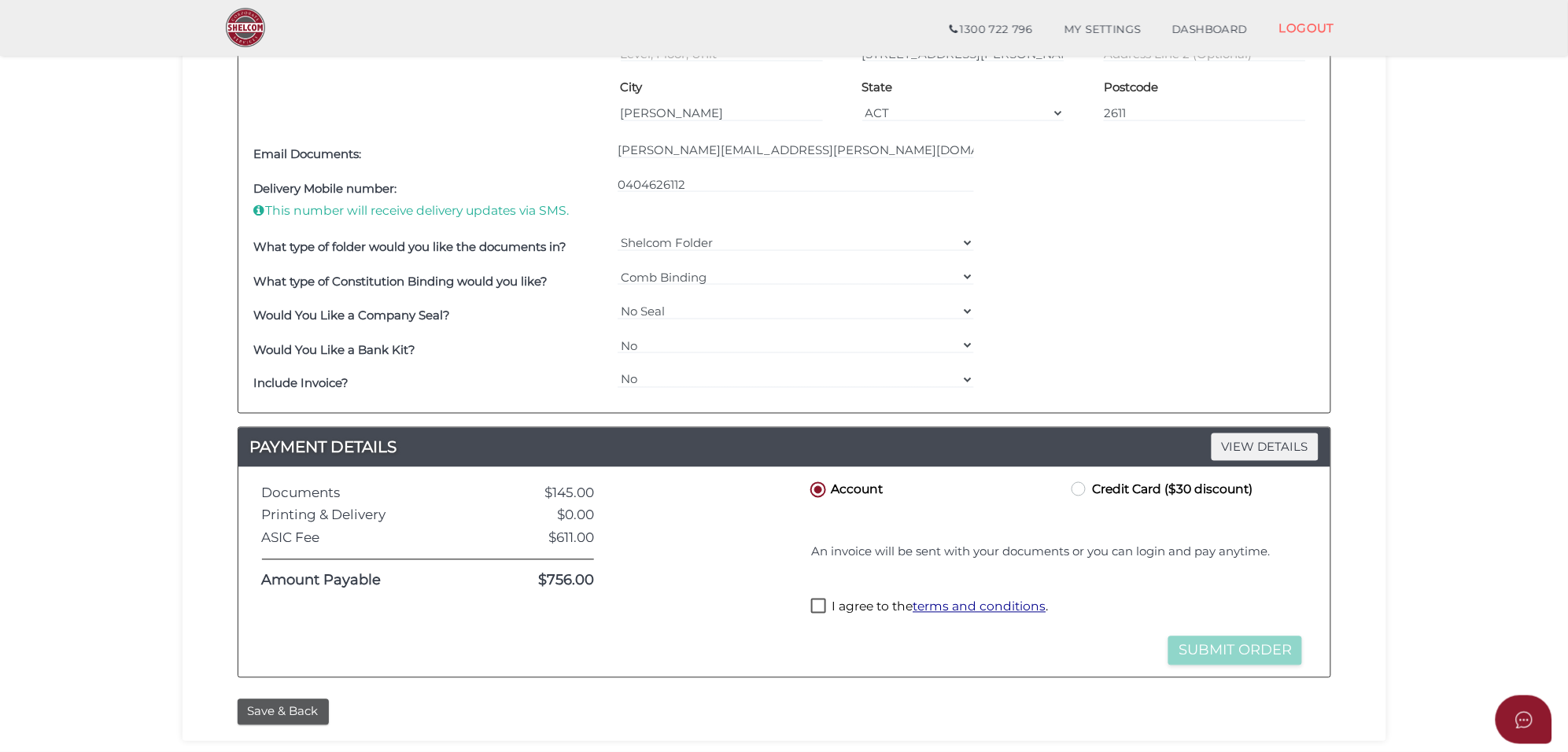
click at [1082, 493] on label "Credit Card ($30 discount)" at bounding box center [1160, 488] width 184 height 19
radio input "true"
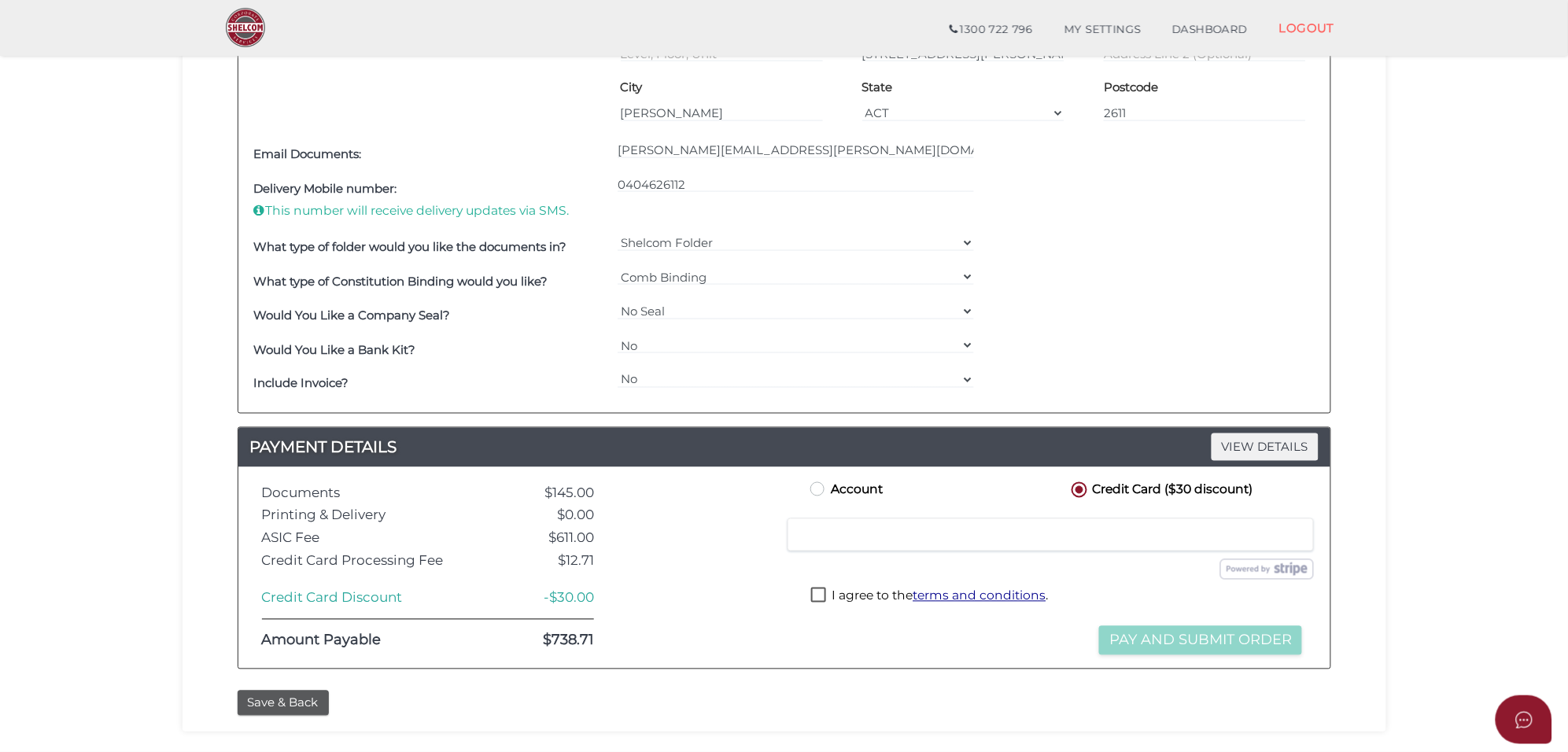
click at [819, 599] on label "I agree to the terms and conditions ." at bounding box center [929, 597] width 236 height 19
checkbox input "true"
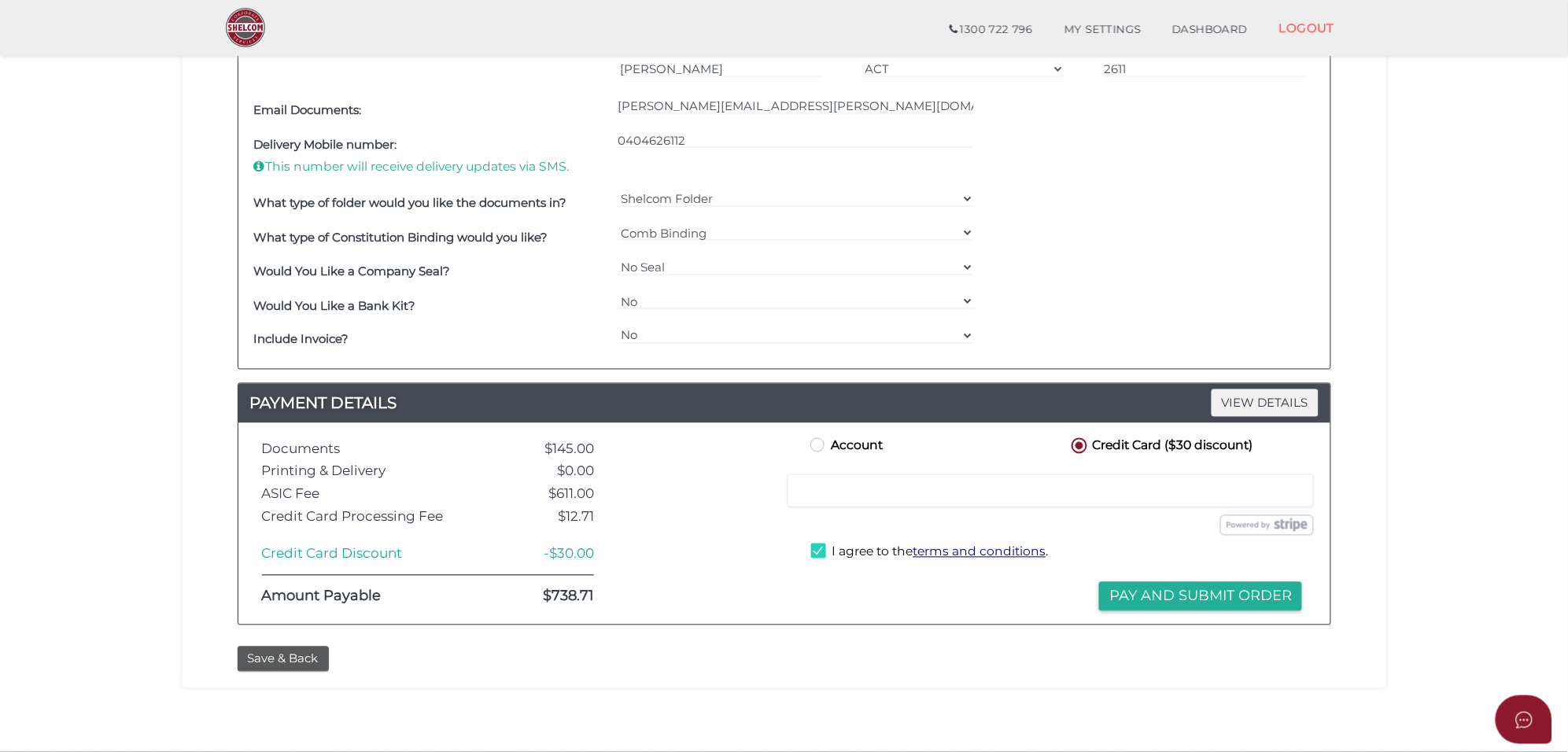
scroll to position [786, 0]
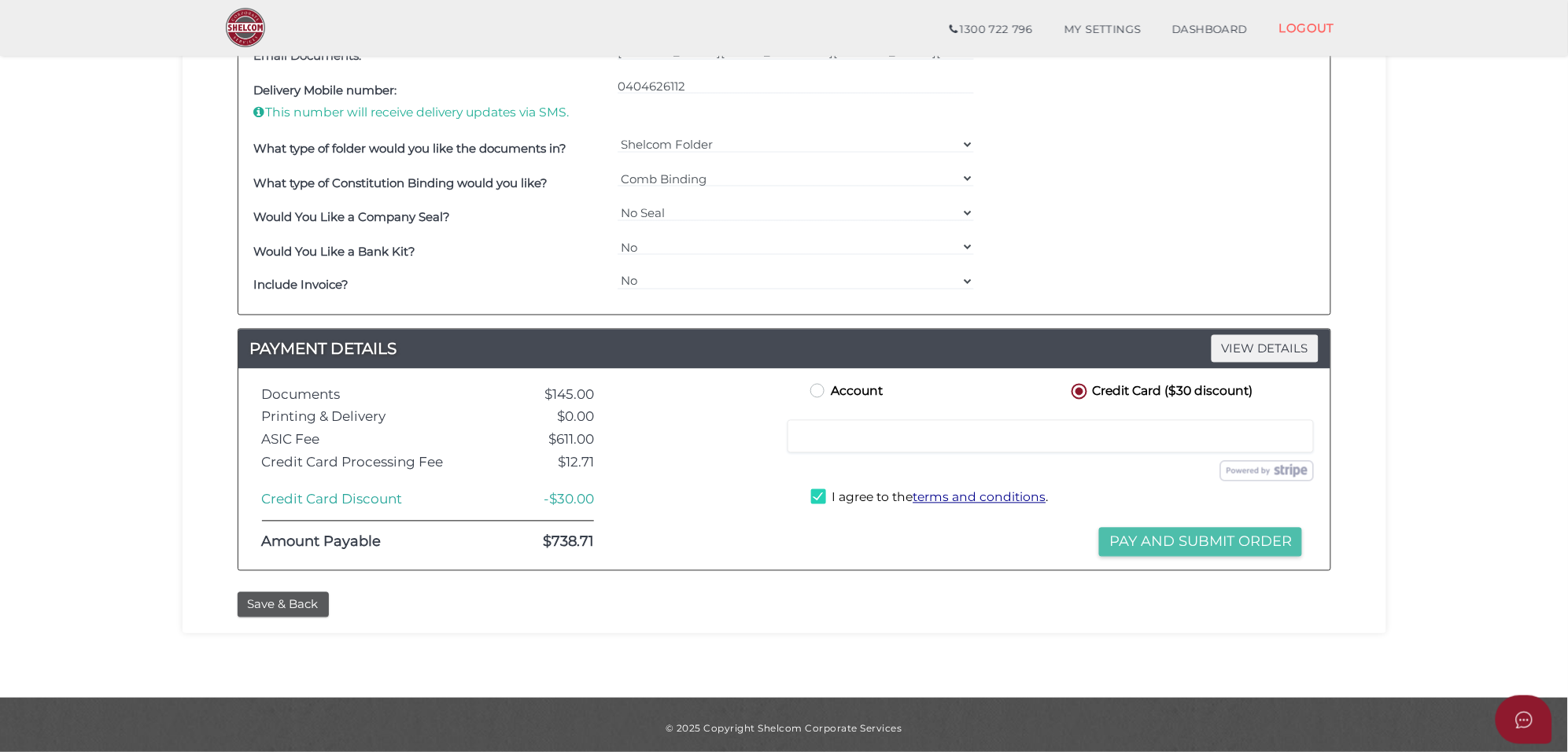
click at [1204, 548] on button "Pay and Submit Order" at bounding box center [1200, 542] width 203 height 29
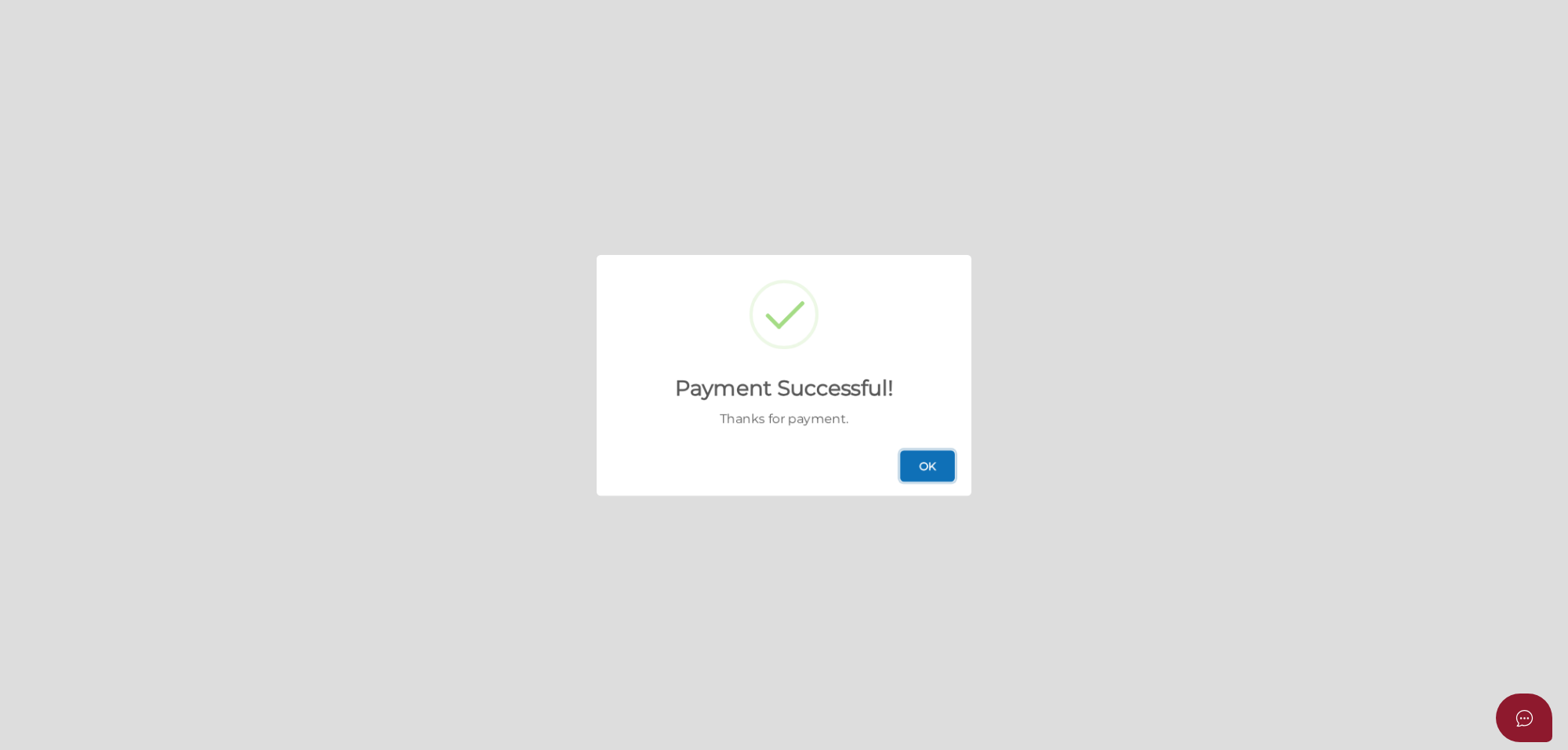
drag, startPoint x: 918, startPoint y: 464, endPoint x: 880, endPoint y: 414, distance: 62.8
click at [919, 464] on button "OK" at bounding box center [927, 466] width 55 height 31
